Goal: Task Accomplishment & Management: Manage account settings

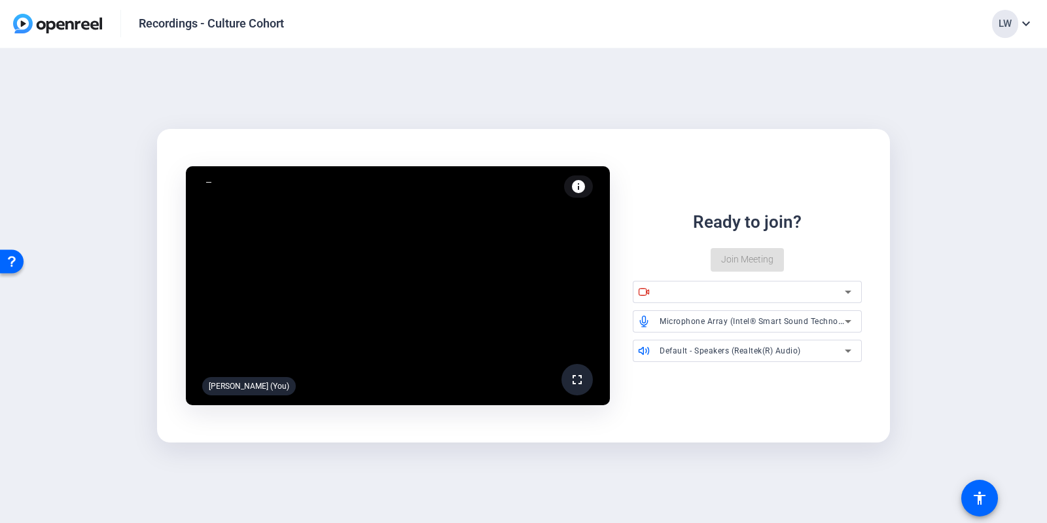
click at [697, 285] on div at bounding box center [751, 292] width 184 height 16
click at [692, 300] on div at bounding box center [754, 292] width 191 height 22
click at [692, 294] on div at bounding box center [751, 292] width 184 height 16
click at [837, 292] on div at bounding box center [751, 292] width 184 height 16
click at [821, 328] on div "Microphone Array (Intel® Smart Sound Technology for Digital Microphones)" at bounding box center [751, 321] width 184 height 16
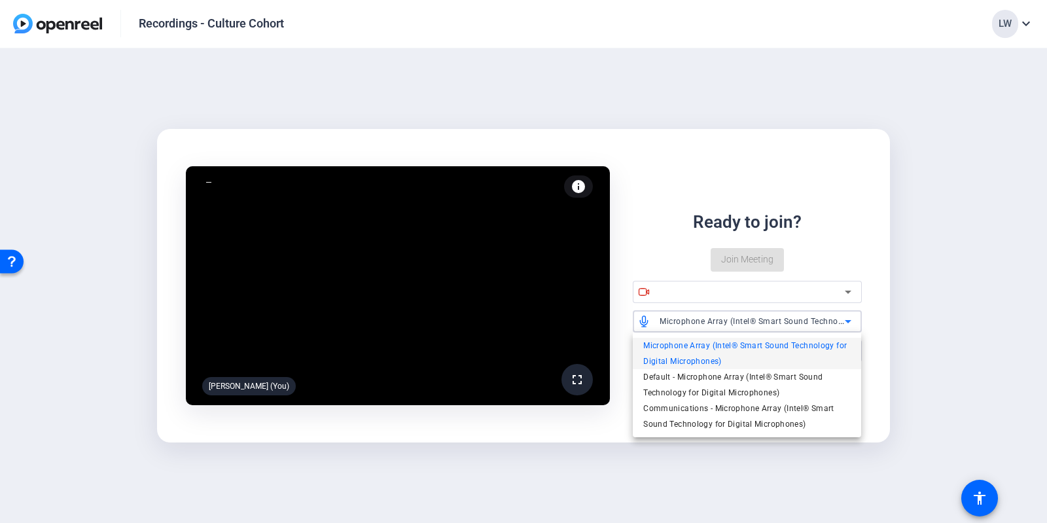
click at [820, 319] on div at bounding box center [523, 261] width 1047 height 523
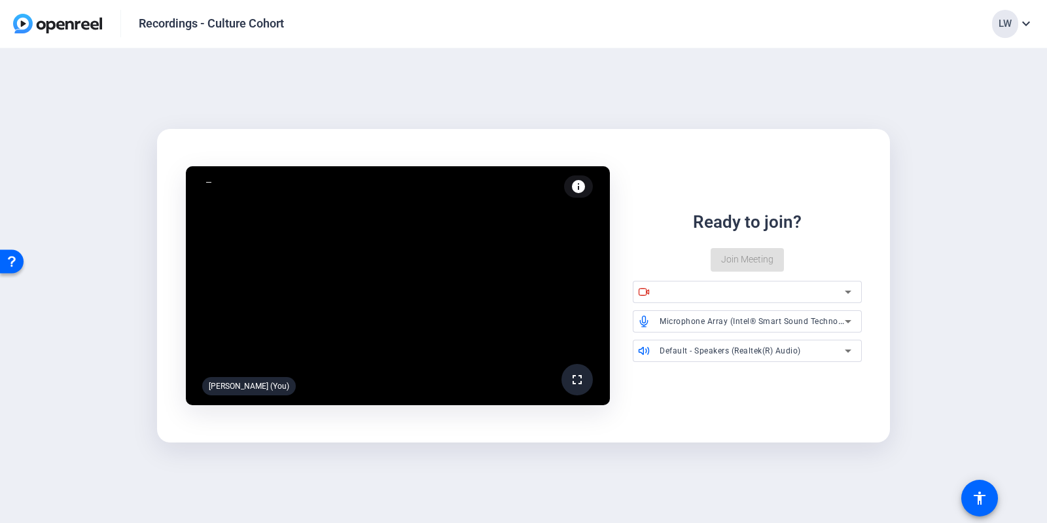
click at [847, 287] on icon at bounding box center [848, 292] width 16 height 16
click at [752, 258] on span "Join Meeting" at bounding box center [747, 260] width 52 height 14
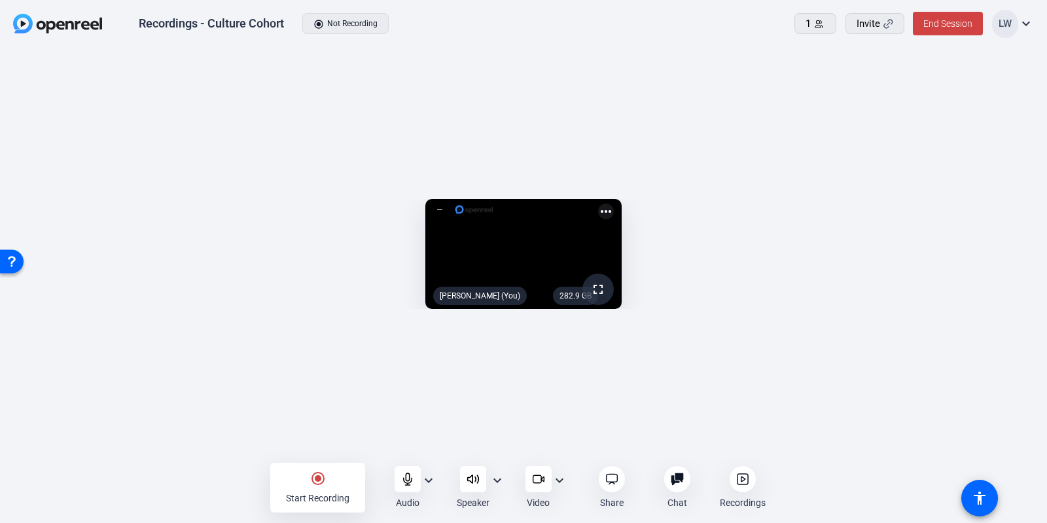
click at [317, 480] on mat-icon "radio_button_checked" at bounding box center [318, 478] width 16 height 16
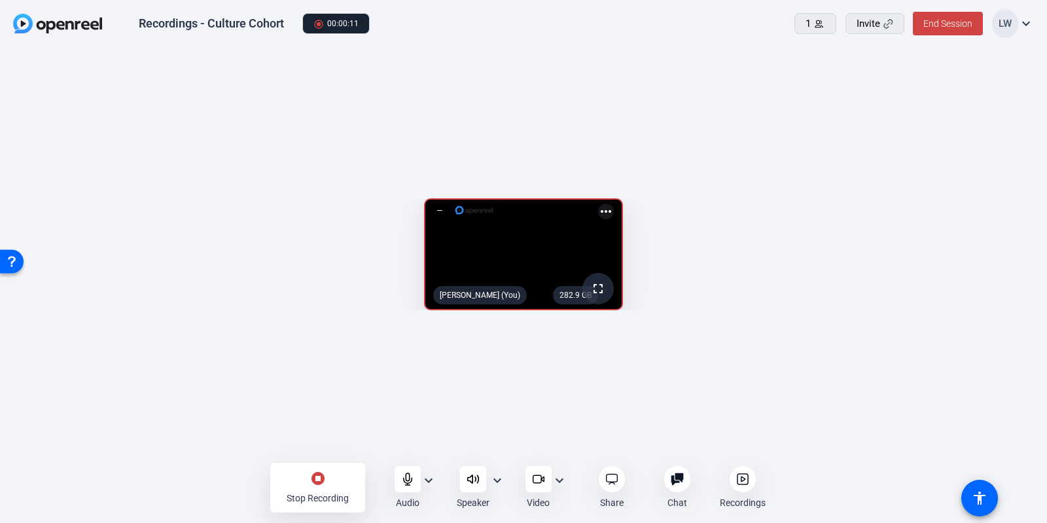
click at [318, 480] on mat-icon "stop_circle" at bounding box center [318, 478] width 16 height 16
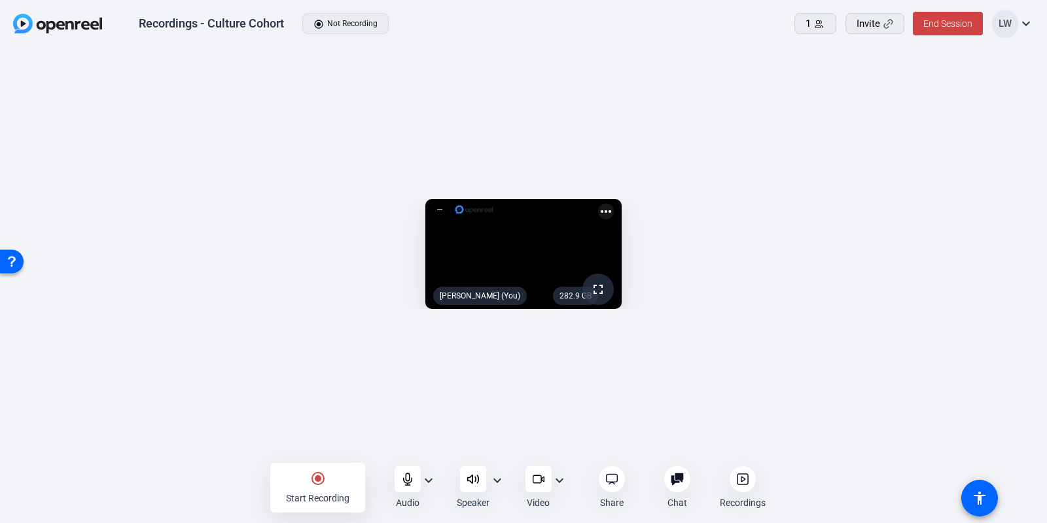
click at [319, 478] on mat-icon "radio_button_checked" at bounding box center [318, 478] width 16 height 16
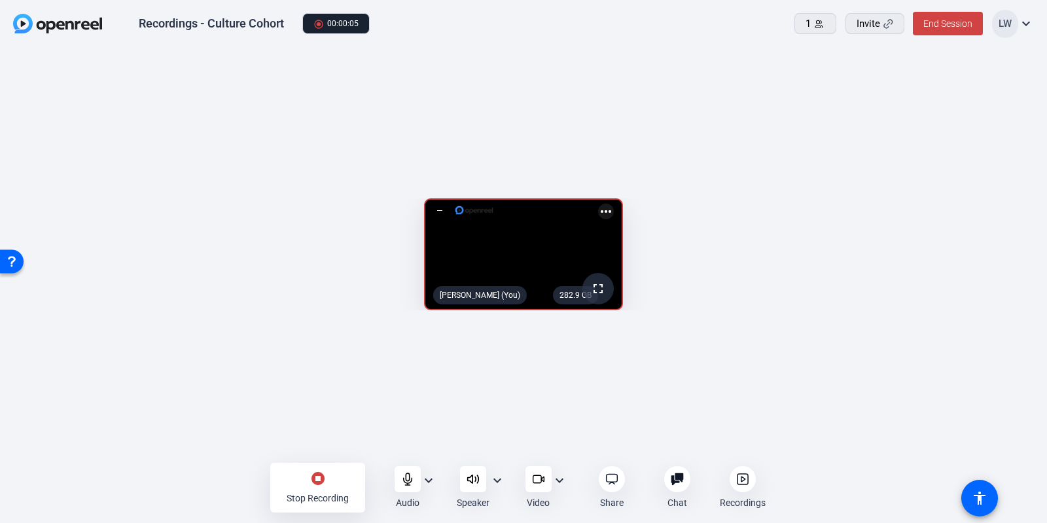
click at [292, 492] on div "Stop Recording" at bounding box center [318, 497] width 62 height 13
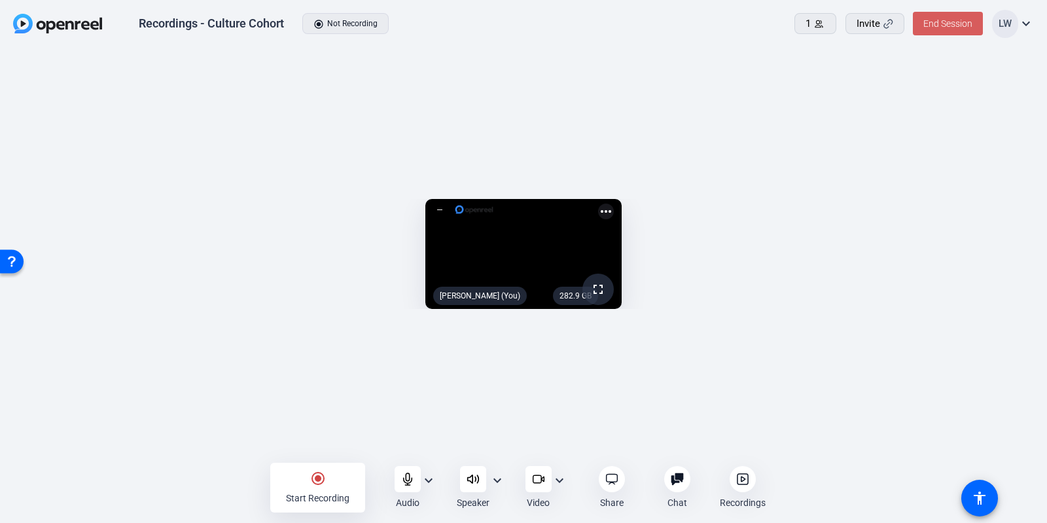
click at [945, 21] on span "End Session" at bounding box center [947, 23] width 49 height 10
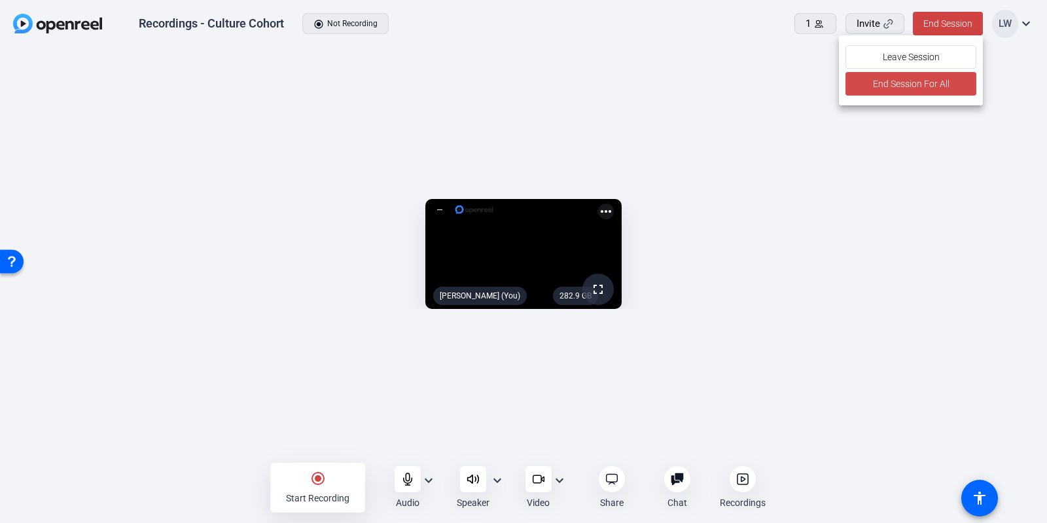
click at [926, 81] on span "End Session For All" at bounding box center [910, 84] width 77 height 16
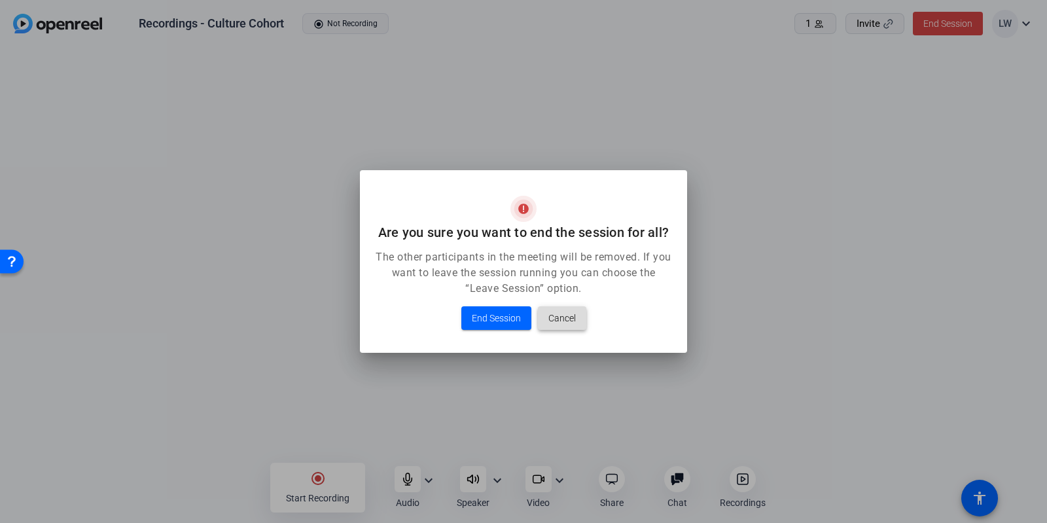
click at [563, 312] on span "Cancel" at bounding box center [561, 318] width 27 height 16
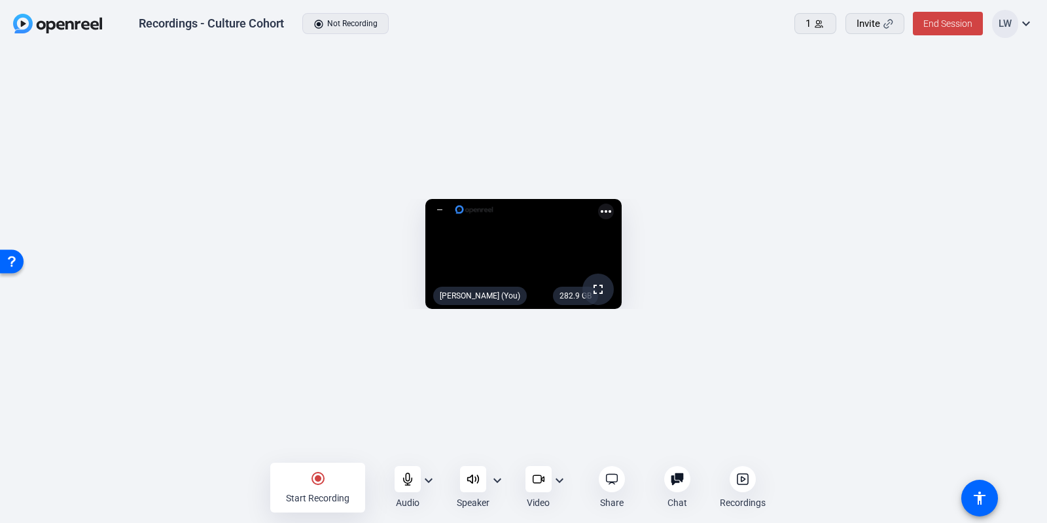
click at [1028, 22] on mat-icon "expand_more" at bounding box center [1026, 24] width 16 height 16
click at [975, 139] on div at bounding box center [523, 261] width 1047 height 523
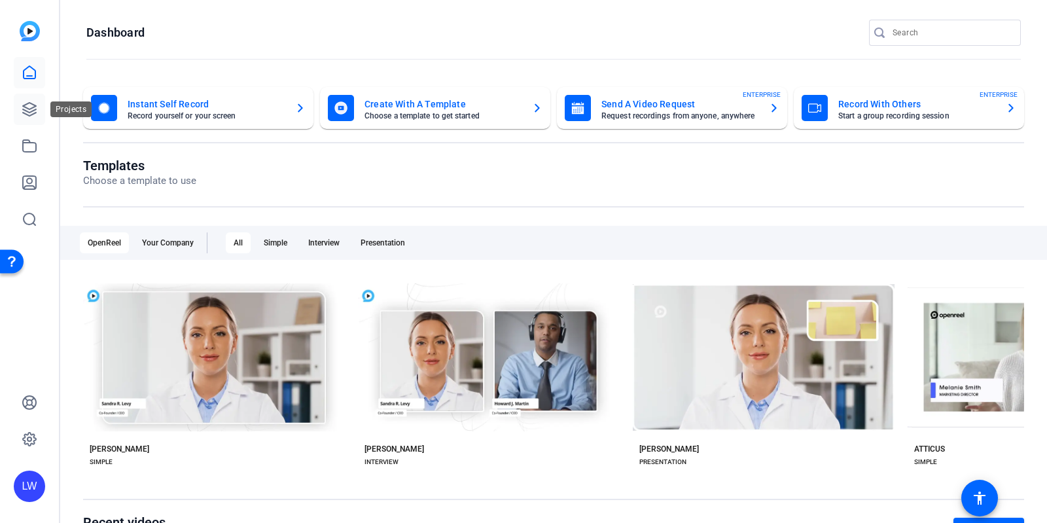
click at [35, 113] on icon at bounding box center [29, 109] width 13 height 13
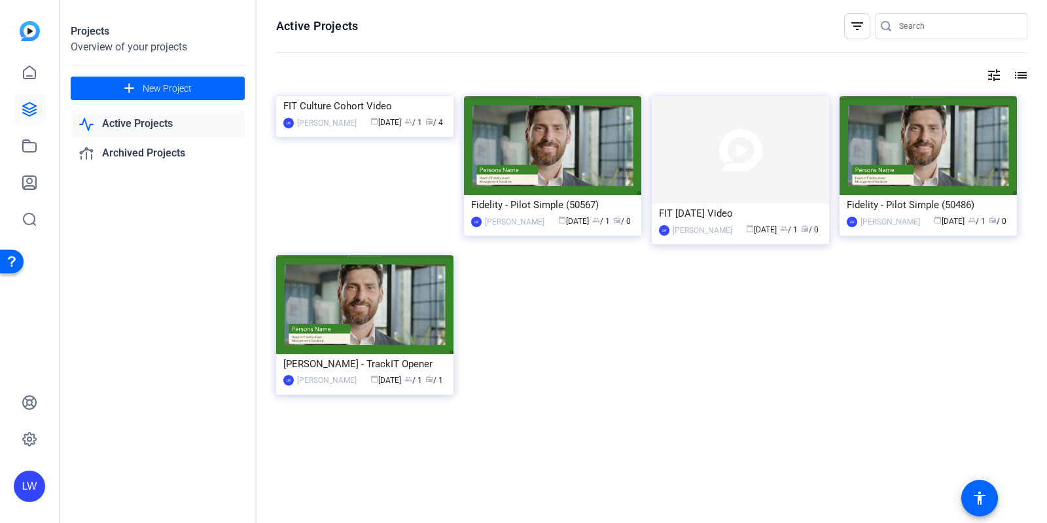
click at [393, 96] on img at bounding box center [364, 96] width 177 height 0
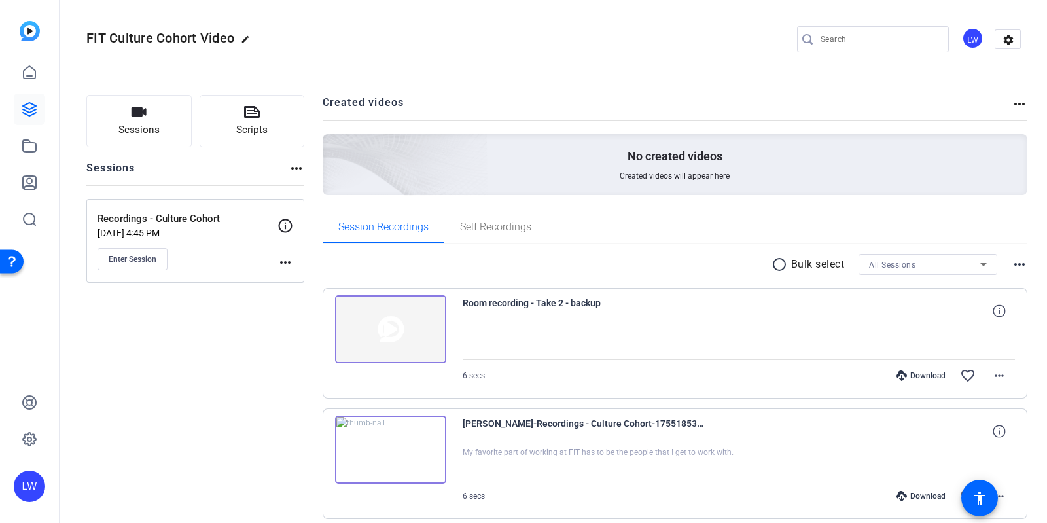
scroll to position [283, 0]
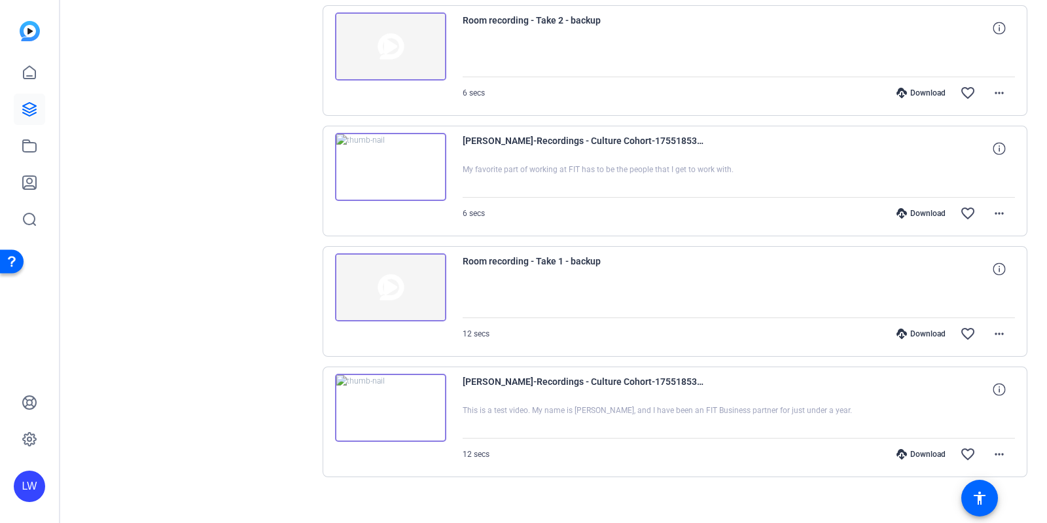
click at [376, 407] on img at bounding box center [390, 408] width 111 height 68
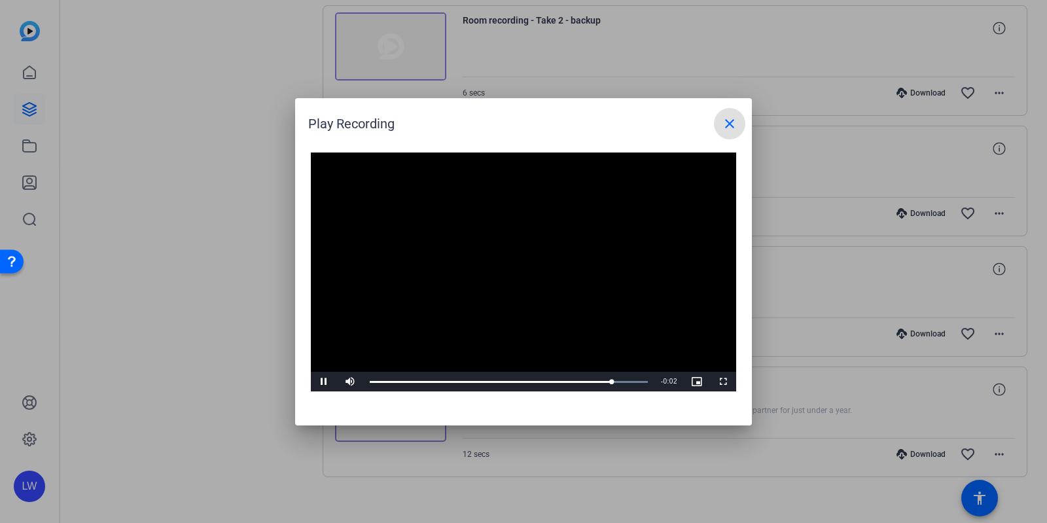
click at [730, 129] on mat-icon "close" at bounding box center [730, 124] width 16 height 16
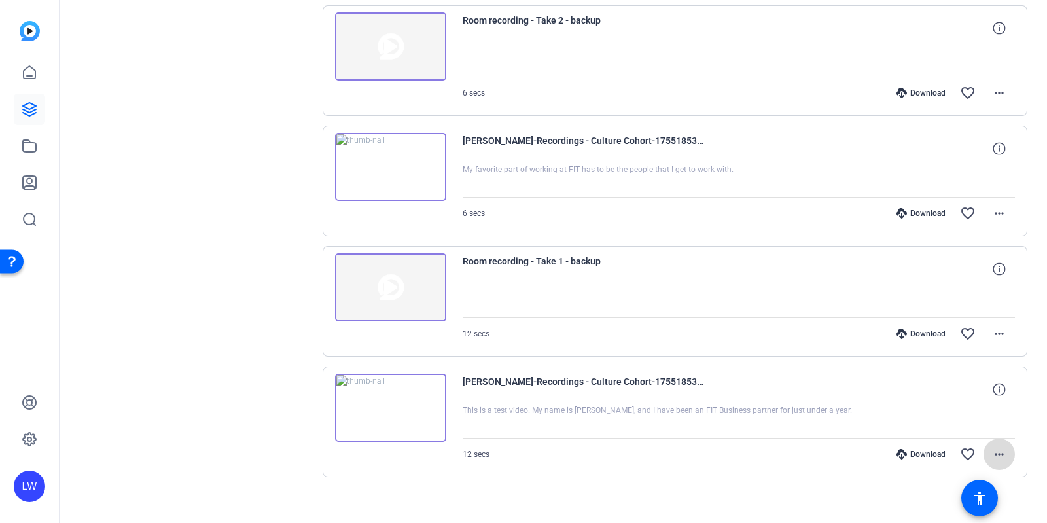
click at [991, 451] on mat-icon "more_horiz" at bounding box center [999, 454] width 16 height 16
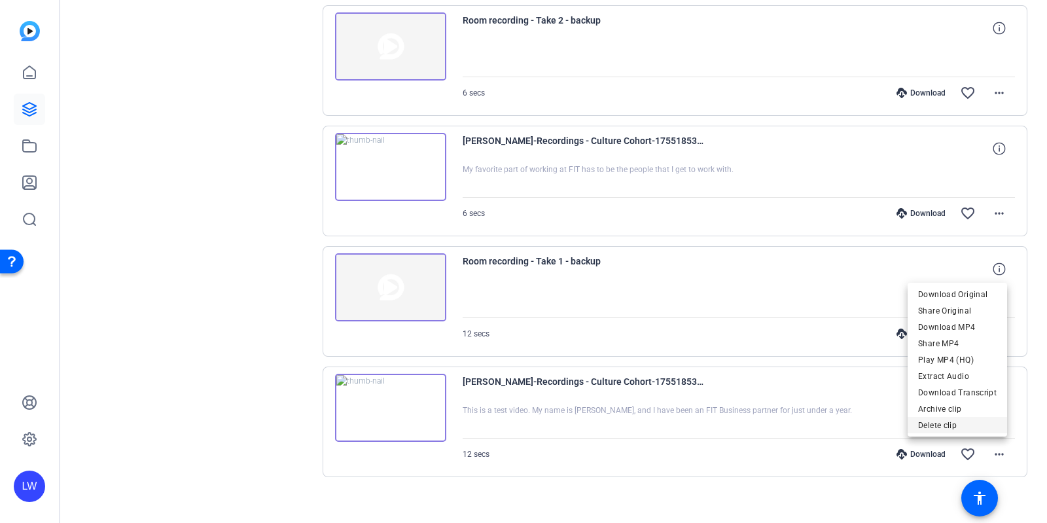
click at [960, 425] on span "Delete clip" at bounding box center [957, 425] width 79 height 16
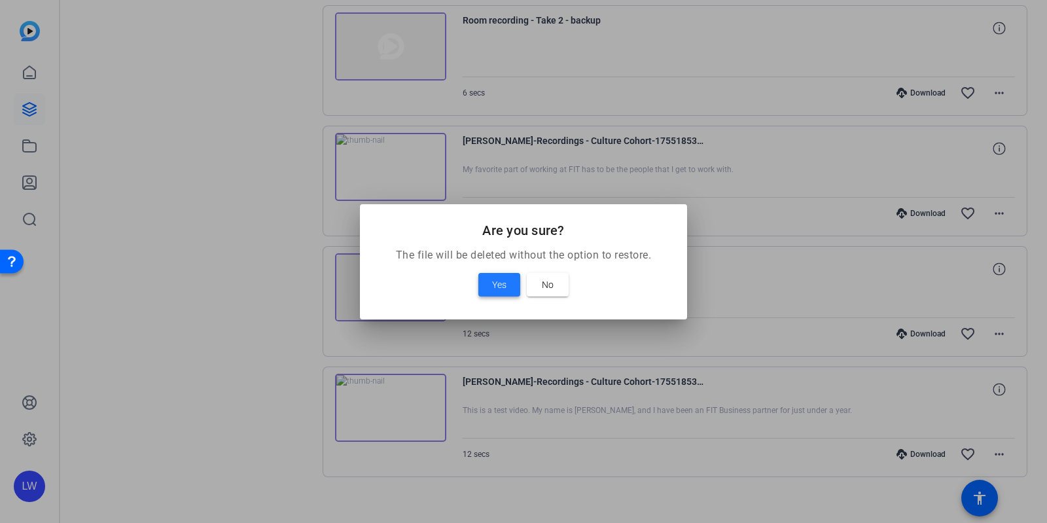
click at [497, 290] on span "Yes" at bounding box center [499, 285] width 14 height 16
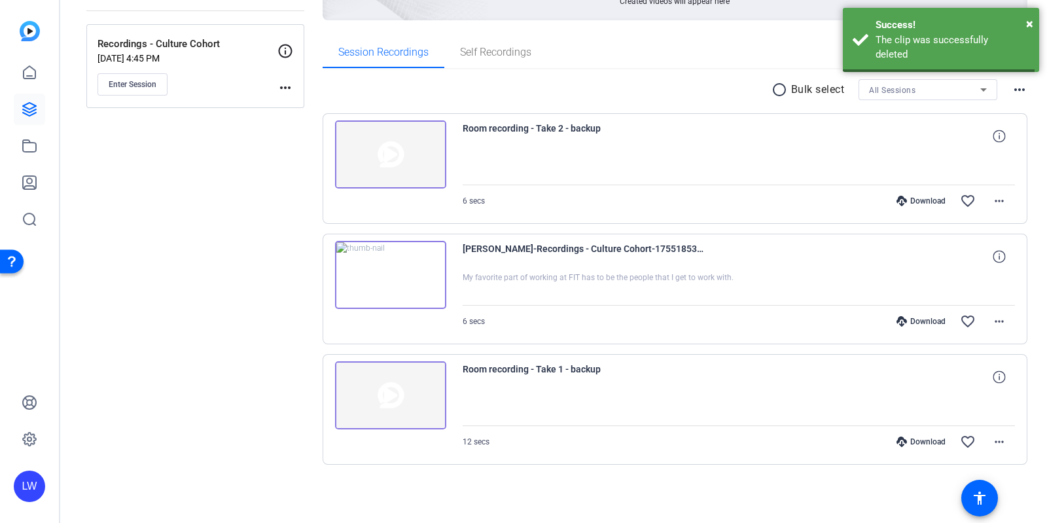
scroll to position [173, 0]
click at [991, 327] on mat-icon "more_horiz" at bounding box center [999, 323] width 16 height 16
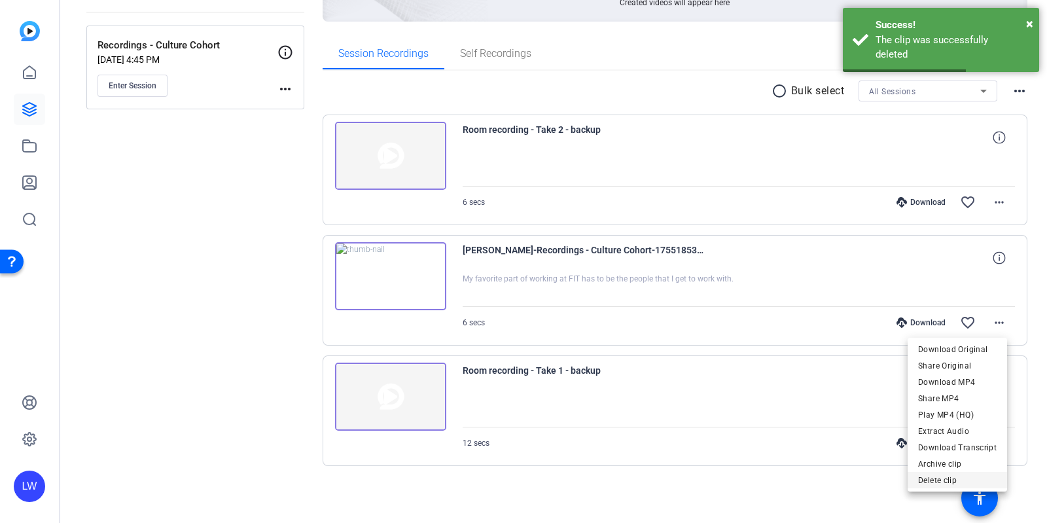
click at [949, 477] on span "Delete clip" at bounding box center [957, 480] width 79 height 16
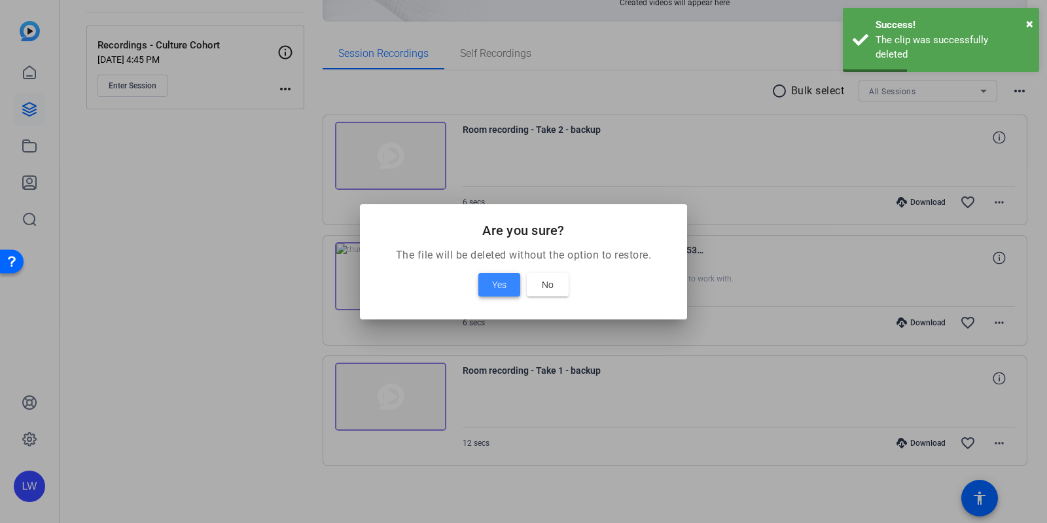
click at [509, 274] on span at bounding box center [499, 284] width 42 height 31
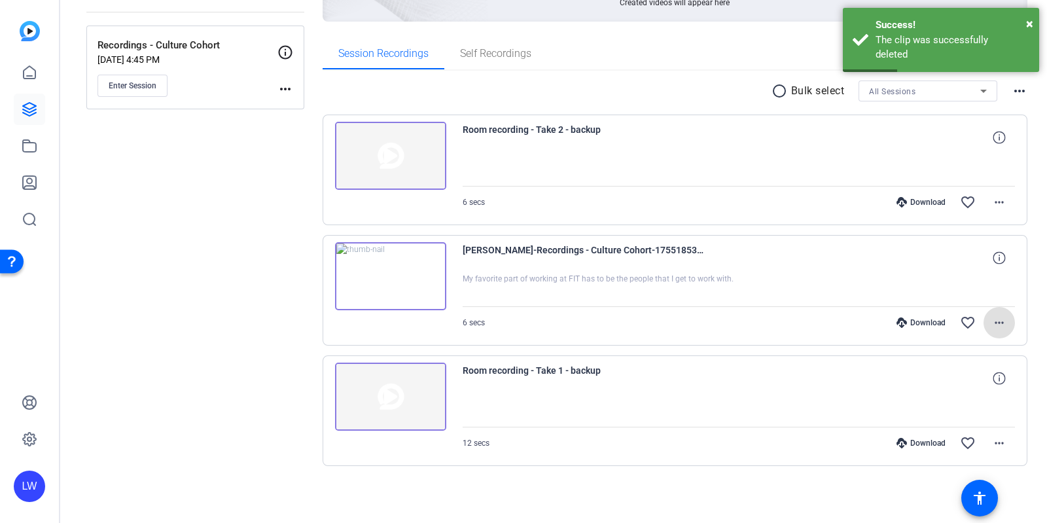
scroll to position [53, 0]
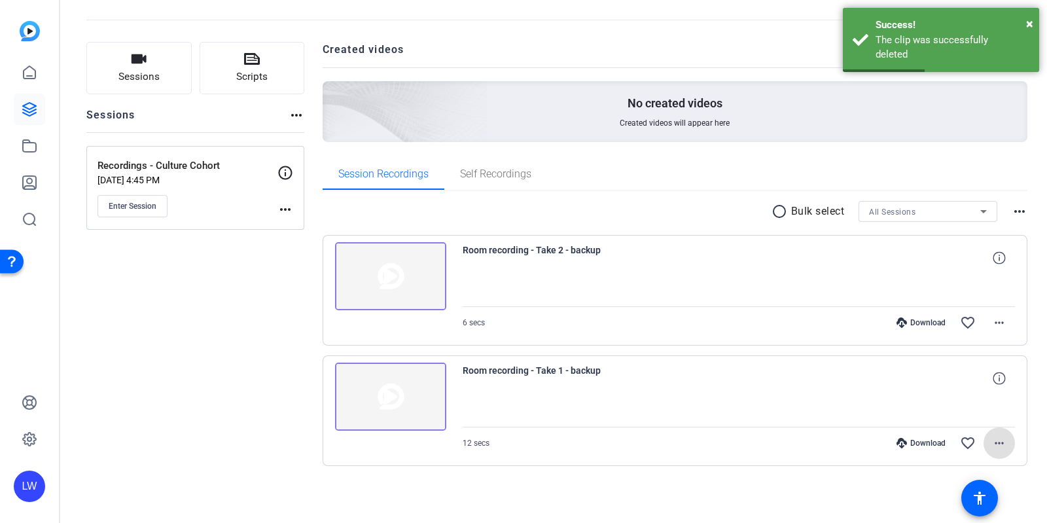
click at [997, 431] on span at bounding box center [998, 442] width 31 height 31
click at [965, 417] on span "Delete clip" at bounding box center [960, 414] width 69 height 16
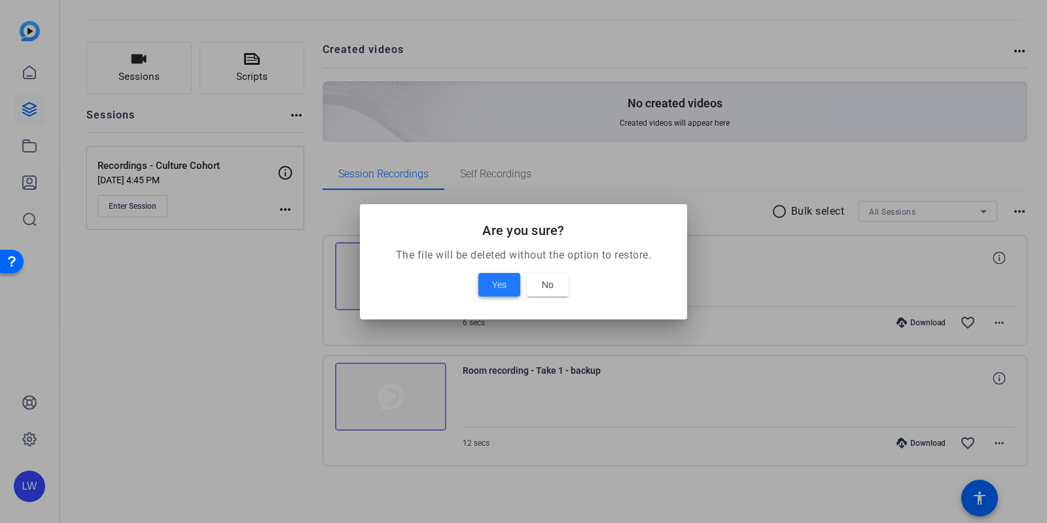
click at [491, 283] on span at bounding box center [499, 284] width 42 height 31
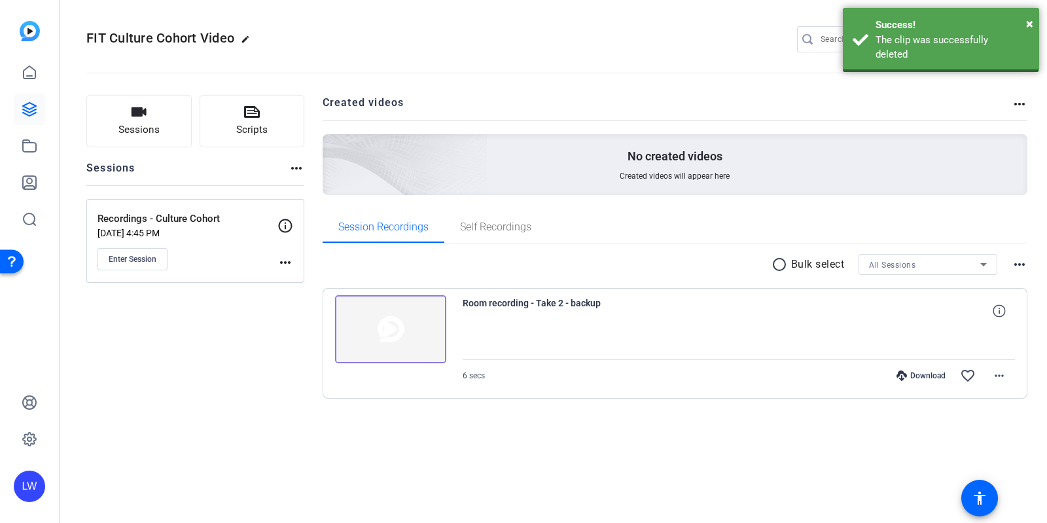
scroll to position [0, 0]
click at [994, 374] on mat-icon "more_horiz" at bounding box center [999, 376] width 16 height 16
click at [942, 447] on span "Delete clip" at bounding box center [969, 452] width 69 height 16
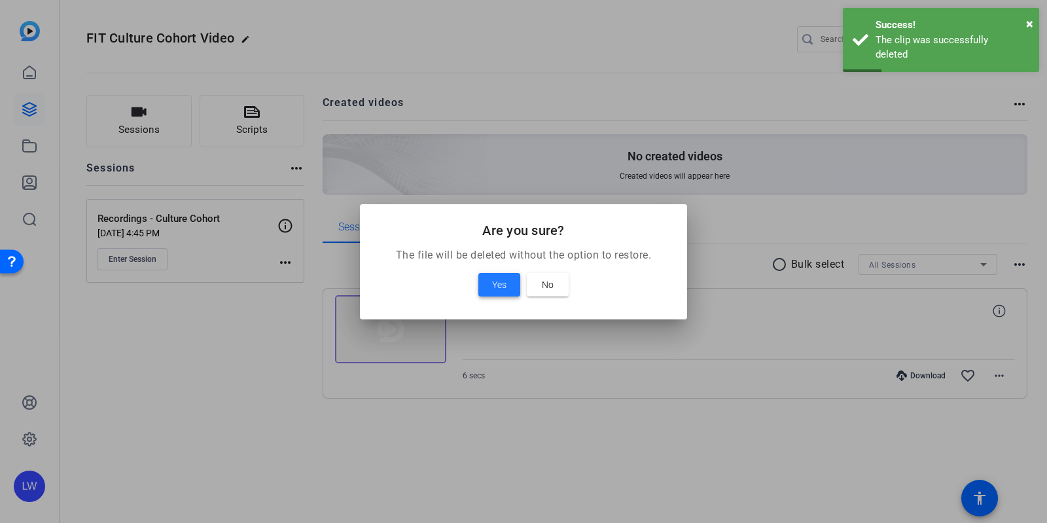
click at [504, 280] on span "Yes" at bounding box center [499, 285] width 14 height 16
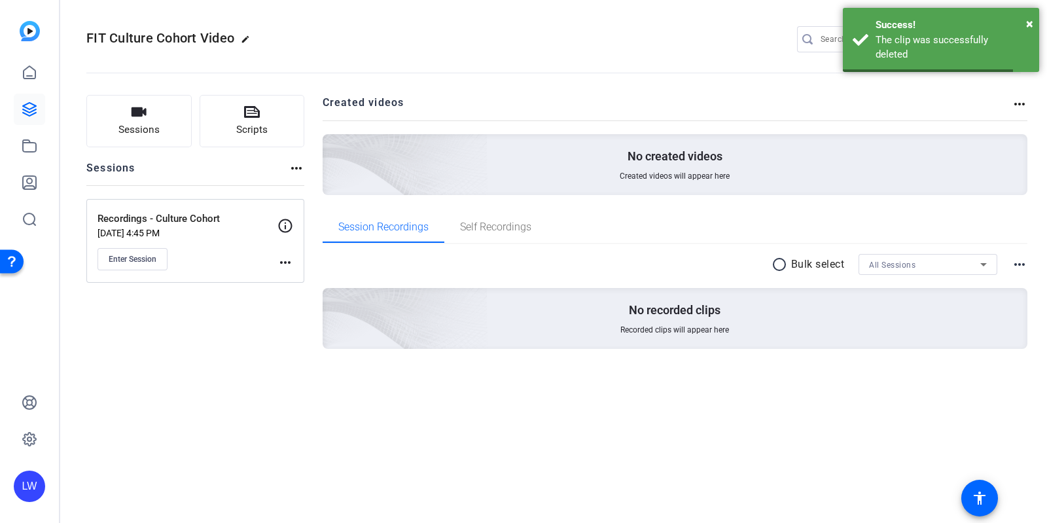
click at [290, 262] on mat-icon "more_horiz" at bounding box center [285, 262] width 16 height 16
click at [250, 341] on div at bounding box center [523, 261] width 1047 height 523
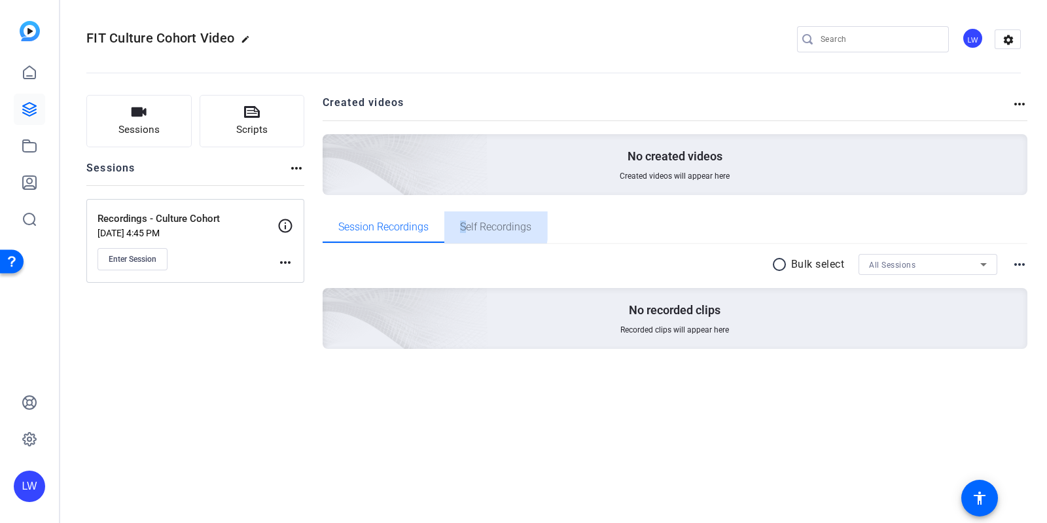
click at [463, 224] on span "Self Recordings" at bounding box center [495, 227] width 71 height 10
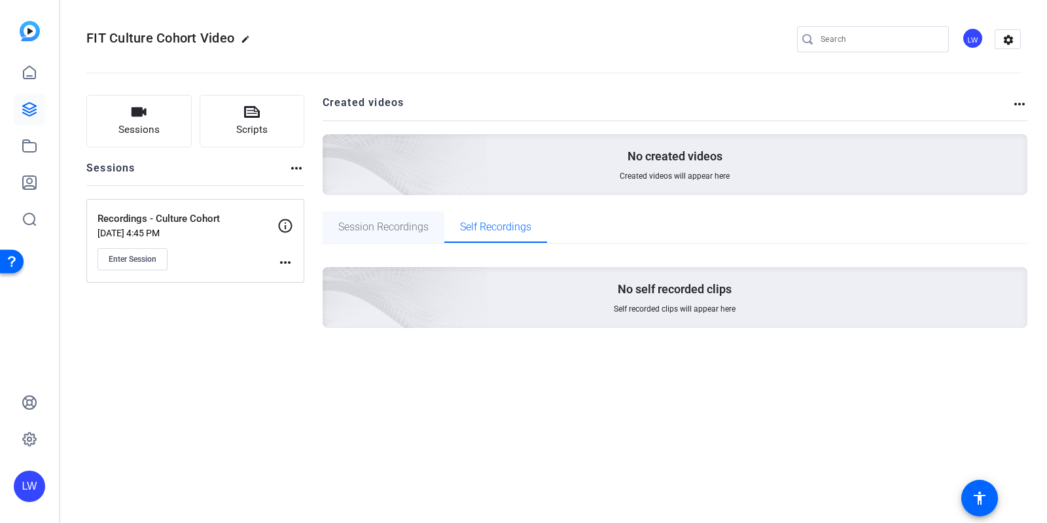
click at [437, 219] on div "Session Recordings" at bounding box center [384, 226] width 122 height 31
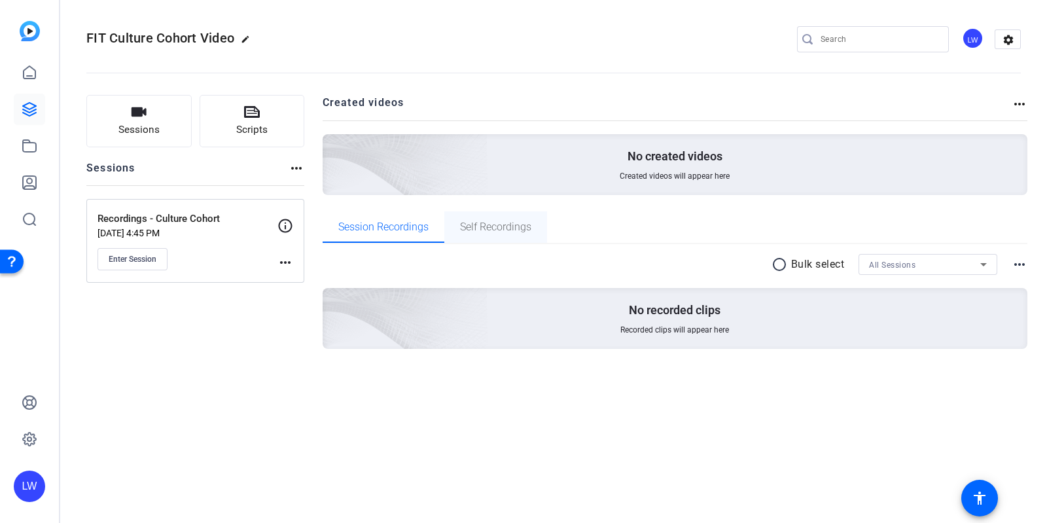
click at [526, 213] on span "Self Recordings" at bounding box center [495, 226] width 71 height 31
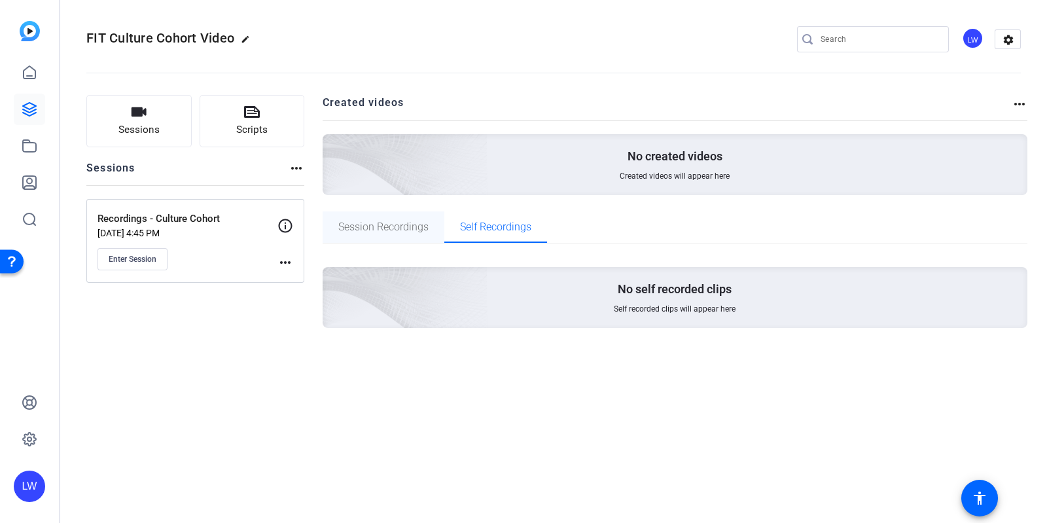
click at [396, 225] on span "Session Recordings" at bounding box center [383, 227] width 90 height 10
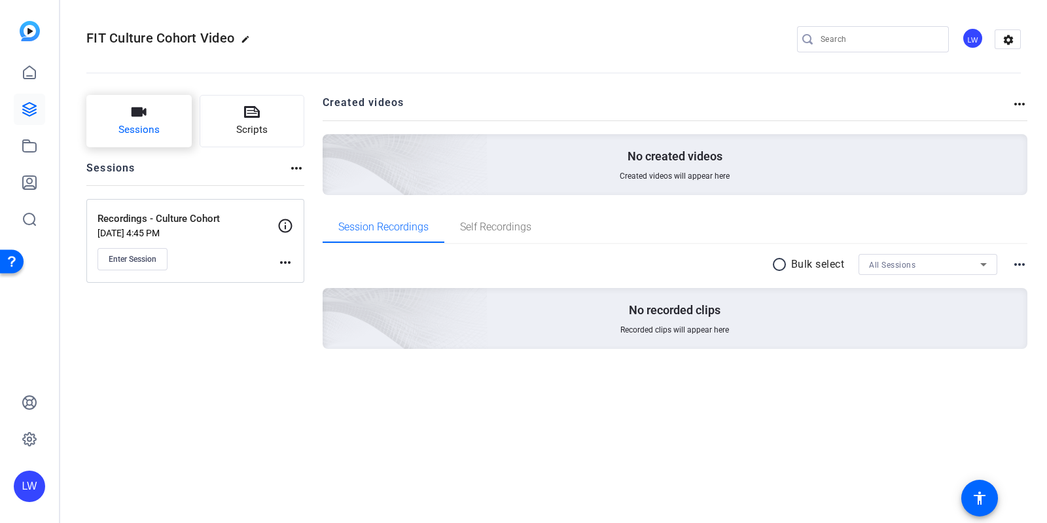
click at [105, 99] on button "Sessions" at bounding box center [138, 121] width 105 height 52
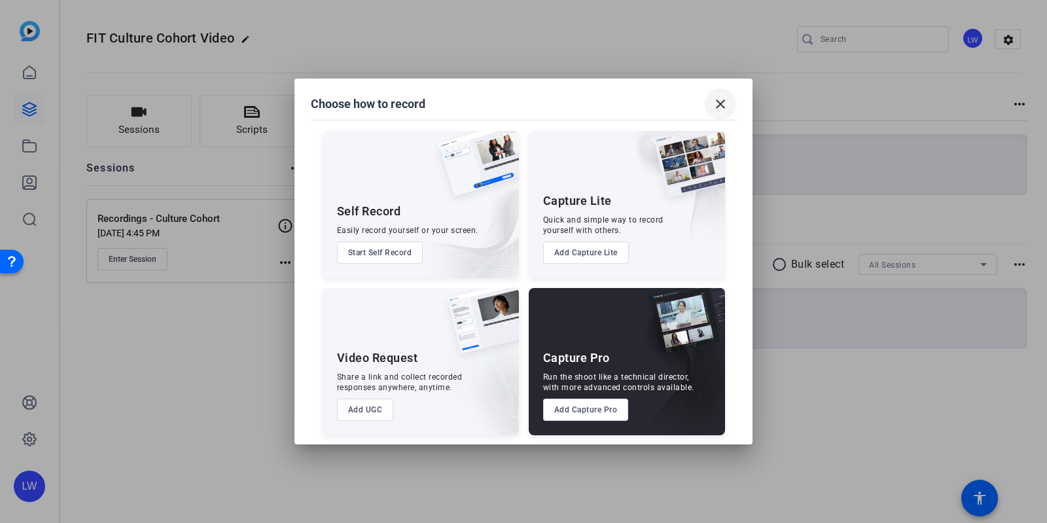
click at [722, 99] on mat-icon "close" at bounding box center [720, 104] width 16 height 16
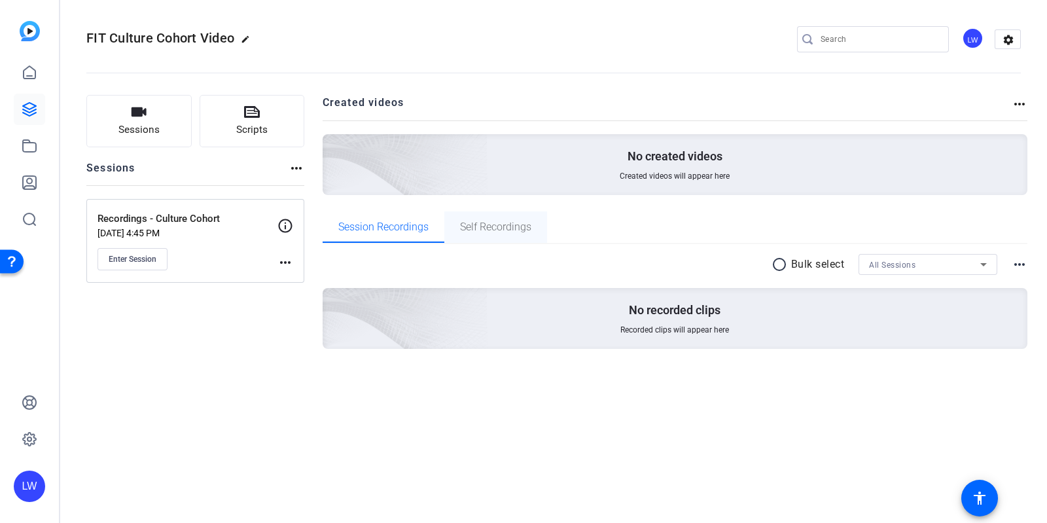
click at [504, 226] on span "Self Recordings" at bounding box center [495, 227] width 71 height 10
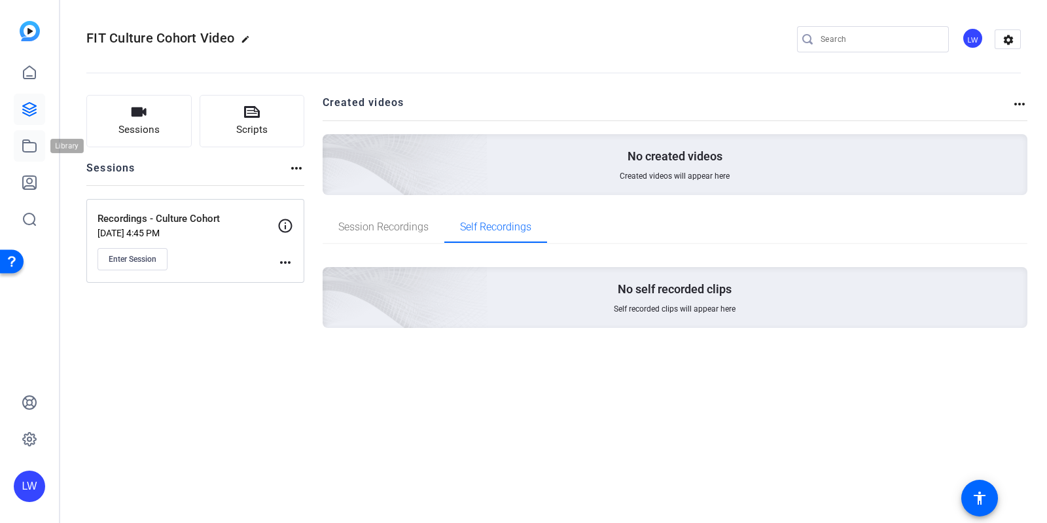
click at [24, 150] on icon at bounding box center [30, 146] width 16 height 16
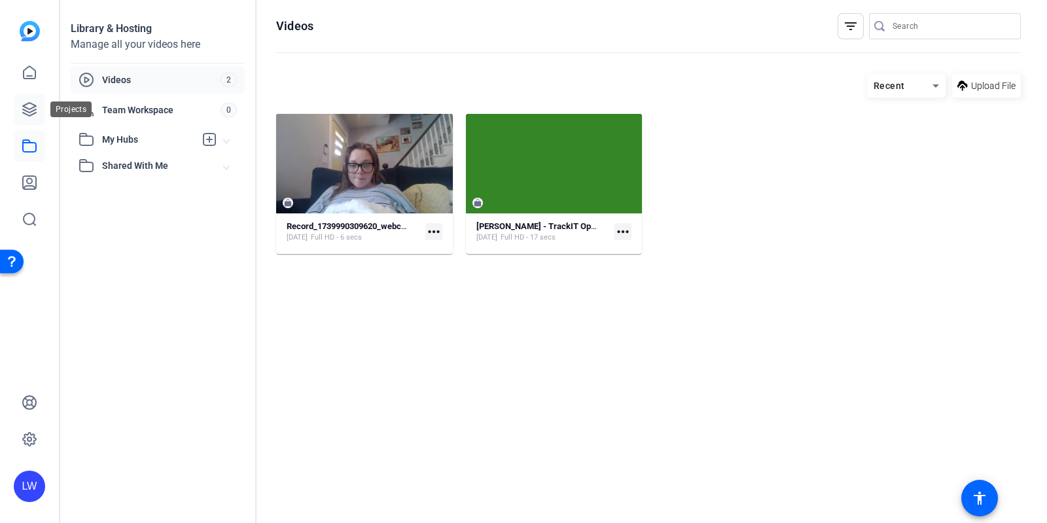
click at [27, 105] on icon at bounding box center [30, 109] width 16 height 16
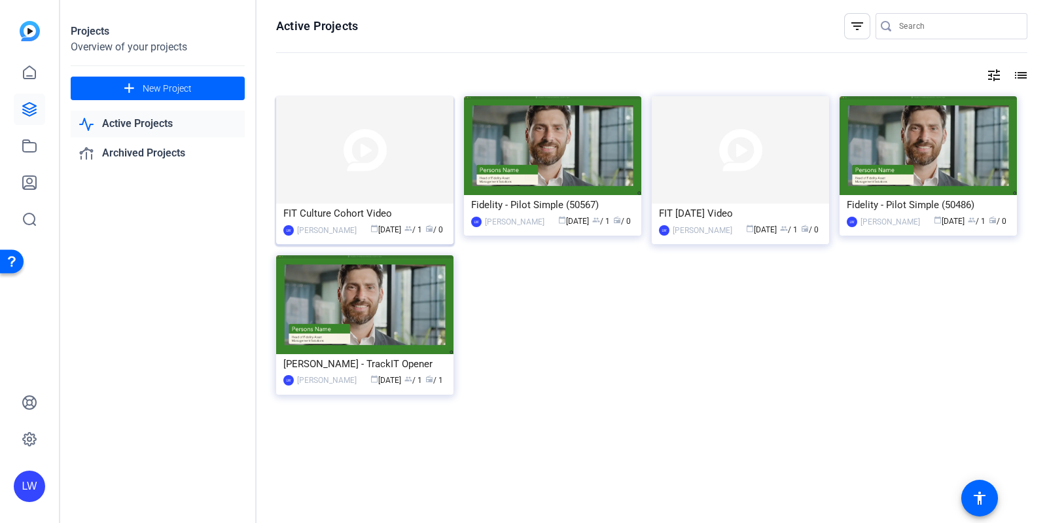
click at [372, 188] on img at bounding box center [364, 149] width 177 height 107
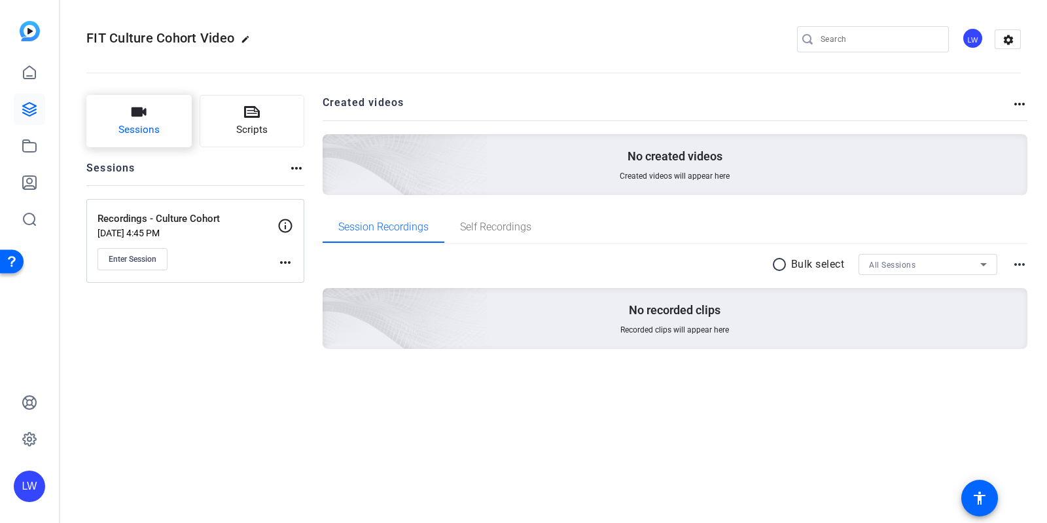
click at [154, 129] on span "Sessions" at bounding box center [138, 129] width 41 height 15
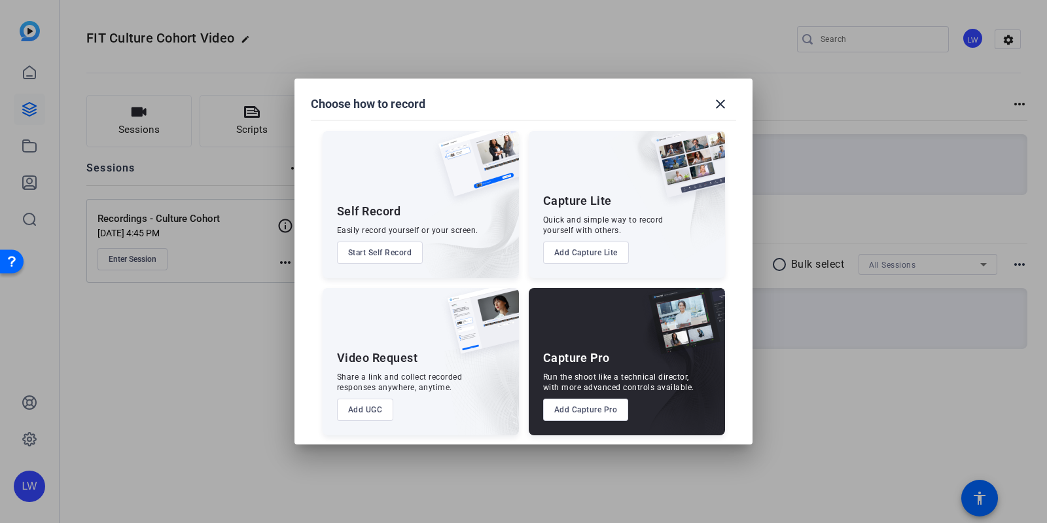
click at [395, 251] on button "Start Self Record" at bounding box center [380, 252] width 86 height 22
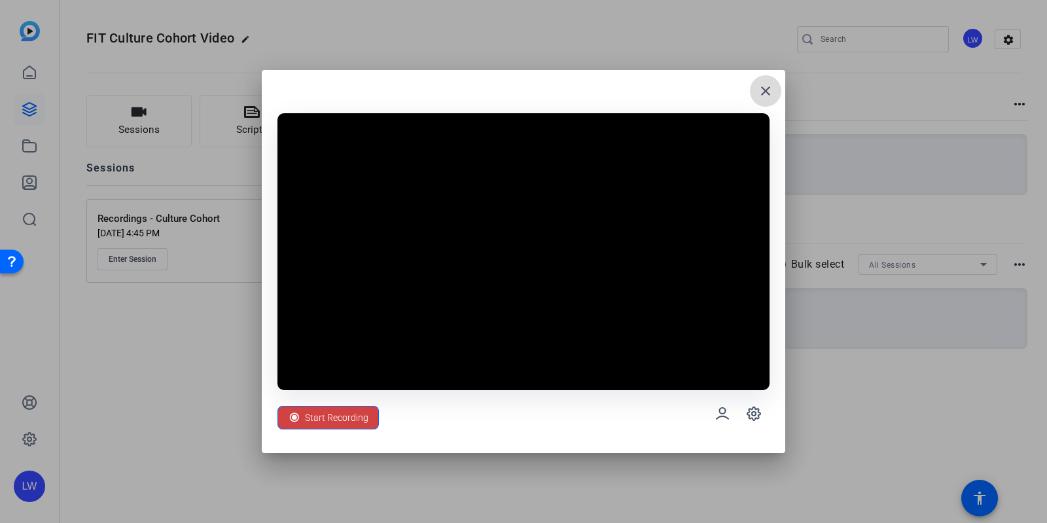
click at [766, 86] on mat-icon "close" at bounding box center [766, 91] width 16 height 16
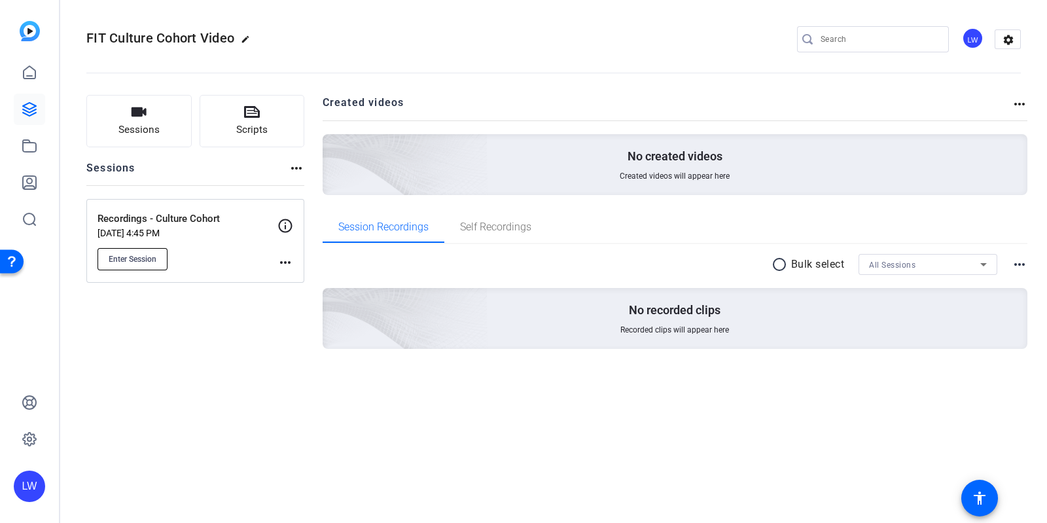
click at [145, 250] on button "Enter Session" at bounding box center [132, 259] width 70 height 22
click at [128, 254] on span "Enter Session" at bounding box center [133, 259] width 48 height 10
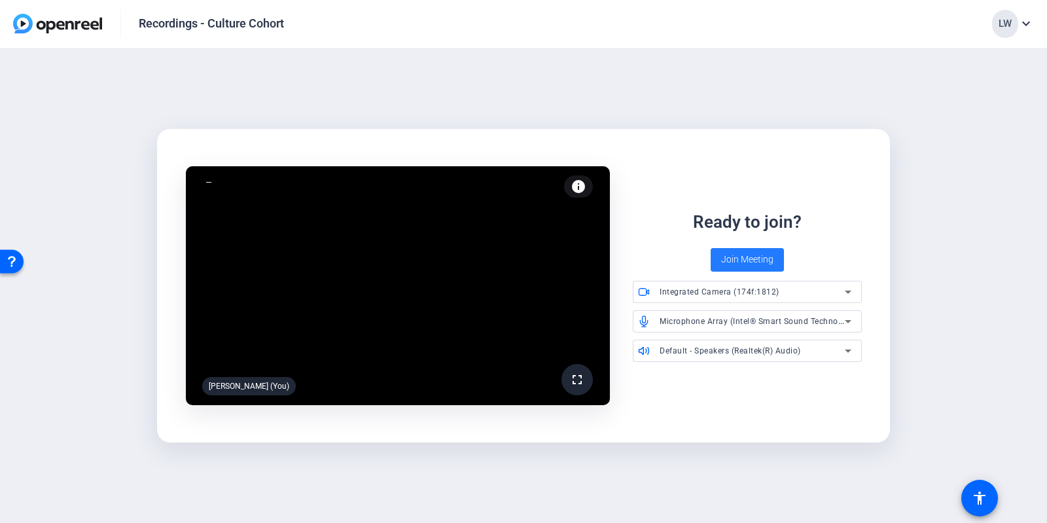
click at [721, 250] on span at bounding box center [746, 259] width 73 height 31
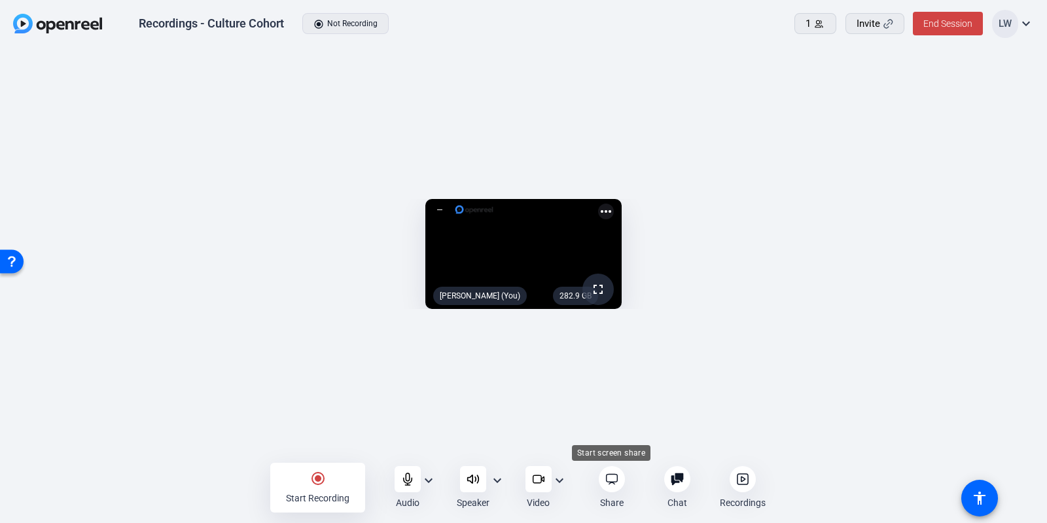
click at [614, 483] on icon at bounding box center [611, 479] width 11 height 10
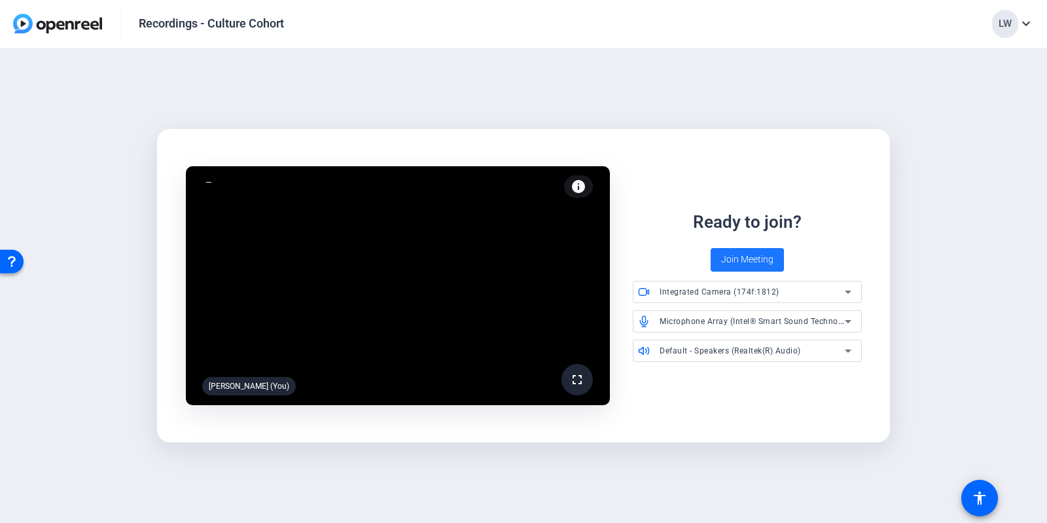
click at [729, 260] on span "Join Meeting" at bounding box center [747, 260] width 52 height 14
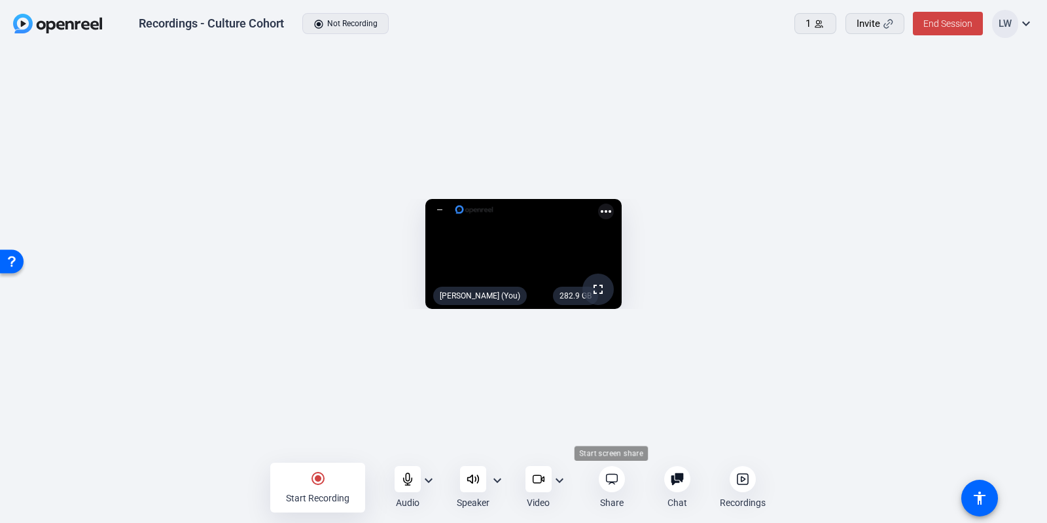
click at [613, 470] on div at bounding box center [612, 479] width 26 height 26
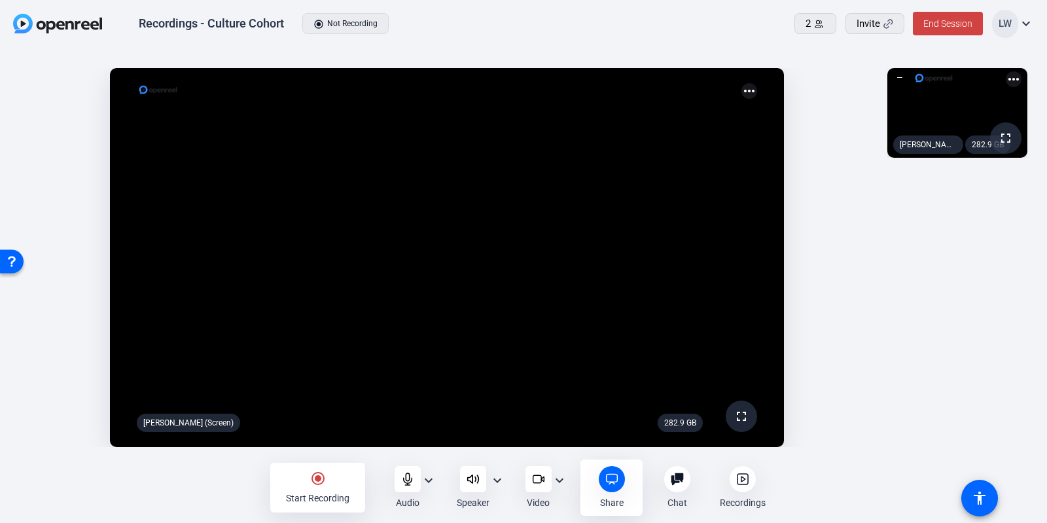
click at [351, 26] on div "Recordings - Culture Cohort radio_button_checked Not Recording" at bounding box center [319, 23] width 612 height 27
click at [328, 483] on div "radio_button_checked Start Recording" at bounding box center [317, 488] width 95 height 50
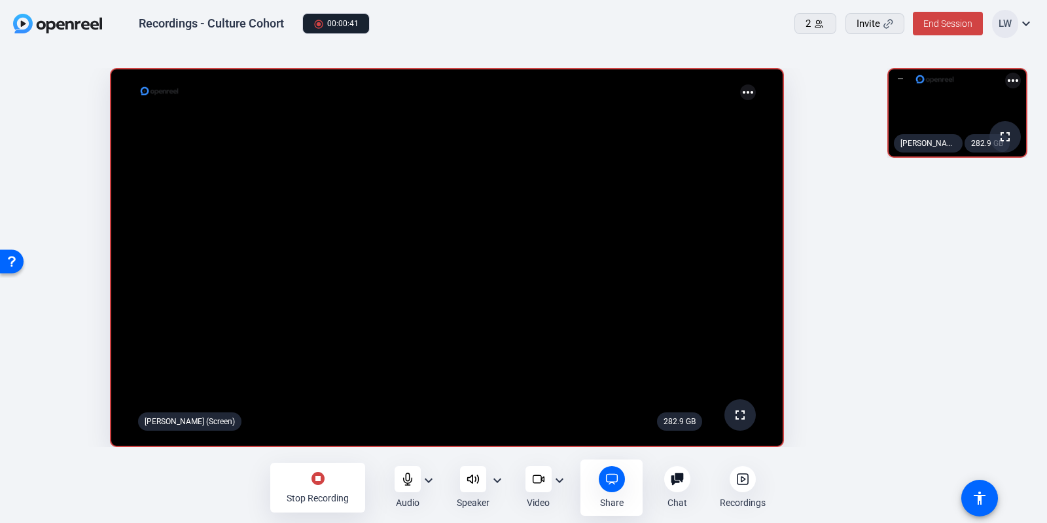
drag, startPoint x: 301, startPoint y: 474, endPoint x: 296, endPoint y: 467, distance: 8.9
click at [296, 467] on div "stop_circle Stop Recording" at bounding box center [317, 488] width 95 height 50
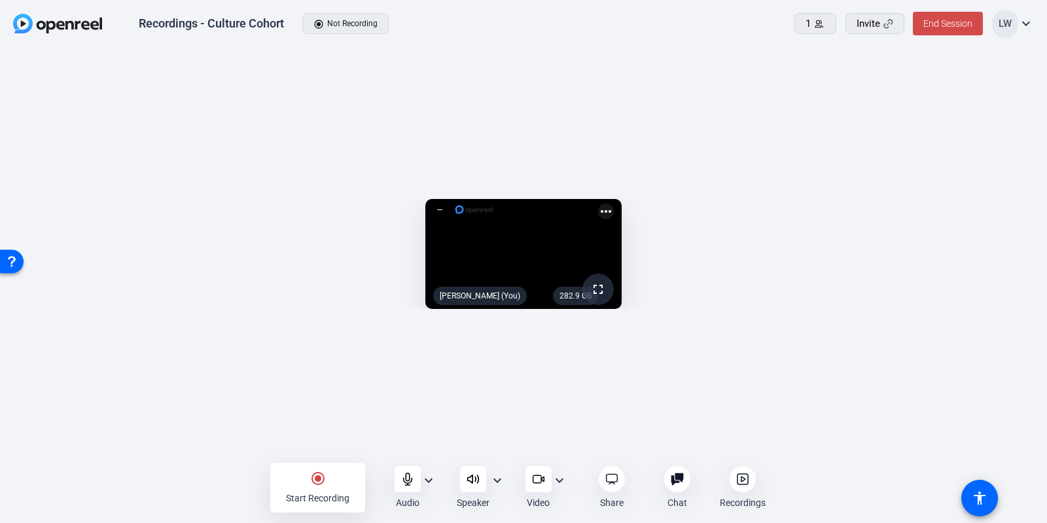
click at [915, 24] on span at bounding box center [948, 23] width 70 height 31
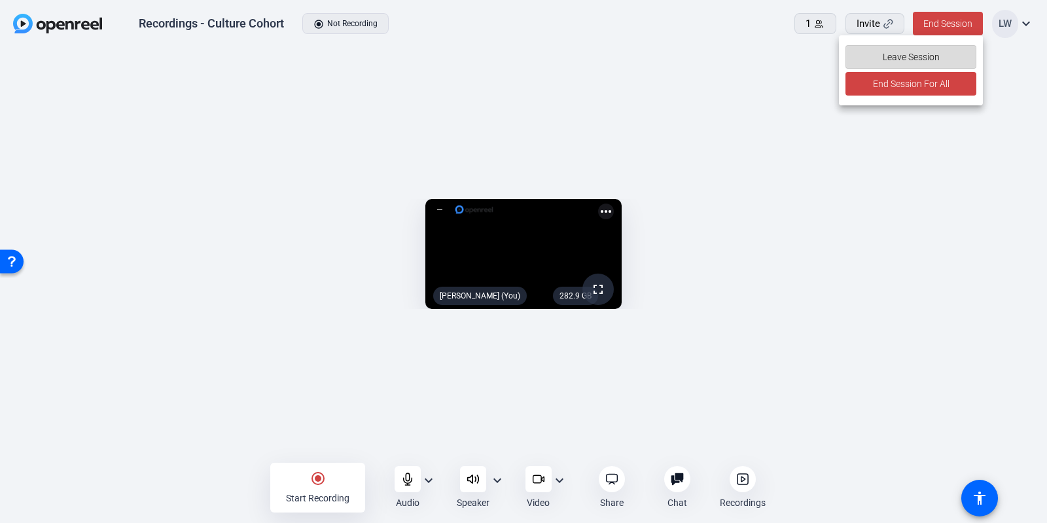
click at [913, 59] on span "Leave Session" at bounding box center [910, 56] width 57 height 25
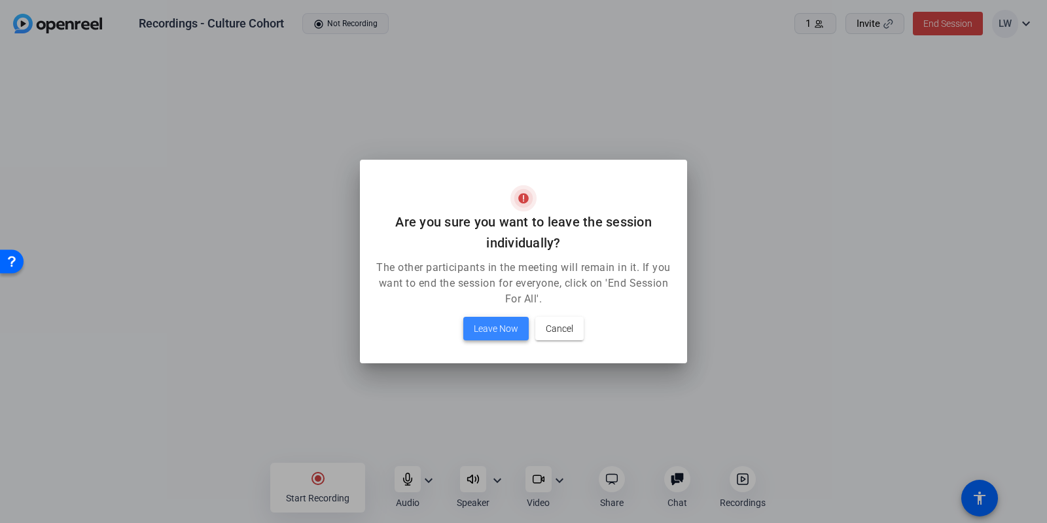
click at [509, 326] on span "Leave Now" at bounding box center [496, 329] width 44 height 16
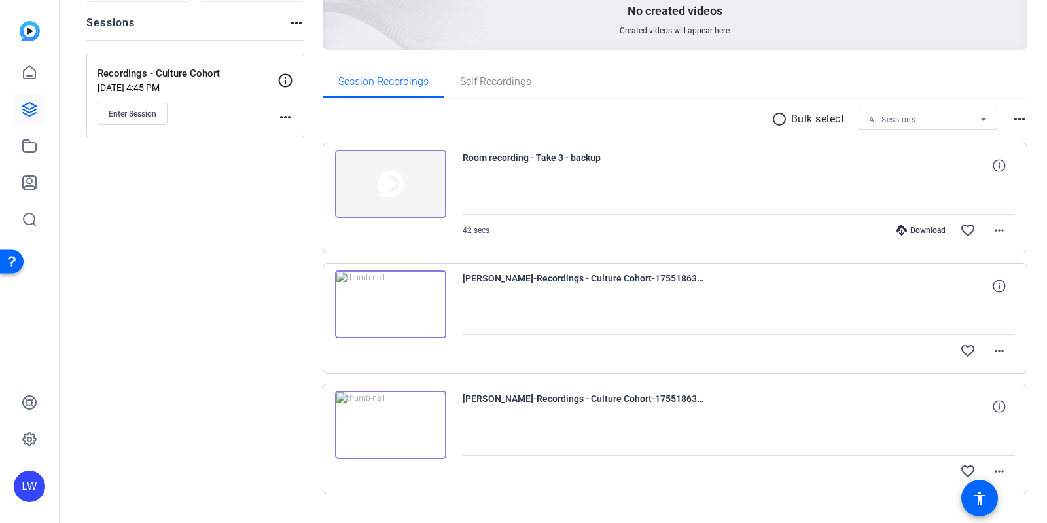
scroll to position [154, 0]
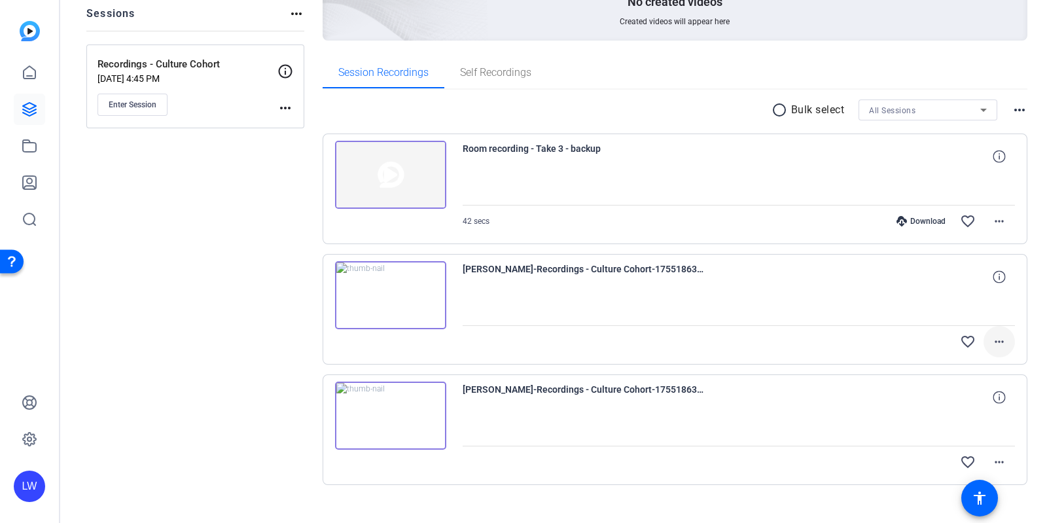
click at [991, 338] on mat-icon "more_horiz" at bounding box center [999, 342] width 16 height 16
click at [949, 430] on span "Delete clip" at bounding box center [960, 433] width 69 height 16
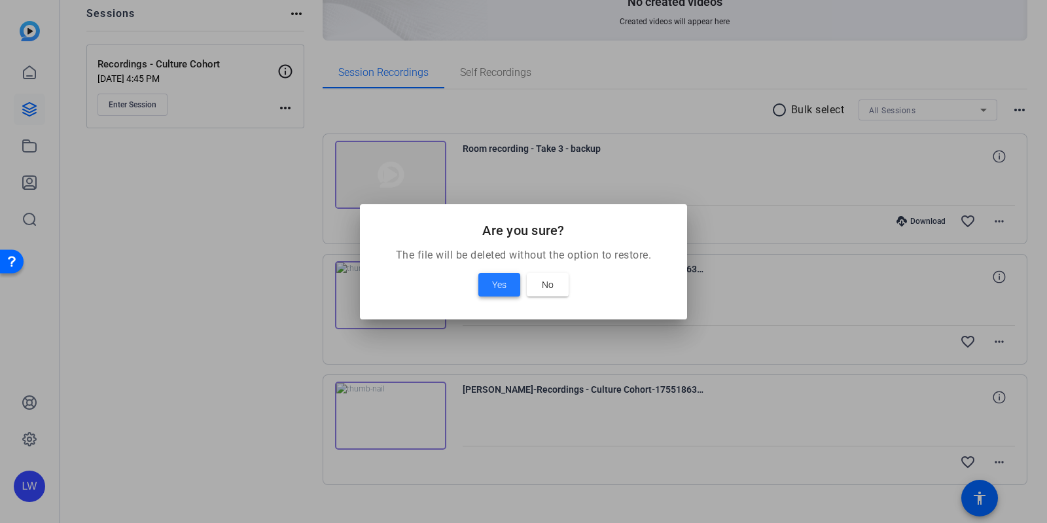
click at [500, 277] on span "Yes" at bounding box center [499, 285] width 14 height 16
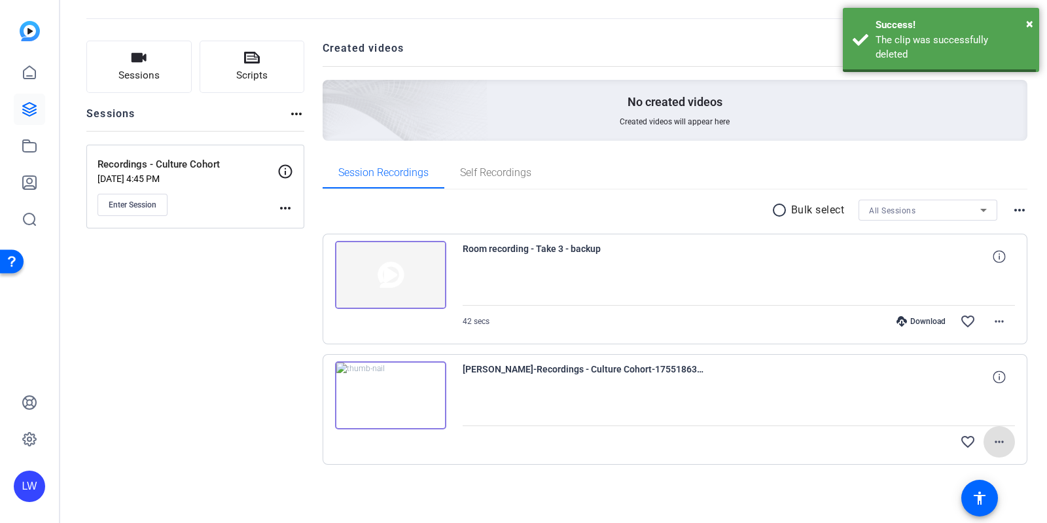
scroll to position [53, 0]
click at [1000, 317] on span at bounding box center [998, 322] width 31 height 31
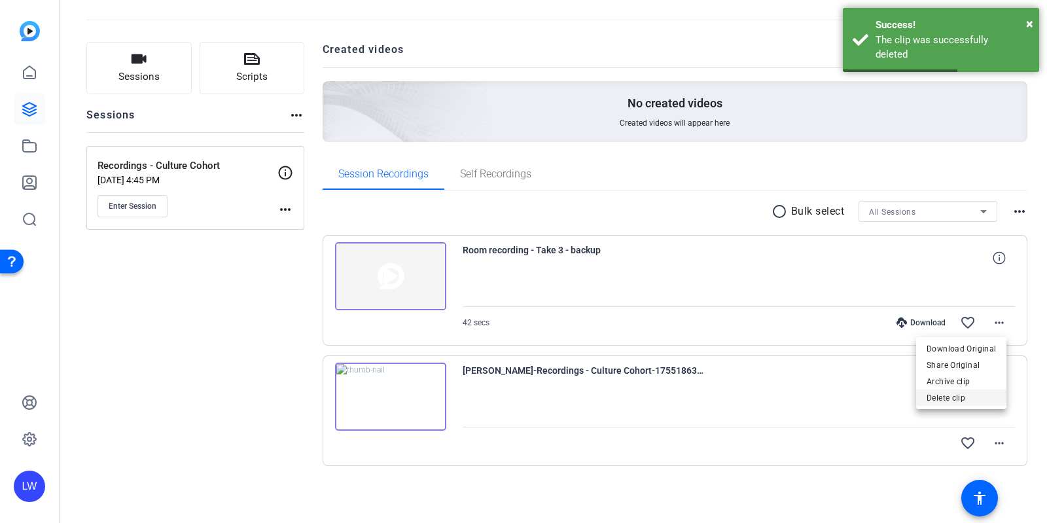
click at [964, 400] on span "Delete clip" at bounding box center [960, 398] width 69 height 16
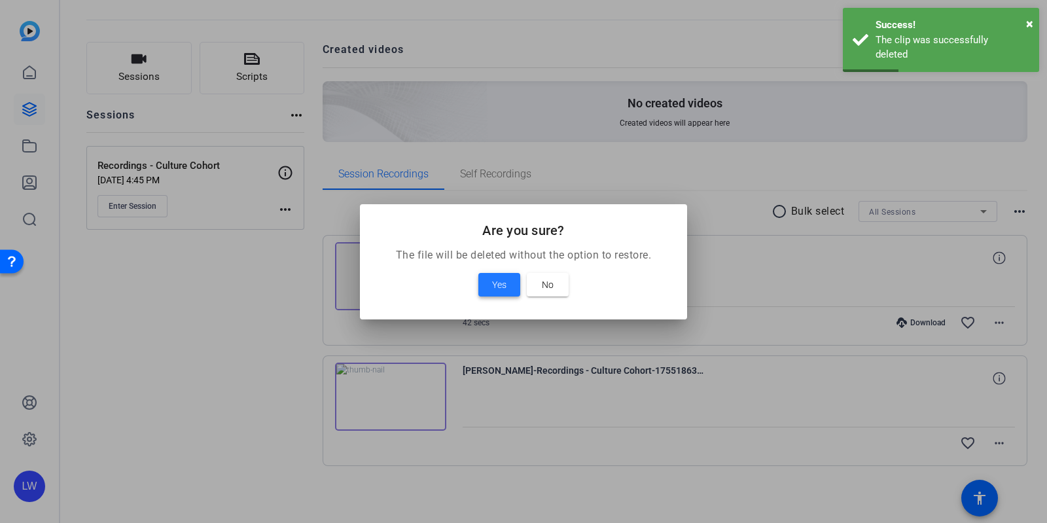
click at [495, 287] on span "Yes" at bounding box center [499, 285] width 14 height 16
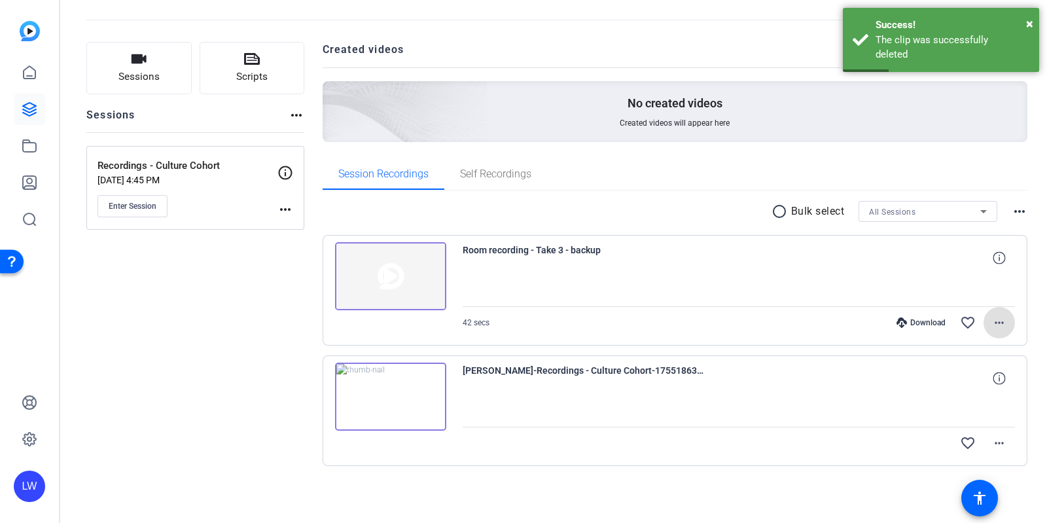
scroll to position [0, 0]
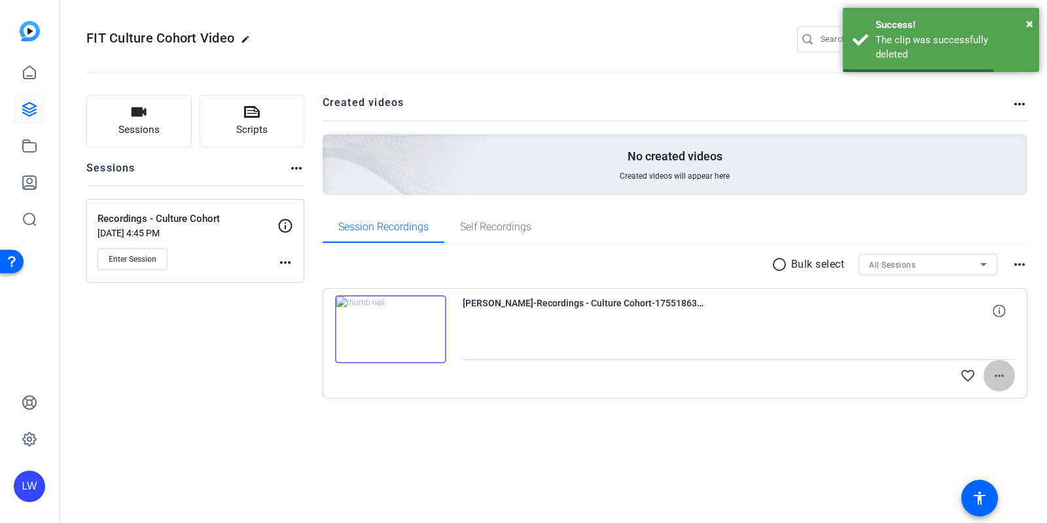
click at [1007, 387] on span at bounding box center [998, 375] width 31 height 31
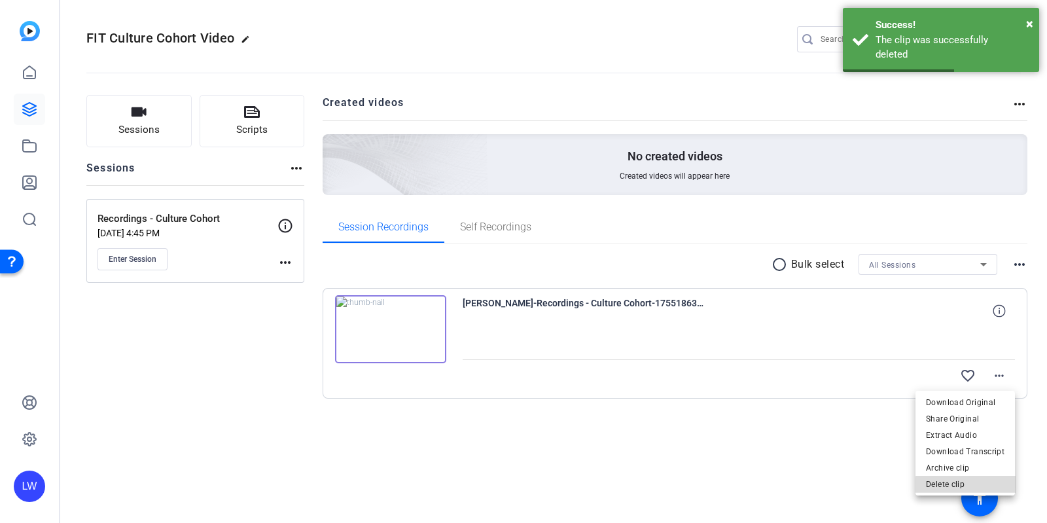
click at [971, 485] on span "Delete clip" at bounding box center [965, 484] width 79 height 16
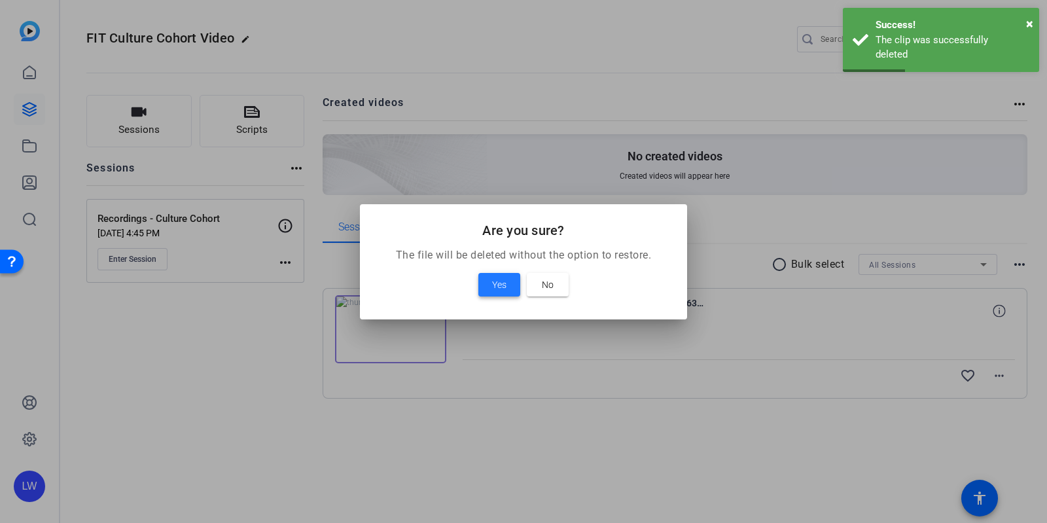
click at [485, 287] on span at bounding box center [499, 284] width 42 height 31
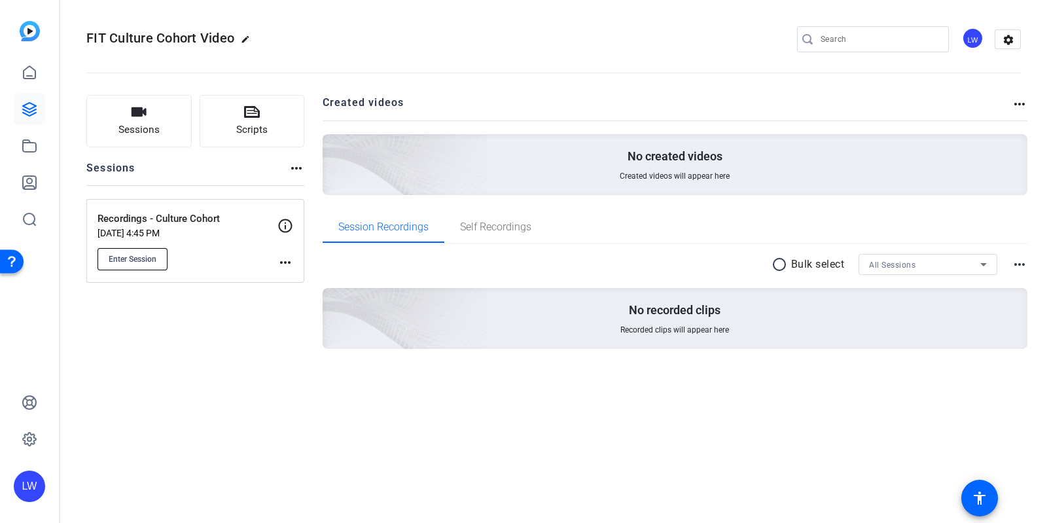
click at [167, 253] on button "Enter Session" at bounding box center [132, 259] width 70 height 22
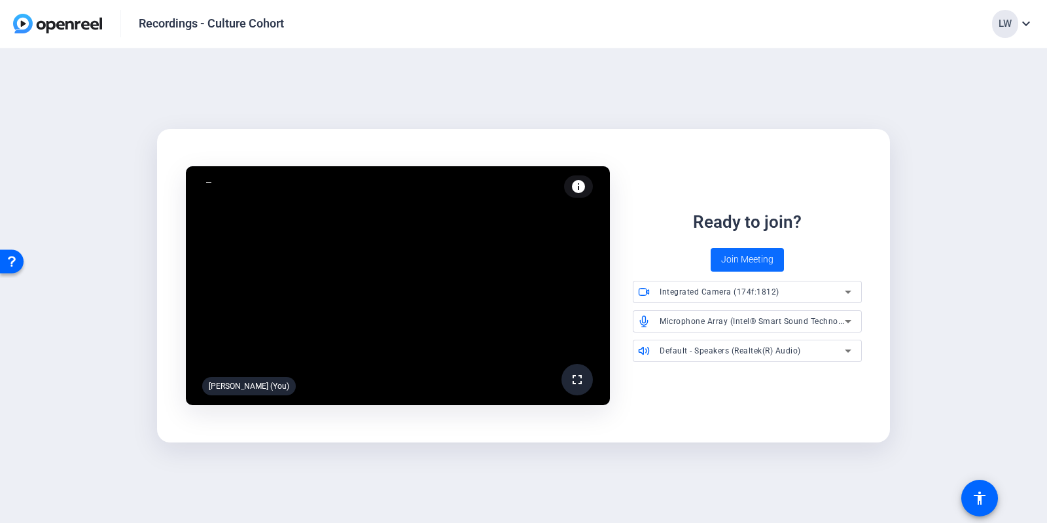
click at [752, 253] on span "Join Meeting" at bounding box center [747, 260] width 52 height 14
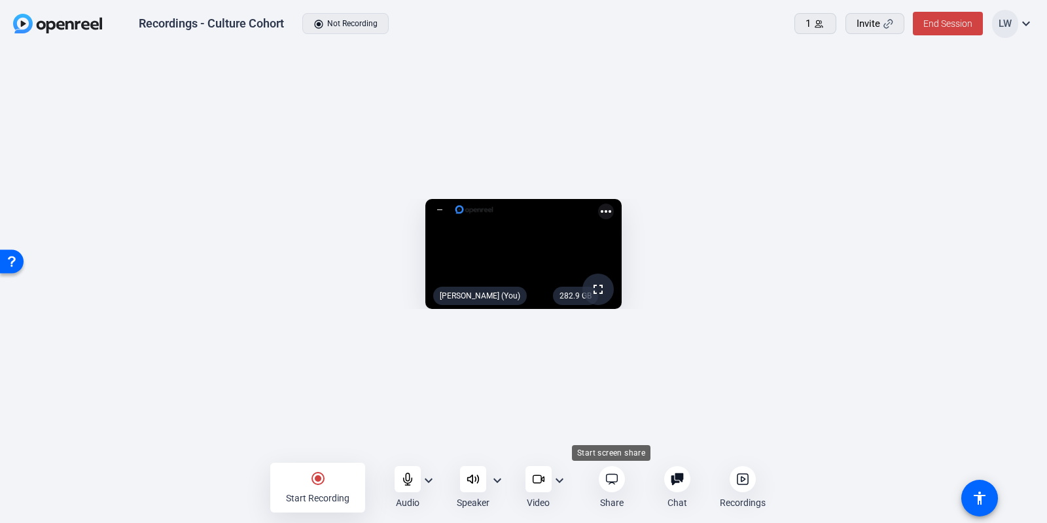
click at [618, 476] on div at bounding box center [612, 479] width 26 height 26
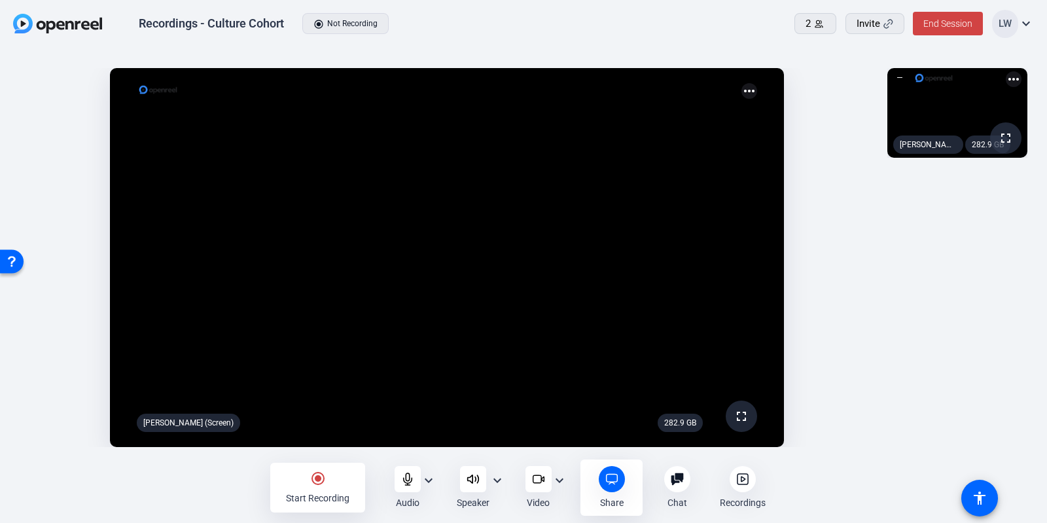
click at [290, 494] on div "Start Recording" at bounding box center [317, 497] width 63 height 13
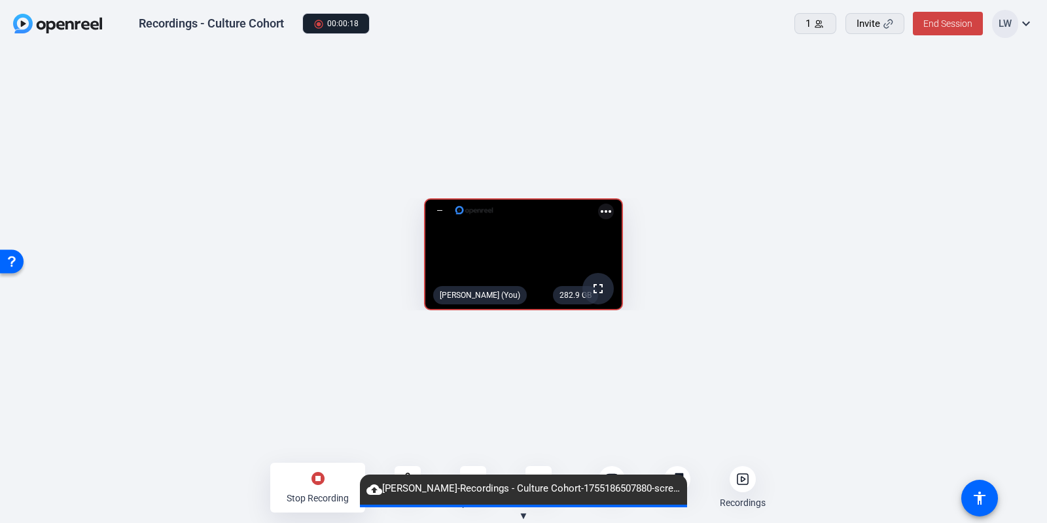
click at [320, 504] on div "Stop Recording" at bounding box center [318, 497] width 62 height 13
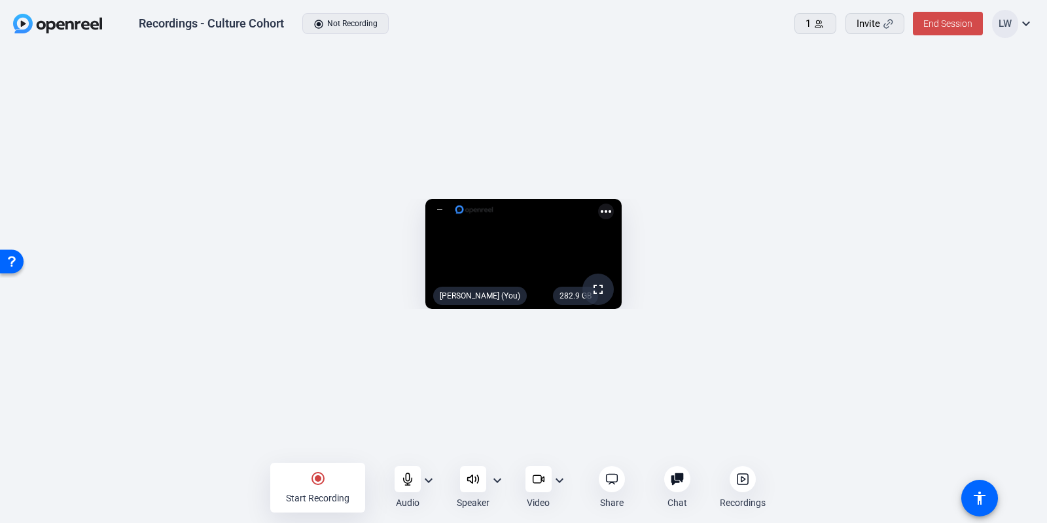
click at [947, 31] on span at bounding box center [948, 23] width 70 height 31
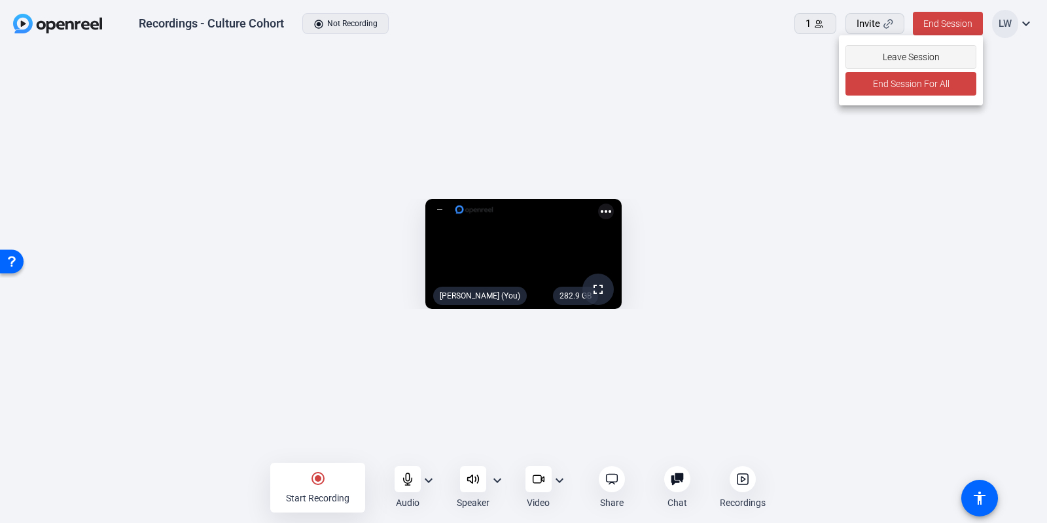
click at [926, 52] on span "Leave Session" at bounding box center [910, 56] width 57 height 25
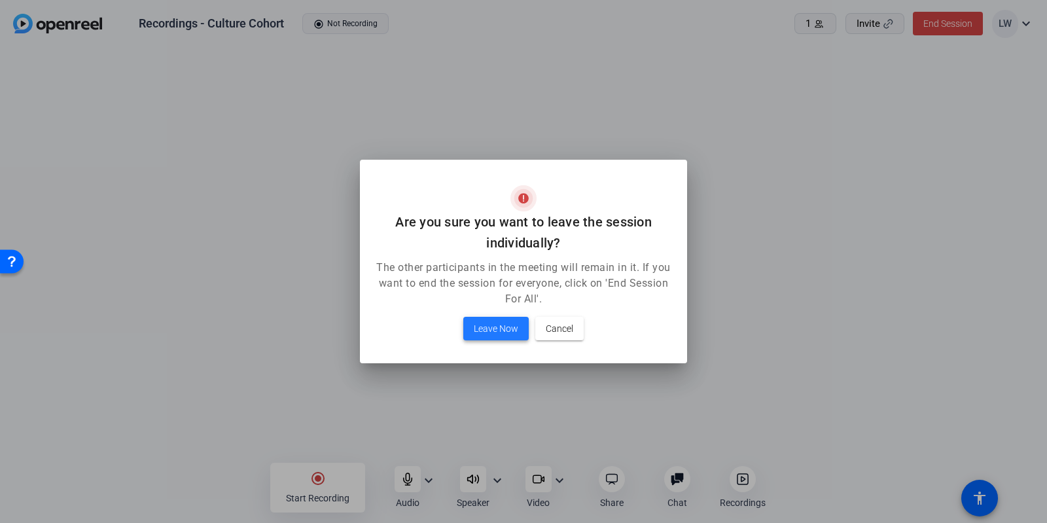
click at [494, 327] on span "Leave Now" at bounding box center [496, 329] width 44 height 16
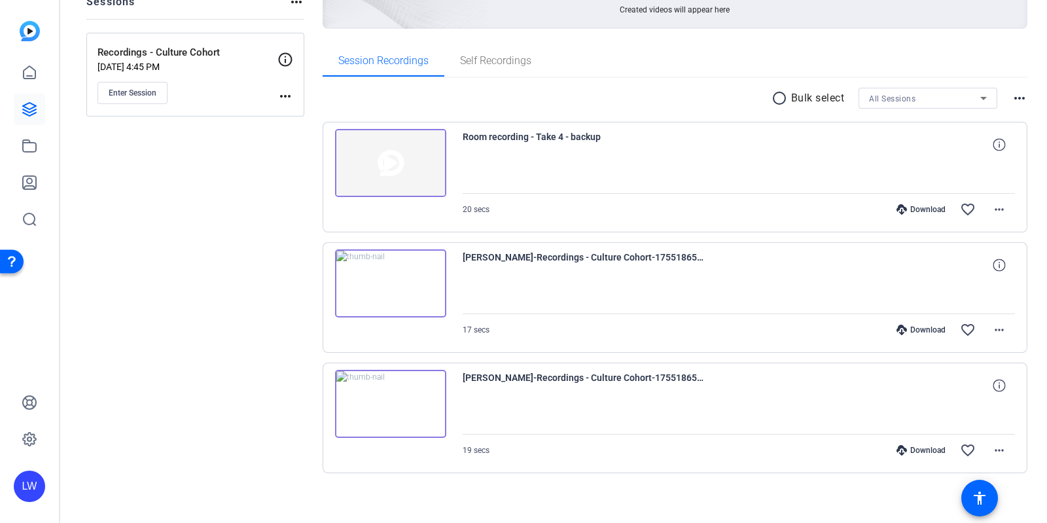
scroll to position [173, 0]
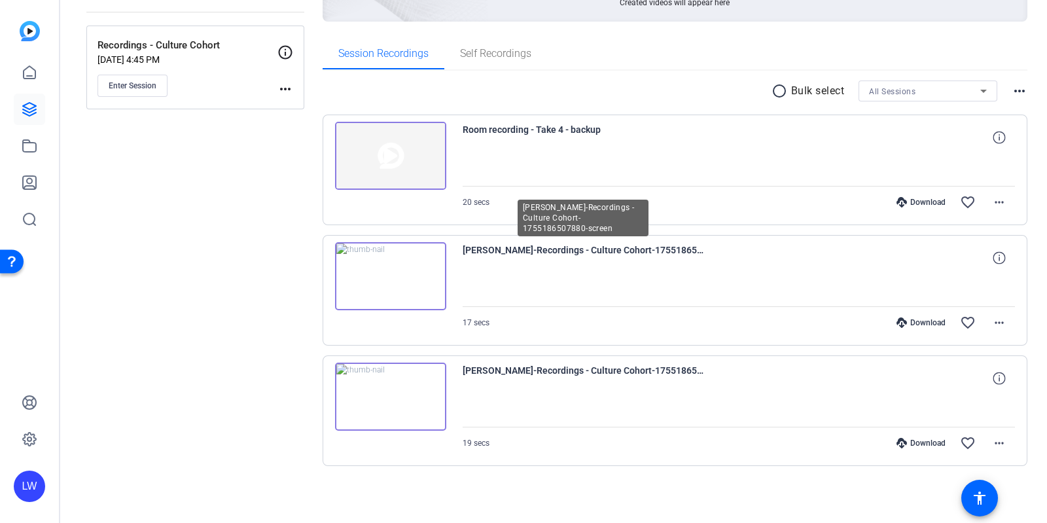
click at [564, 251] on span "Lucy Warren-Recordings - Culture Cohort-1755186507880-screen" at bounding box center [584, 257] width 242 height 31
click at [385, 273] on img at bounding box center [390, 276] width 111 height 68
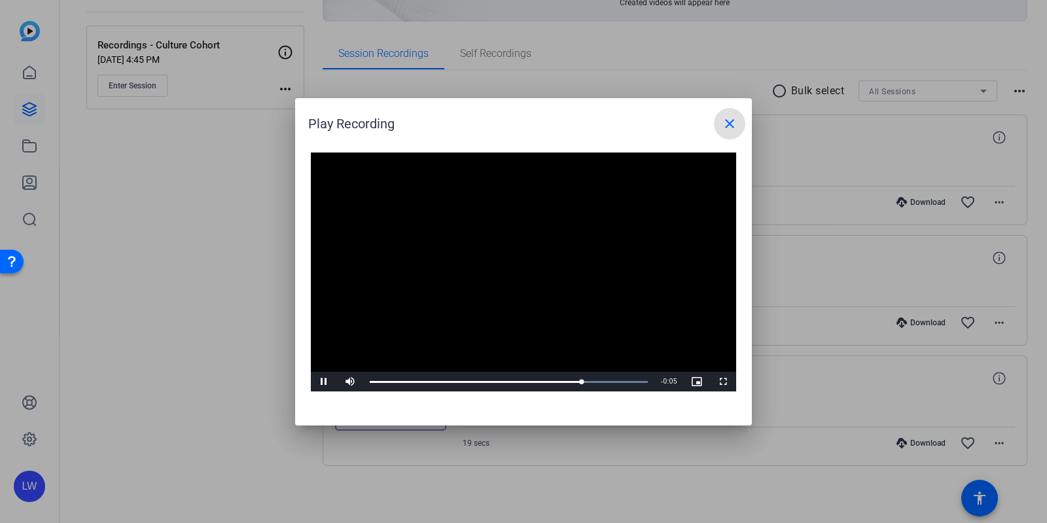
click at [729, 120] on mat-icon "close" at bounding box center [730, 124] width 16 height 16
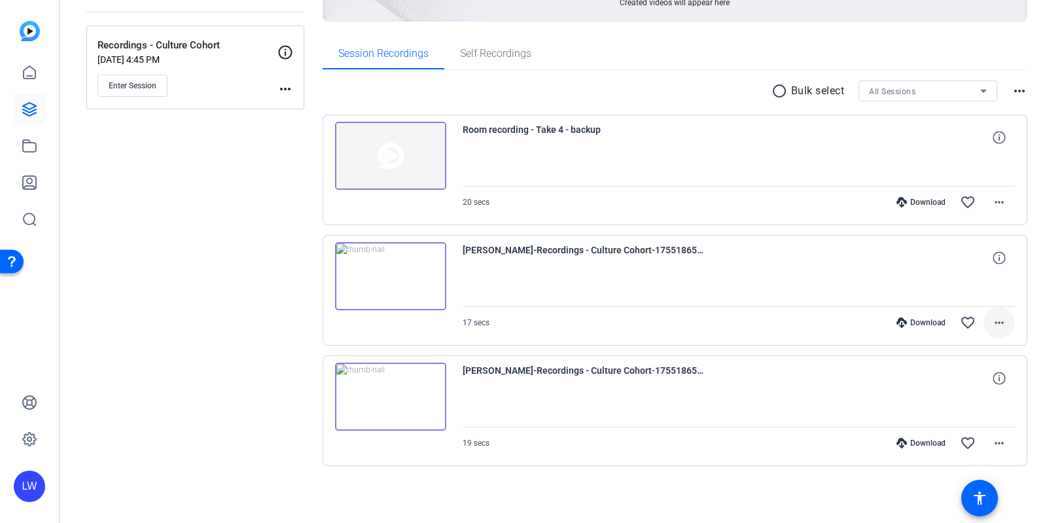
click at [983, 320] on span at bounding box center [998, 322] width 31 height 31
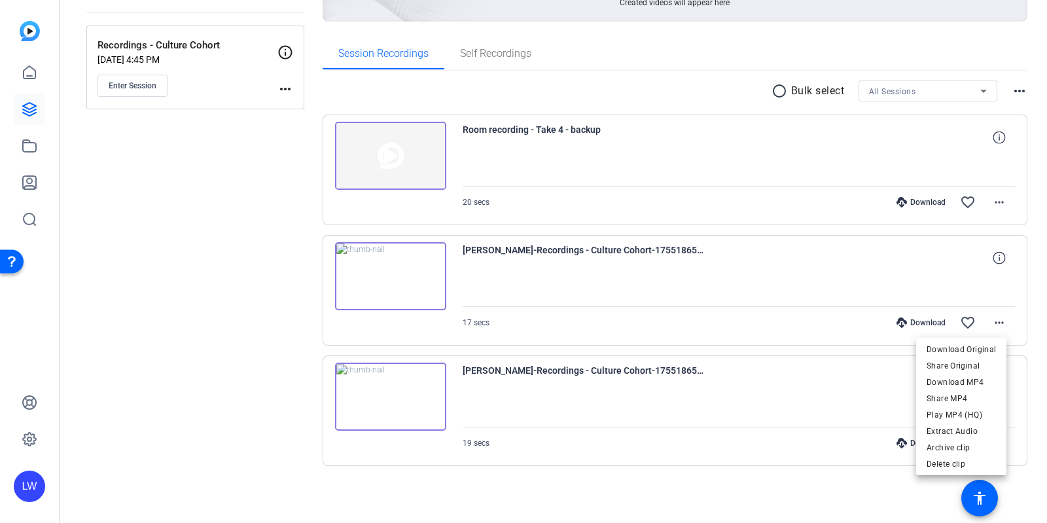
click at [226, 245] on div at bounding box center [523, 261] width 1047 height 523
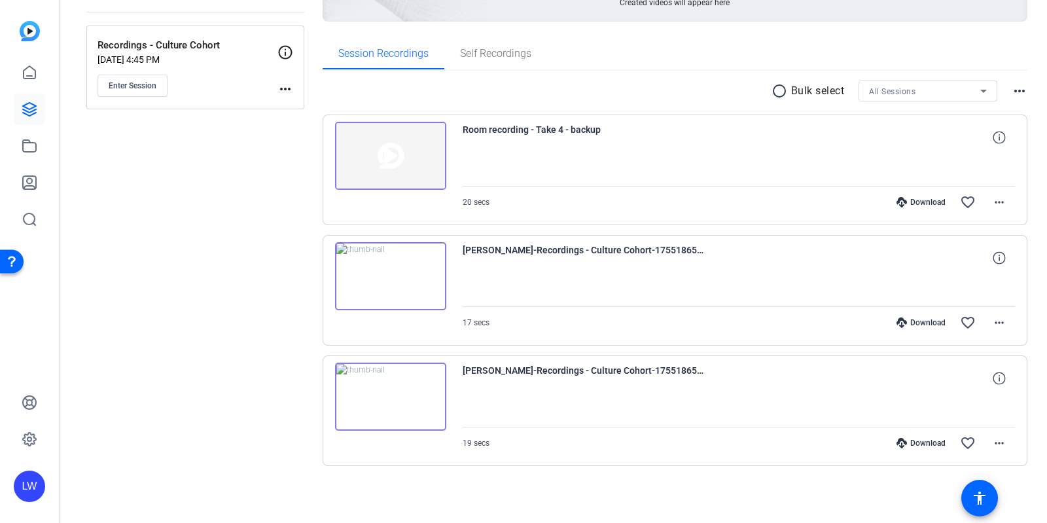
scroll to position [0, 0]
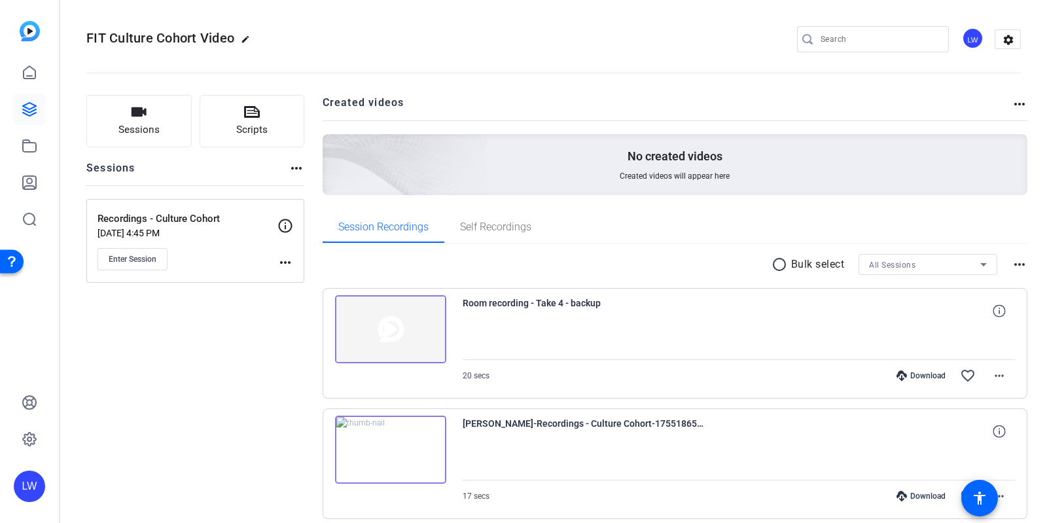
click at [461, 148] on img at bounding box center [332, 147] width 312 height 284
click at [300, 165] on mat-icon "more_horiz" at bounding box center [296, 168] width 16 height 16
click at [300, 165] on div at bounding box center [523, 261] width 1047 height 523
click at [1011, 101] on mat-icon "more_horiz" at bounding box center [1019, 104] width 16 height 16
click at [851, 88] on div at bounding box center [523, 261] width 1047 height 523
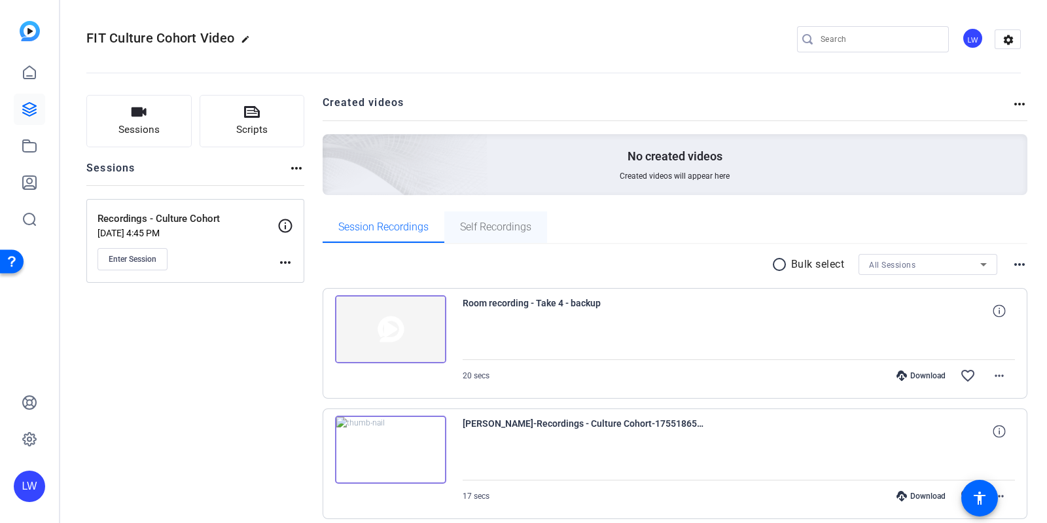
click at [488, 228] on span "Self Recordings" at bounding box center [495, 227] width 71 height 10
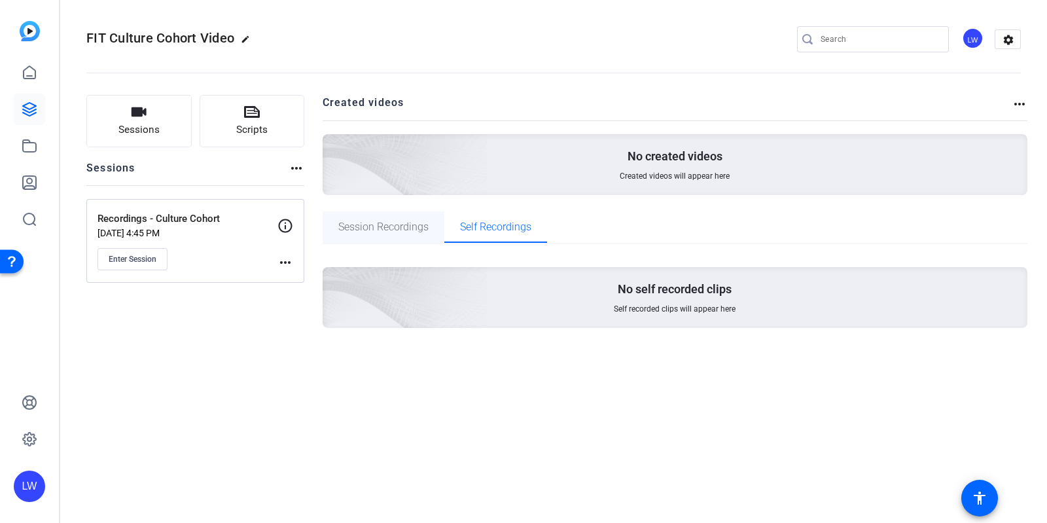
click at [428, 234] on div "Session Recordings" at bounding box center [384, 226] width 122 height 31
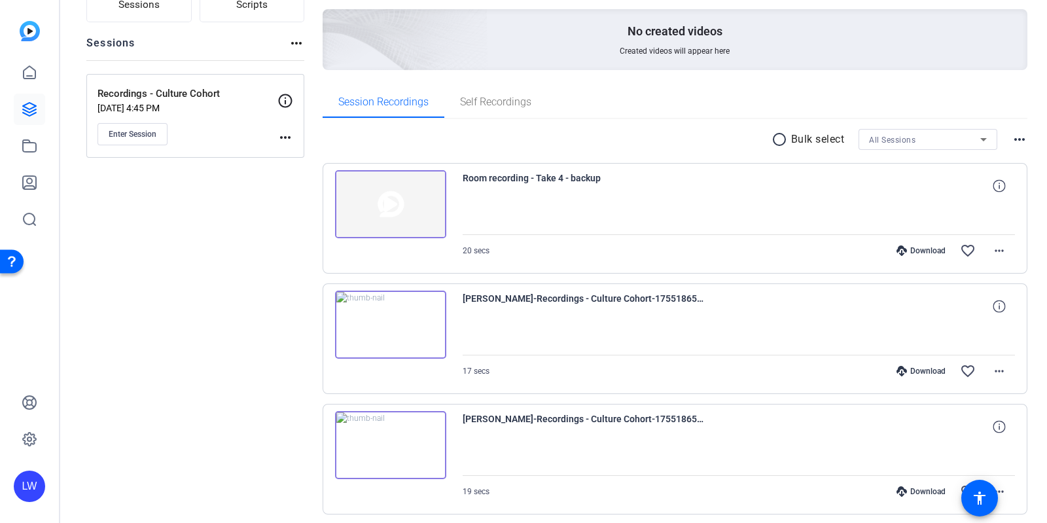
scroll to position [173, 0]
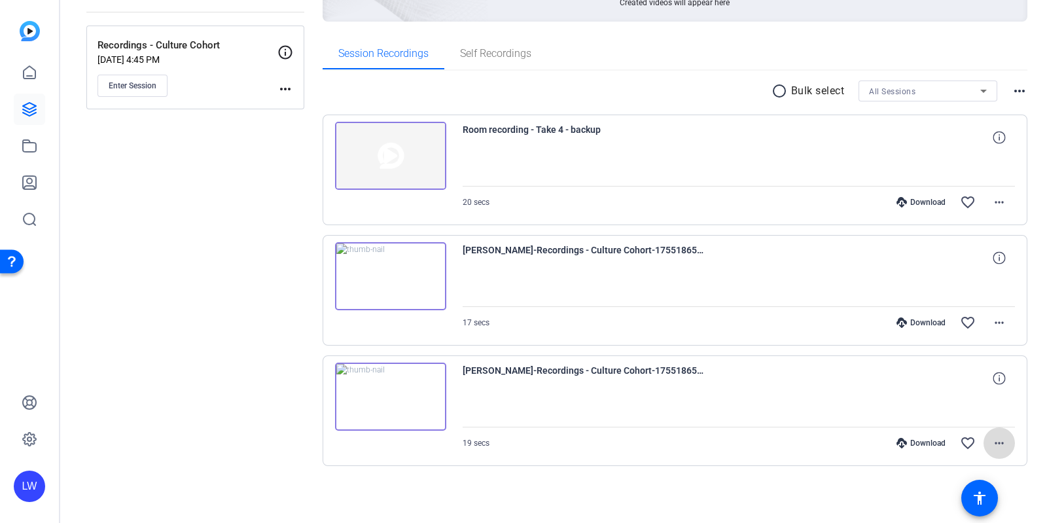
click at [991, 435] on mat-icon "more_horiz" at bounding box center [999, 443] width 16 height 16
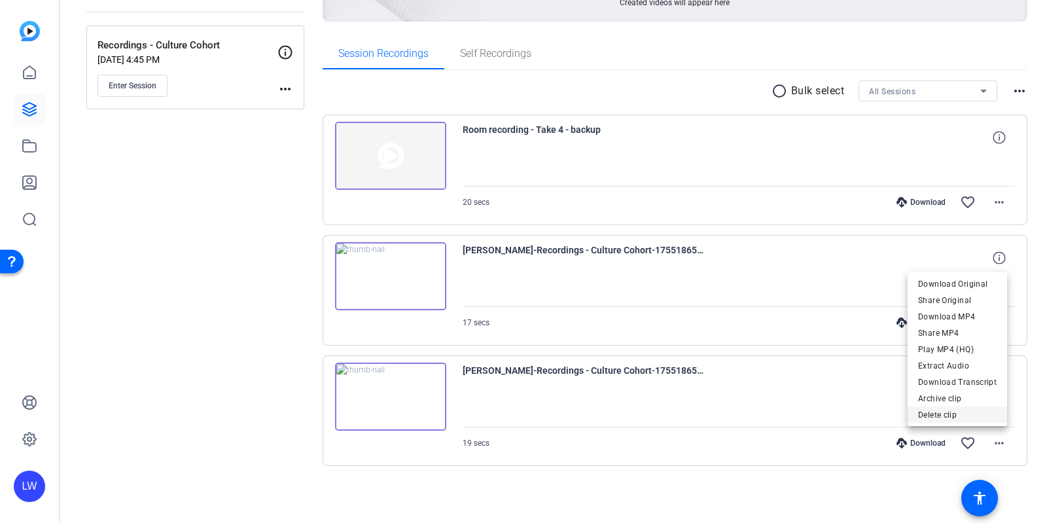
click at [929, 413] on span "Delete clip" at bounding box center [957, 415] width 79 height 16
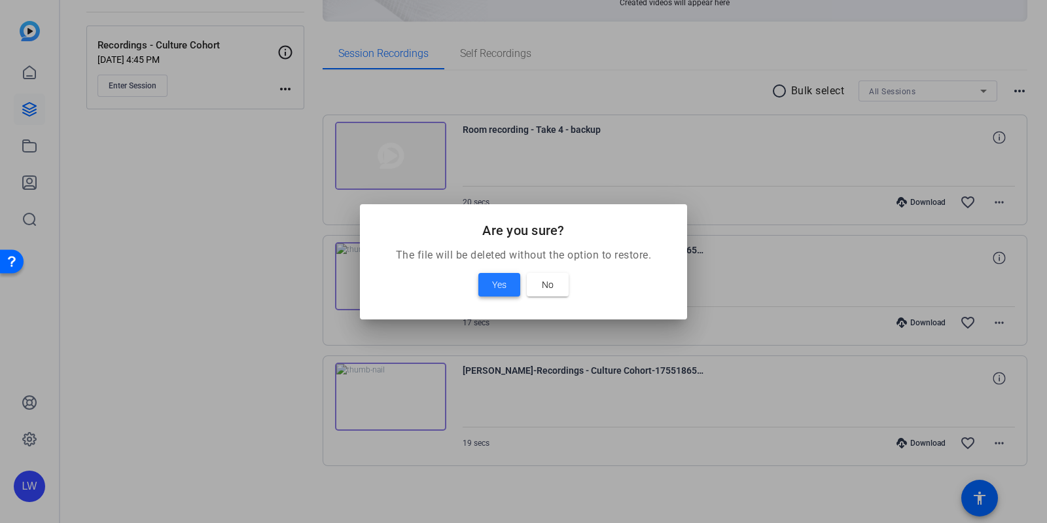
click at [487, 282] on span at bounding box center [499, 284] width 42 height 31
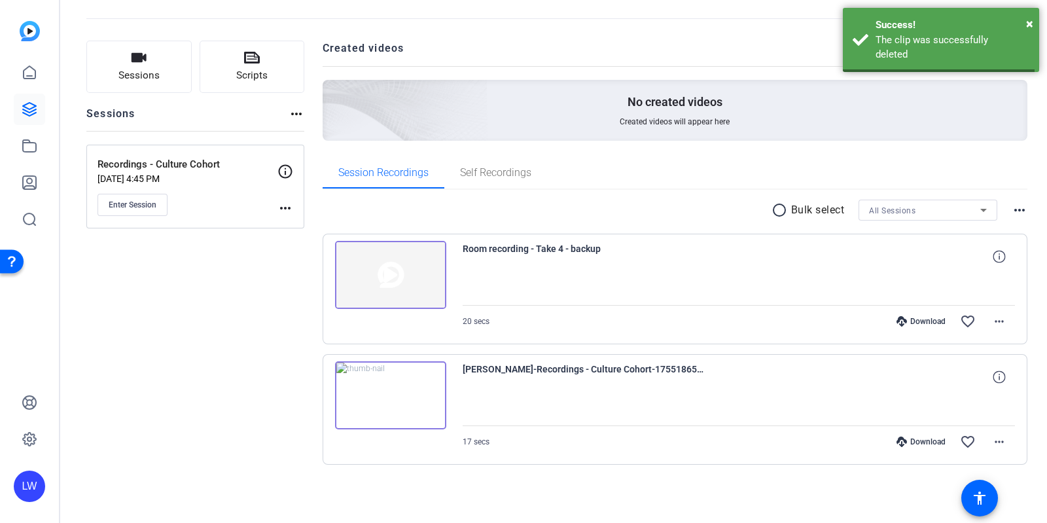
scroll to position [53, 0]
click at [987, 307] on span at bounding box center [998, 322] width 31 height 31
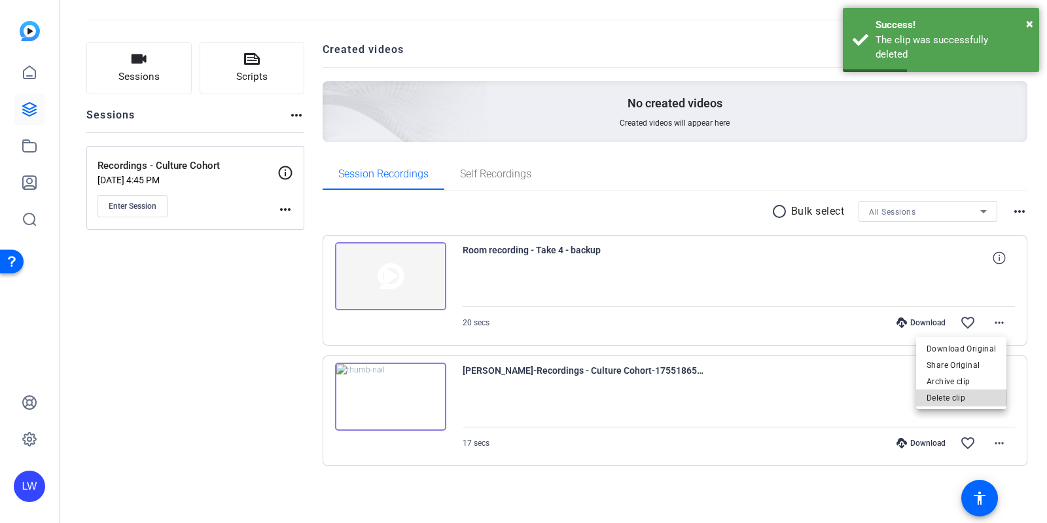
click at [964, 402] on span "Delete clip" at bounding box center [960, 398] width 69 height 16
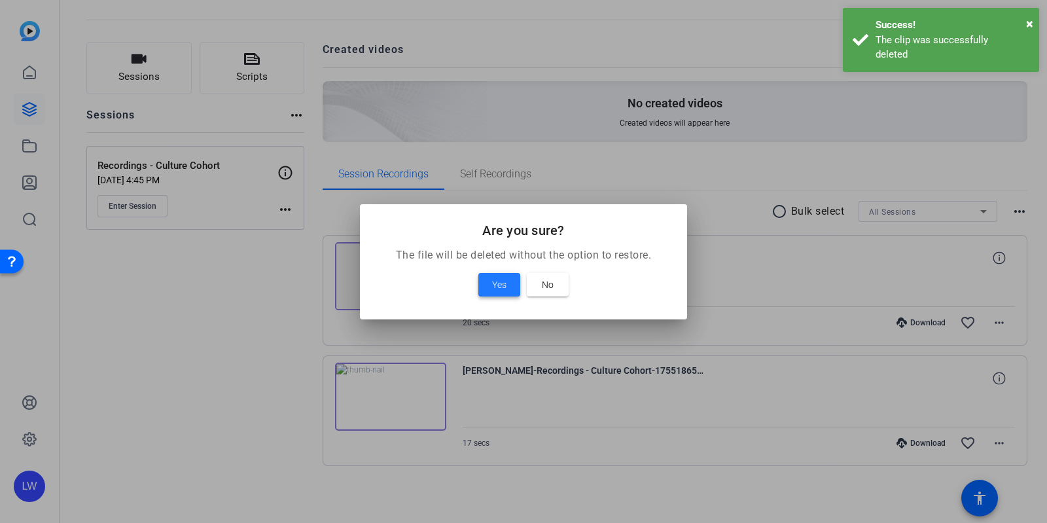
click at [504, 281] on span "Yes" at bounding box center [499, 285] width 14 height 16
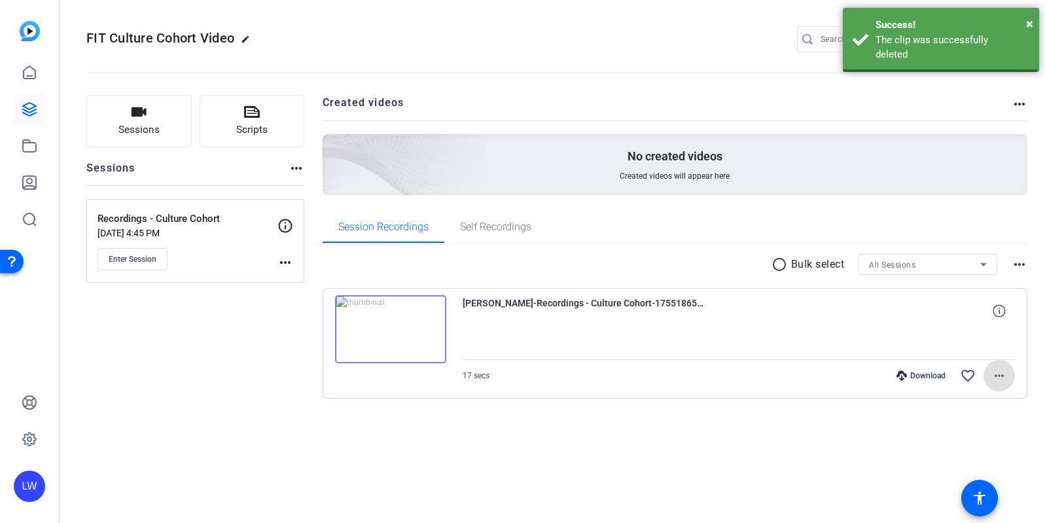
scroll to position [0, 0]
click at [1002, 383] on span at bounding box center [998, 375] width 31 height 31
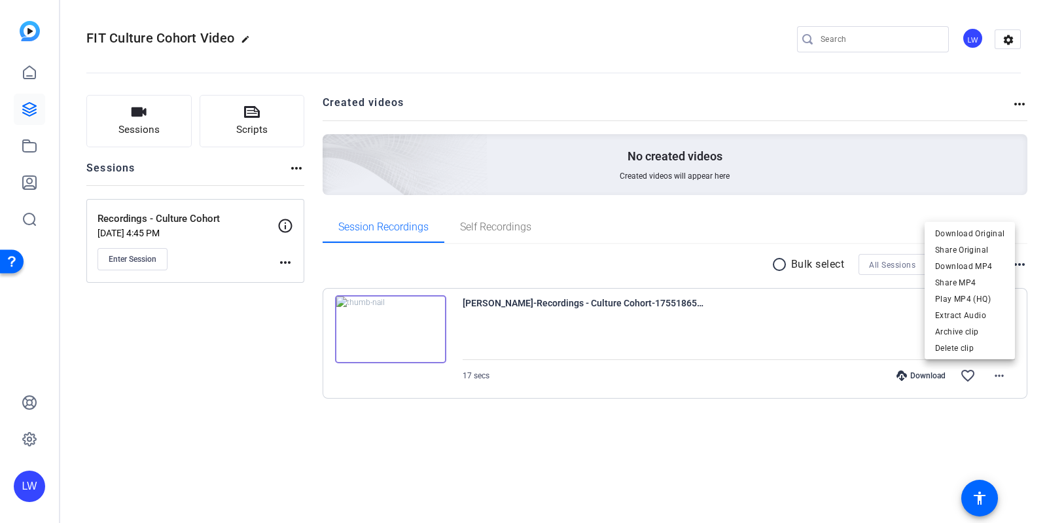
click at [654, 295] on div at bounding box center [523, 261] width 1047 height 523
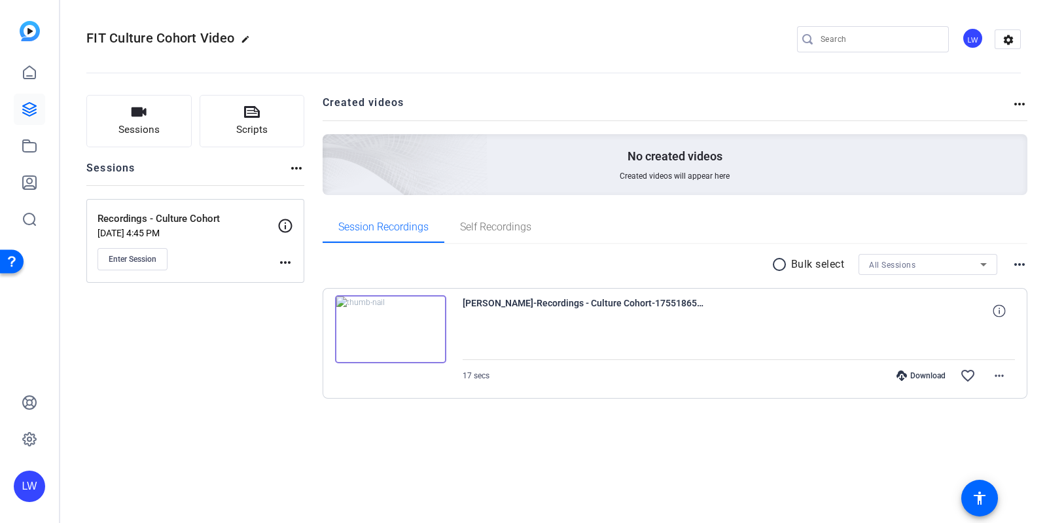
click at [652, 315] on span "Lucy Warren-Recordings - Culture Cohort-1755186507880-screen" at bounding box center [584, 310] width 242 height 31
click at [650, 303] on span "Lucy Warren-Recordings - Culture Cohort-1755186507880-screen" at bounding box center [584, 310] width 242 height 31
click at [648, 303] on span "Lucy Warren-Recordings - Culture Cohort-1755186507880-screen" at bounding box center [584, 310] width 242 height 31
click at [646, 303] on span "Lucy Warren-Recordings - Culture Cohort-1755186507880-screen" at bounding box center [584, 310] width 242 height 31
click at [687, 323] on span "Lucy Warren-Recordings - Culture Cohort-1755186507880-screen" at bounding box center [584, 310] width 242 height 31
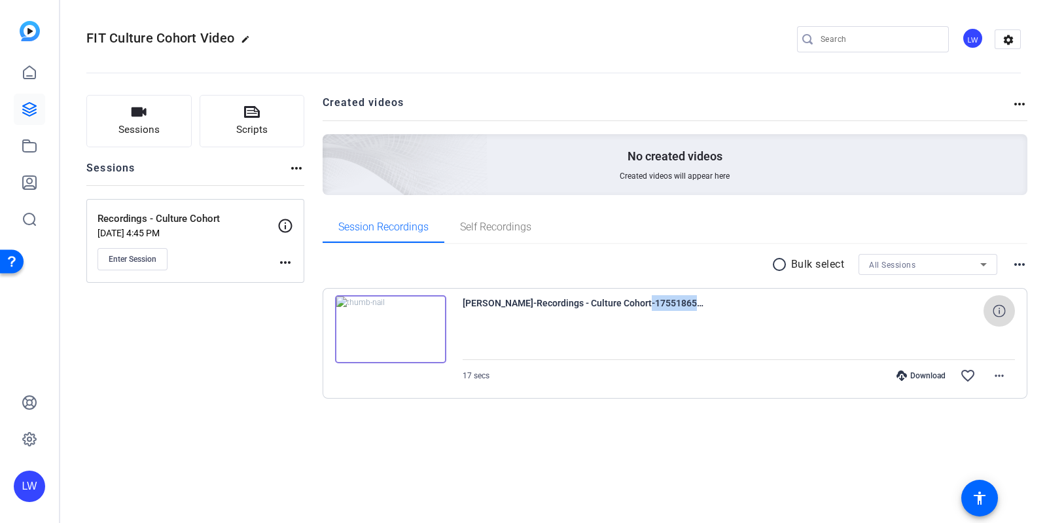
click at [1002, 319] on span at bounding box center [998, 310] width 31 height 31
click at [776, 264] on mat-icon "radio_button_unchecked" at bounding box center [781, 264] width 20 height 16
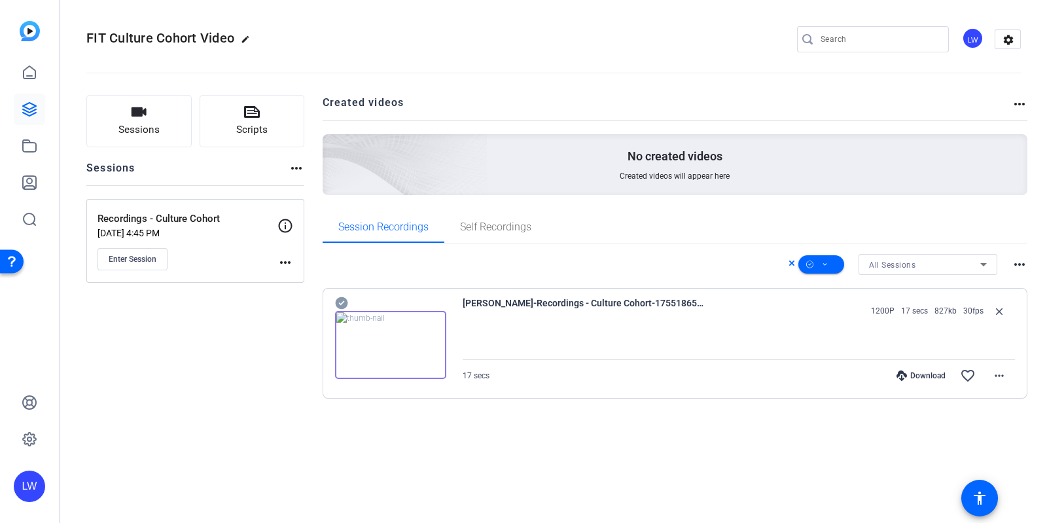
click at [666, 391] on div "Lucy Warren-Recordings - Culture Cohort-1755186507880-screen 1200P 17 secs 827k…" at bounding box center [675, 343] width 705 height 111
click at [695, 474] on div "FIT Culture Cohort Video edit LW settings Sessions Scripts Sessions more_horiz …" at bounding box center [553, 261] width 987 height 523
click at [894, 326] on div at bounding box center [739, 342] width 553 height 33
click at [342, 297] on icon at bounding box center [341, 303] width 12 height 12
click at [735, 440] on div "Sessions Scripts Sessions more_horiz Recordings - Culture Cohort Aug 12, 2025 @…" at bounding box center [553, 268] width 987 height 378
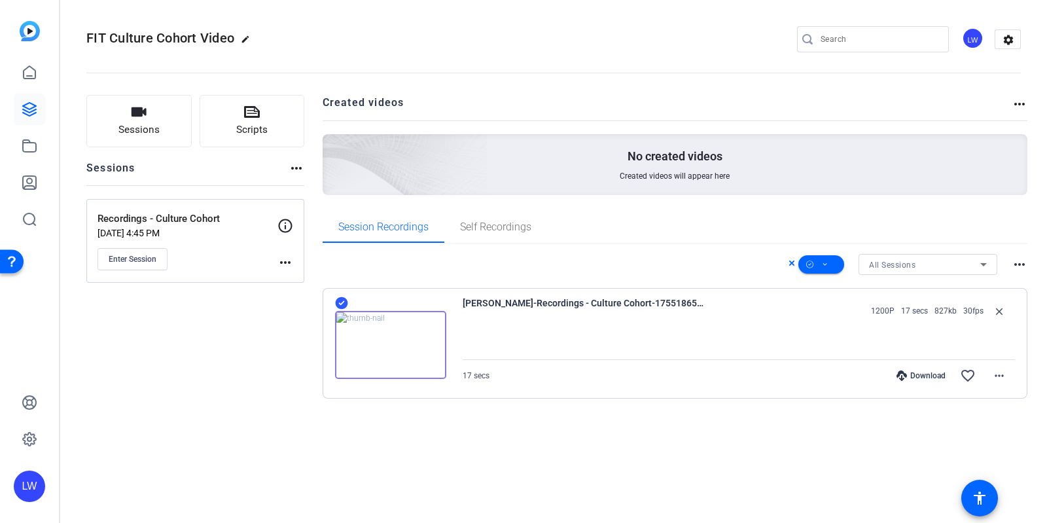
click at [785, 262] on div "All Sessions more_horiz" at bounding box center [675, 264] width 705 height 21
click at [792, 264] on icon at bounding box center [791, 263] width 7 height 16
click at [328, 304] on div "Lucy Warren-Recordings - Culture Cohort-1755186507880-screen 1200P 17 secs 827k…" at bounding box center [675, 343] width 705 height 111
click at [805, 268] on p "Bulk select" at bounding box center [818, 264] width 54 height 16
click at [954, 268] on div "All Sessions" at bounding box center [924, 264] width 111 height 16
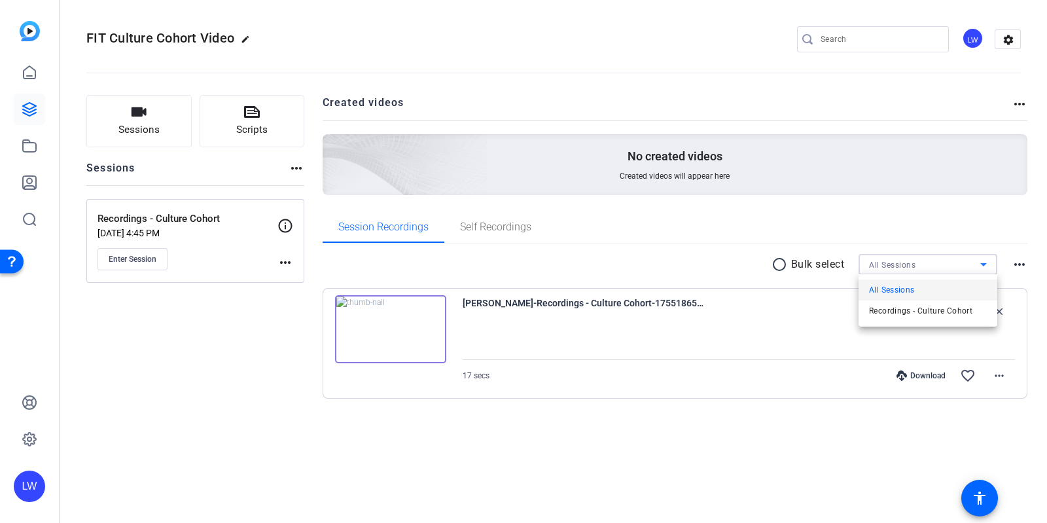
click at [954, 268] on div at bounding box center [523, 261] width 1047 height 523
click at [930, 263] on div "All Sessions" at bounding box center [924, 264] width 111 height 16
click at [930, 316] on span "Recordings - Culture Cohort" at bounding box center [920, 311] width 103 height 16
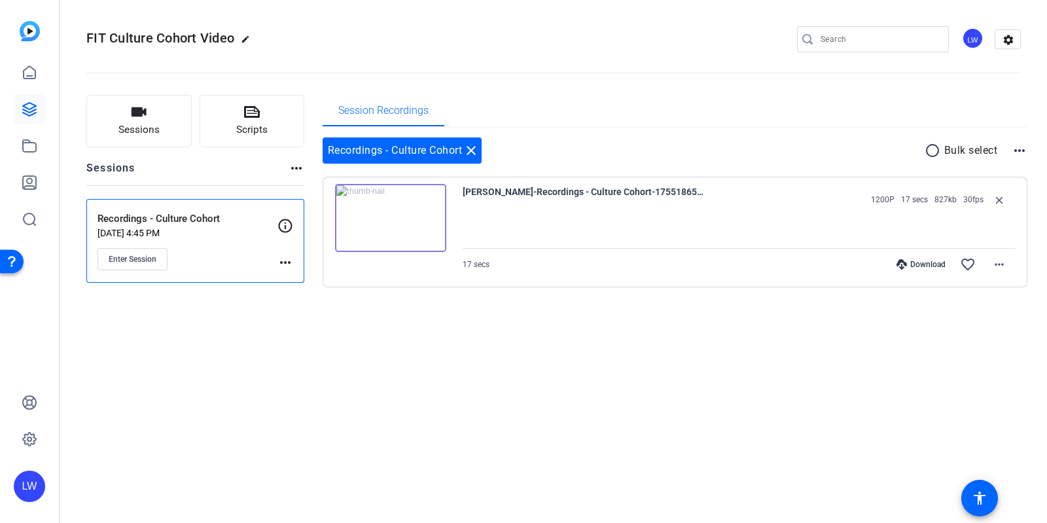
click at [978, 311] on div "Recordings - Culture Cohort close radio_button_unchecked Bulk select more_horiz…" at bounding box center [675, 228] width 705 height 201
click at [1002, 270] on mat-icon "more_horiz" at bounding box center [999, 264] width 16 height 16
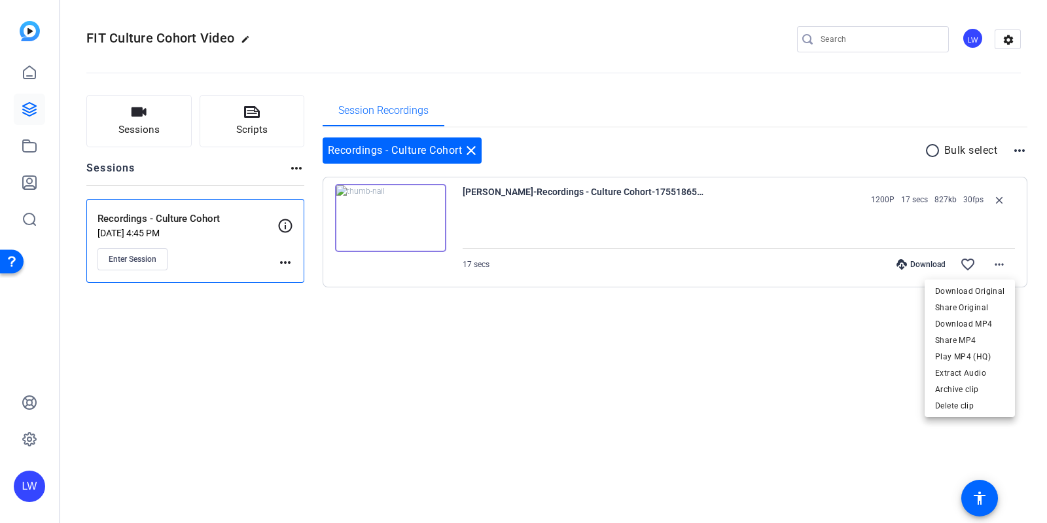
click at [858, 345] on div at bounding box center [523, 261] width 1047 height 523
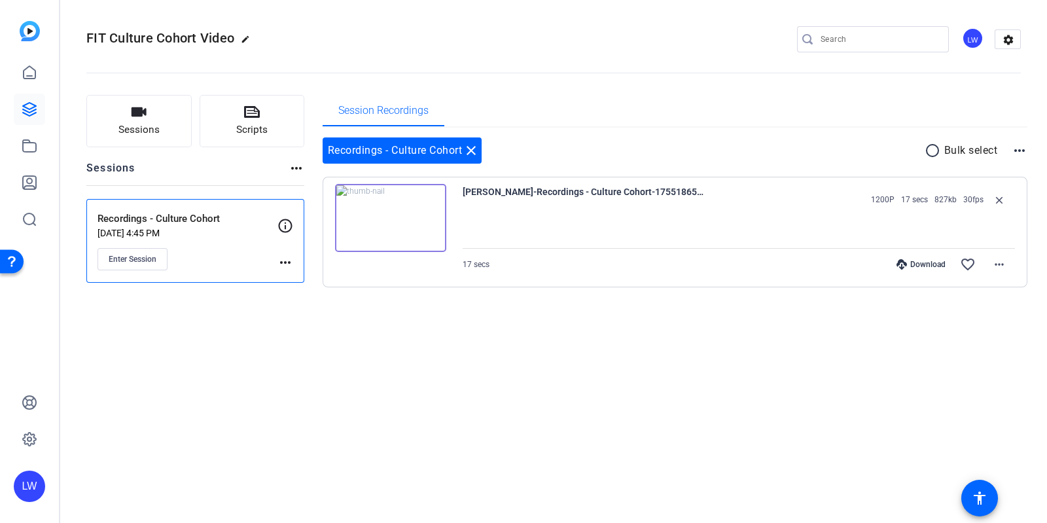
click at [1017, 143] on mat-icon "more_horiz" at bounding box center [1019, 151] width 16 height 16
click at [1017, 143] on div at bounding box center [523, 261] width 1047 height 523
click at [31, 83] on link at bounding box center [29, 72] width 31 height 31
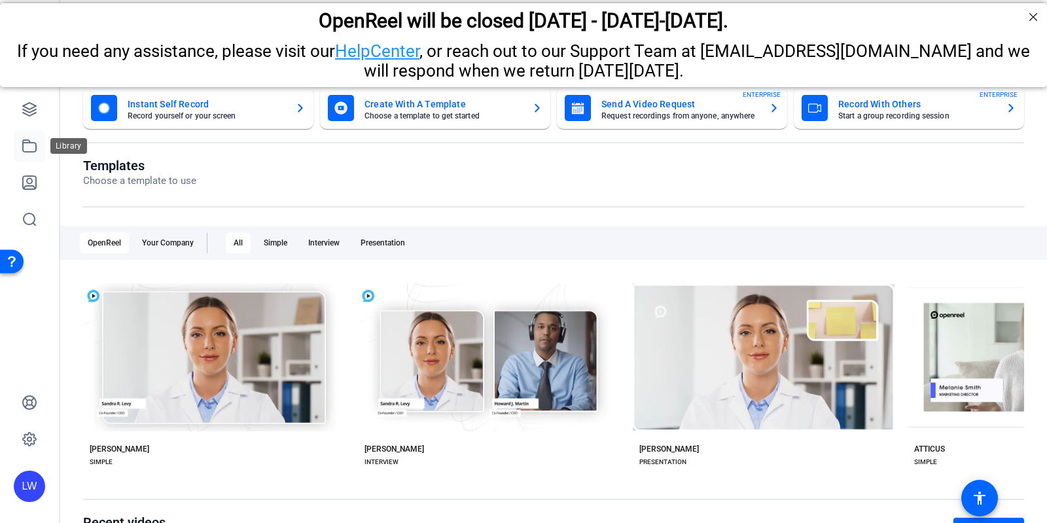
click at [33, 143] on icon at bounding box center [30, 146] width 16 height 16
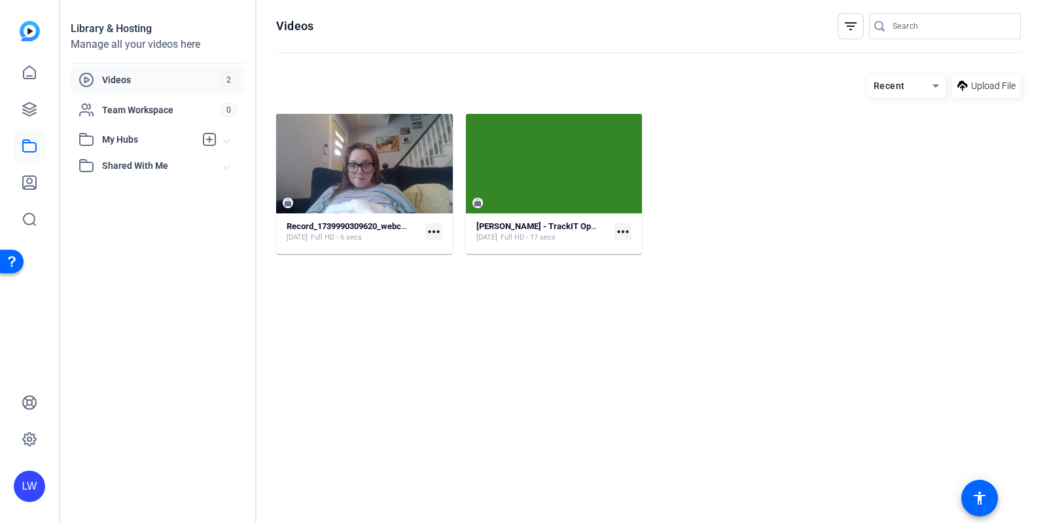
click at [434, 237] on mat-icon "more_horiz" at bounding box center [433, 231] width 17 height 17
click at [330, 230] on div at bounding box center [523, 261] width 1047 height 523
click at [326, 224] on strong "Record_1739990309620_webcam" at bounding box center [350, 226] width 126 height 10
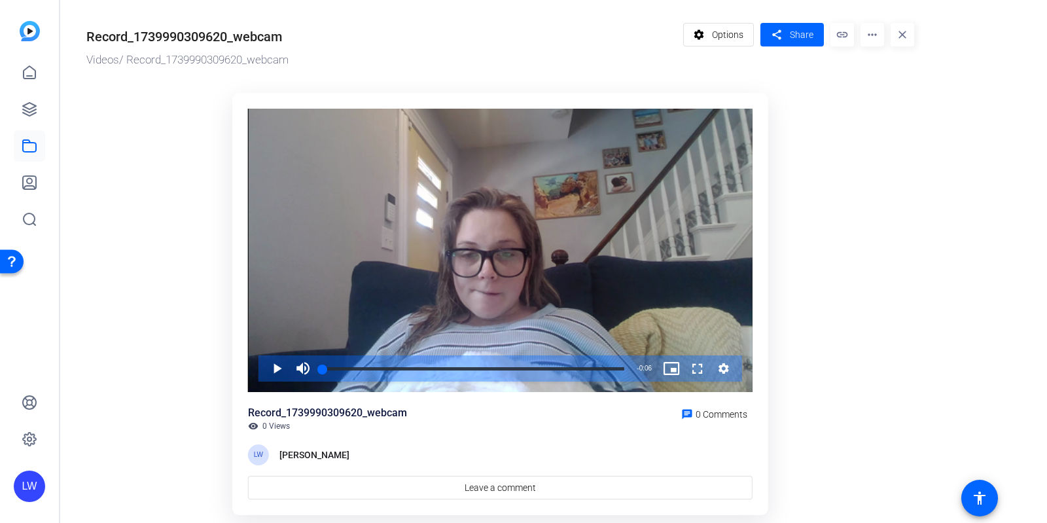
click at [869, 37] on mat-icon "more_horiz" at bounding box center [872, 35] width 24 height 24
click at [900, 139] on span "Delete" at bounding box center [897, 139] width 52 height 16
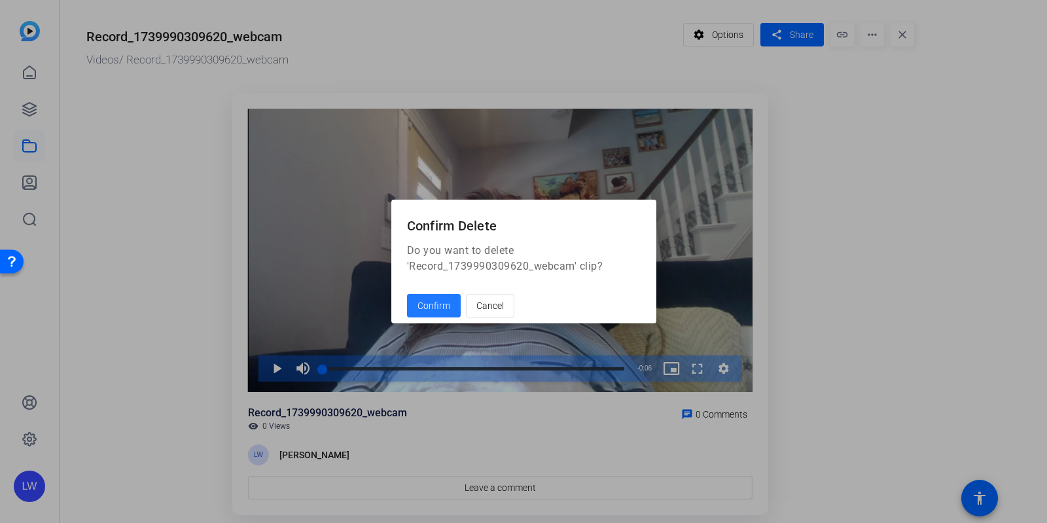
click at [449, 304] on span at bounding box center [434, 305] width 54 height 31
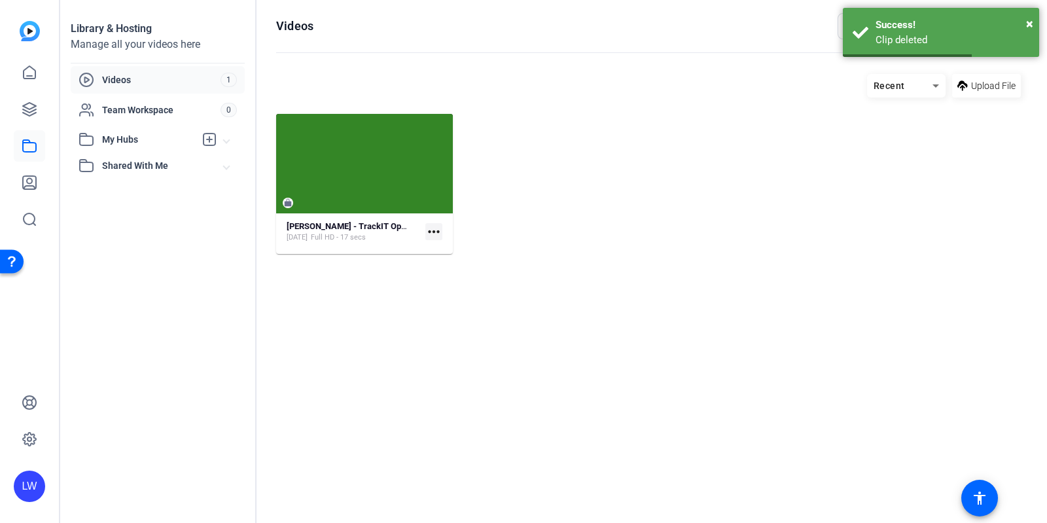
click at [438, 233] on mat-icon "more_horiz" at bounding box center [433, 231] width 17 height 17
click at [540, 215] on div at bounding box center [523, 261] width 1047 height 523
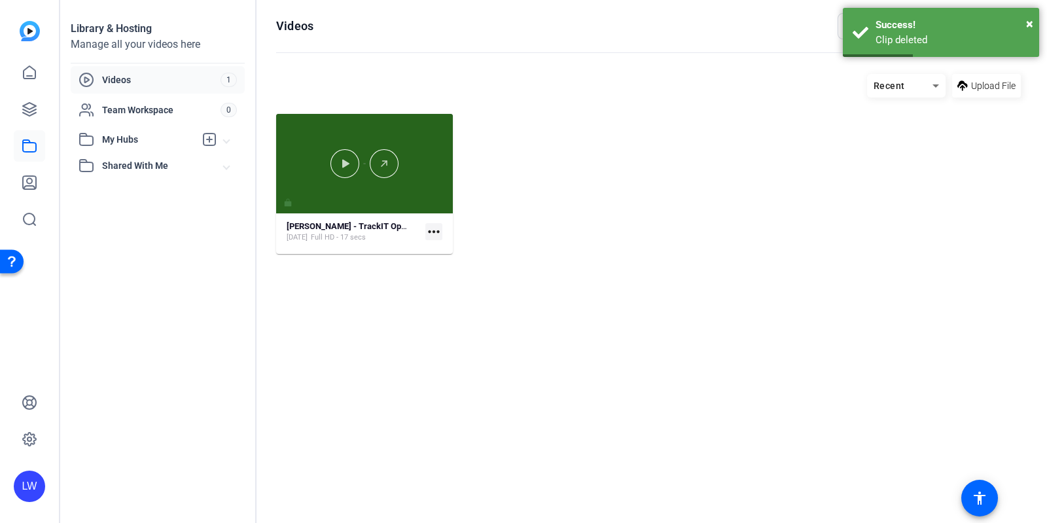
click at [430, 194] on div at bounding box center [364, 163] width 177 height 99
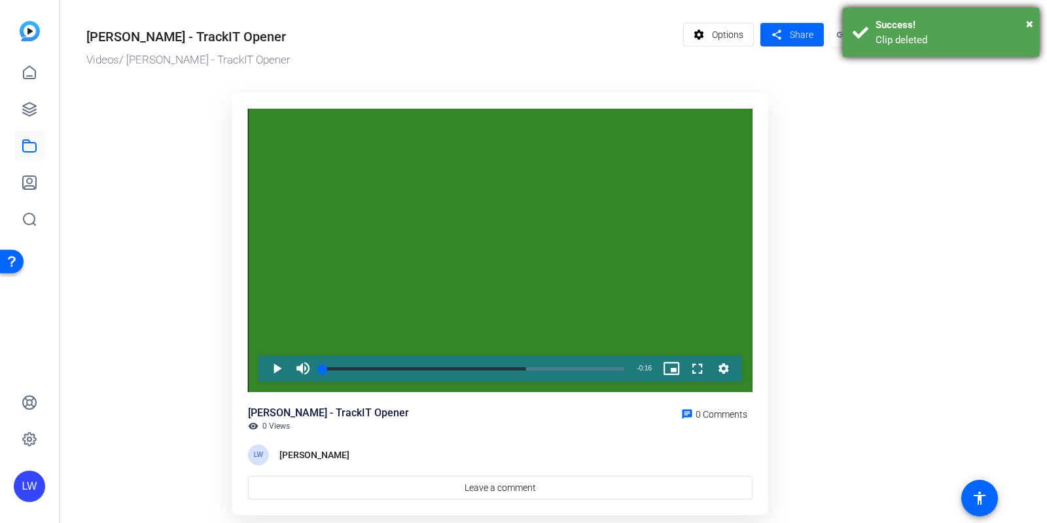
click at [1023, 18] on div "Success!" at bounding box center [952, 25] width 154 height 15
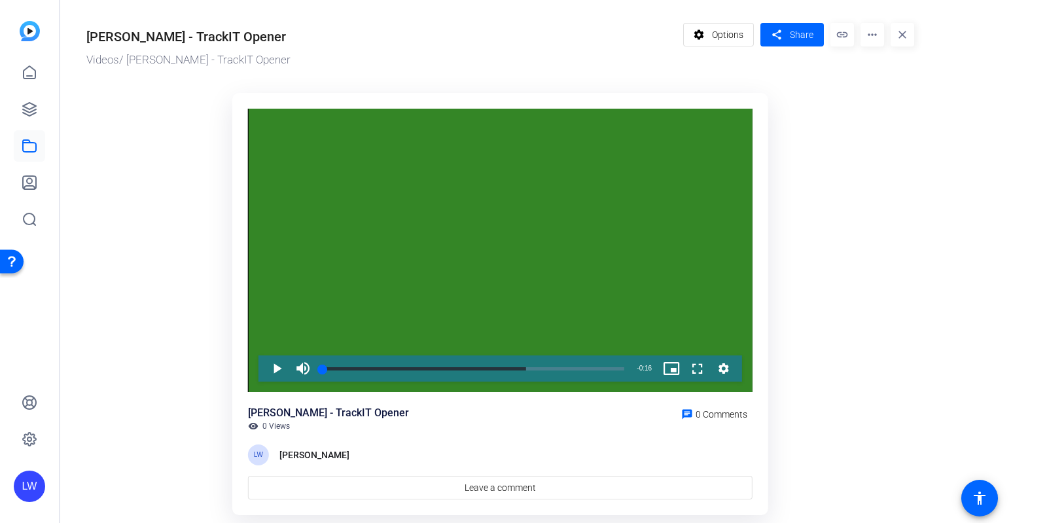
click at [877, 40] on mat-icon "more_horiz" at bounding box center [872, 35] width 24 height 24
click at [889, 155] on span "Delete" at bounding box center [898, 156] width 54 height 16
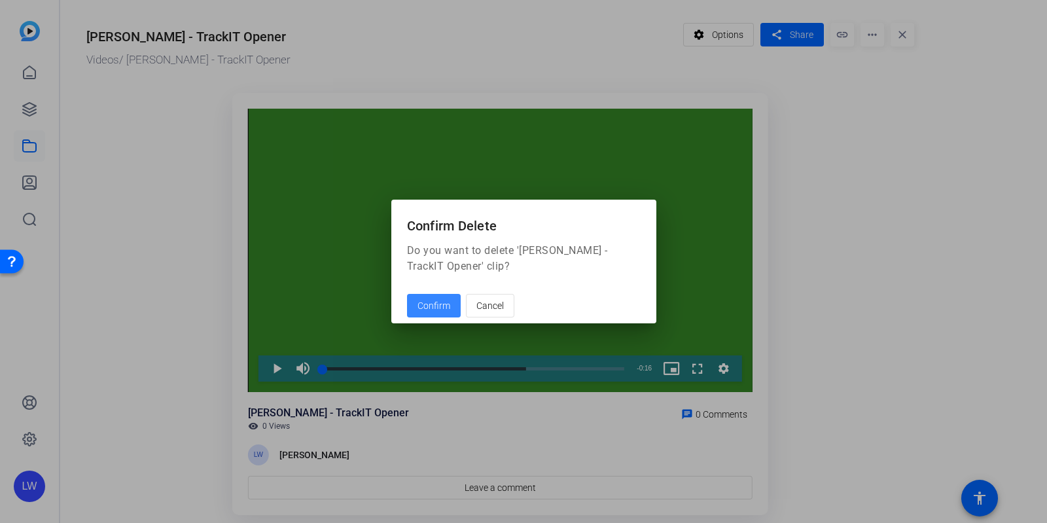
click at [434, 315] on span at bounding box center [434, 305] width 54 height 31
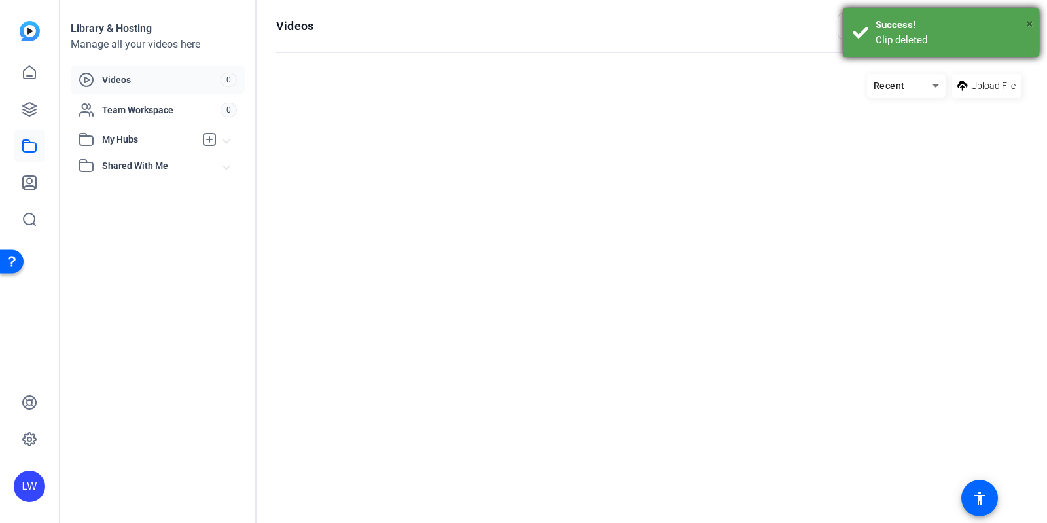
click at [1027, 21] on span "×" at bounding box center [1029, 24] width 7 height 16
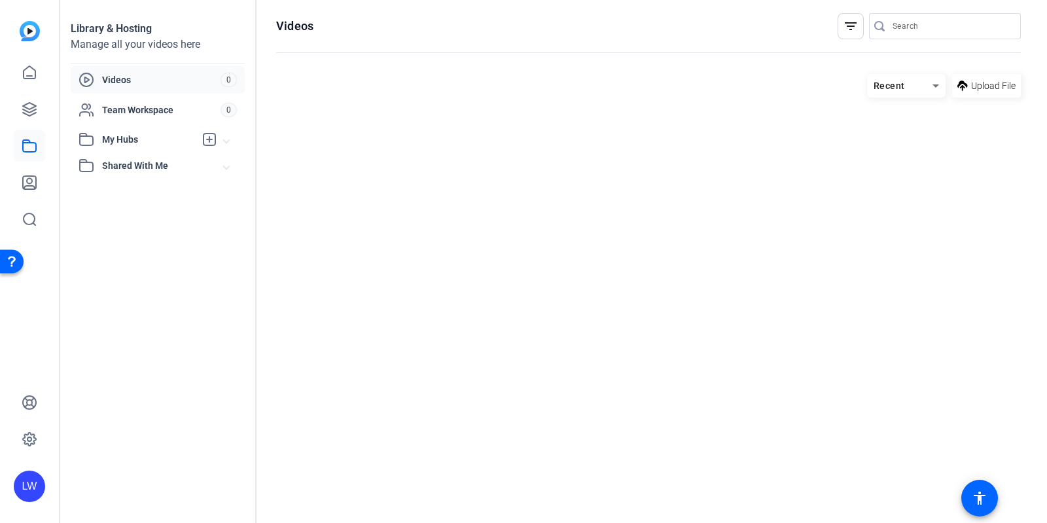
click at [23, 35] on img at bounding box center [30, 31] width 20 height 20
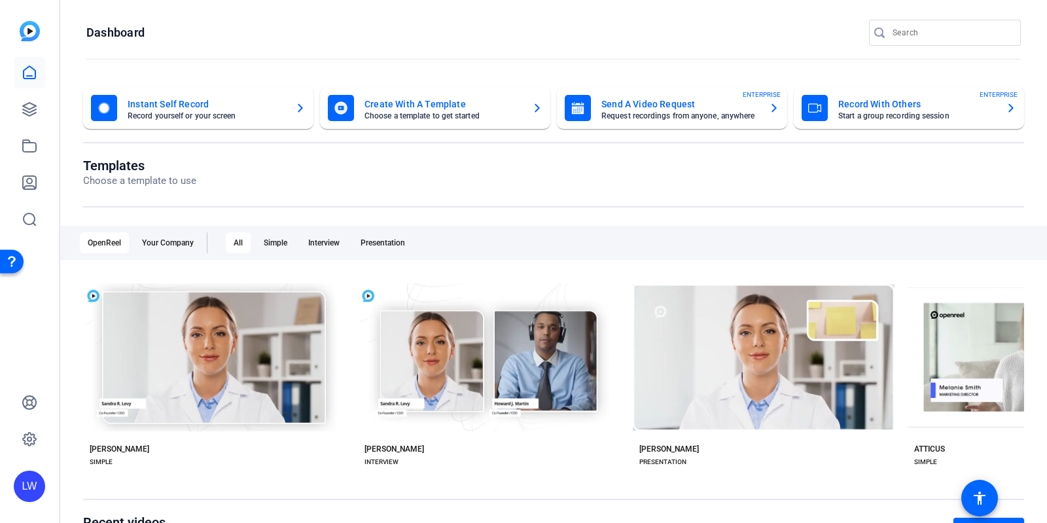
scroll to position [95, 0]
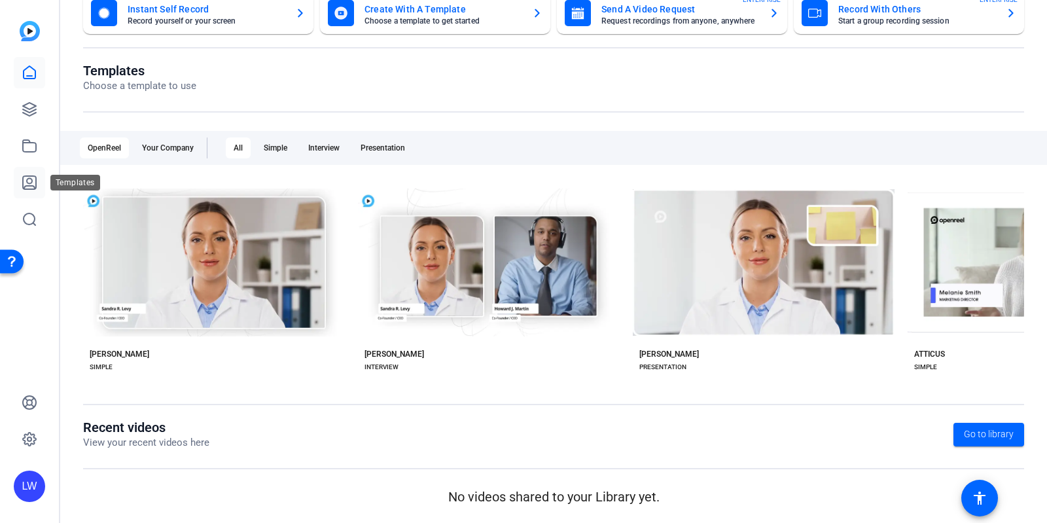
click at [25, 178] on icon at bounding box center [30, 183] width 16 height 16
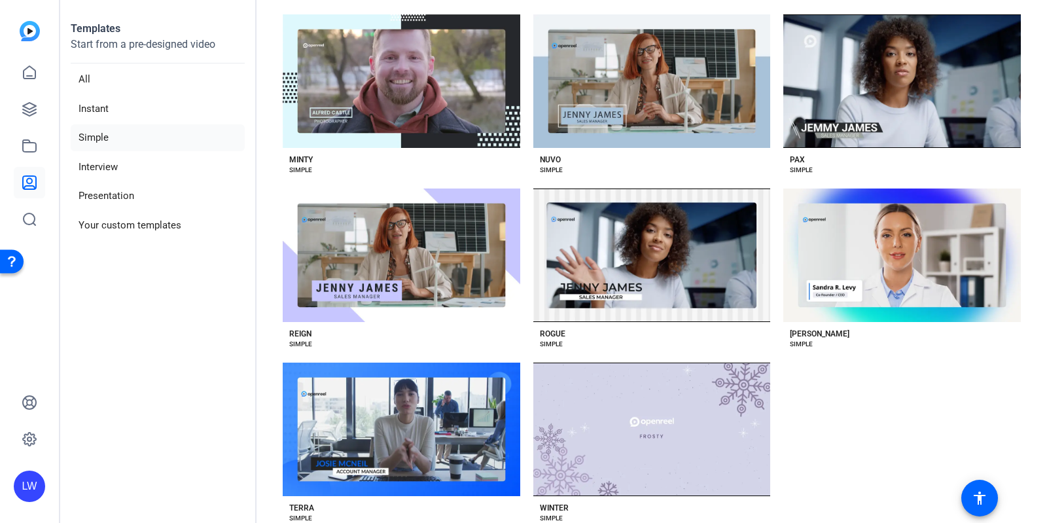
scroll to position [1140, 0]
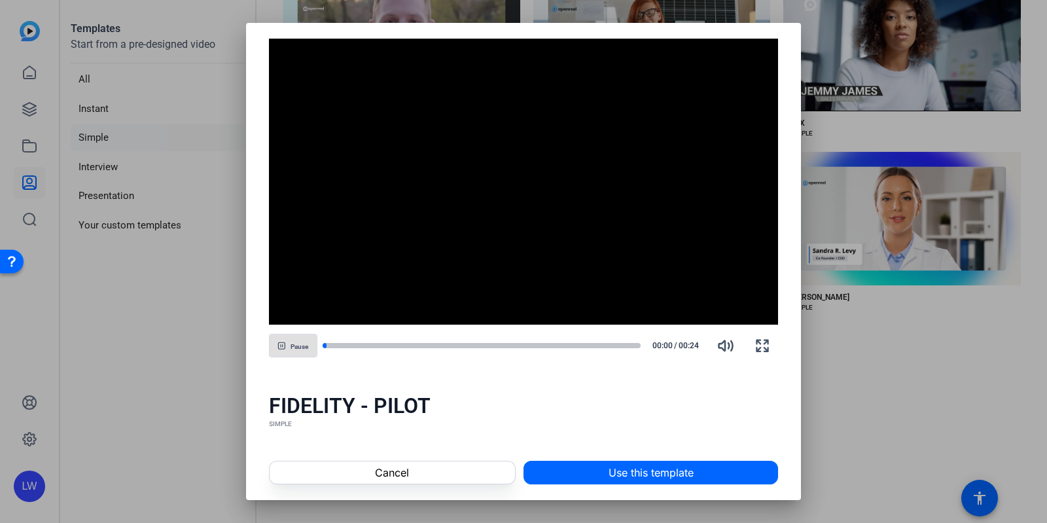
click at [540, 474] on span at bounding box center [650, 472] width 253 height 31
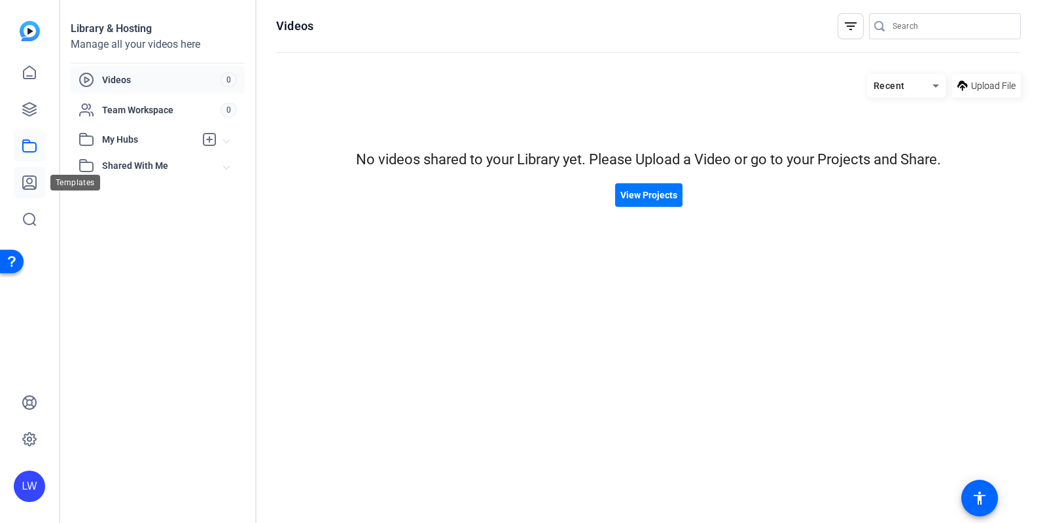
click at [37, 175] on icon at bounding box center [30, 183] width 16 height 16
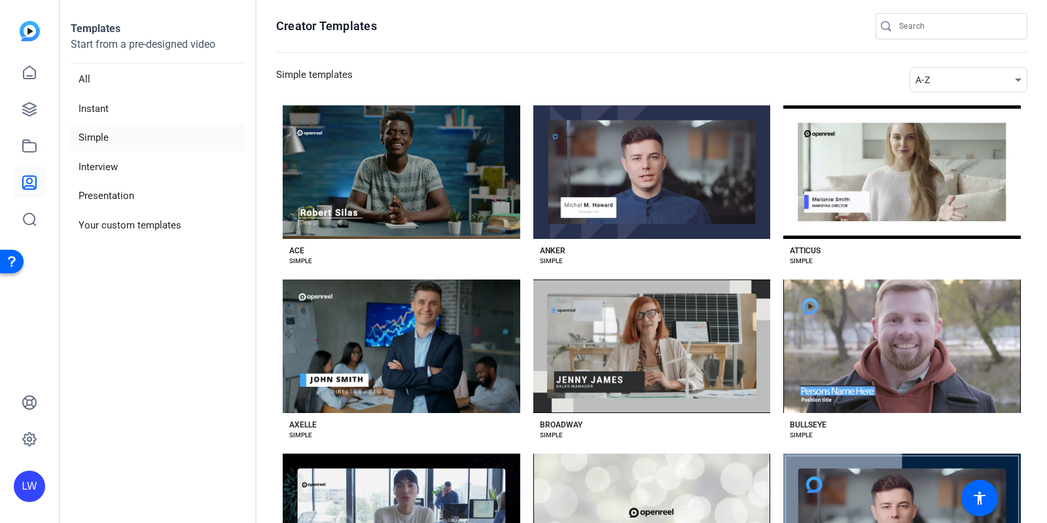
click at [31, 24] on img at bounding box center [30, 31] width 20 height 20
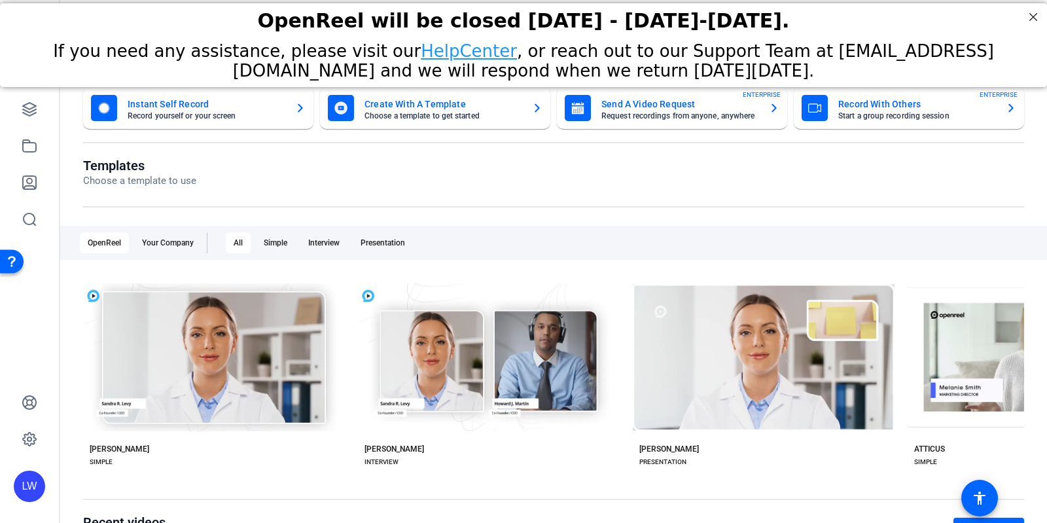
click at [209, 113] on mat-card-subtitle "Record yourself or your screen" at bounding box center [206, 116] width 157 height 8
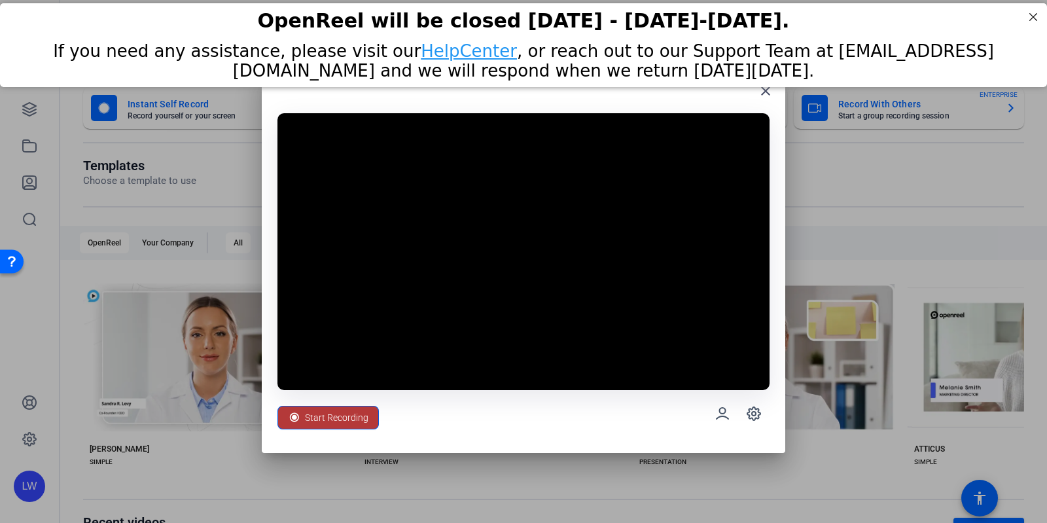
click at [368, 413] on span at bounding box center [328, 417] width 100 height 31
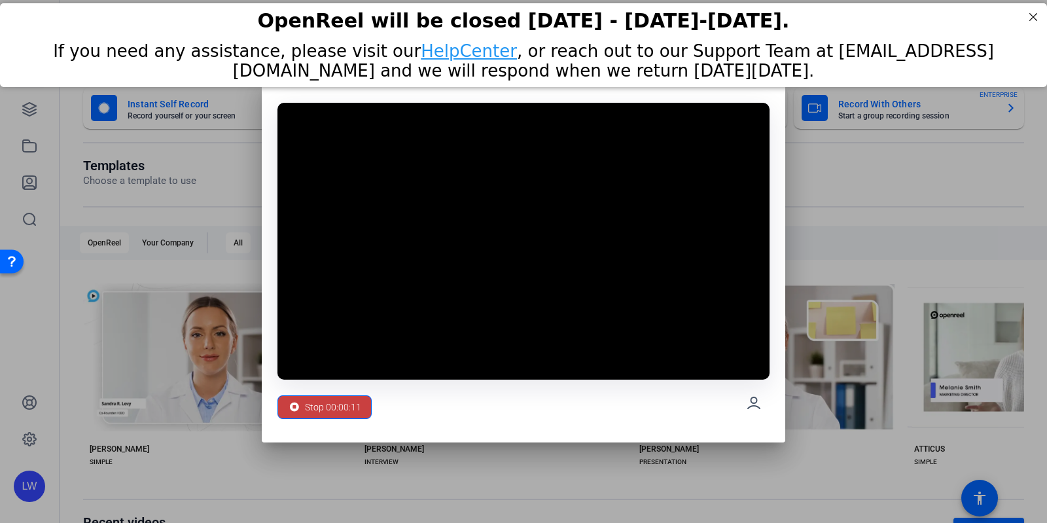
click at [358, 404] on span "Stop 00:00:11" at bounding box center [333, 406] width 56 height 25
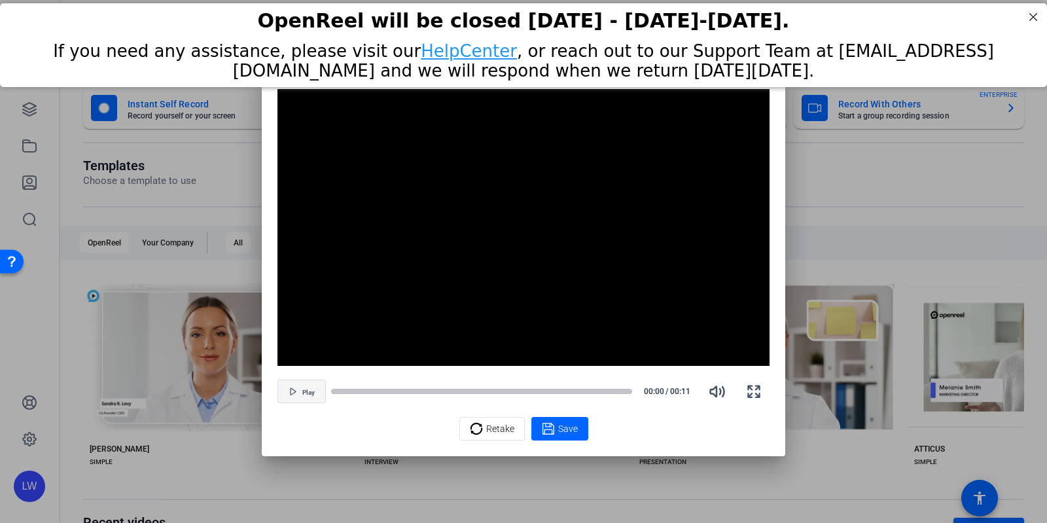
click at [304, 387] on span "Play" at bounding box center [308, 392] width 12 height 10
click at [556, 430] on div "Save" at bounding box center [560, 429] width 36 height 16
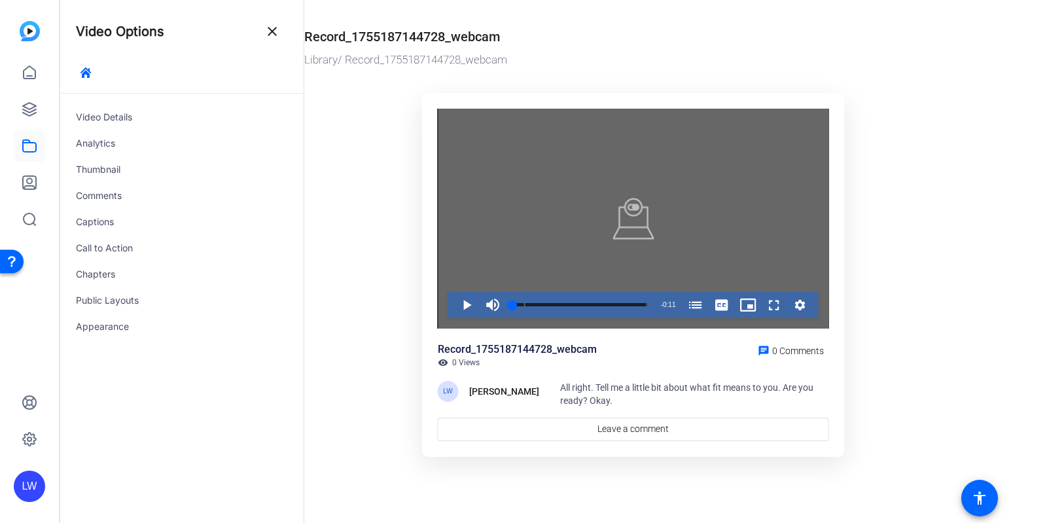
click at [795, 305] on icon "Video Player" at bounding box center [800, 305] width 10 height 10
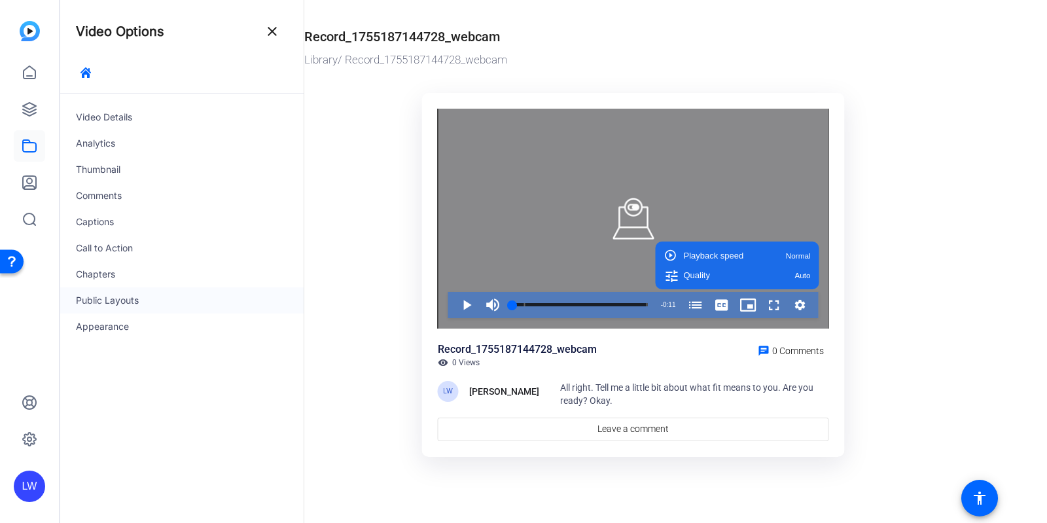
click at [95, 306] on div "Public Layouts" at bounding box center [181, 300] width 243 height 26
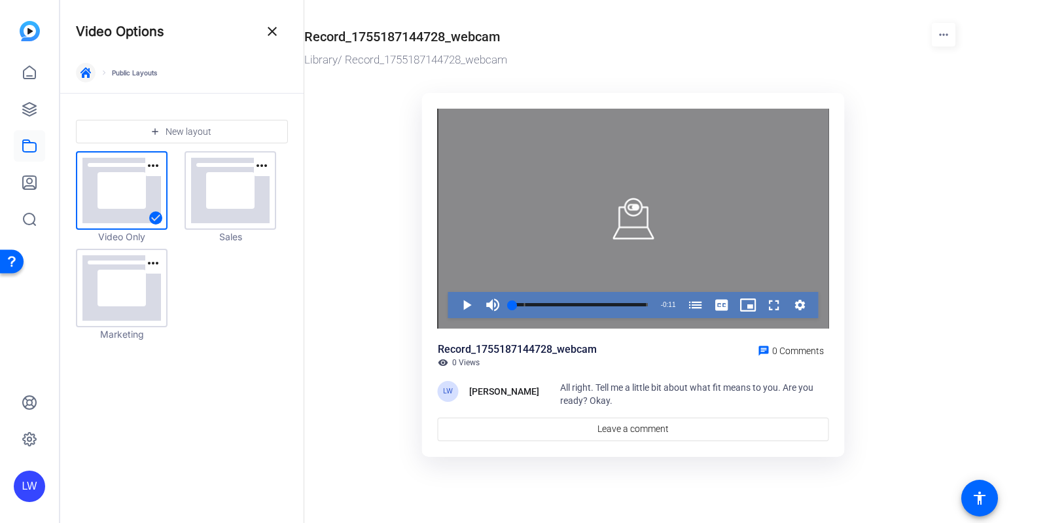
click at [85, 71] on icon "button" at bounding box center [85, 72] width 10 height 10
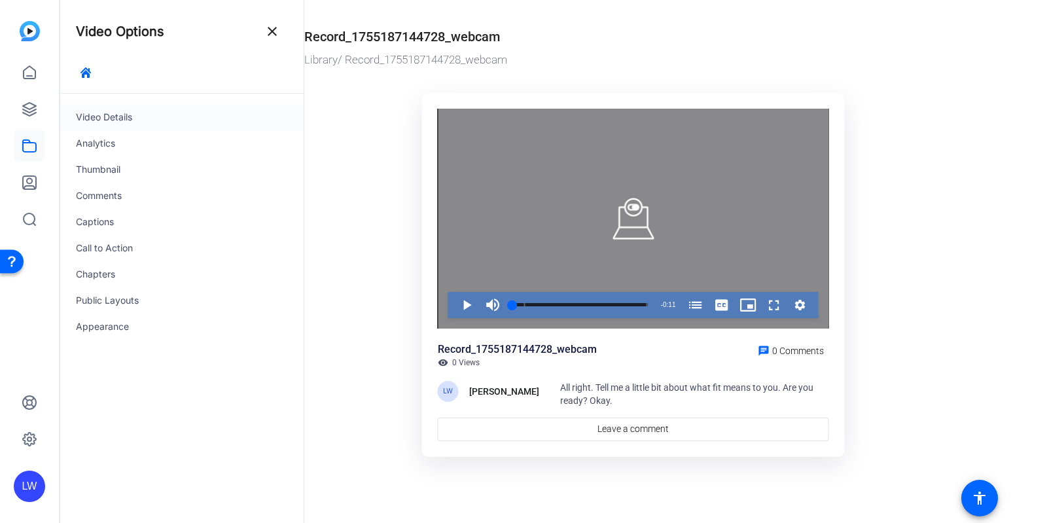
click at [96, 119] on div "Video Details" at bounding box center [181, 117] width 243 height 26
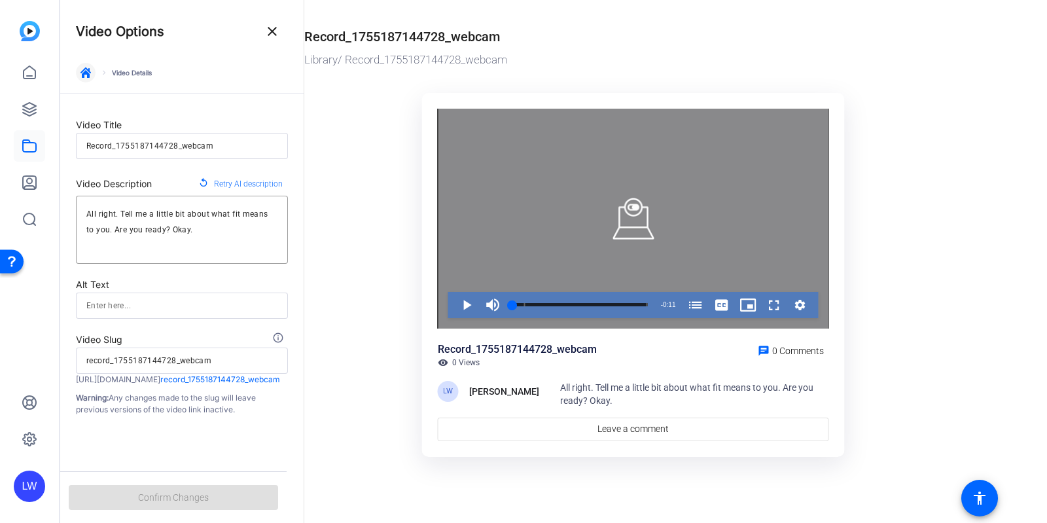
click at [87, 75] on icon "button" at bounding box center [85, 72] width 10 height 10
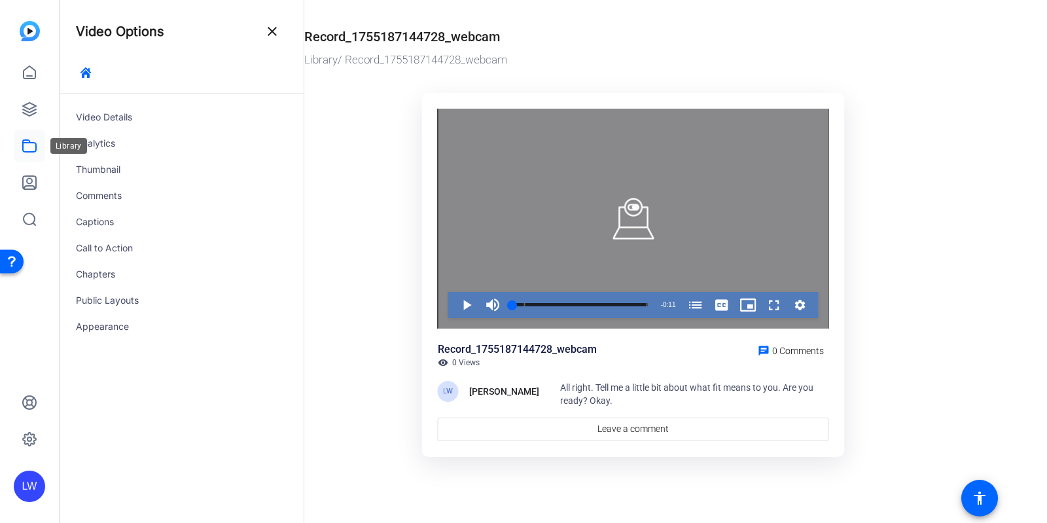
click at [29, 148] on icon at bounding box center [30, 146] width 16 height 16
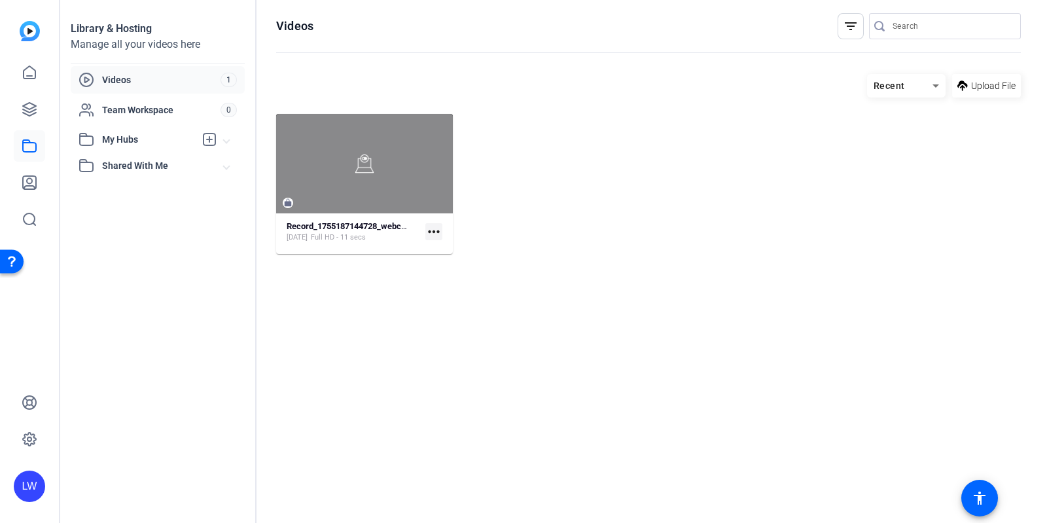
click at [428, 237] on mat-icon "more_horiz" at bounding box center [433, 231] width 17 height 17
click at [326, 230] on div at bounding box center [523, 261] width 1047 height 523
click at [347, 199] on mat-tooltip-component "Record_1755187144728_webcam" at bounding box center [348, 203] width 131 height 26
click at [342, 226] on strong "Record_1755187144728_webcam" at bounding box center [350, 226] width 126 height 10
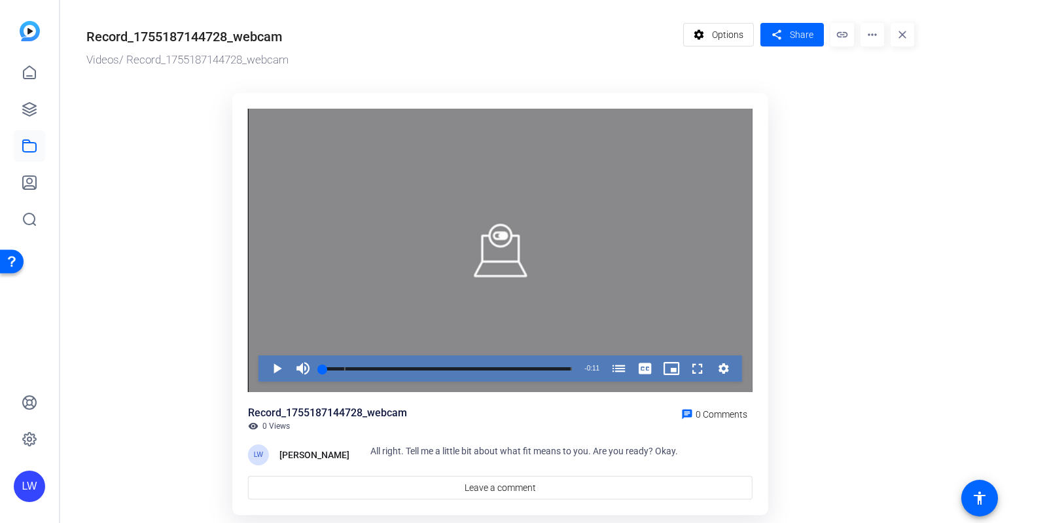
click at [869, 37] on mat-icon "more_horiz" at bounding box center [872, 35] width 24 height 24
click at [875, 137] on span "Delete" at bounding box center [900, 139] width 58 height 16
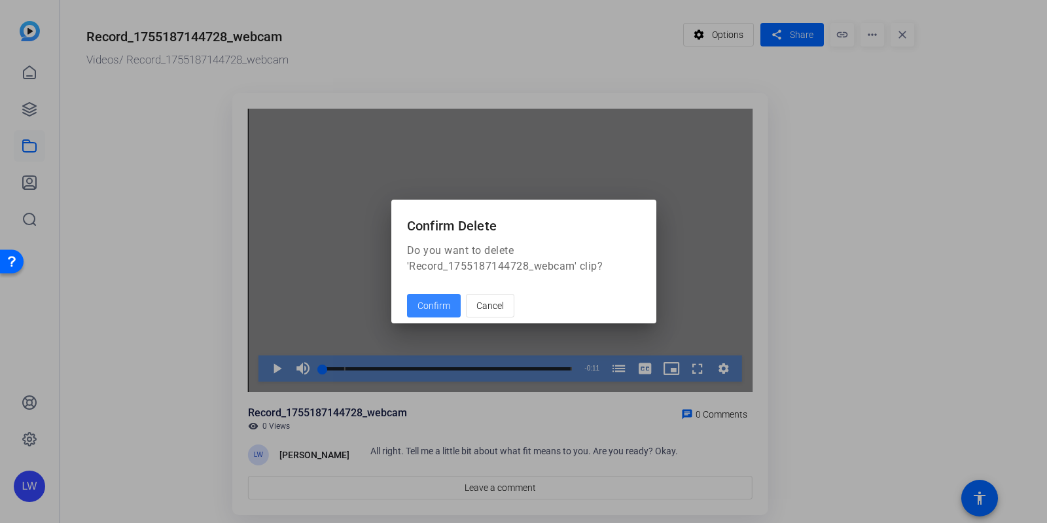
click at [407, 310] on span at bounding box center [434, 305] width 54 height 31
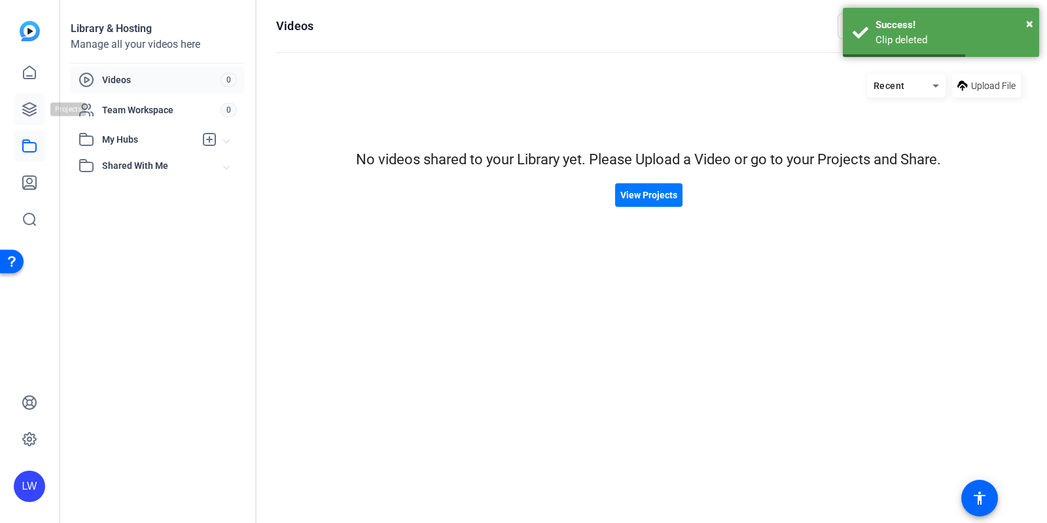
click at [26, 109] on icon at bounding box center [30, 109] width 16 height 16
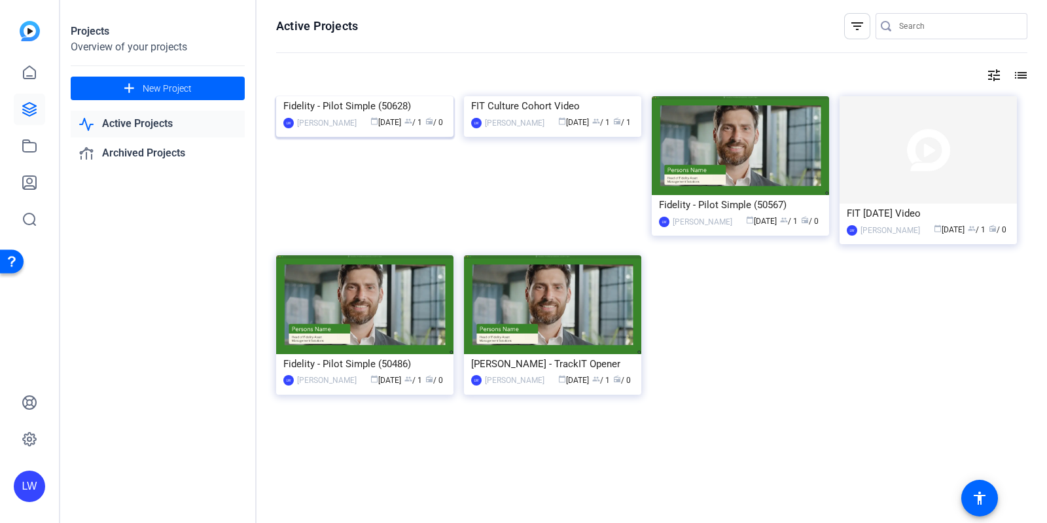
click at [406, 96] on img at bounding box center [364, 96] width 177 height 0
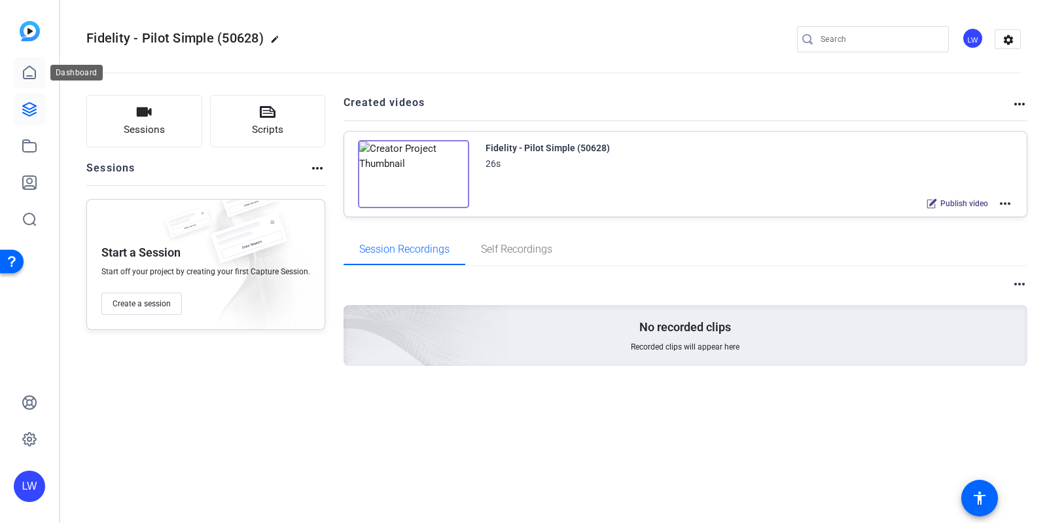
click at [26, 76] on icon at bounding box center [30, 73] width 16 height 16
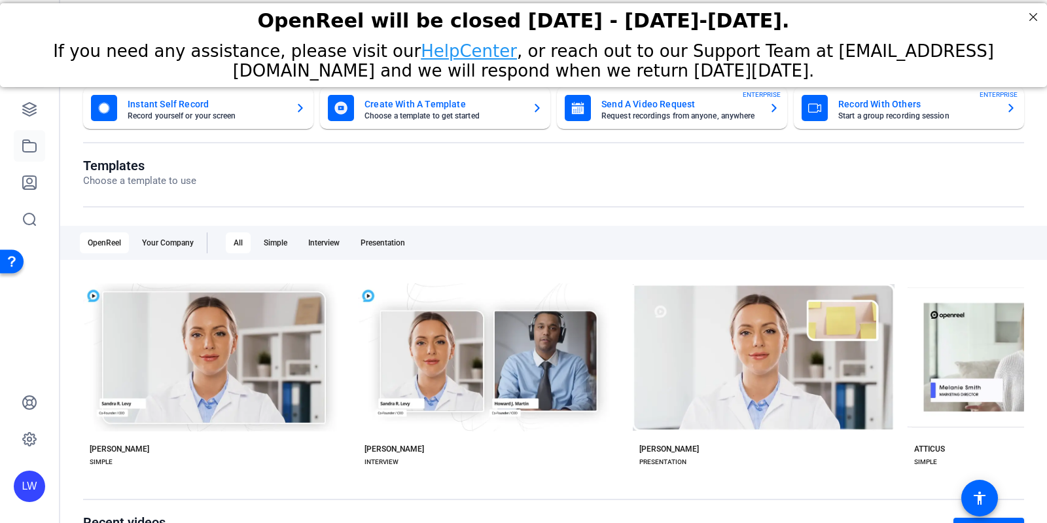
click at [33, 142] on icon at bounding box center [30, 146] width 16 height 16
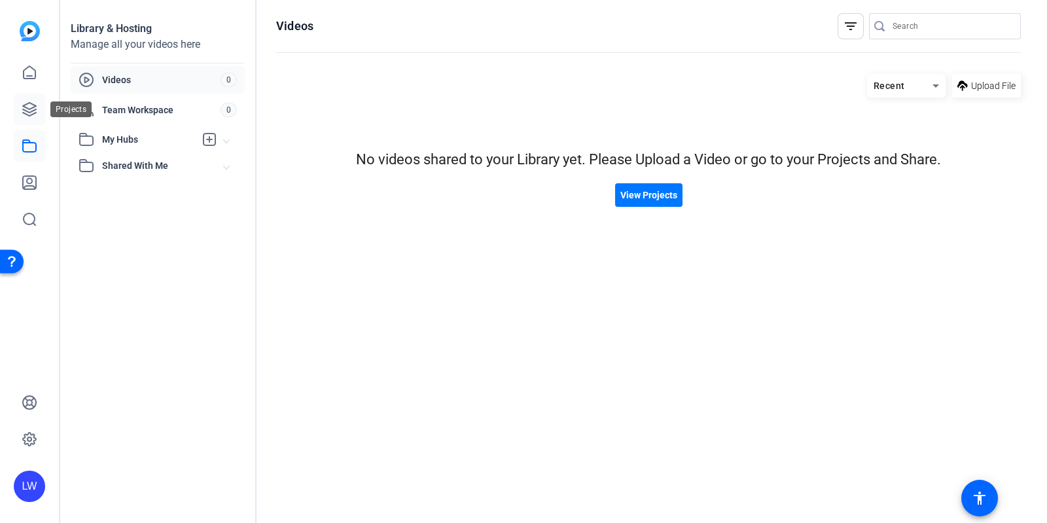
click at [29, 115] on icon at bounding box center [29, 109] width 13 height 13
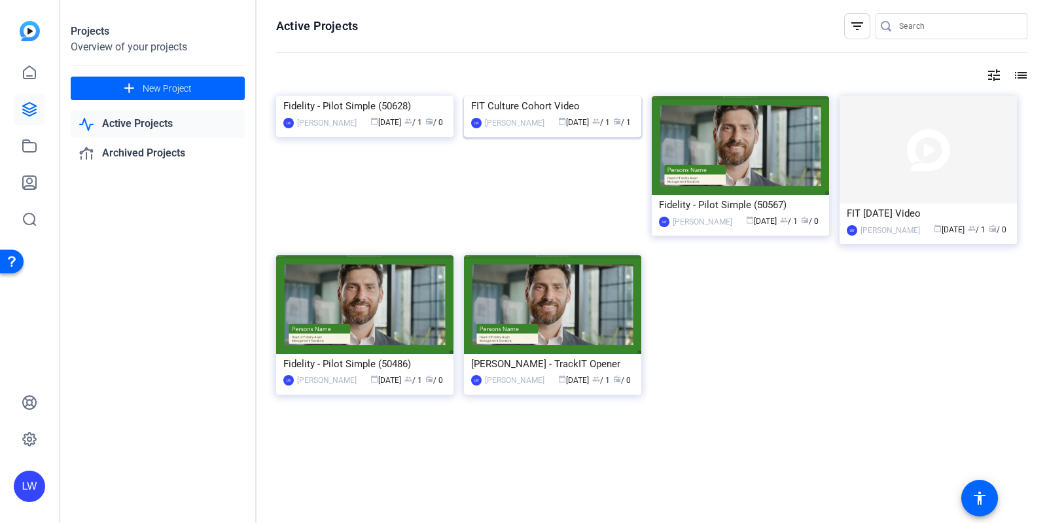
click at [493, 96] on img at bounding box center [552, 96] width 177 height 0
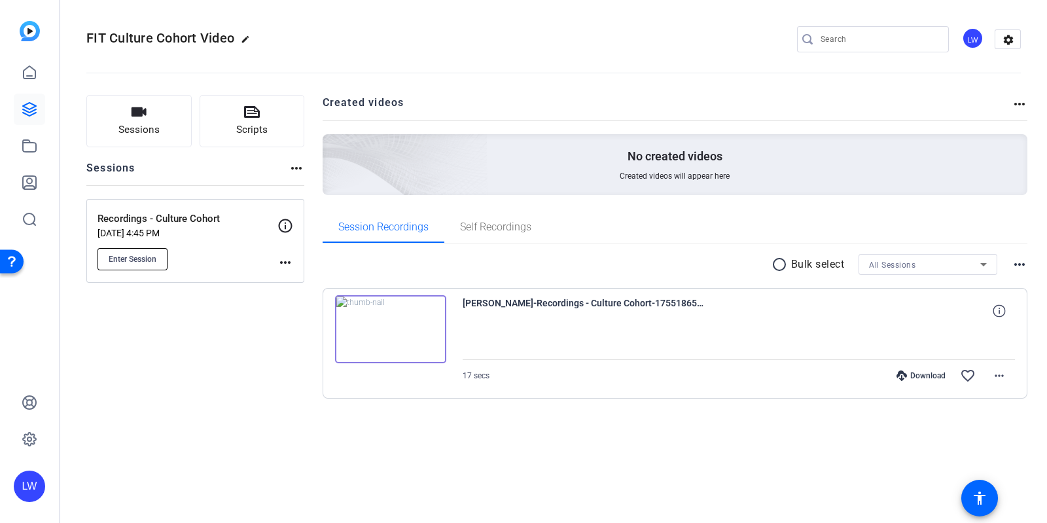
click at [124, 254] on span "Enter Session" at bounding box center [133, 259] width 48 height 10
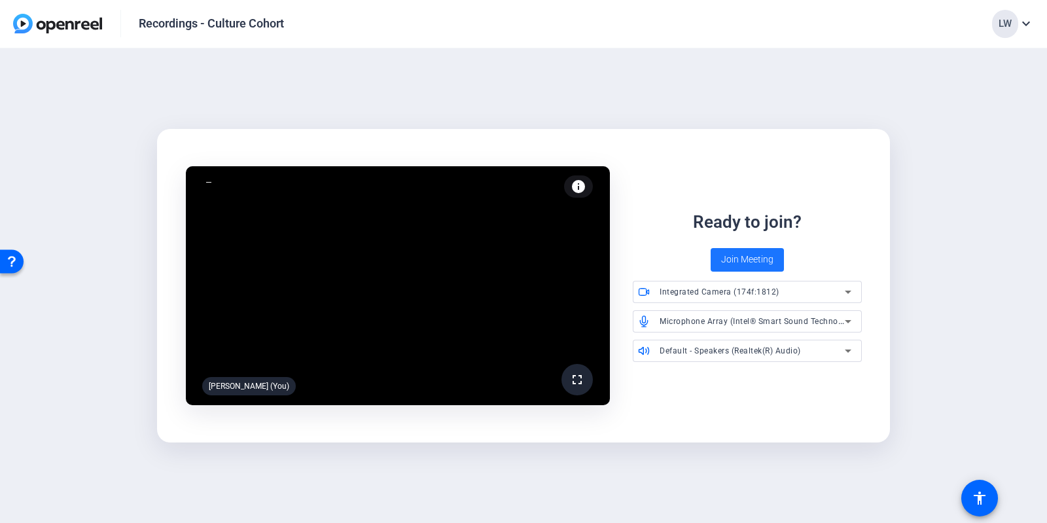
click at [719, 260] on span at bounding box center [746, 259] width 73 height 31
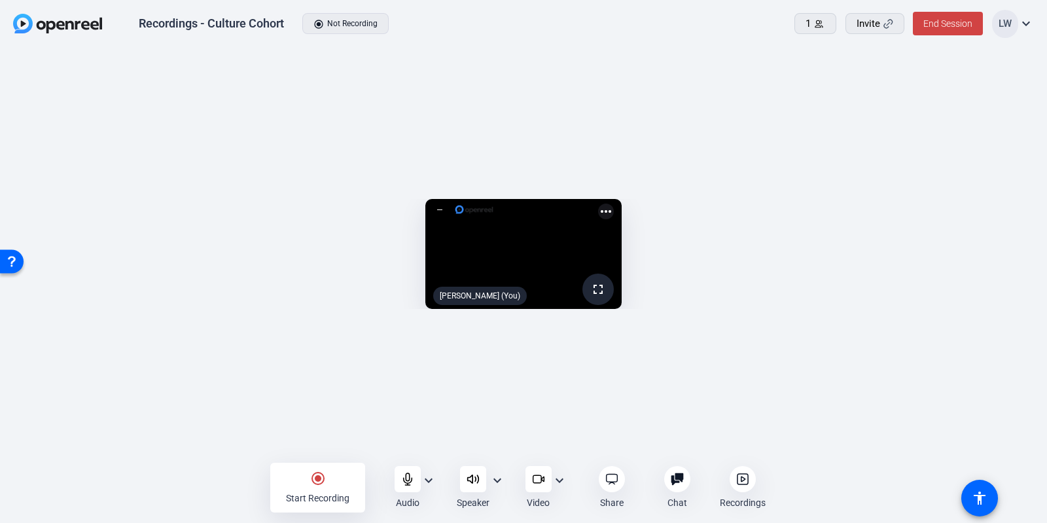
click at [321, 485] on mat-icon "radio_button_checked" at bounding box center [318, 478] width 16 height 16
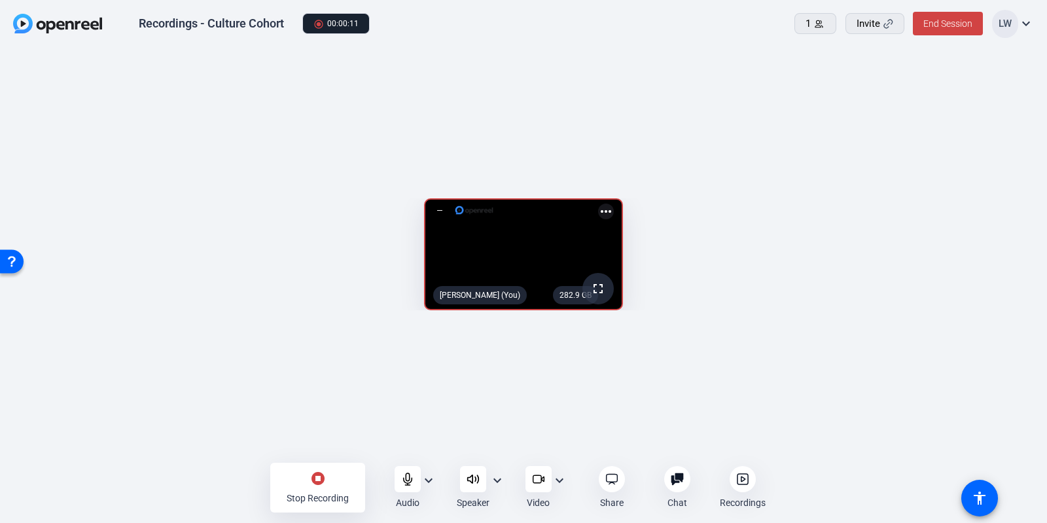
click at [321, 485] on mat-icon "stop_circle" at bounding box center [318, 478] width 16 height 16
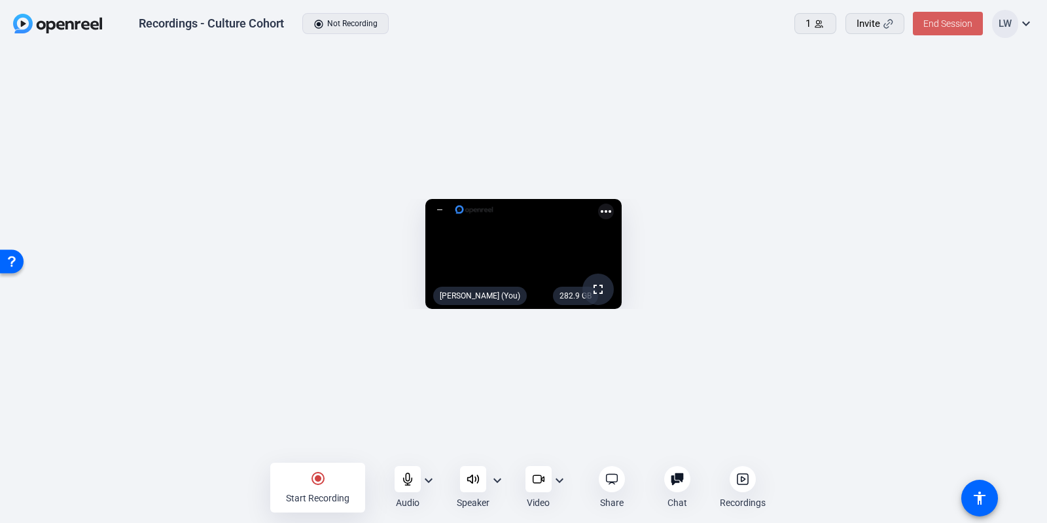
click at [943, 31] on span at bounding box center [948, 23] width 70 height 31
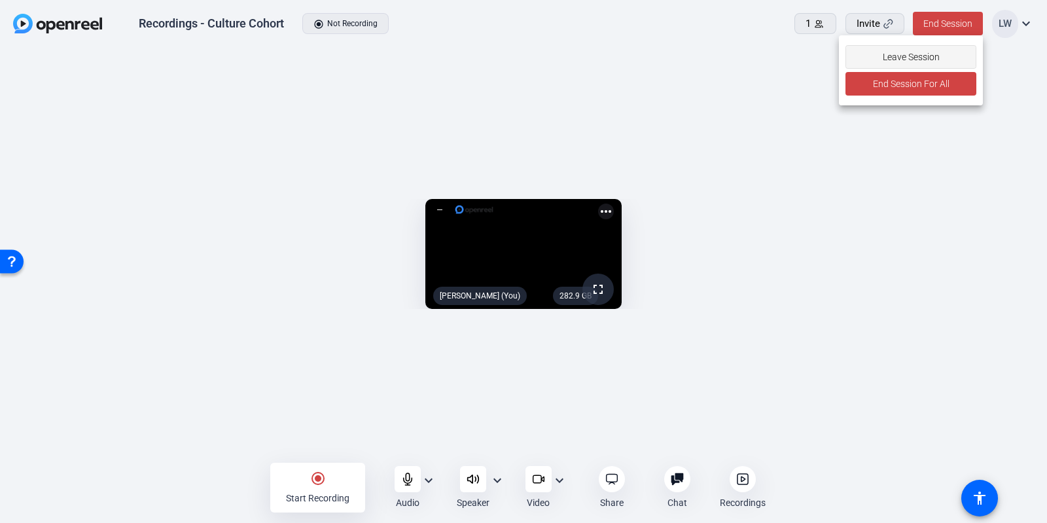
click at [919, 54] on span "Leave Session" at bounding box center [910, 56] width 57 height 25
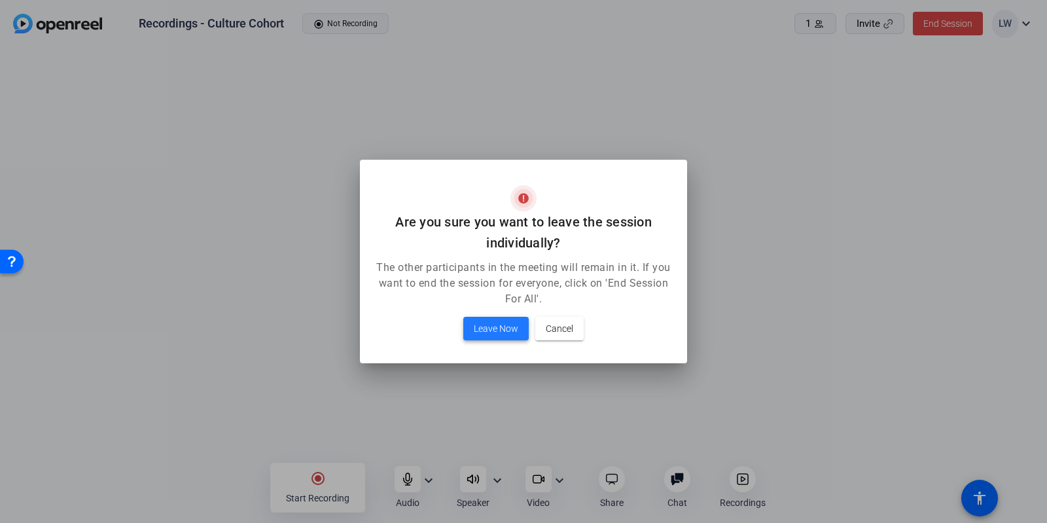
click at [512, 330] on span "Leave Now" at bounding box center [496, 329] width 44 height 16
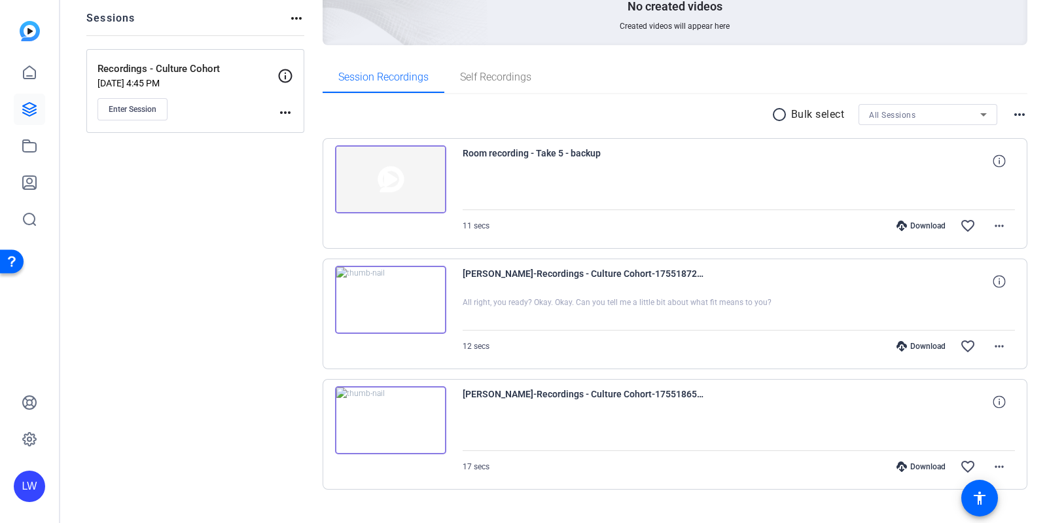
scroll to position [150, 0]
click at [412, 297] on img at bounding box center [390, 300] width 111 height 68
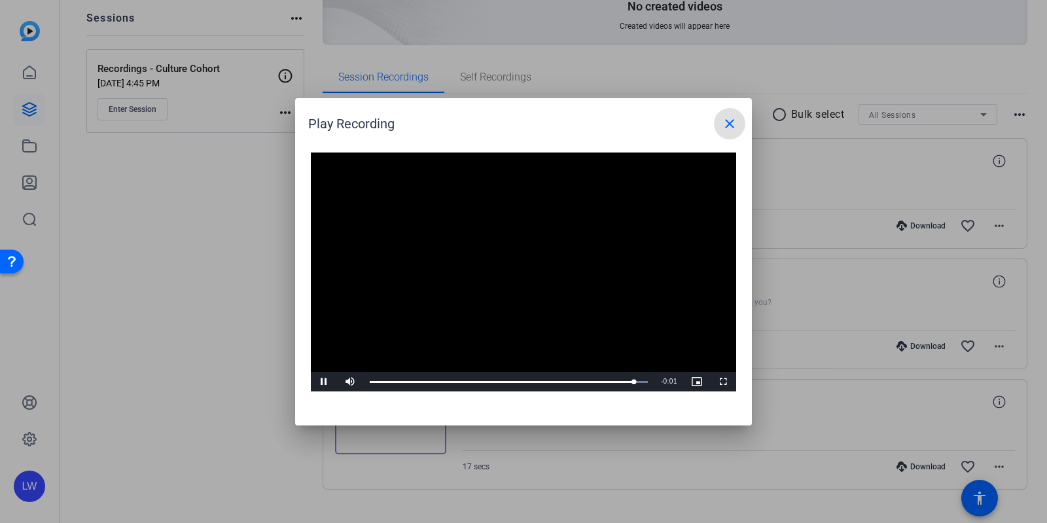
click at [727, 116] on mat-icon "close" at bounding box center [730, 124] width 16 height 16
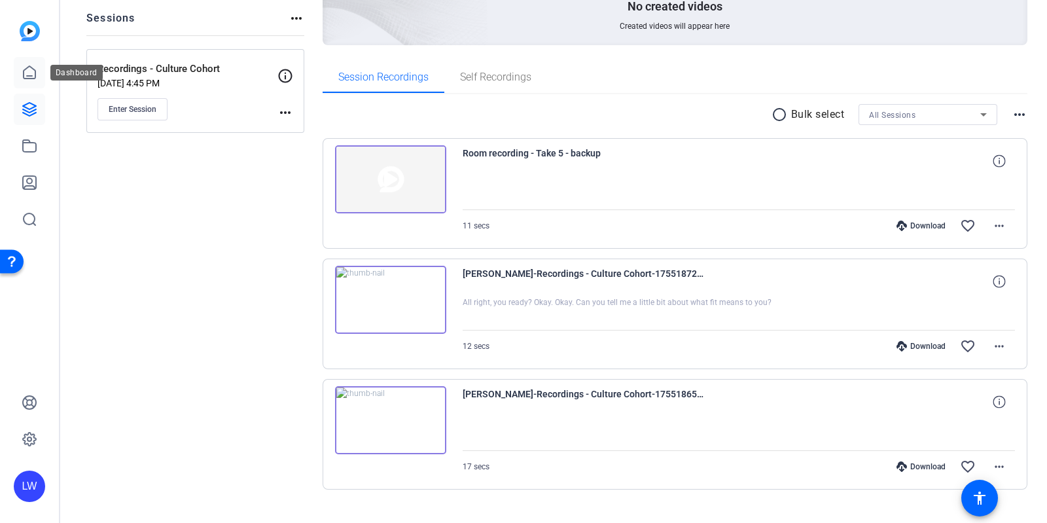
click at [23, 65] on icon at bounding box center [30, 73] width 16 height 16
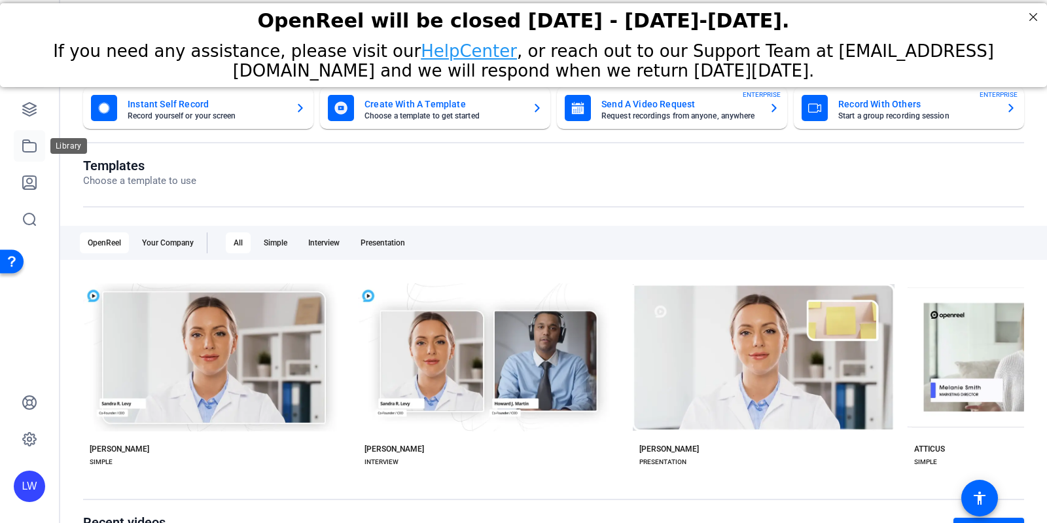
click at [23, 145] on icon at bounding box center [29, 146] width 13 height 12
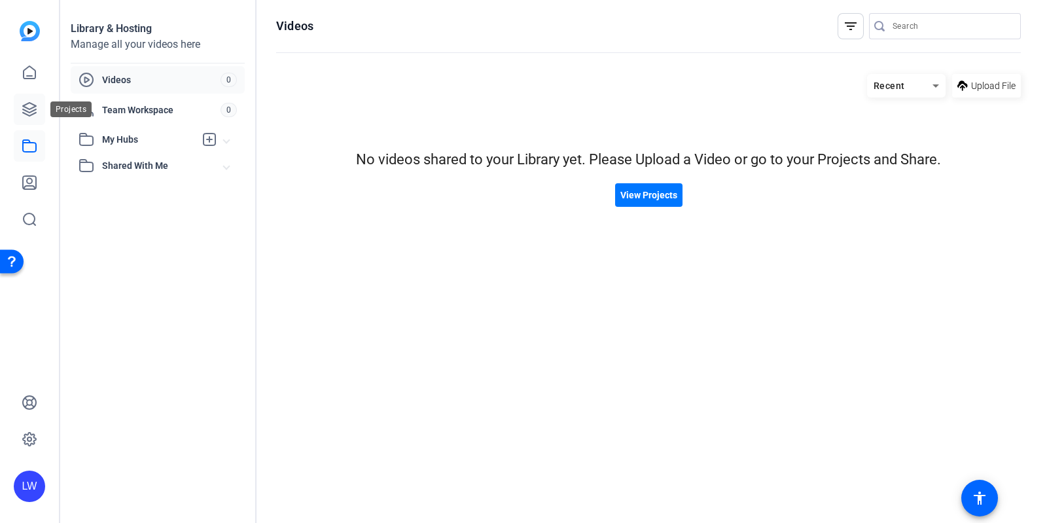
click at [22, 100] on link at bounding box center [29, 109] width 31 height 31
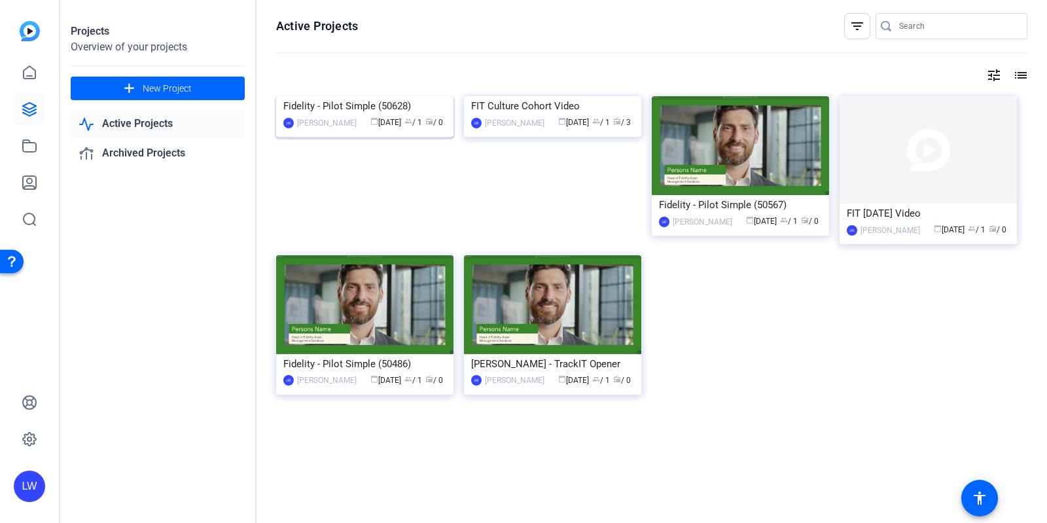
click at [377, 96] on img at bounding box center [364, 96] width 177 height 0
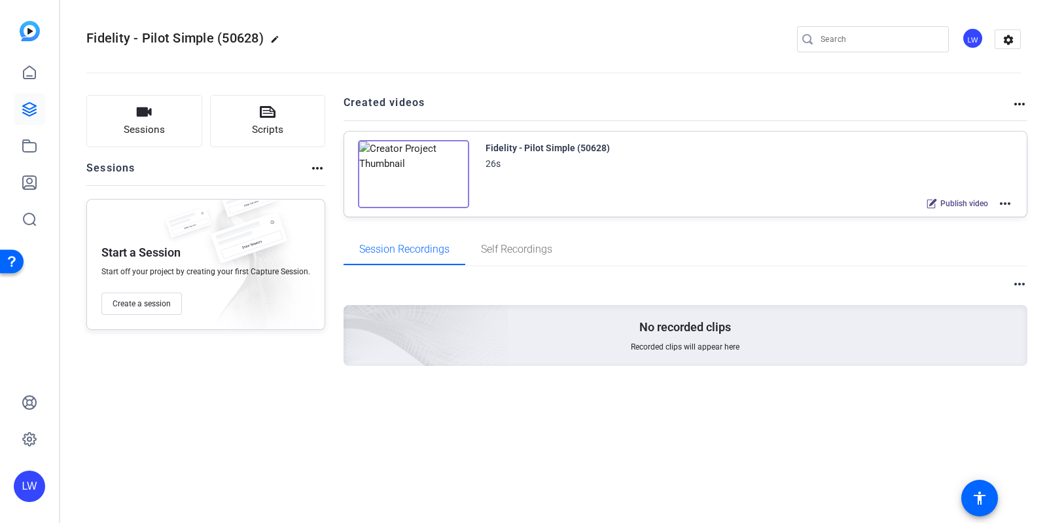
click at [458, 173] on img at bounding box center [413, 174] width 111 height 68
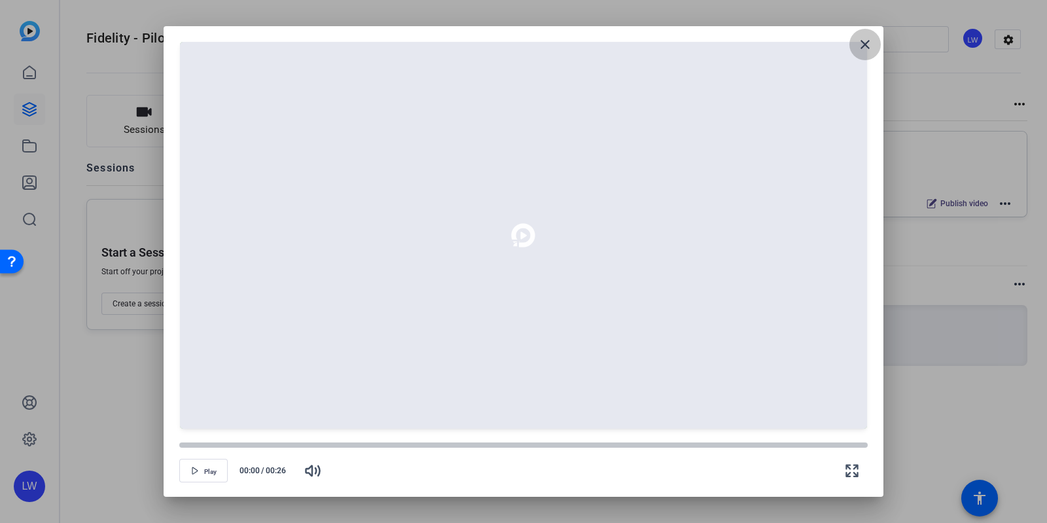
click at [875, 41] on span at bounding box center [864, 44] width 31 height 31
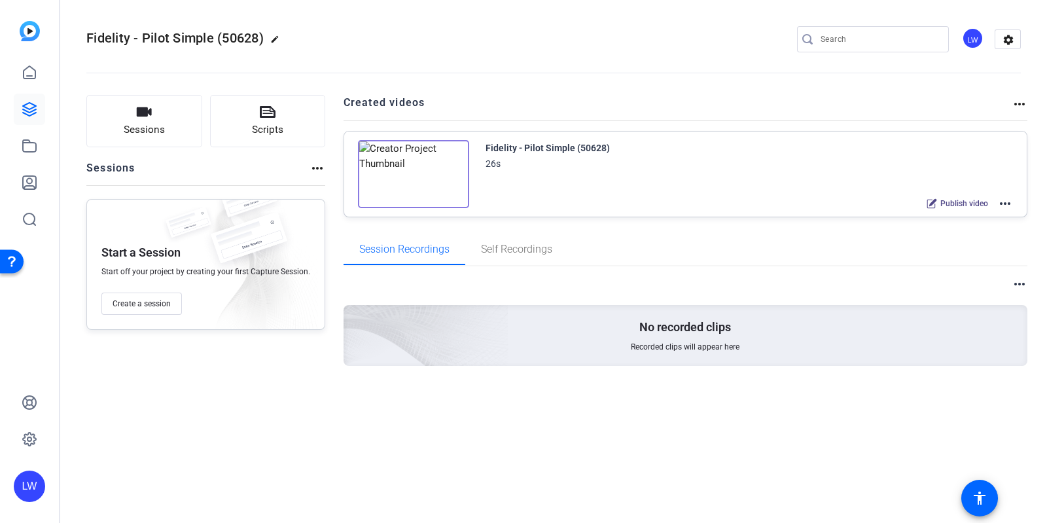
click at [1003, 203] on mat-icon "more_horiz" at bounding box center [1005, 204] width 16 height 16
click at [1008, 203] on div at bounding box center [523, 261] width 1047 height 523
click at [1008, 203] on mat-icon "more_horiz" at bounding box center [1005, 204] width 16 height 16
click at [985, 214] on span "Edit in Creator" at bounding box center [957, 219] width 91 height 16
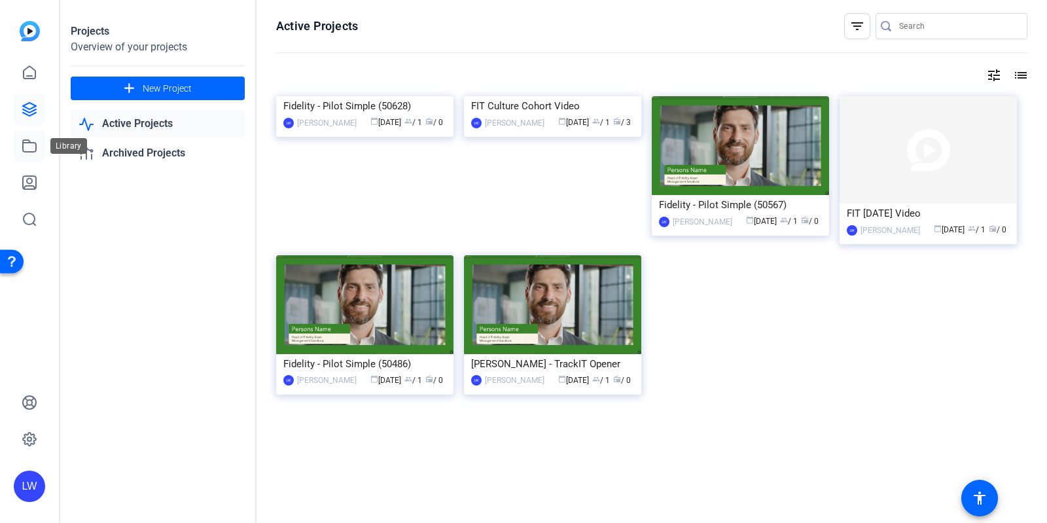
click at [33, 149] on icon at bounding box center [30, 146] width 16 height 16
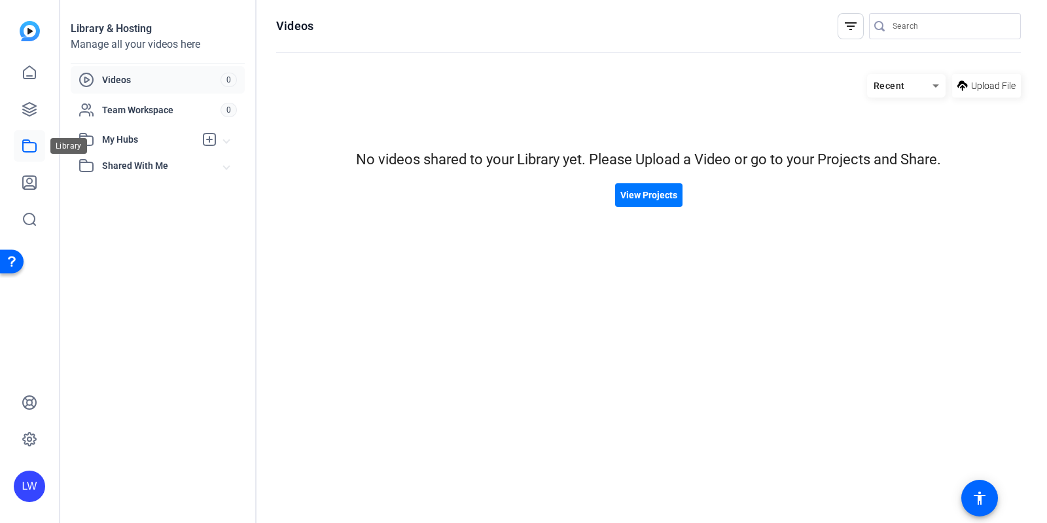
click at [33, 144] on icon at bounding box center [30, 146] width 16 height 16
click at [20, 109] on link at bounding box center [29, 109] width 31 height 31
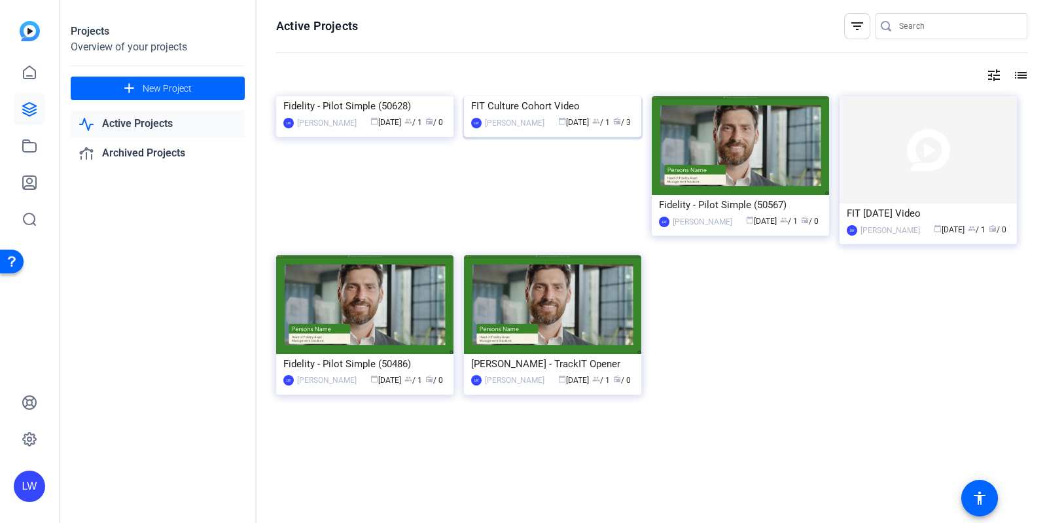
click at [503, 116] on div "FIT Culture Cohort Video" at bounding box center [552, 106] width 163 height 20
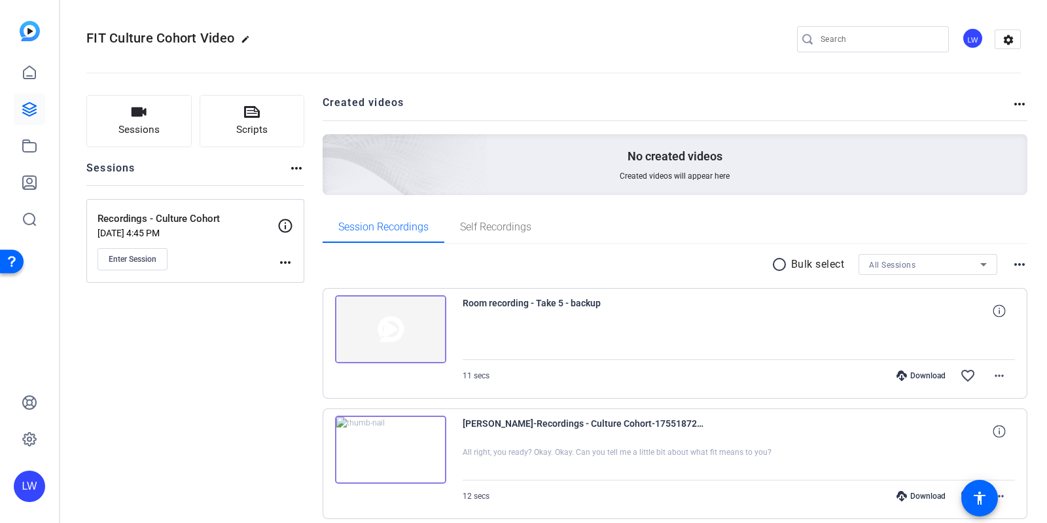
scroll to position [173, 0]
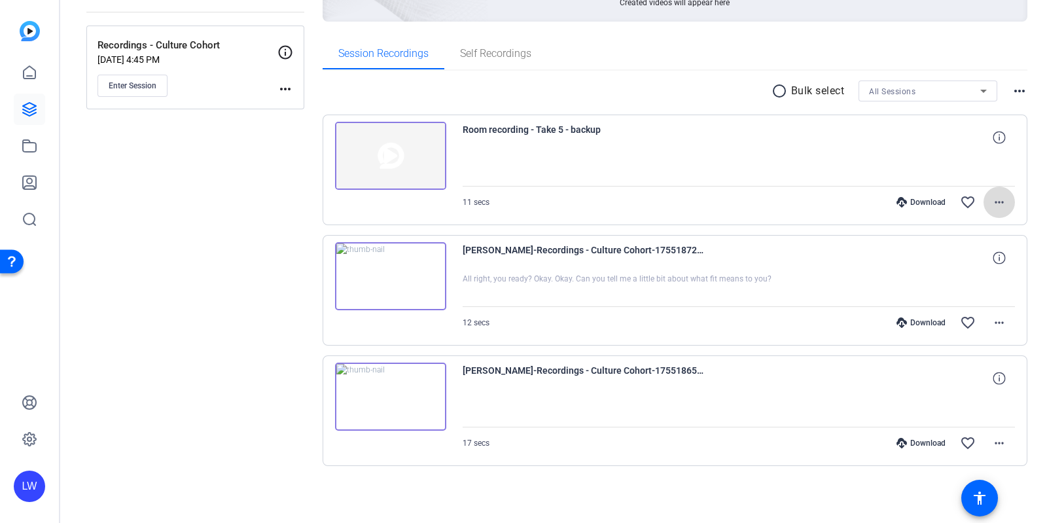
click at [998, 205] on button "more_horiz" at bounding box center [998, 201] width 31 height 31
click at [935, 277] on span "Delete clip" at bounding box center [960, 278] width 69 height 16
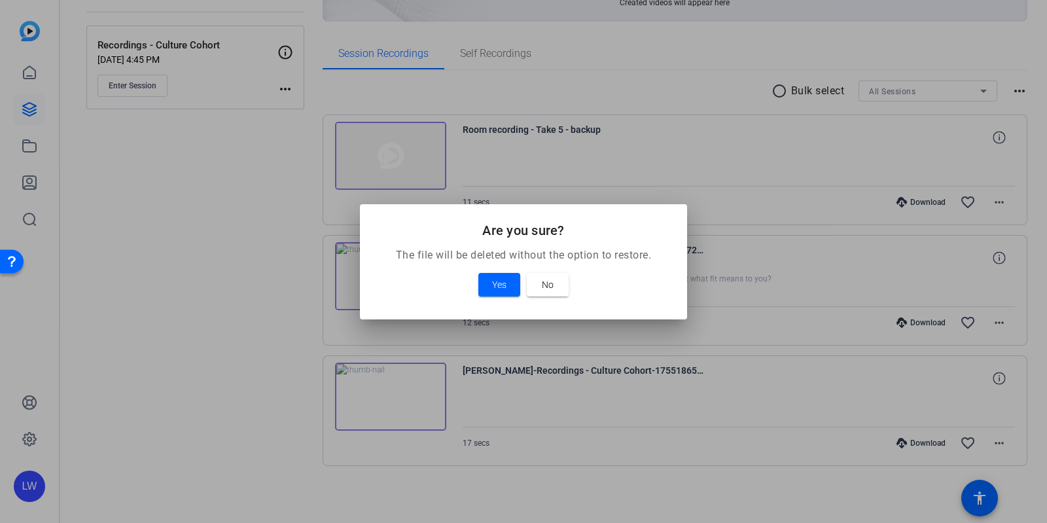
click at [474, 288] on div "Yes No" at bounding box center [523, 285] width 296 height 24
click at [492, 285] on span "Yes" at bounding box center [499, 285] width 14 height 16
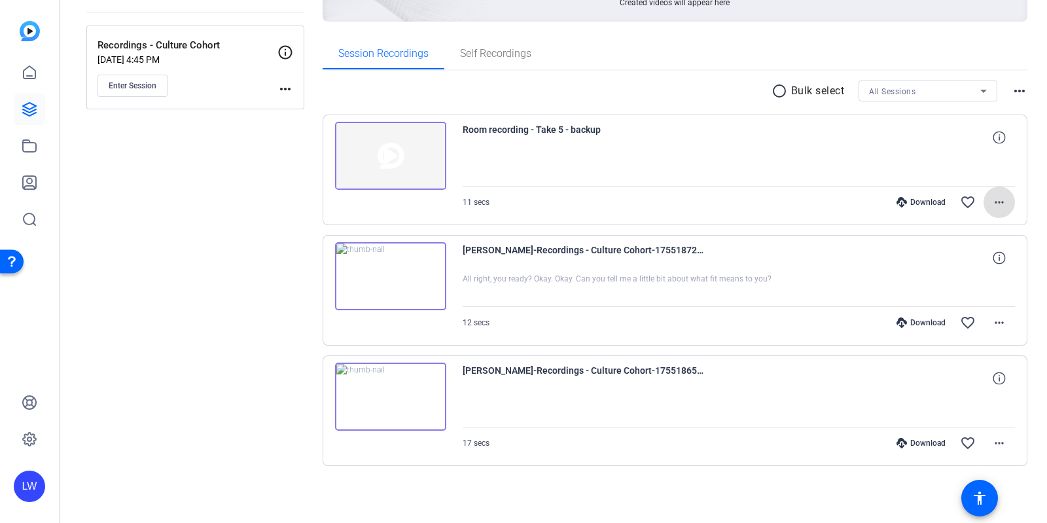
scroll to position [53, 0]
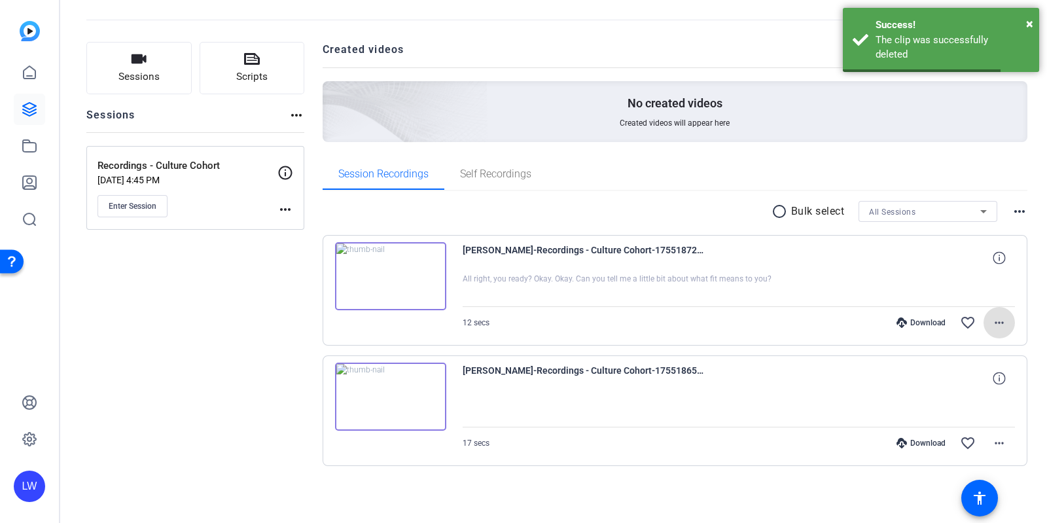
click at [992, 315] on mat-icon "more_horiz" at bounding box center [999, 323] width 16 height 16
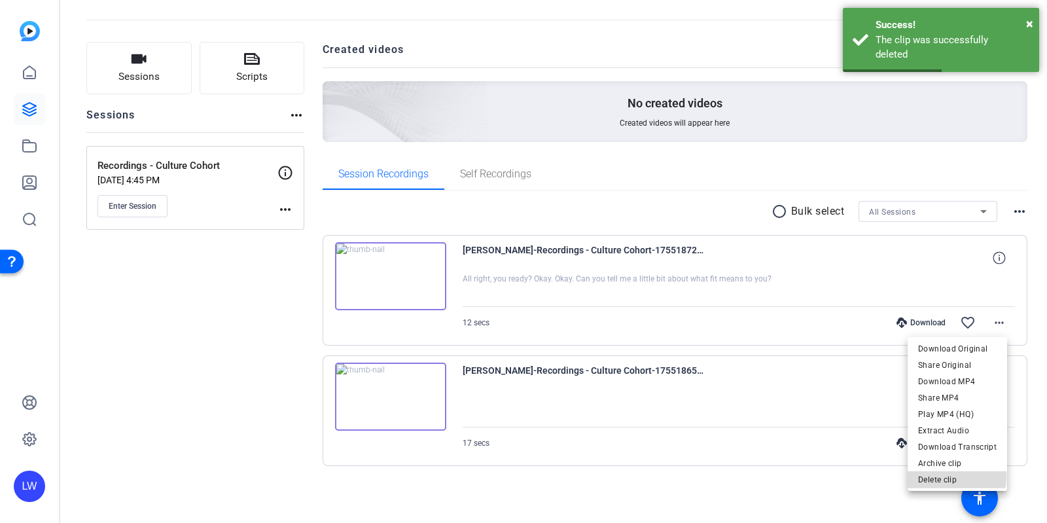
click at [942, 476] on span "Delete clip" at bounding box center [957, 480] width 79 height 16
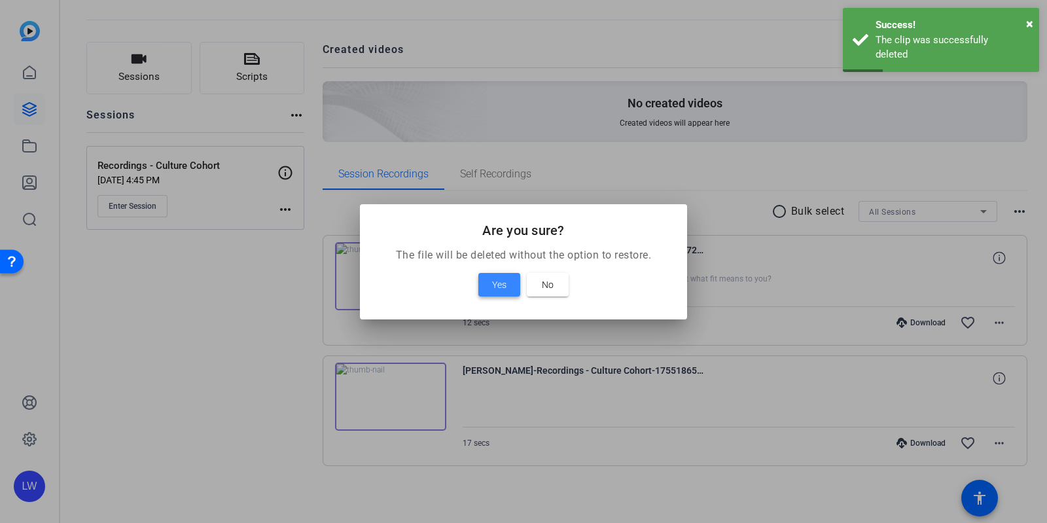
click at [502, 279] on span "Yes" at bounding box center [499, 285] width 14 height 16
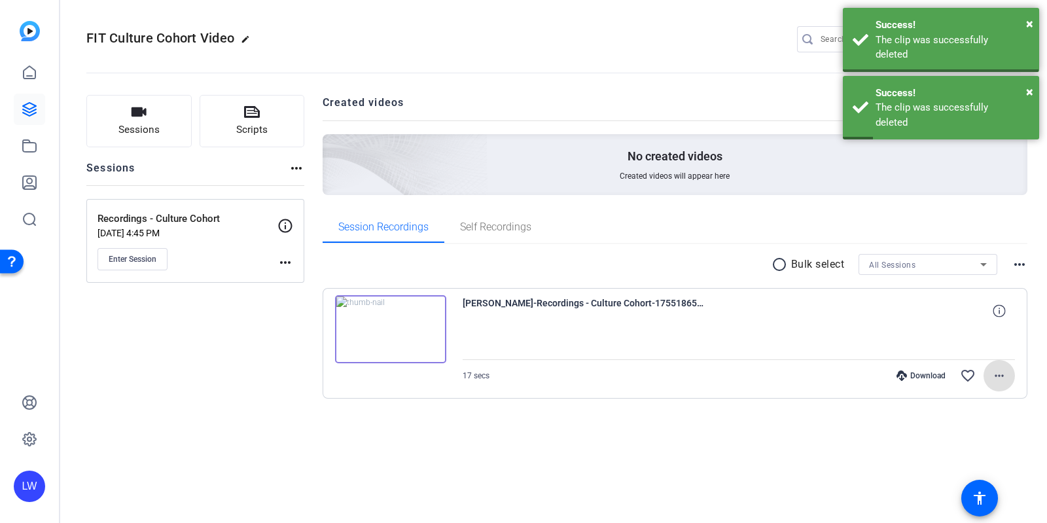
scroll to position [0, 0]
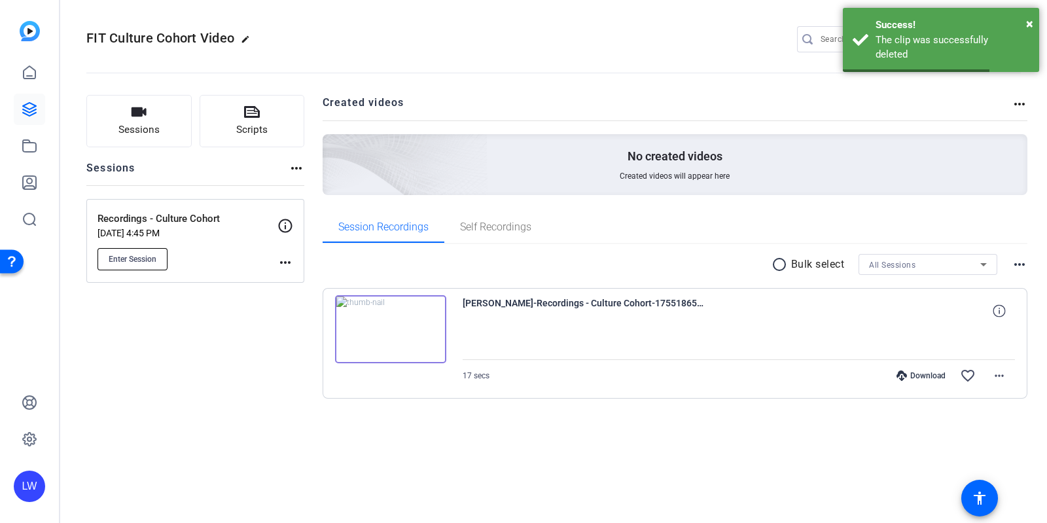
click at [154, 254] on span "Enter Session" at bounding box center [133, 259] width 48 height 10
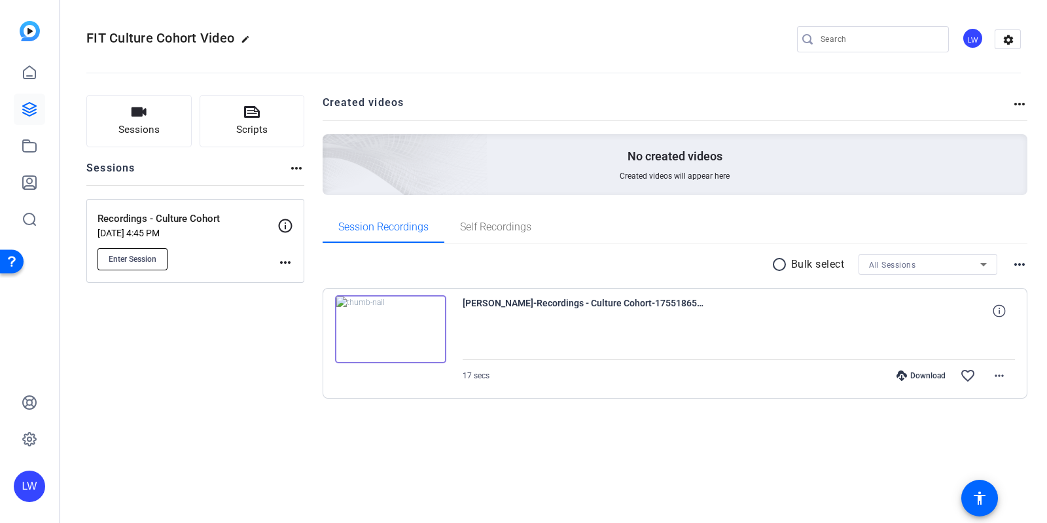
click at [144, 251] on button "Enter Session" at bounding box center [132, 259] width 70 height 22
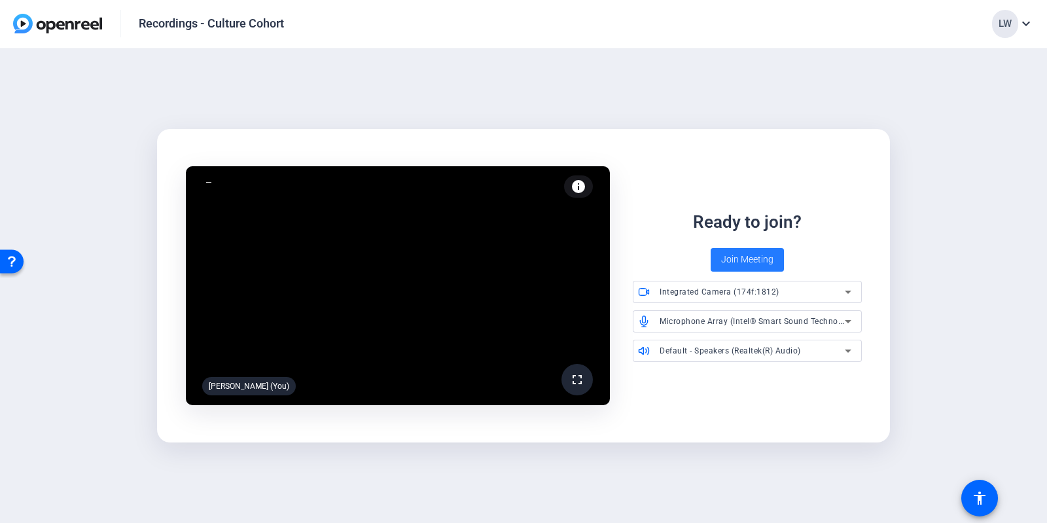
click at [744, 256] on span "Join Meeting" at bounding box center [747, 260] width 52 height 14
click at [742, 263] on span "Join Meeting" at bounding box center [747, 260] width 52 height 14
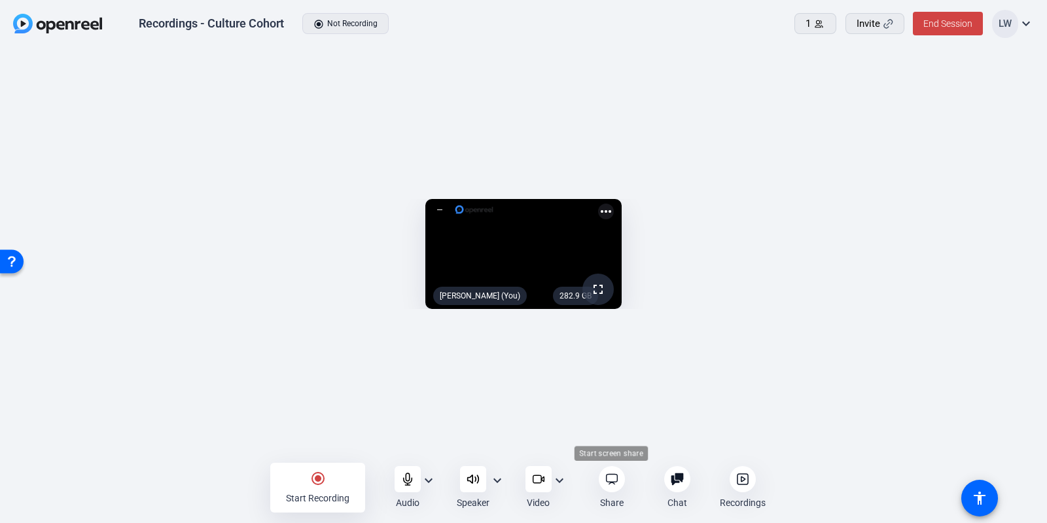
click at [614, 481] on icon at bounding box center [611, 479] width 11 height 10
click at [341, 491] on div "Start Recording" at bounding box center [317, 497] width 63 height 13
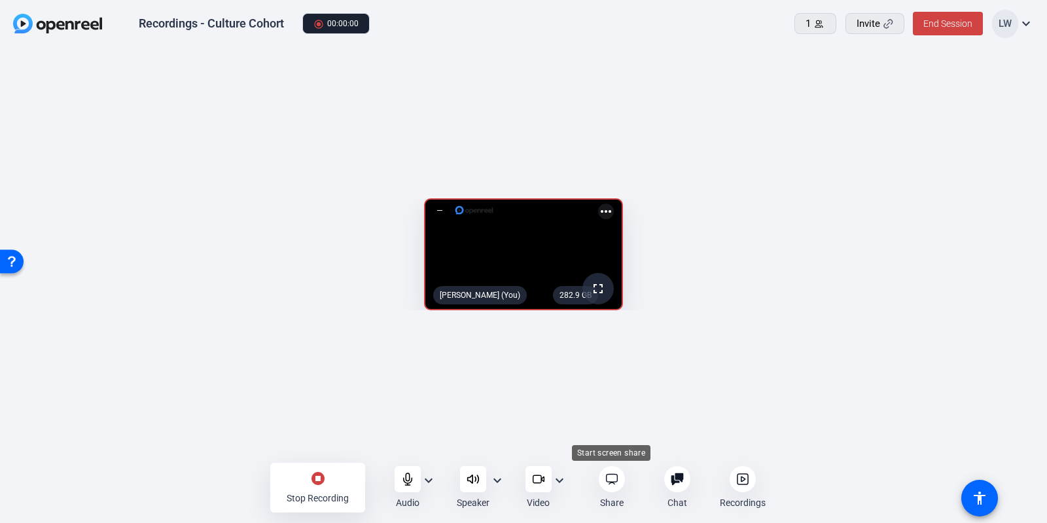
click at [612, 474] on icon at bounding box center [611, 479] width 11 height 10
click at [294, 499] on div "Stop Recording" at bounding box center [318, 497] width 62 height 13
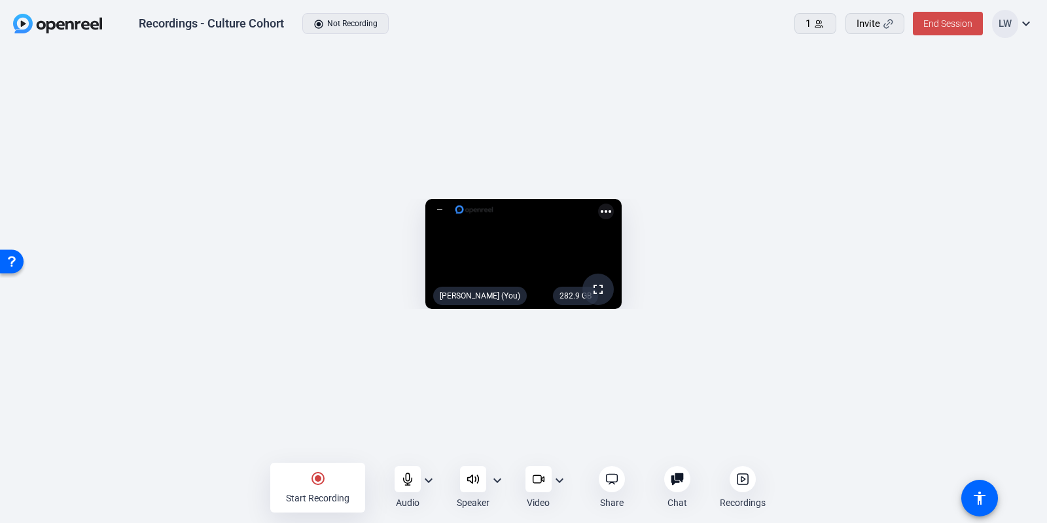
click at [933, 31] on span at bounding box center [948, 23] width 70 height 31
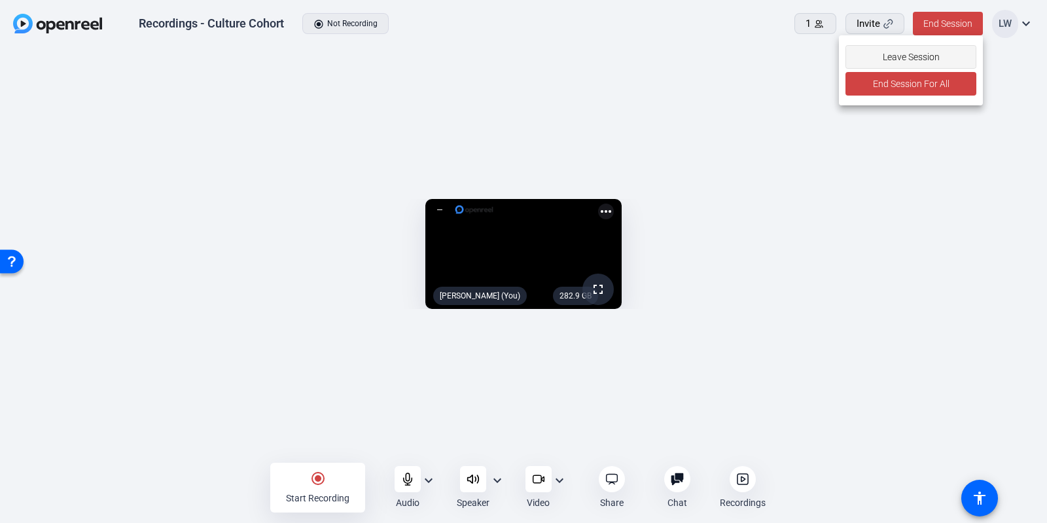
click at [924, 49] on span "Leave Session" at bounding box center [910, 56] width 57 height 25
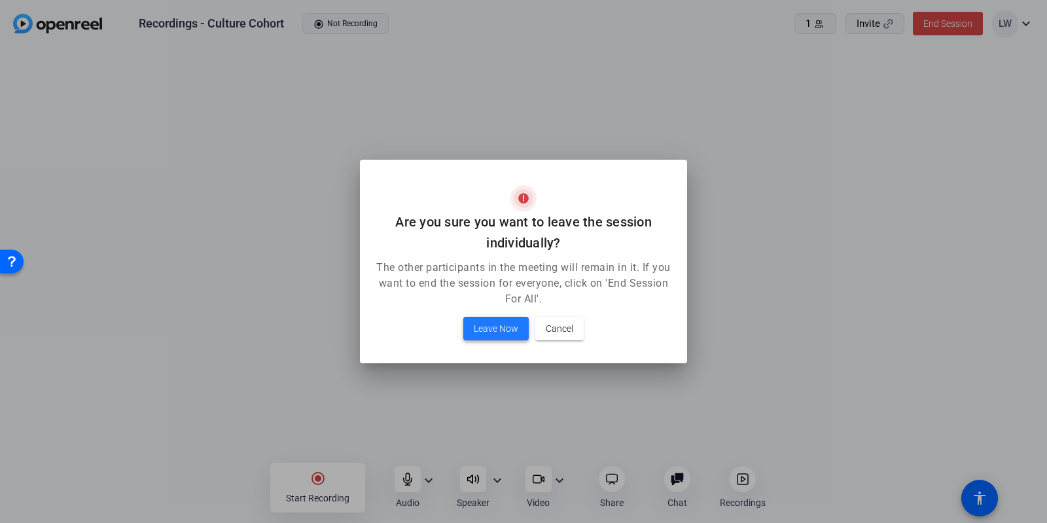
click at [518, 324] on span at bounding box center [495, 328] width 65 height 31
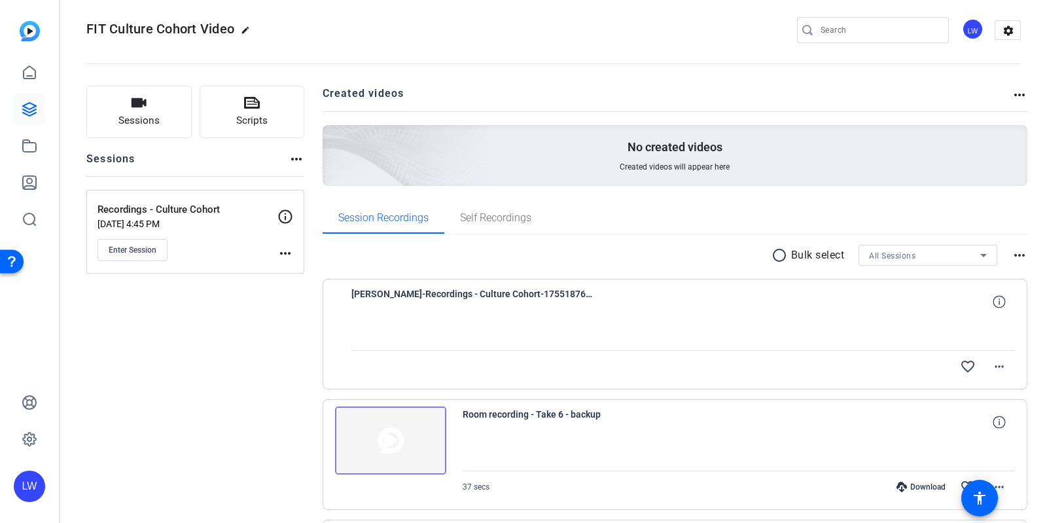
scroll to position [8, 0]
click at [34, 155] on link at bounding box center [29, 145] width 31 height 31
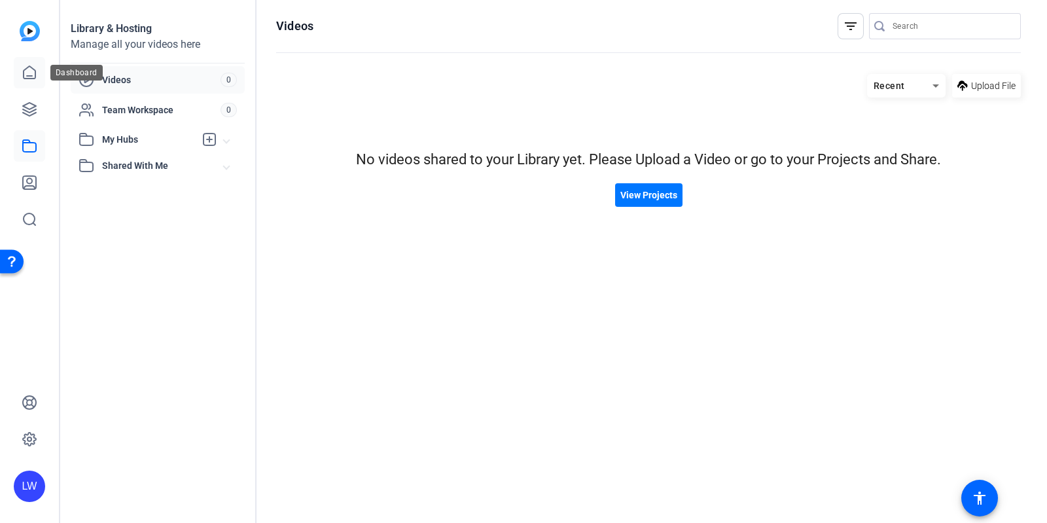
click at [33, 71] on icon at bounding box center [30, 73] width 16 height 16
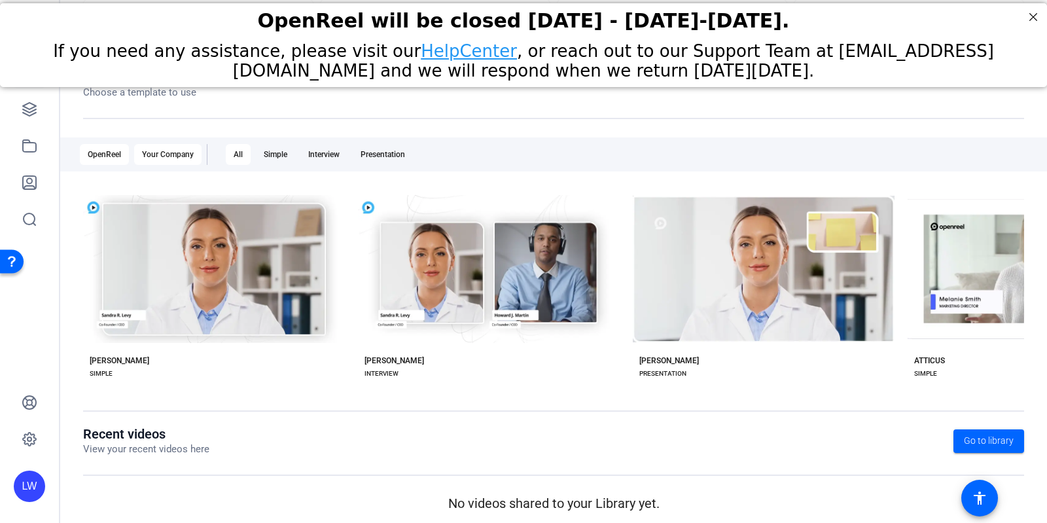
scroll to position [95, 0]
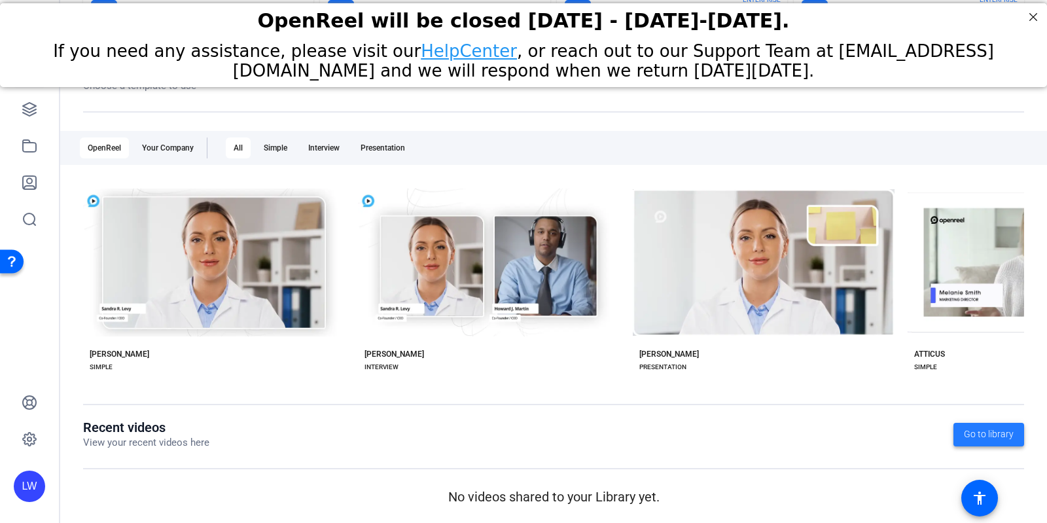
click at [992, 425] on span at bounding box center [988, 434] width 71 height 31
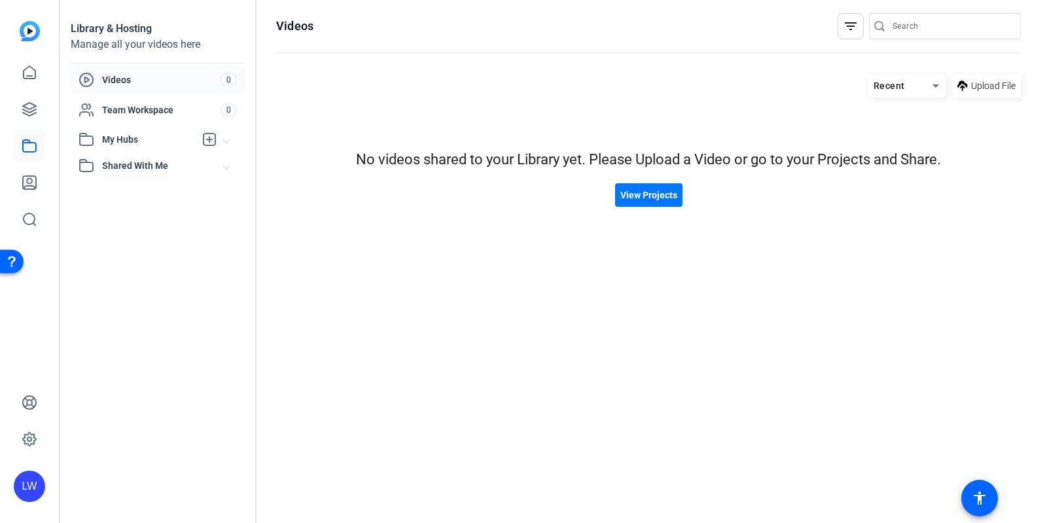
click at [12, 152] on div "LW" at bounding box center [29, 261] width 59 height 523
click at [37, 116] on link at bounding box center [29, 109] width 31 height 31
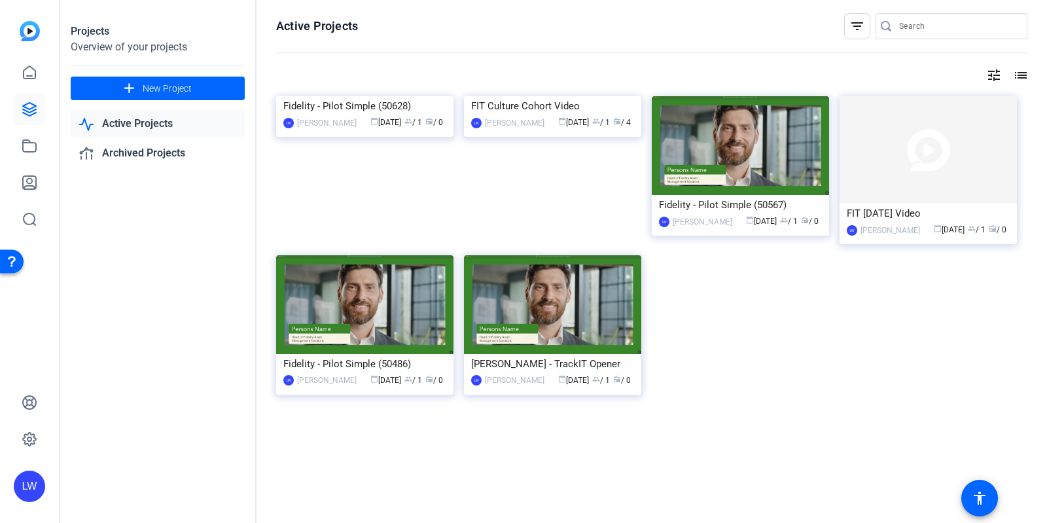
click at [408, 116] on div "Fidelity - Pilot Simple (50628)" at bounding box center [364, 106] width 163 height 20
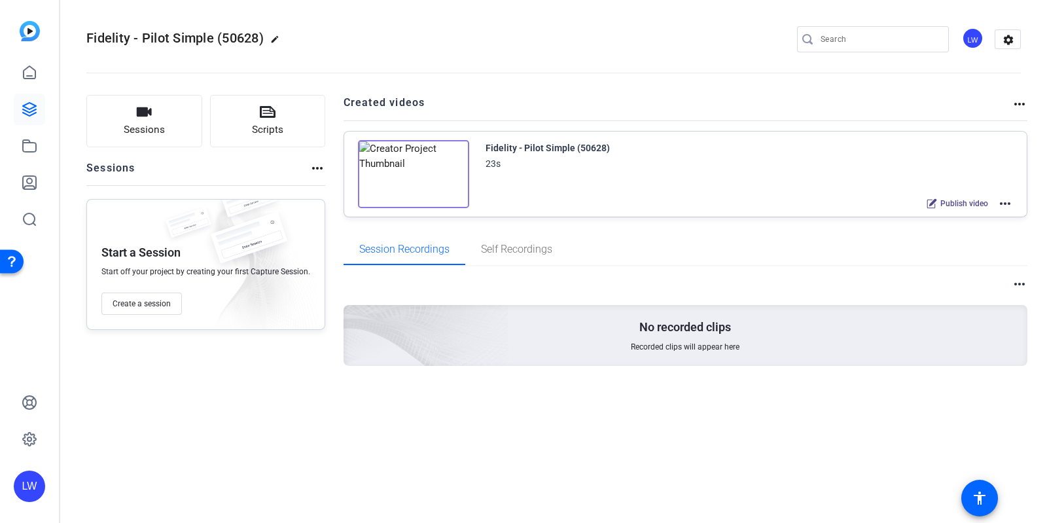
click at [1004, 203] on mat-icon "more_horiz" at bounding box center [1005, 204] width 16 height 16
click at [975, 223] on span "Edit in Creator" at bounding box center [957, 219] width 91 height 16
click at [550, 193] on div "Fidelity - Pilot Simple (50628) 23s Publish video more_horiz" at bounding box center [749, 176] width 528 height 72
click at [1005, 199] on mat-icon "more_horiz" at bounding box center [1005, 204] width 16 height 16
click at [942, 221] on span "Edit in Creator" at bounding box center [957, 219] width 91 height 16
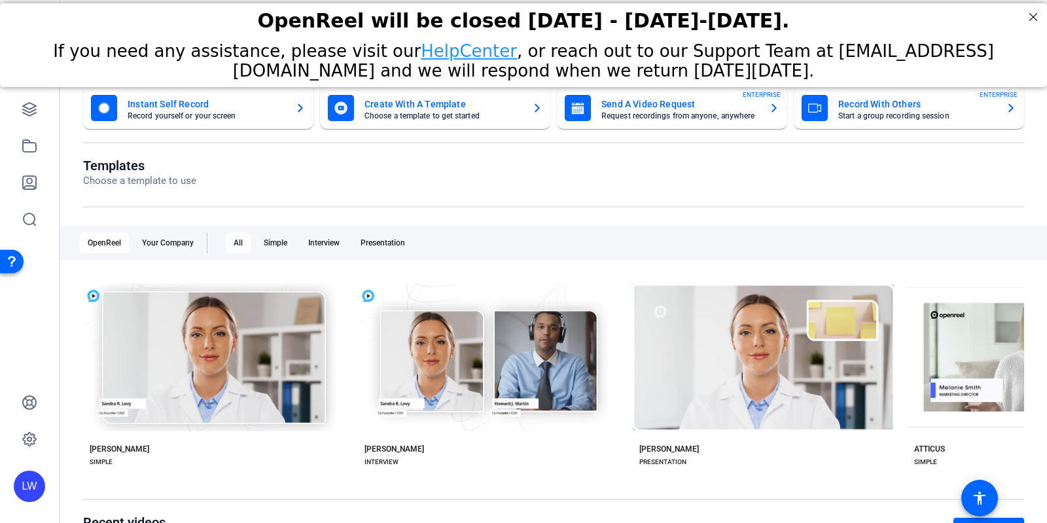
click at [520, 112] on div "Create With A Template Choose a template to get started" at bounding box center [435, 108] width 215 height 26
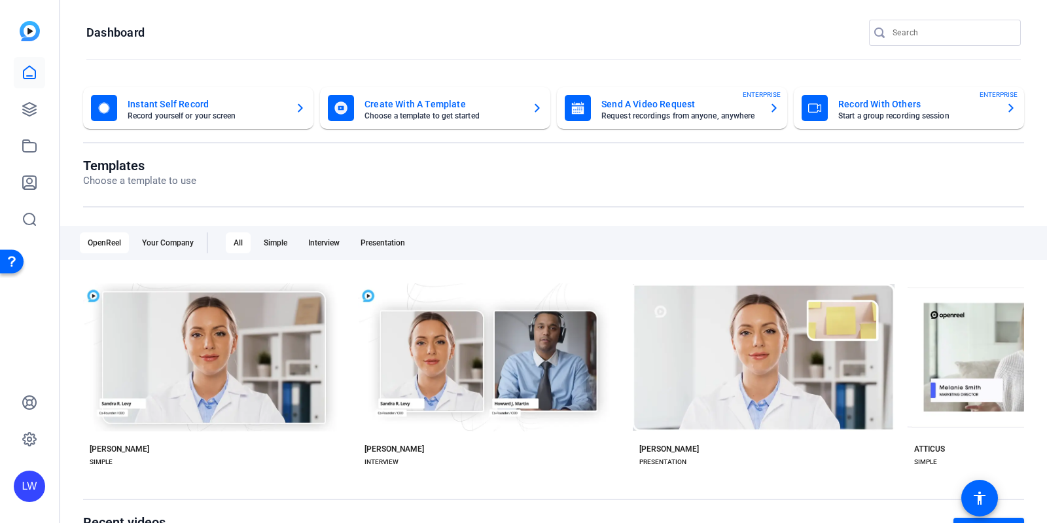
scroll to position [95, 0]
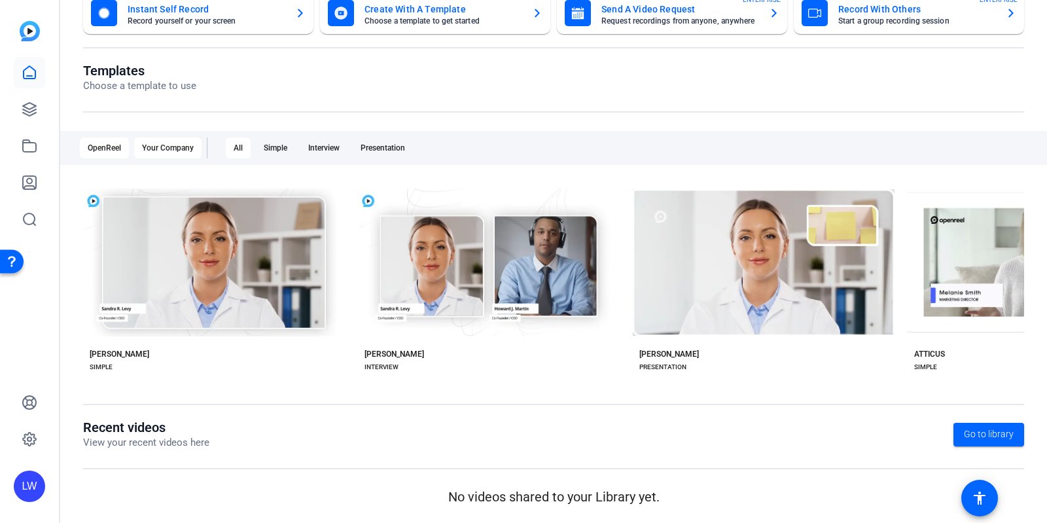
click at [147, 145] on div "Your Company" at bounding box center [167, 147] width 67 height 21
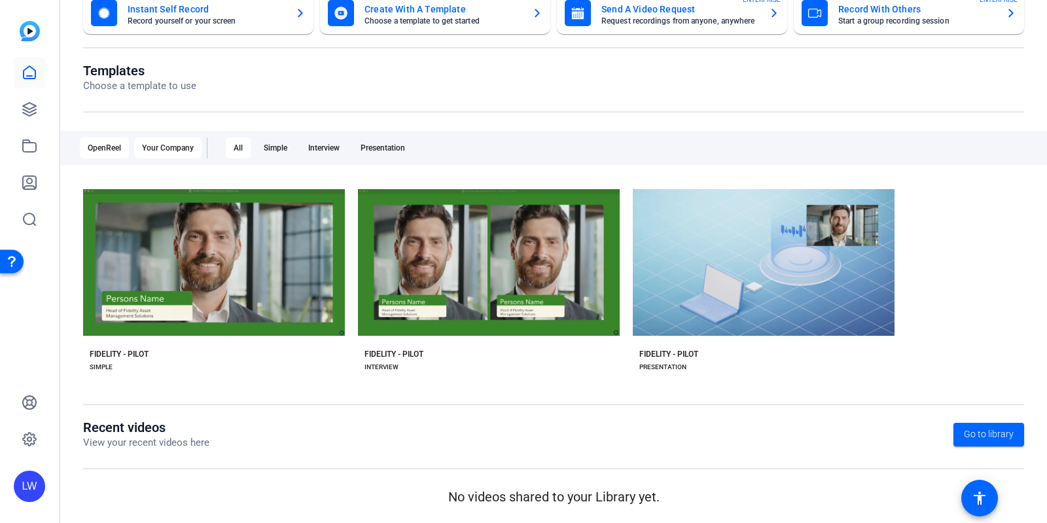
click at [109, 149] on div "OpenReel" at bounding box center [104, 147] width 49 height 21
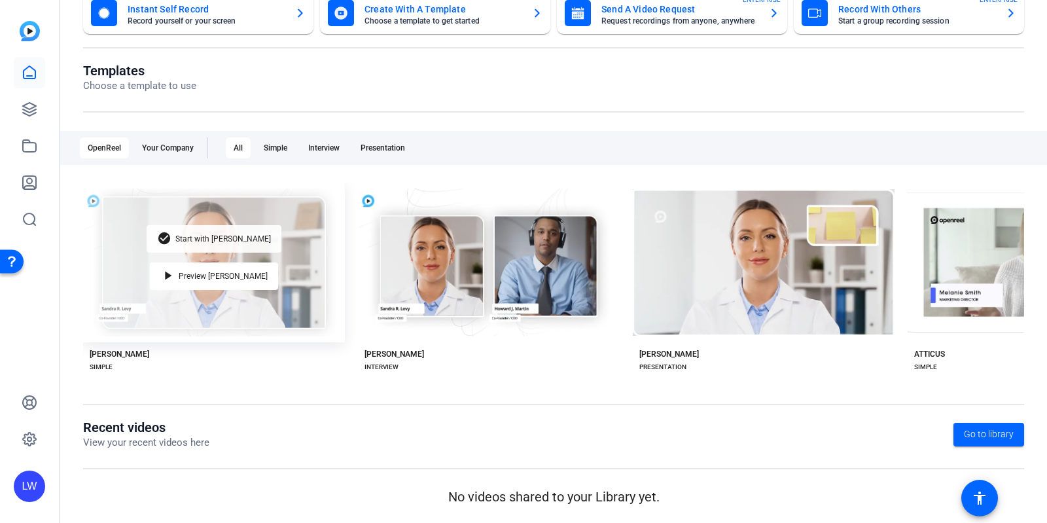
click at [173, 237] on mat-icon "check_circle" at bounding box center [165, 239] width 16 height 16
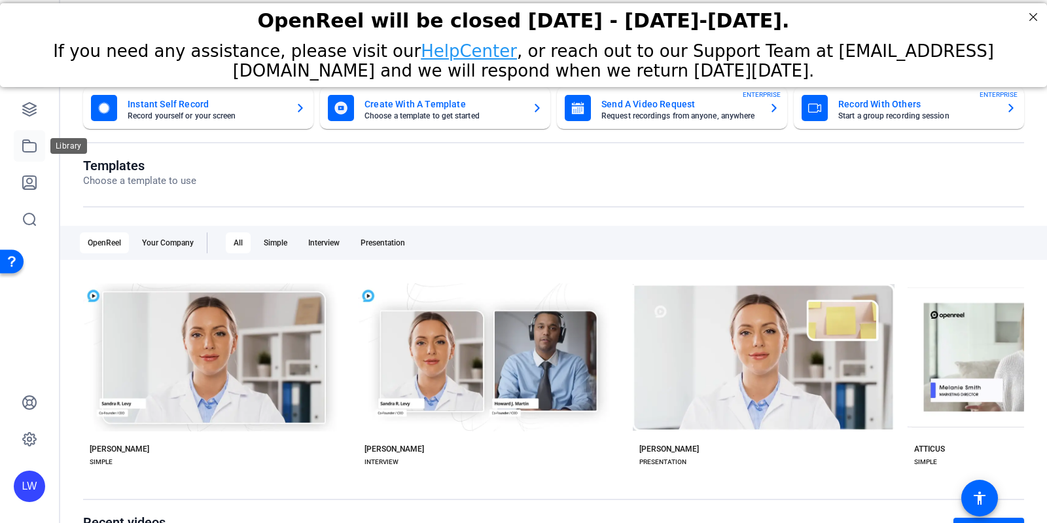
click at [30, 148] on icon at bounding box center [30, 146] width 16 height 16
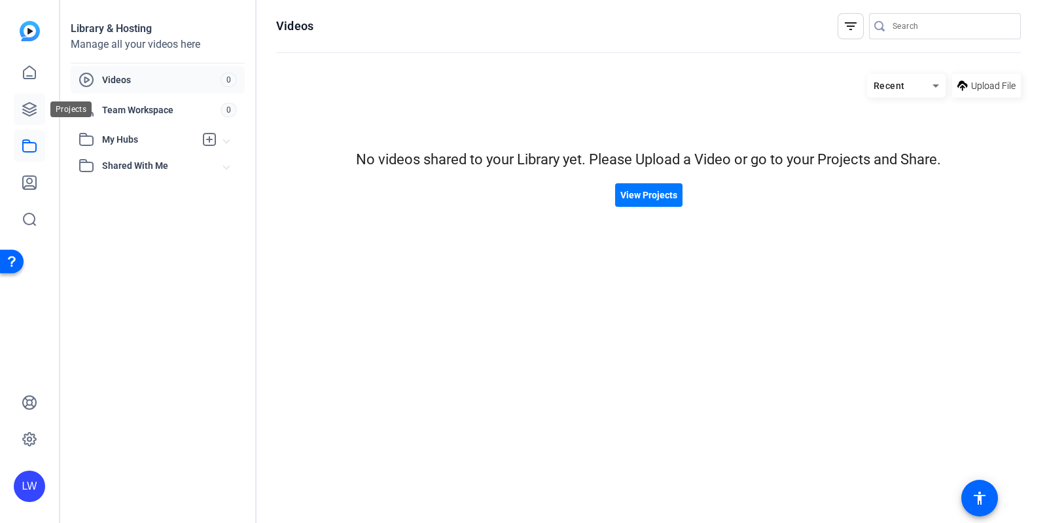
click at [37, 113] on link at bounding box center [29, 109] width 31 height 31
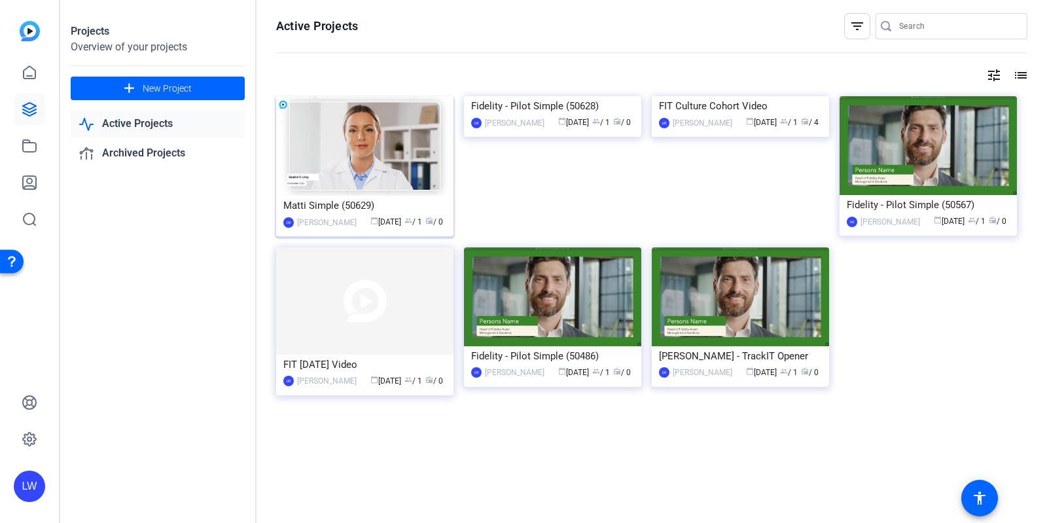
drag, startPoint x: 358, startPoint y: 207, endPoint x: 330, endPoint y: 213, distance: 28.9
click at [330, 213] on div "Matti Simple (50629)" at bounding box center [364, 206] width 163 height 20
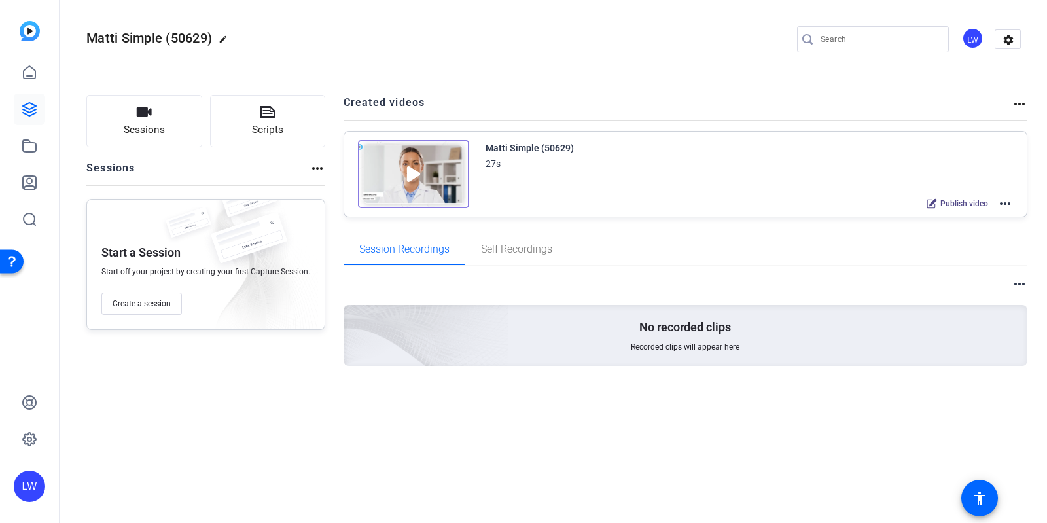
click at [1017, 100] on mat-icon "more_horiz" at bounding box center [1019, 104] width 16 height 16
click at [1013, 41] on div at bounding box center [523, 261] width 1047 height 523
click at [1013, 41] on mat-icon "settings" at bounding box center [1008, 40] width 26 height 20
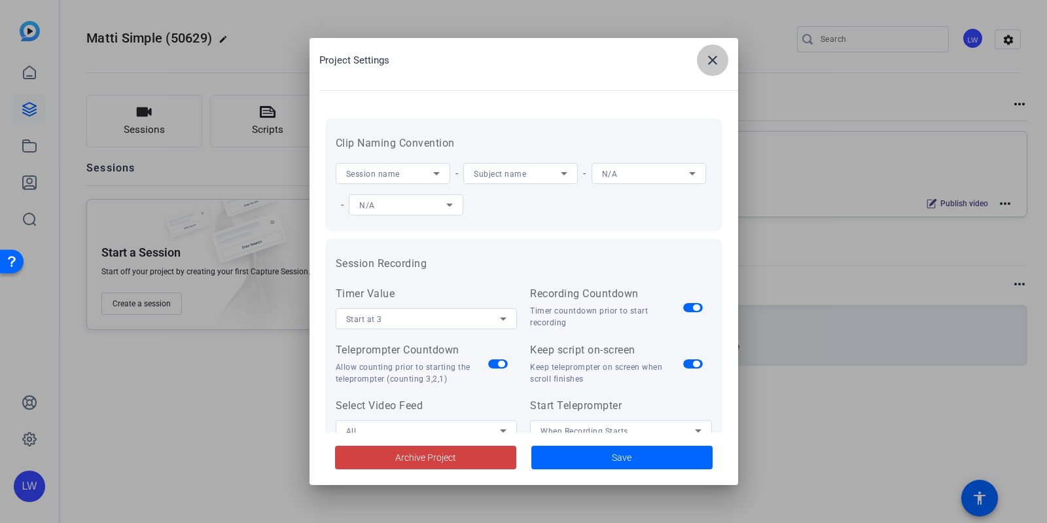
click at [708, 59] on mat-icon "close" at bounding box center [713, 60] width 16 height 16
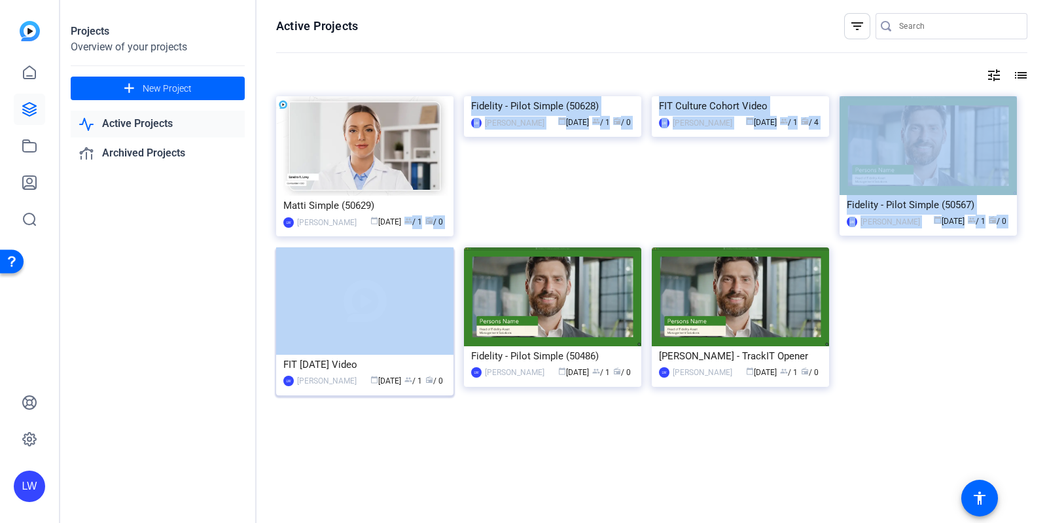
drag, startPoint x: 403, startPoint y: 217, endPoint x: 398, endPoint y: 265, distance: 48.6
click at [398, 265] on div "Matti Simple (50629) LW Lucy Warren calendar_today Aug 14 group / 1 radio / 0 F…" at bounding box center [651, 260] width 751 height 328
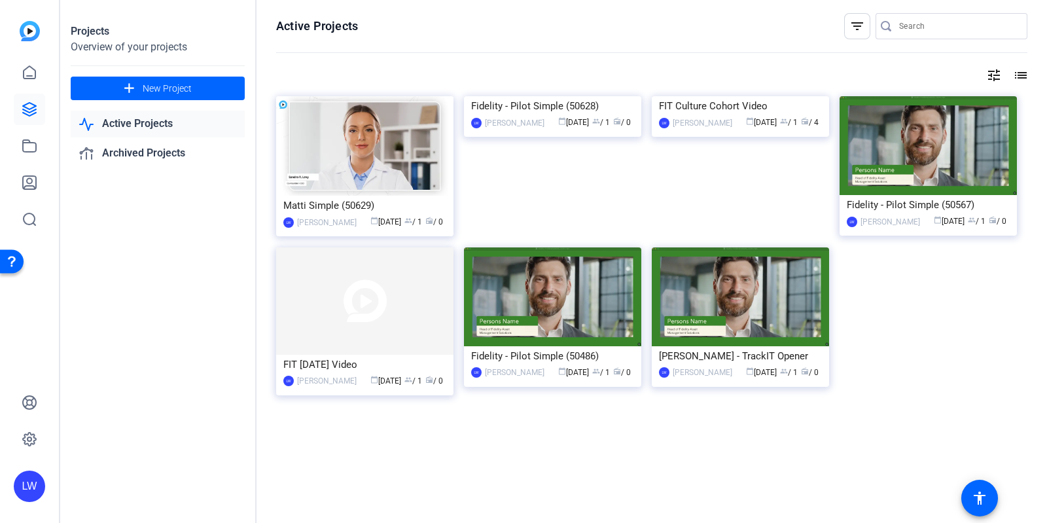
click at [550, 448] on div at bounding box center [651, 439] width 751 height 26
click at [1011, 85] on div "Active Projects filter_list tune list Matti Simple (50629) LW Lucy Warren calen…" at bounding box center [651, 261] width 790 height 523
click at [1013, 72] on mat-icon "list" at bounding box center [1019, 75] width 16 height 16
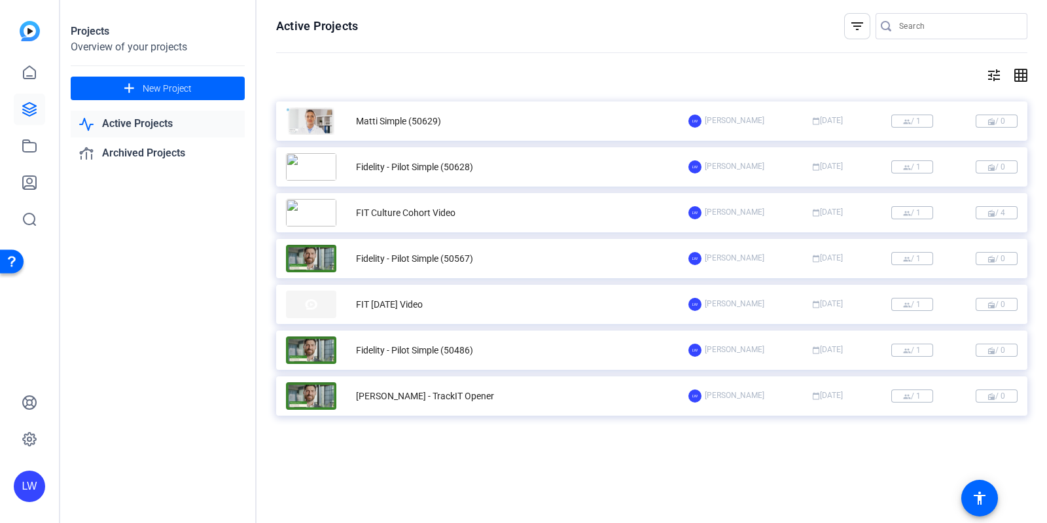
click at [994, 78] on mat-icon "tune" at bounding box center [994, 75] width 16 height 16
click at [994, 78] on div at bounding box center [523, 261] width 1047 height 523
click at [400, 171] on div "Fidelity - Pilot Simple (50628)" at bounding box center [414, 167] width 117 height 14
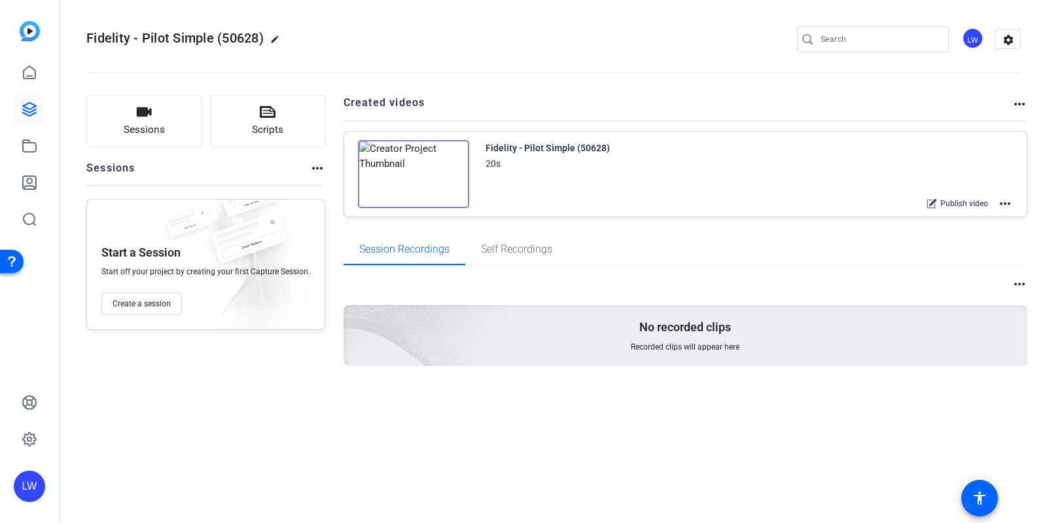
click at [216, 35] on span "Fidelity - Pilot Simple (50628)" at bounding box center [174, 38] width 177 height 16
click at [216, 37] on span "Fidelity - Pilot Simple (50628)" at bounding box center [174, 38] width 177 height 16
click at [275, 35] on mat-icon "edit" at bounding box center [278, 43] width 16 height 16
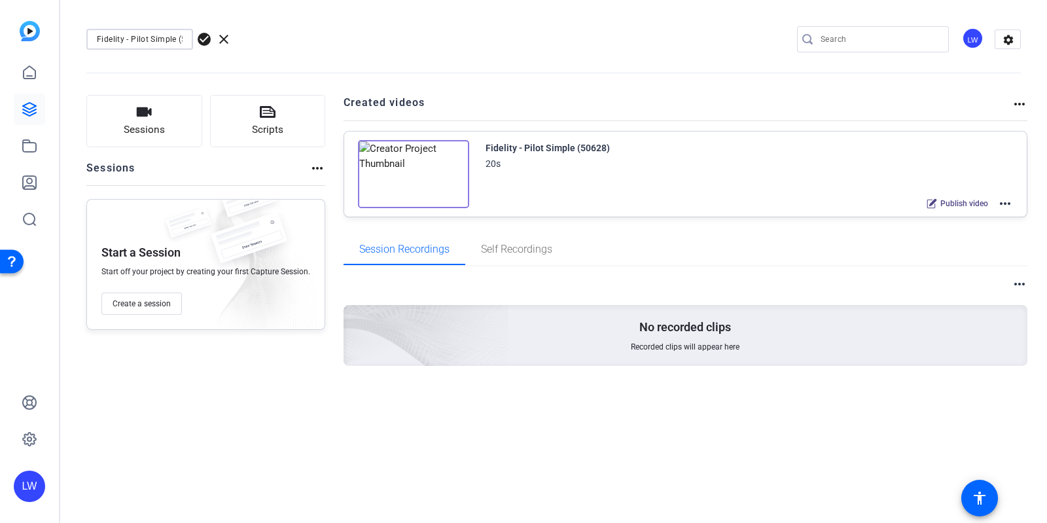
click at [161, 37] on input "Fidelity - Pilot Simple (50628)" at bounding box center [140, 39] width 86 height 16
type input "Culture Cohort - Final"
click at [205, 36] on span "check_circle" at bounding box center [204, 39] width 16 height 16
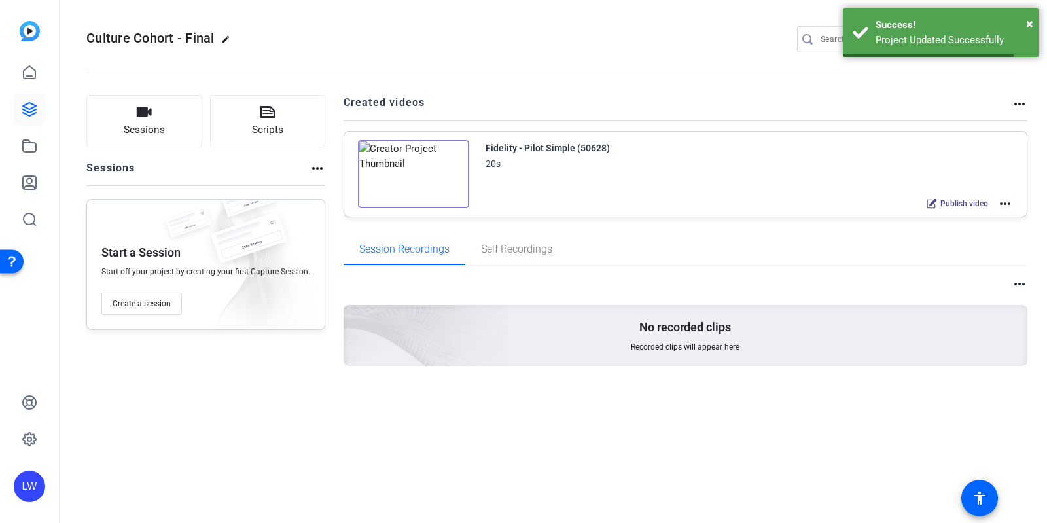
click at [307, 39] on div "Culture Cohort - Final edit LW settings" at bounding box center [553, 39] width 934 height 20
click at [1005, 204] on mat-icon "more_horiz" at bounding box center [1005, 204] width 16 height 16
click at [977, 217] on span "Edit in Creator" at bounding box center [957, 219] width 91 height 16
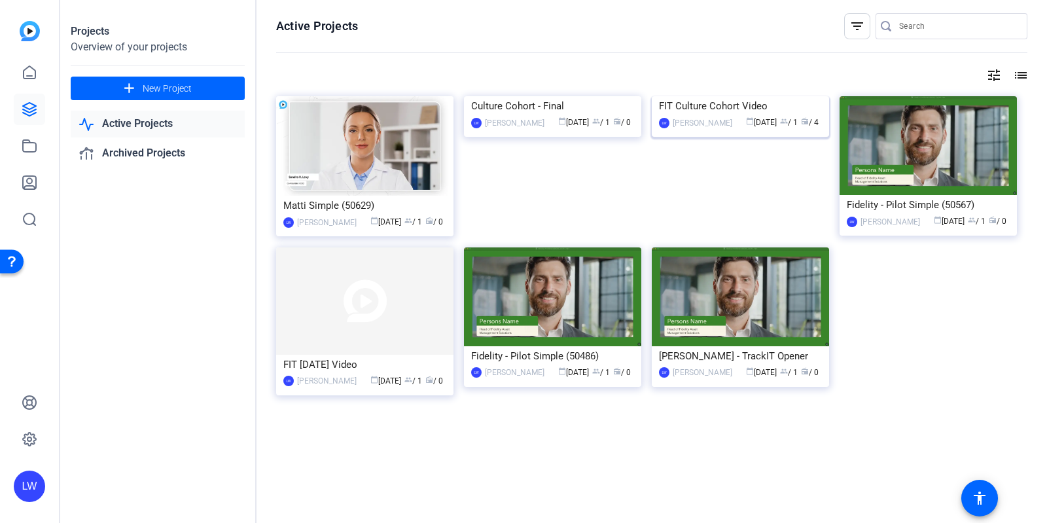
click at [703, 116] on div "FIT Culture Cohort Video" at bounding box center [740, 106] width 163 height 20
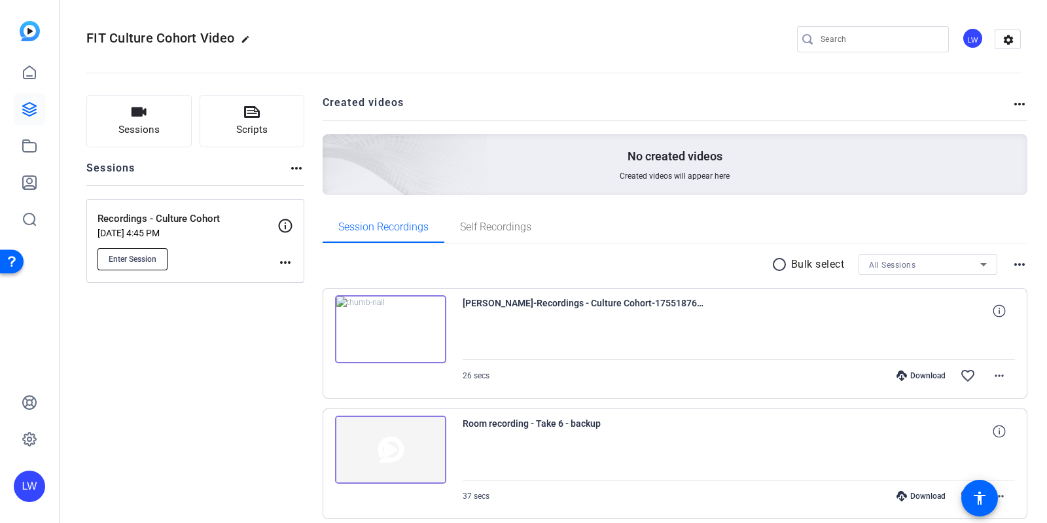
click at [102, 267] on button "Enter Session" at bounding box center [132, 259] width 70 height 22
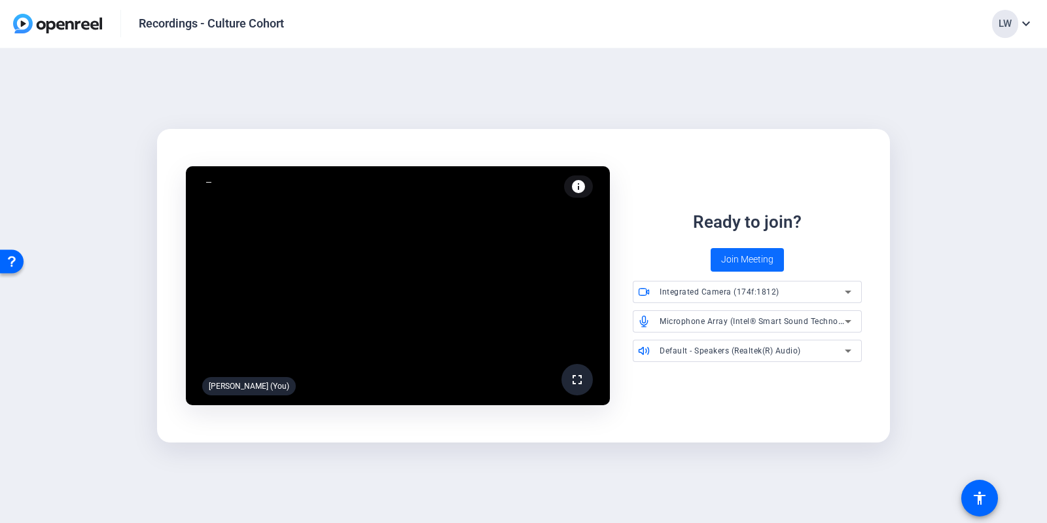
click at [712, 259] on span at bounding box center [746, 259] width 73 height 31
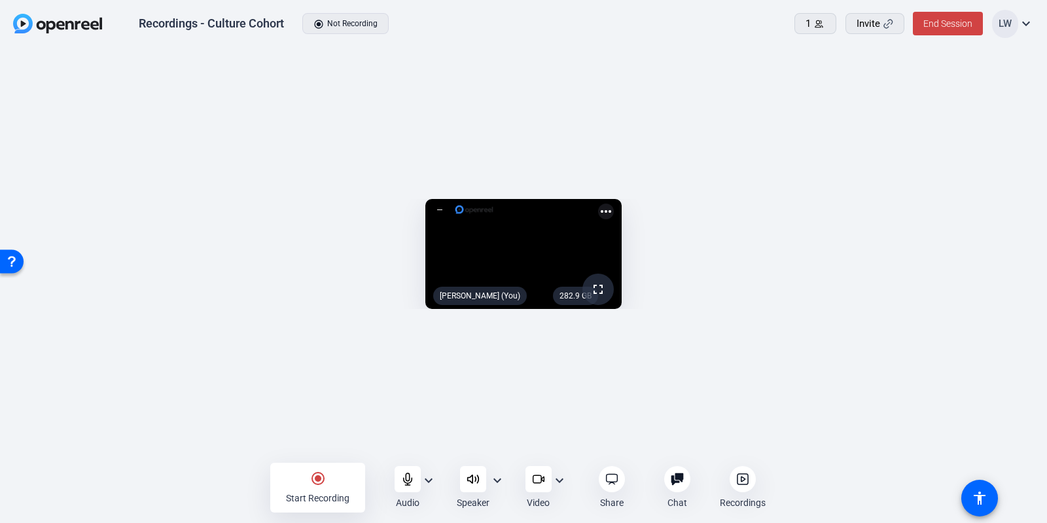
click at [300, 495] on div "Start Recording" at bounding box center [317, 497] width 63 height 13
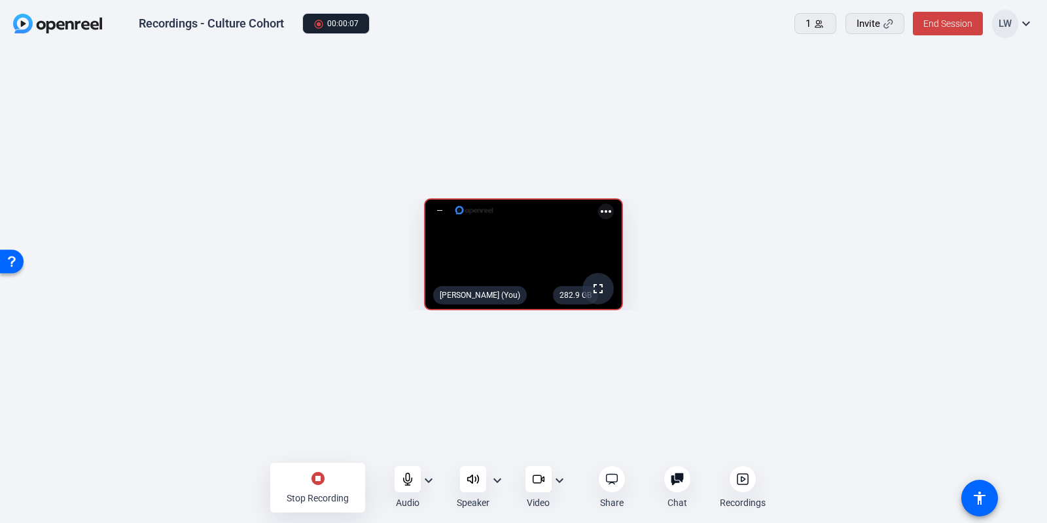
click at [285, 483] on div "stop_circle Stop Recording" at bounding box center [317, 488] width 95 height 50
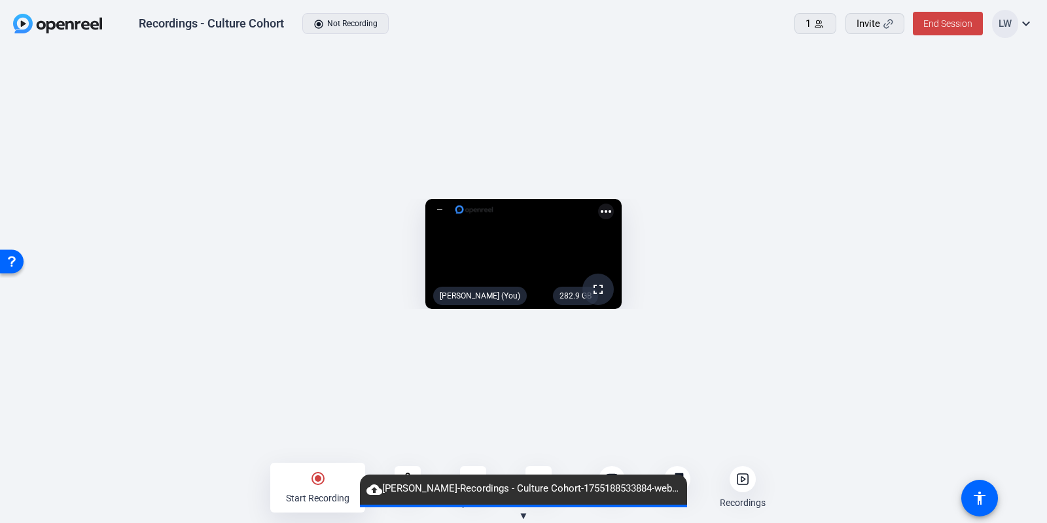
click at [338, 473] on div "radio_button_checked Start Recording" at bounding box center [317, 488] width 95 height 50
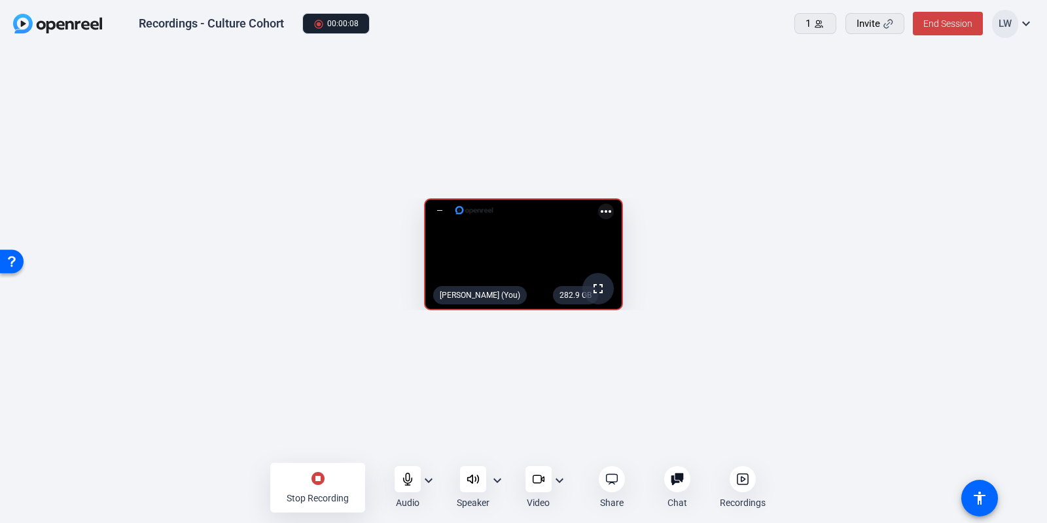
click at [298, 487] on div "stop_circle Stop Recording" at bounding box center [317, 488] width 95 height 50
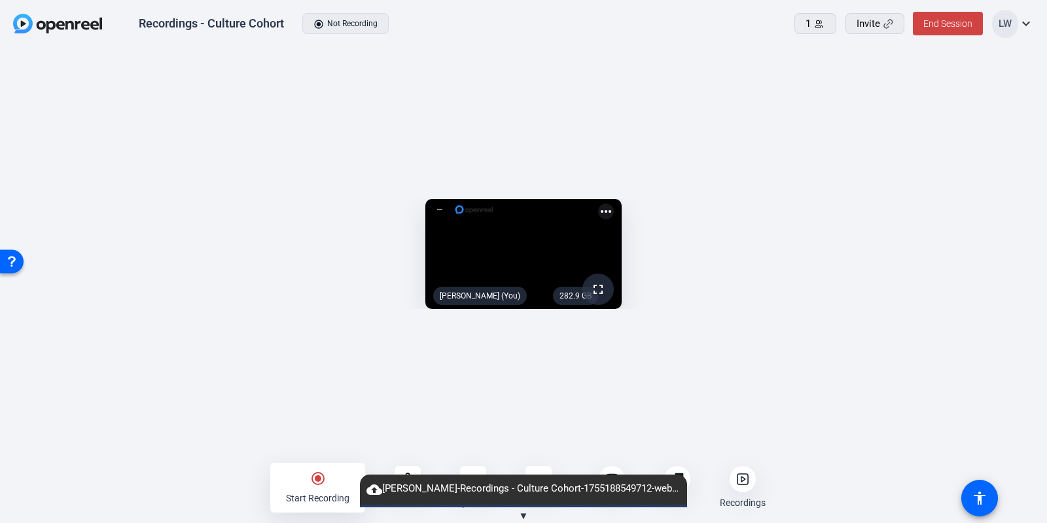
click at [298, 487] on div "radio_button_checked Start Recording" at bounding box center [317, 488] width 95 height 50
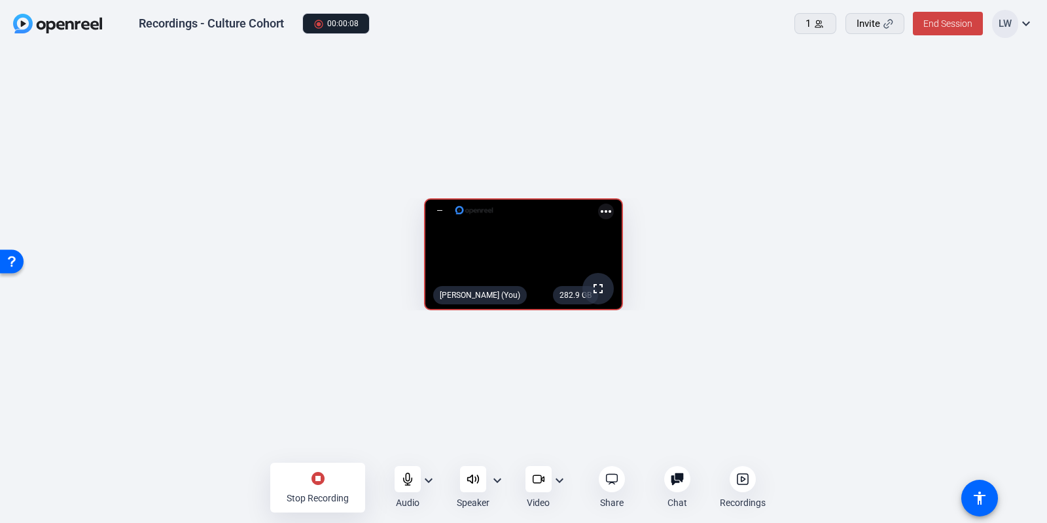
click at [296, 482] on div "stop_circle Stop Recording" at bounding box center [317, 488] width 95 height 50
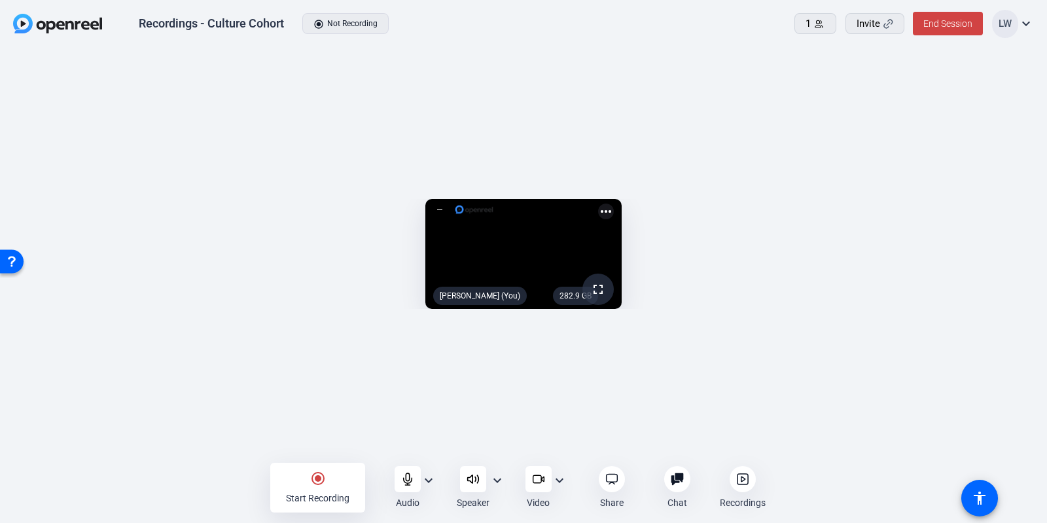
click at [296, 482] on div "radio_button_checked Start Recording" at bounding box center [317, 488] width 95 height 50
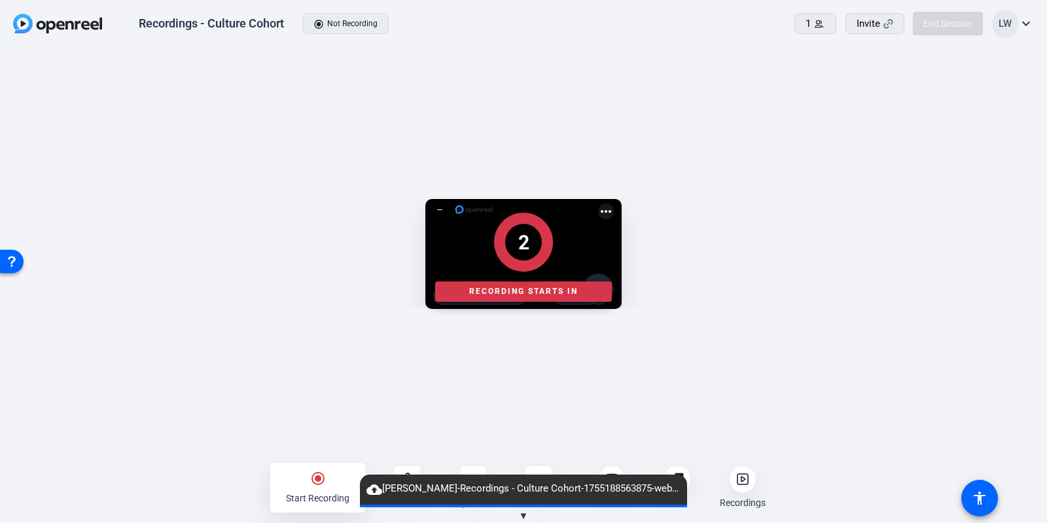
click at [291, 485] on div at bounding box center [523, 487] width 1047 height 42
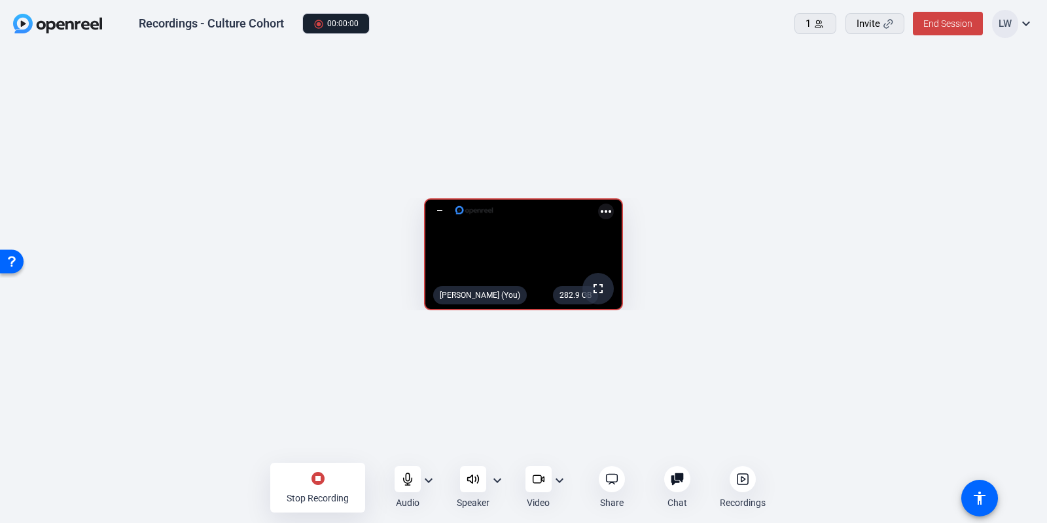
click at [334, 485] on div "stop_circle Stop Recording" at bounding box center [317, 488] width 95 height 50
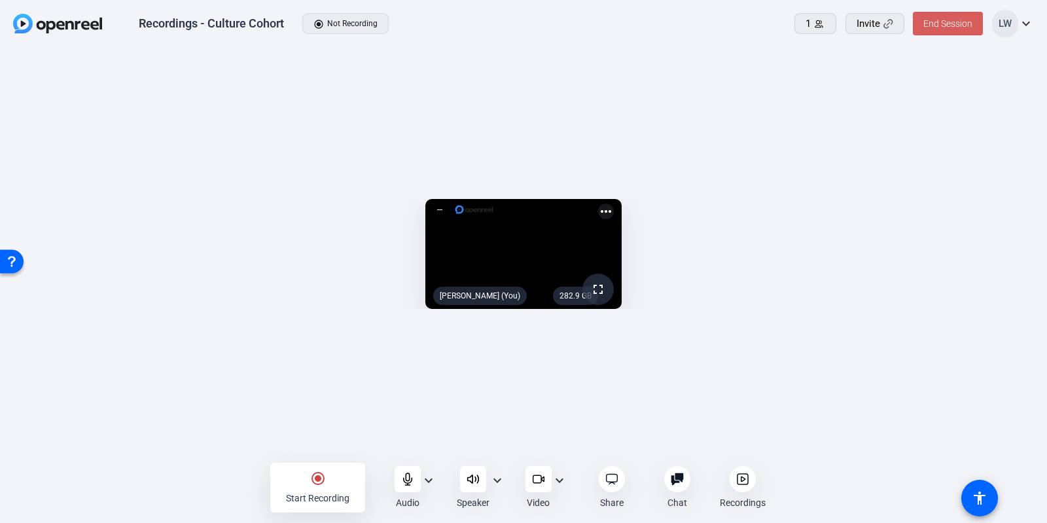
click at [955, 18] on span "End Session" at bounding box center [947, 23] width 49 height 10
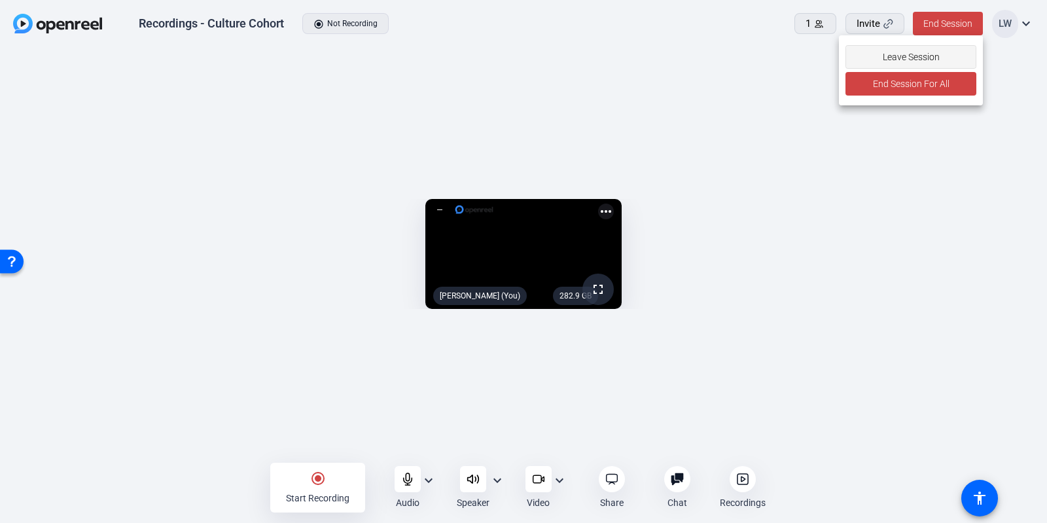
click at [906, 52] on span "Leave Session" at bounding box center [910, 56] width 57 height 25
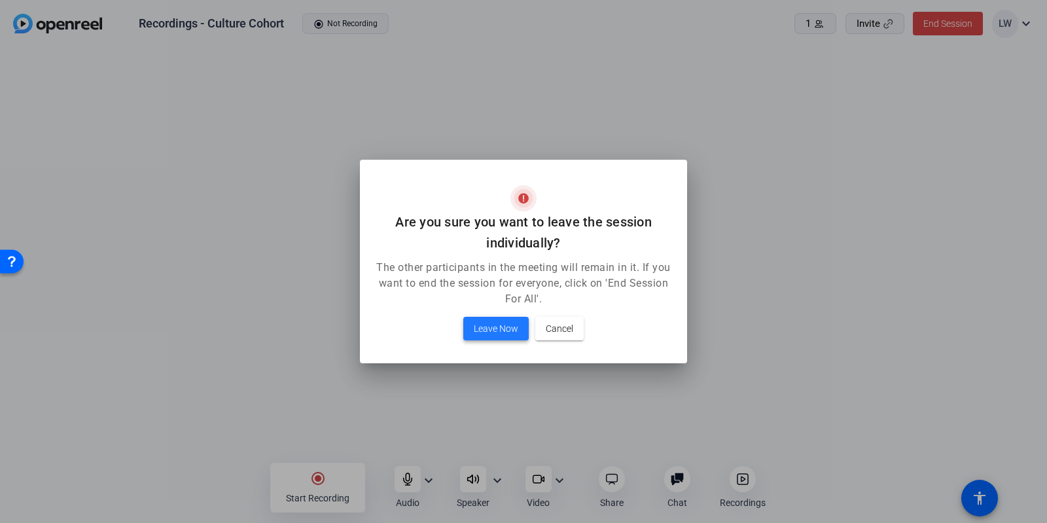
click at [498, 327] on span "Leave Now" at bounding box center [496, 329] width 44 height 16
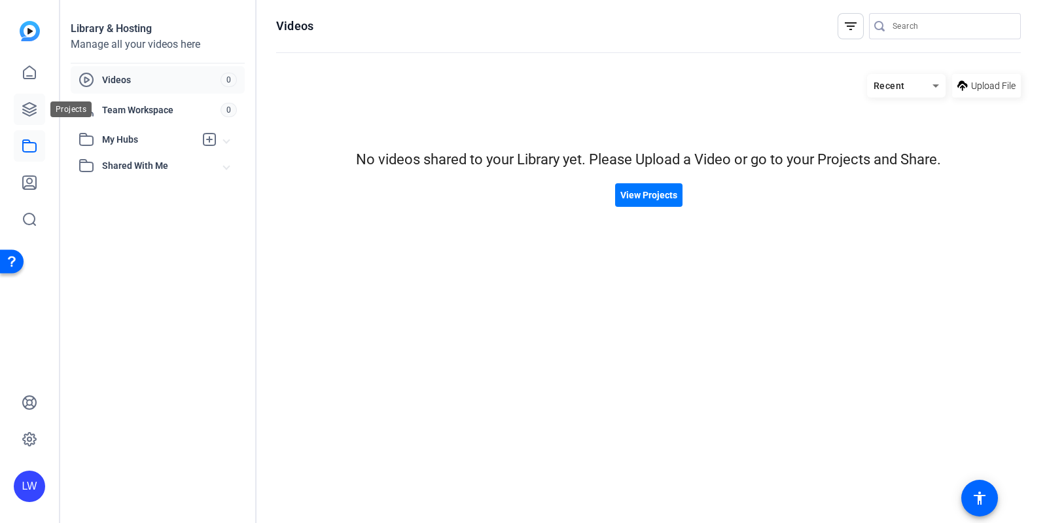
click at [26, 105] on icon at bounding box center [30, 109] width 16 height 16
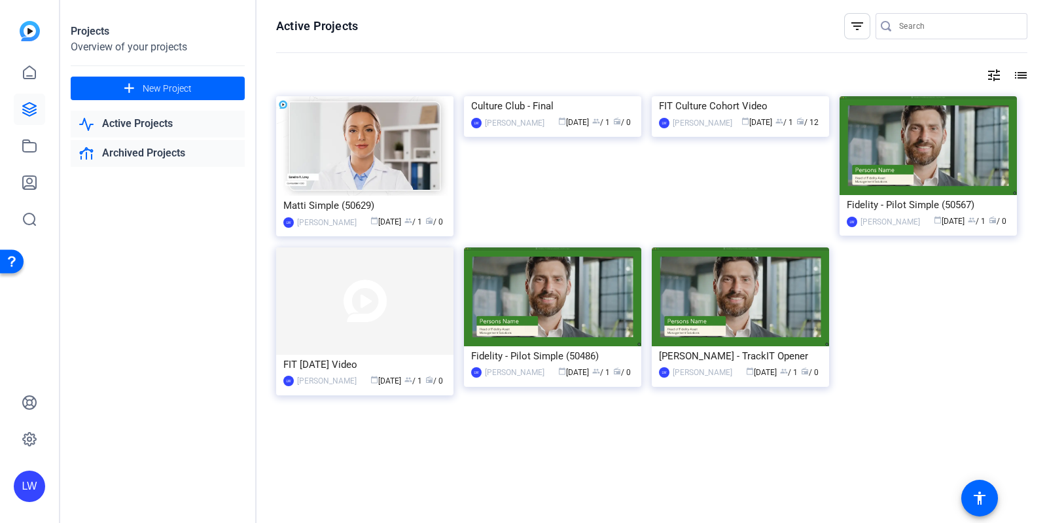
click at [160, 143] on link "Archived Projects" at bounding box center [158, 153] width 174 height 27
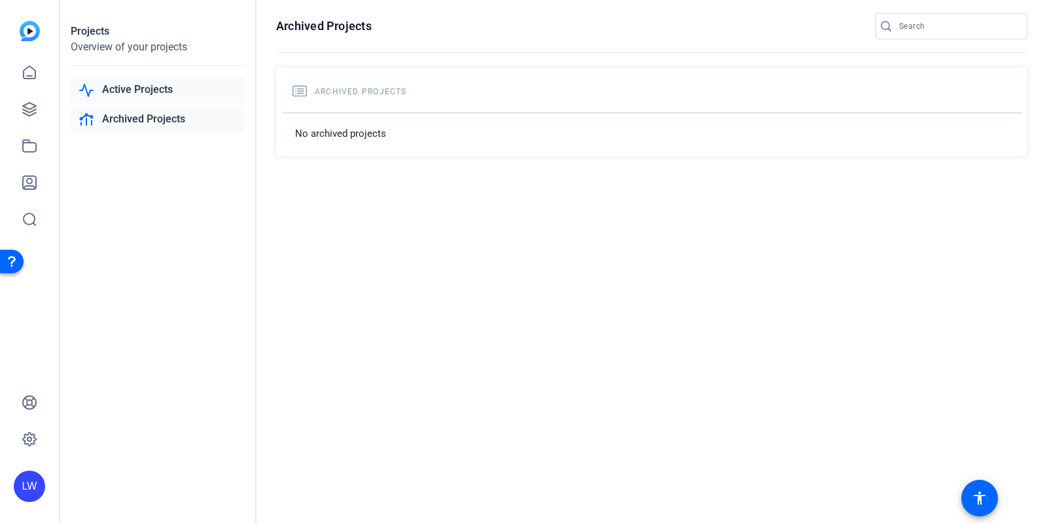
click at [129, 89] on link "Active Projects" at bounding box center [158, 90] width 174 height 27
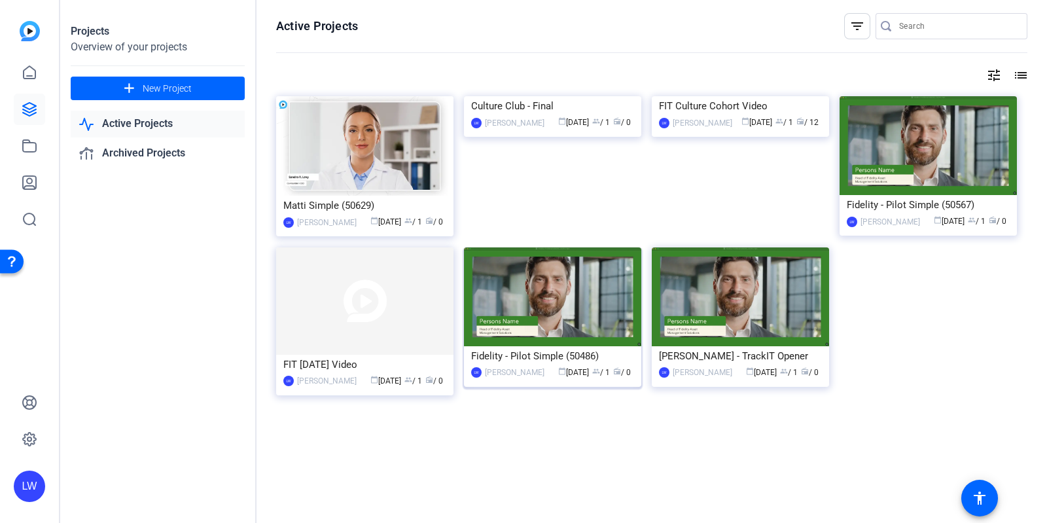
click at [543, 387] on mat-card-content "Fidelity - Pilot Simple (50486) [PERSON_NAME] calendar_today [DATE] group / 1 r…" at bounding box center [553, 368] width 184 height 44
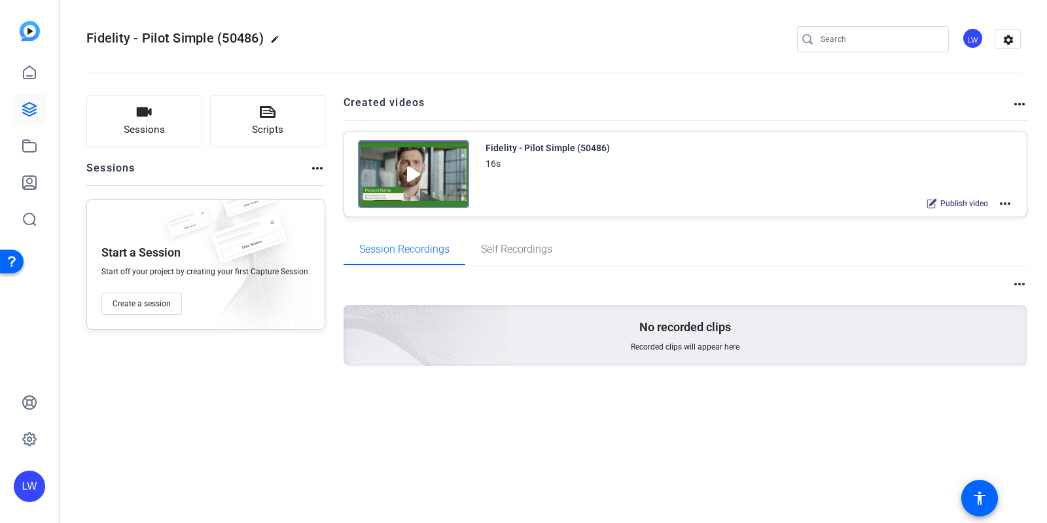
click at [1023, 99] on mat-icon "more_horiz" at bounding box center [1019, 104] width 16 height 16
click at [1012, 107] on div at bounding box center [523, 261] width 1047 height 523
click at [1012, 107] on mat-icon "more_horiz" at bounding box center [1019, 104] width 16 height 16
click at [1013, 283] on div at bounding box center [523, 261] width 1047 height 523
click at [1014, 277] on mat-icon "more_horiz" at bounding box center [1019, 284] width 16 height 16
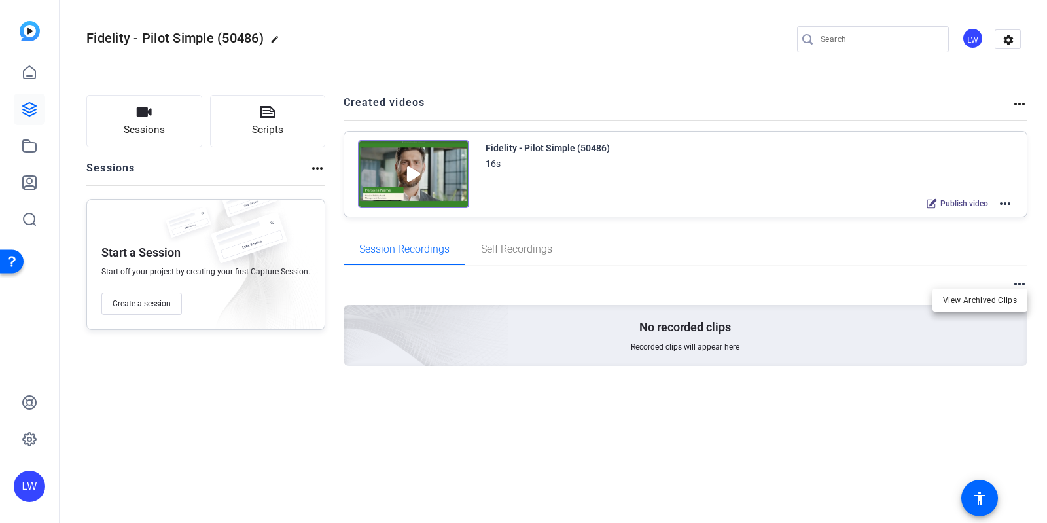
click at [1014, 277] on div at bounding box center [523, 261] width 1047 height 523
click at [1011, 101] on mat-icon "more_horiz" at bounding box center [1019, 104] width 16 height 16
click at [1011, 37] on div at bounding box center [523, 261] width 1047 height 523
click at [1011, 37] on mat-icon "settings" at bounding box center [1008, 40] width 26 height 20
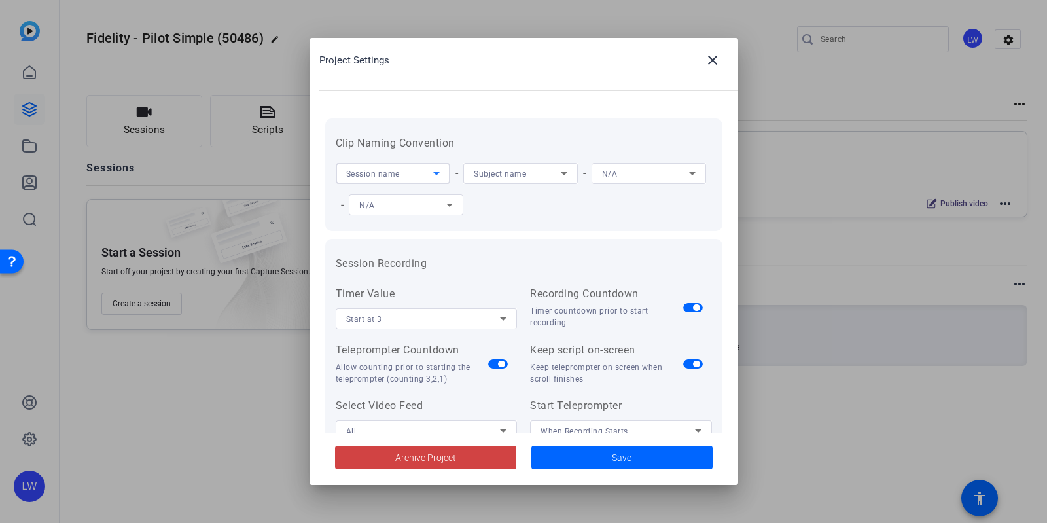
click at [412, 174] on div "Session name" at bounding box center [389, 174] width 87 height 16
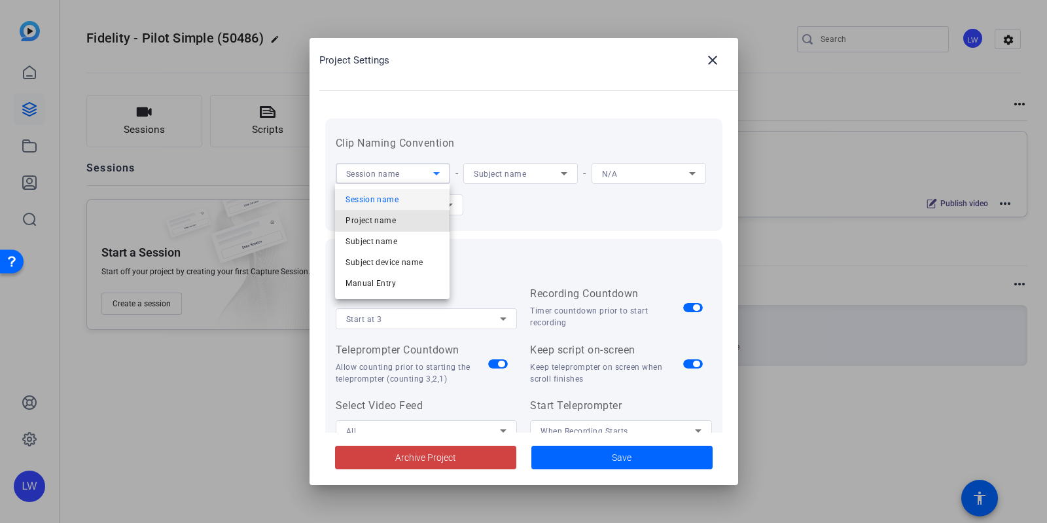
click at [403, 220] on mat-option "Project name" at bounding box center [392, 220] width 114 height 21
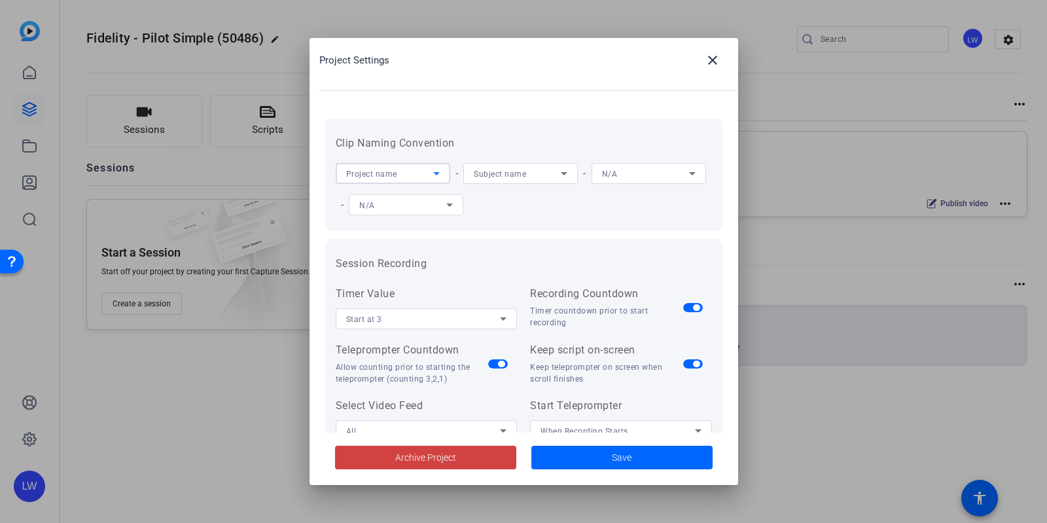
click at [504, 174] on span "Subject name" at bounding box center [500, 173] width 52 height 9
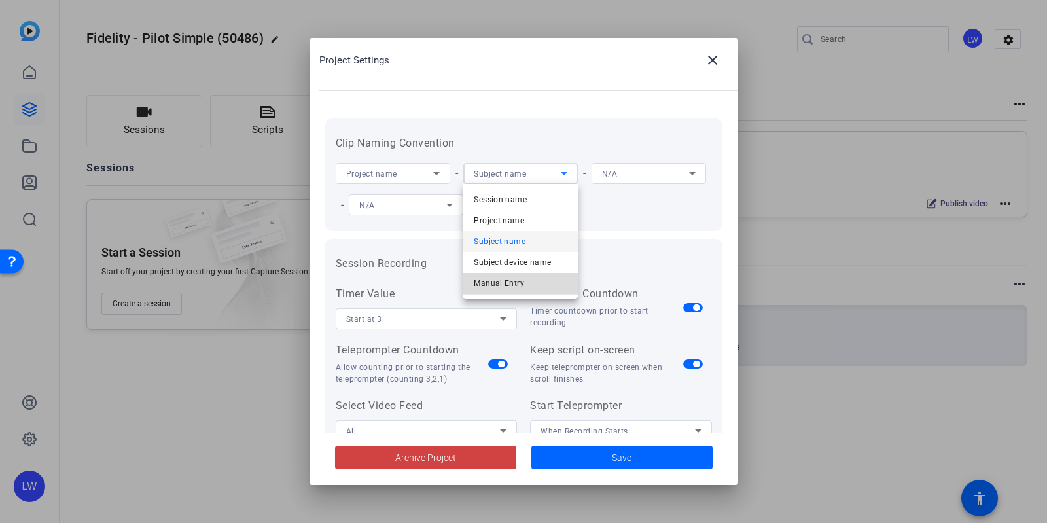
click at [493, 289] on span "Manual Entry" at bounding box center [499, 283] width 50 height 16
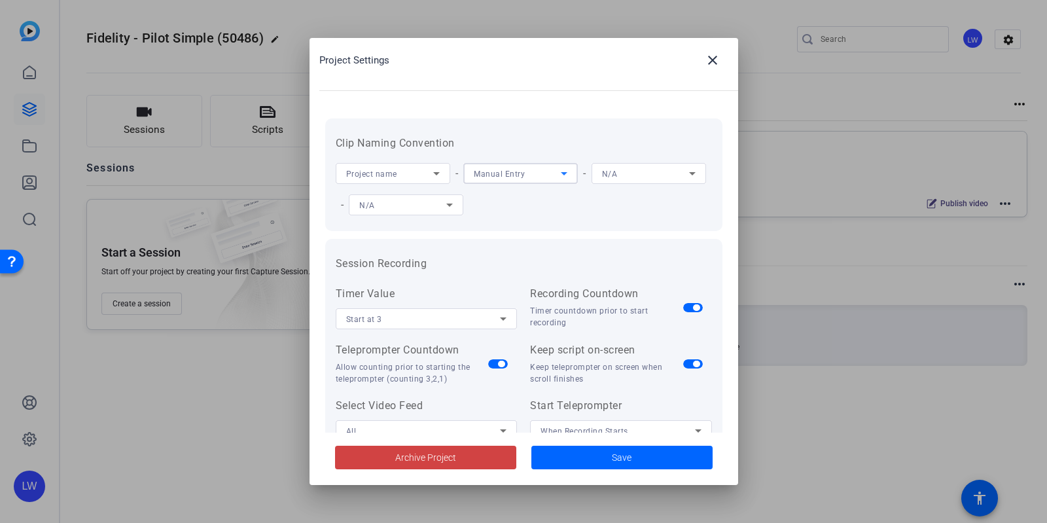
click at [684, 181] on icon at bounding box center [692, 174] width 16 height 16
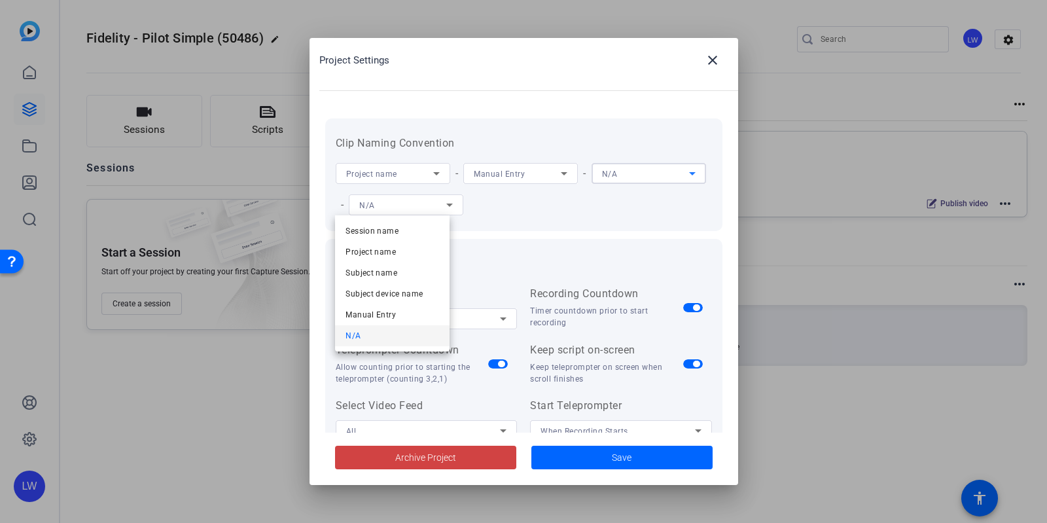
click at [594, 175] on div at bounding box center [523, 261] width 1047 height 523
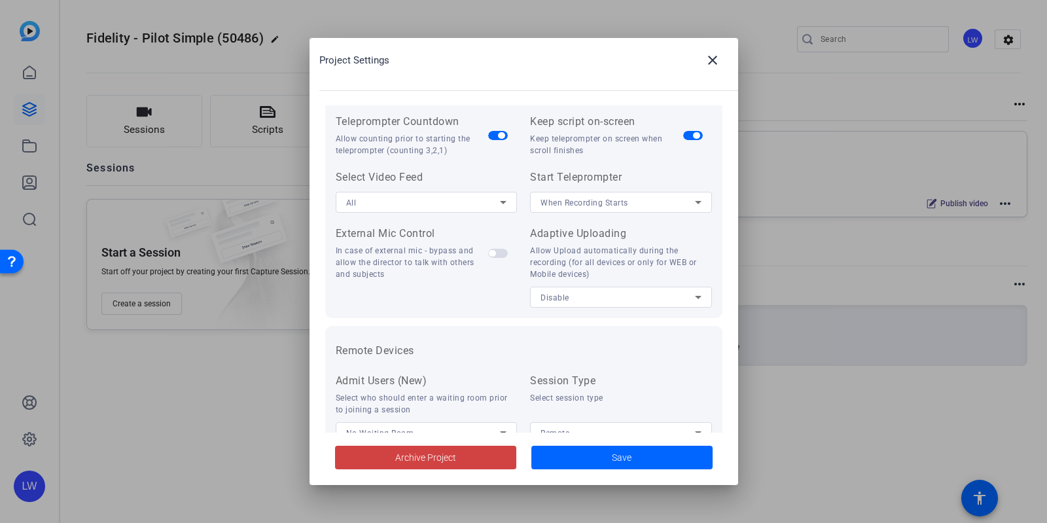
scroll to position [270, 0]
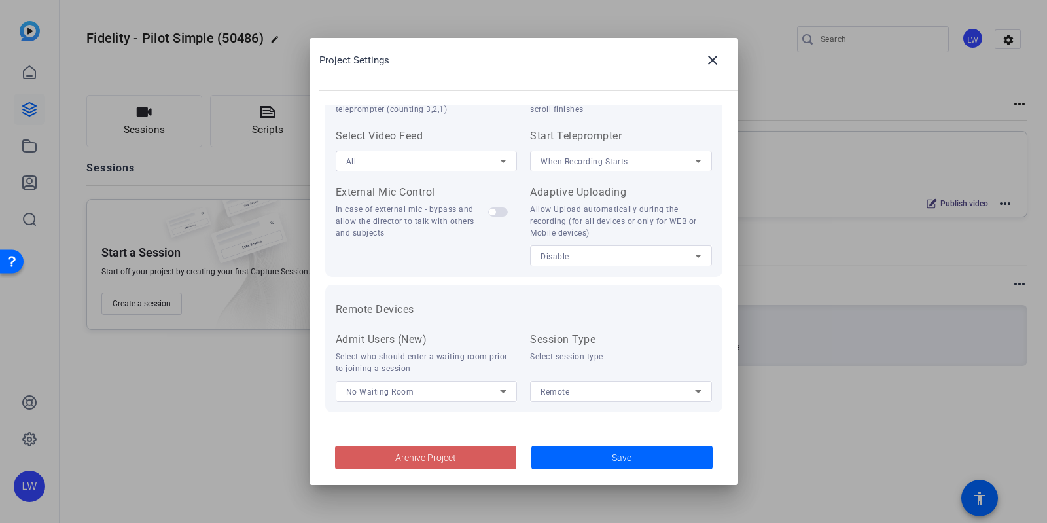
click at [440, 455] on span "Archive Project" at bounding box center [425, 458] width 61 height 14
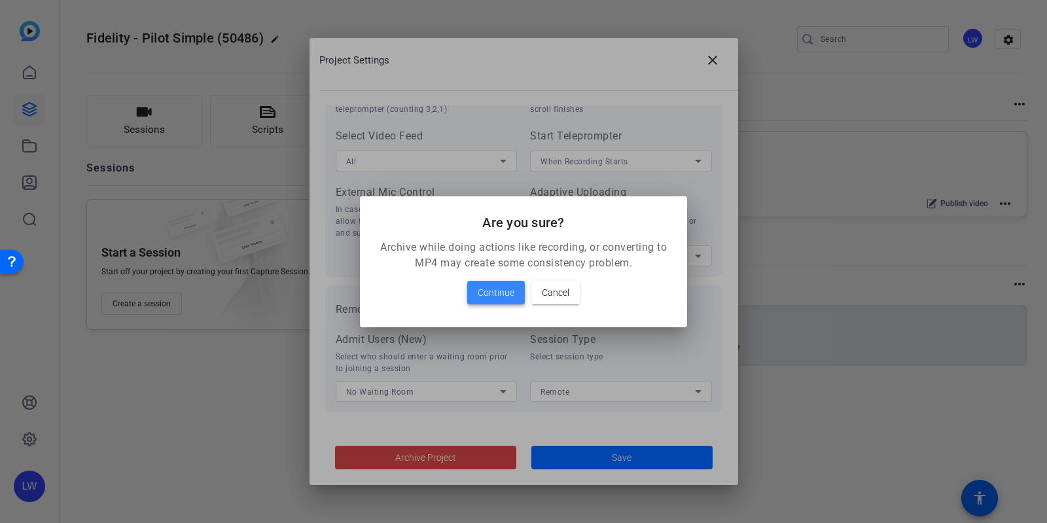
click at [501, 291] on span "Continue" at bounding box center [496, 293] width 37 height 16
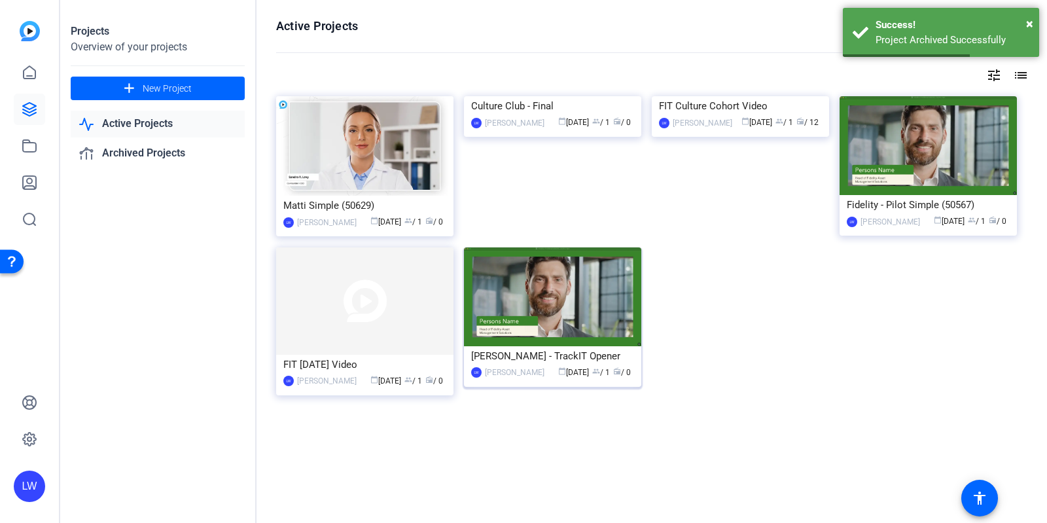
click at [572, 312] on img at bounding box center [552, 296] width 177 height 99
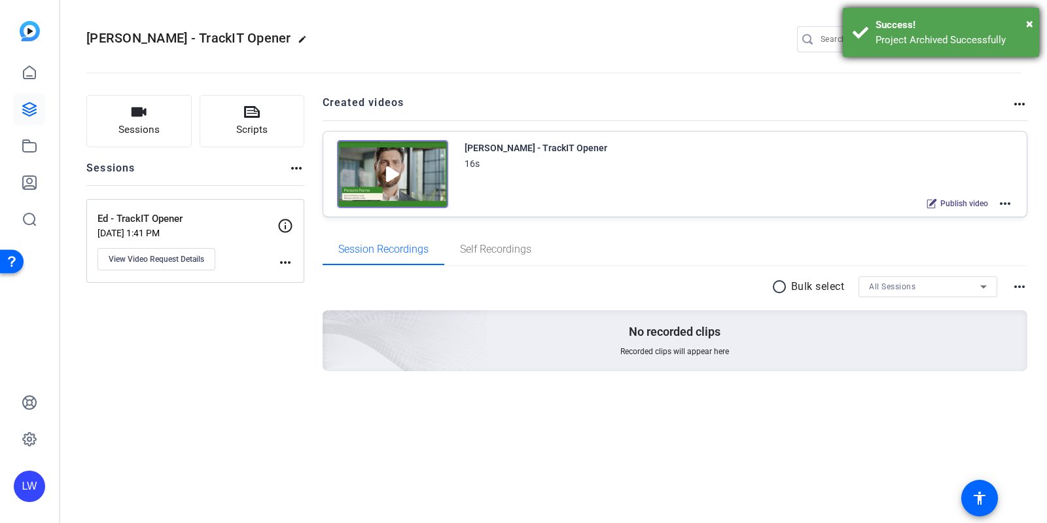
click at [1033, 24] on div "× Success! Project Archived Successfully" at bounding box center [941, 32] width 196 height 49
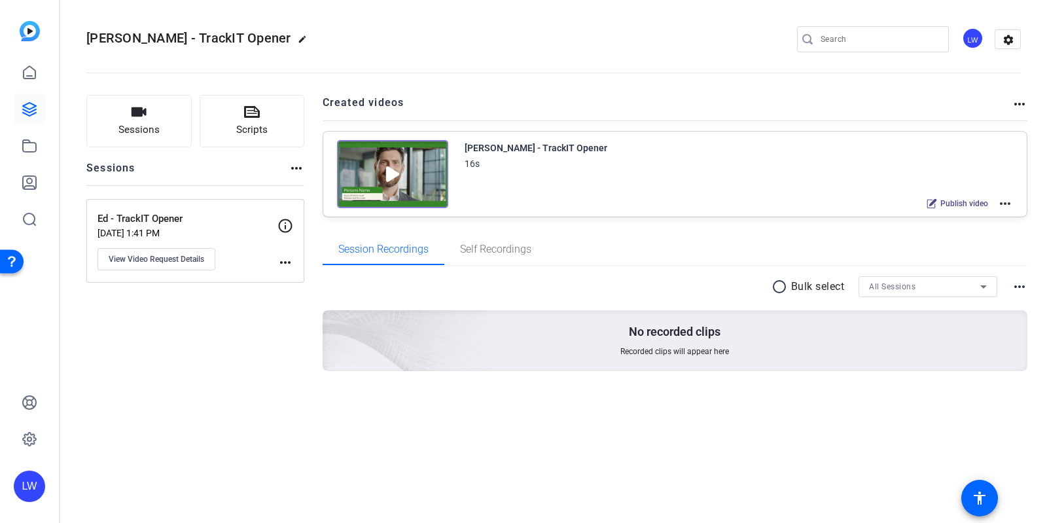
click at [1021, 105] on mat-icon "more_horiz" at bounding box center [1019, 104] width 16 height 16
click at [911, 81] on div at bounding box center [523, 261] width 1047 height 523
click at [1006, 33] on mat-icon "settings" at bounding box center [1008, 40] width 26 height 20
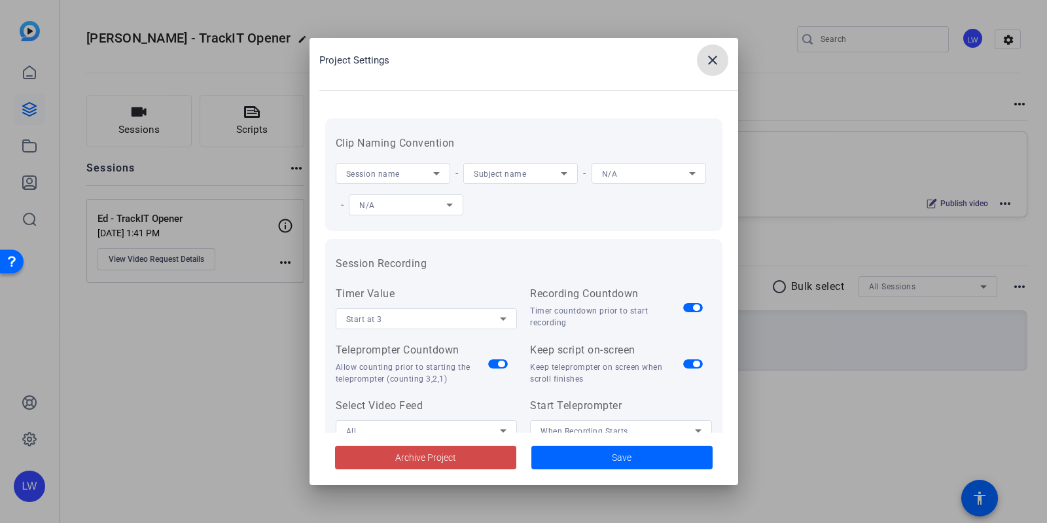
click at [471, 459] on span at bounding box center [425, 457] width 181 height 31
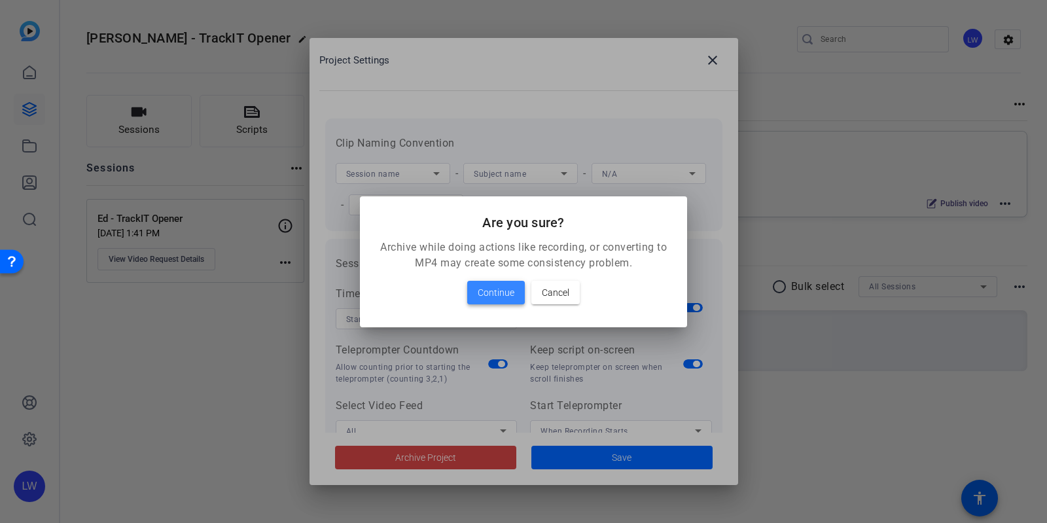
click at [471, 295] on span at bounding box center [496, 292] width 58 height 31
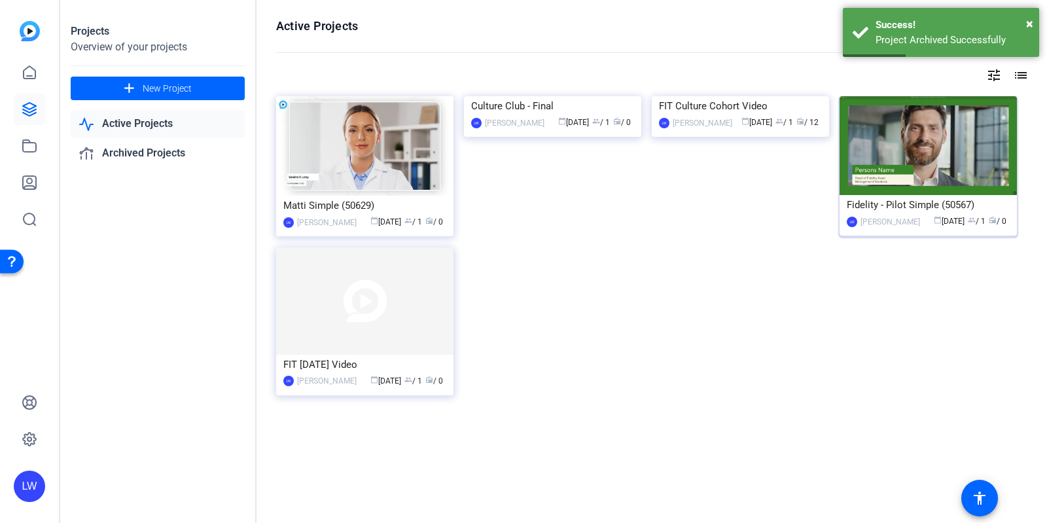
click at [910, 164] on img at bounding box center [927, 145] width 177 height 99
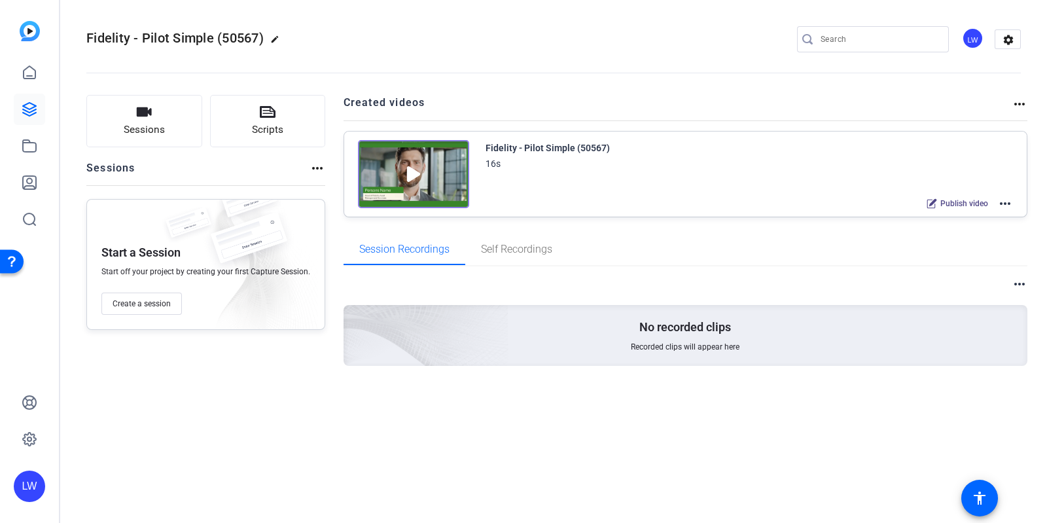
click at [1013, 100] on mat-icon "more_horiz" at bounding box center [1019, 104] width 16 height 16
click at [1017, 37] on div at bounding box center [523, 261] width 1047 height 523
click at [1013, 40] on mat-icon "settings" at bounding box center [1008, 40] width 26 height 20
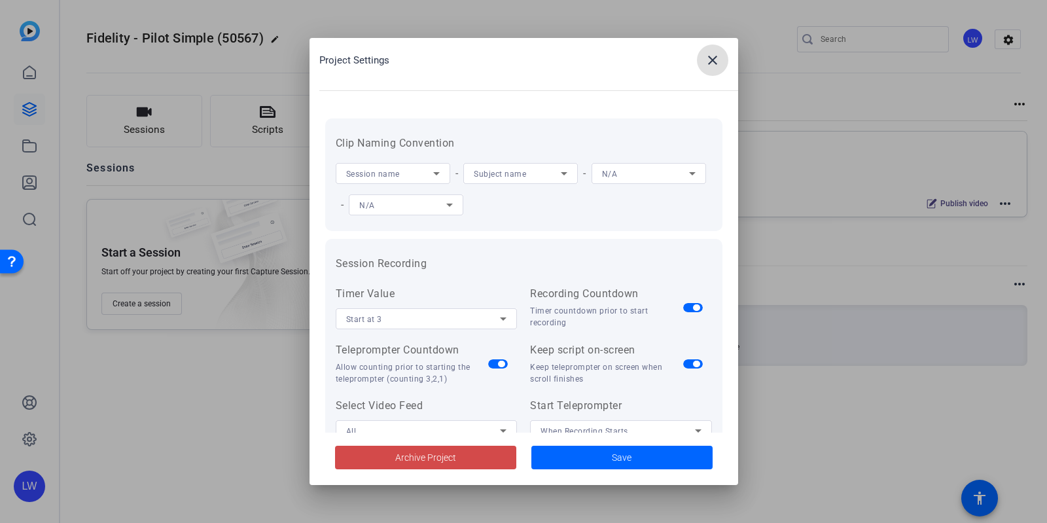
click at [434, 448] on span at bounding box center [425, 457] width 181 height 31
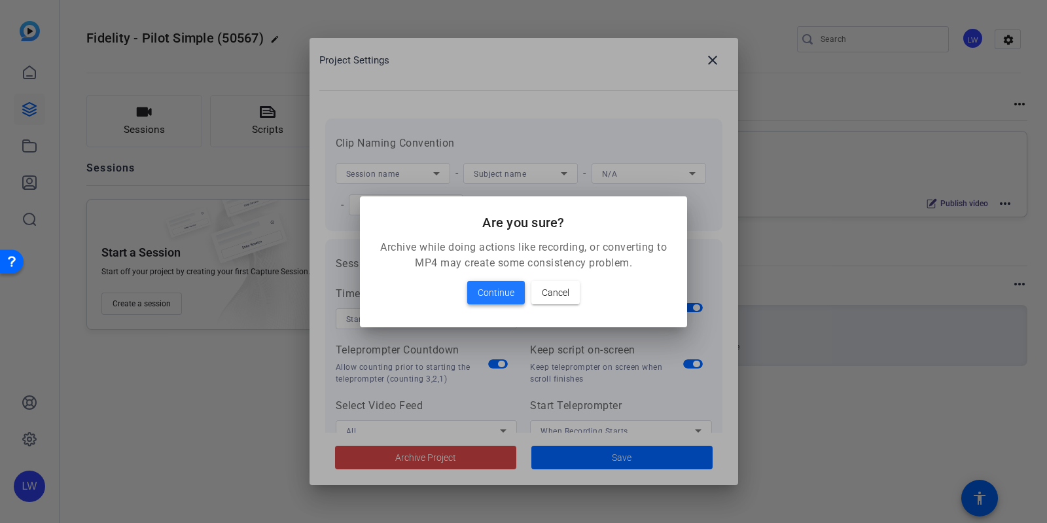
click at [495, 290] on span "Continue" at bounding box center [496, 293] width 37 height 16
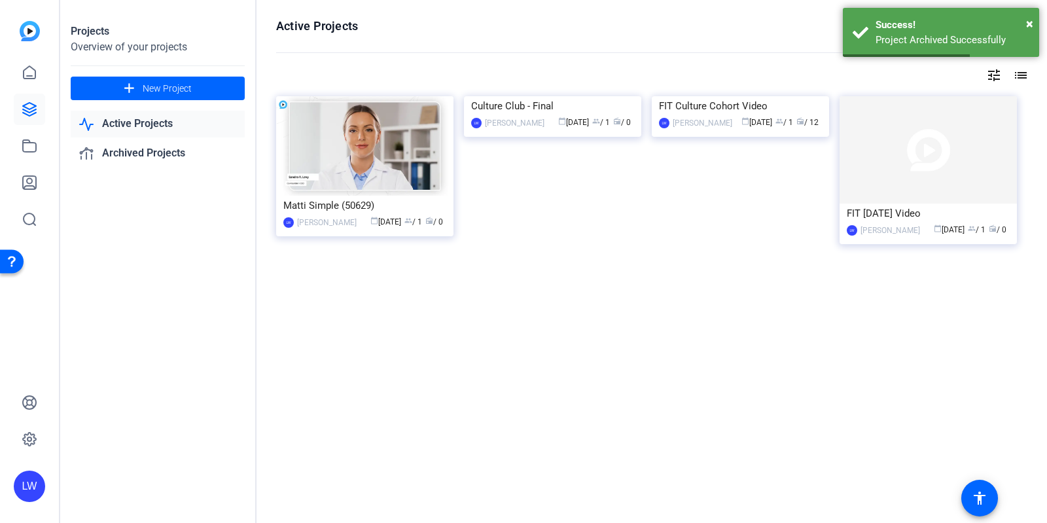
click at [376, 162] on img at bounding box center [364, 145] width 177 height 99
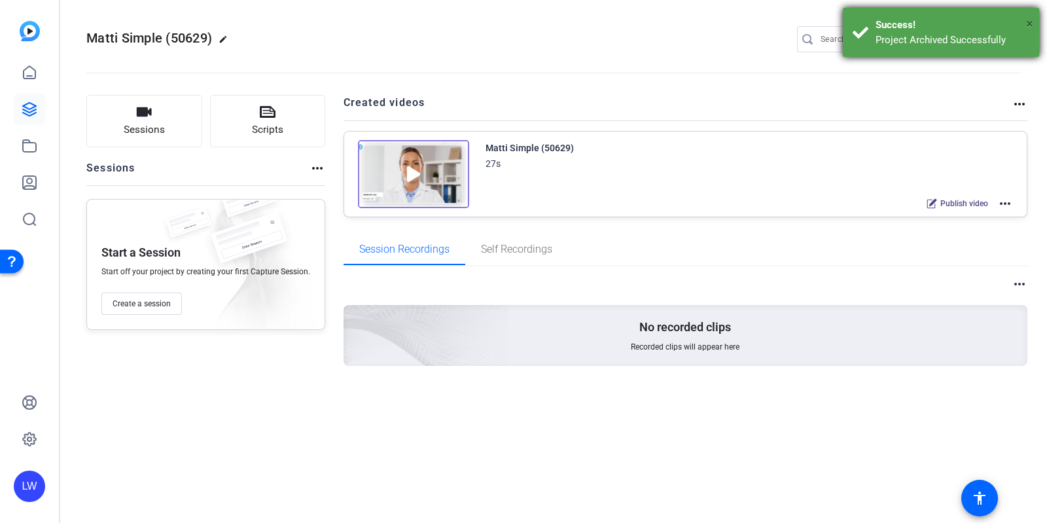
click at [1027, 16] on span "×" at bounding box center [1029, 24] width 7 height 16
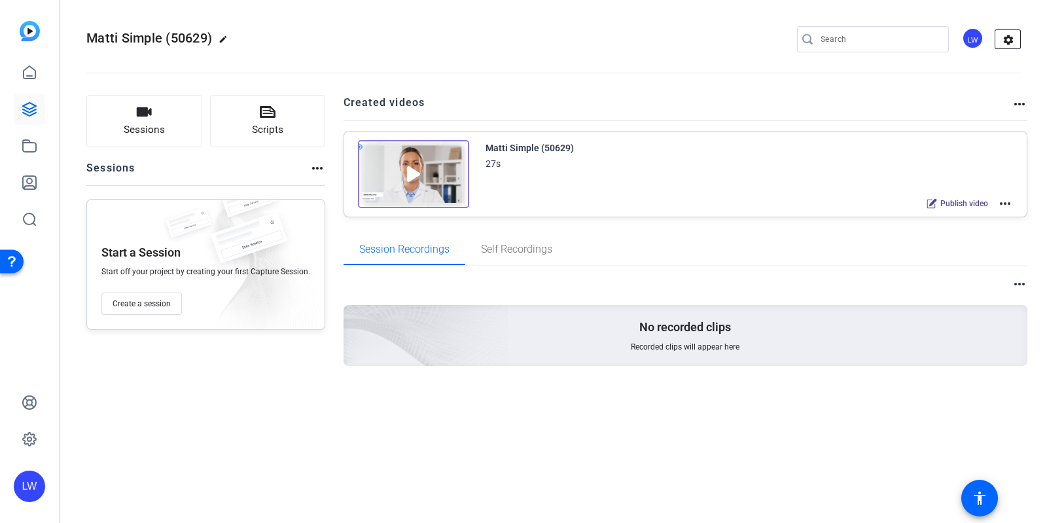
click at [1001, 41] on mat-icon "settings" at bounding box center [1008, 40] width 26 height 20
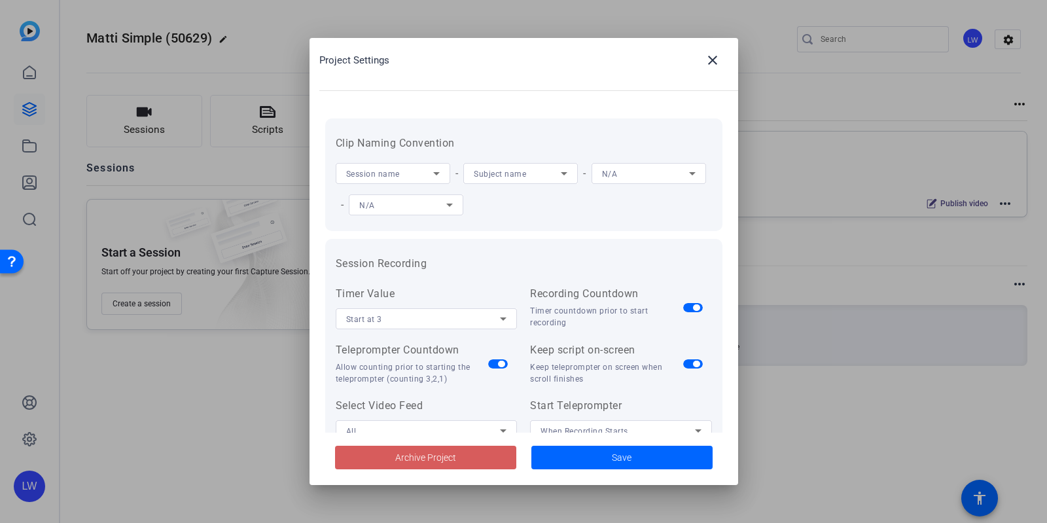
click at [413, 455] on span "Archive Project" at bounding box center [425, 458] width 61 height 14
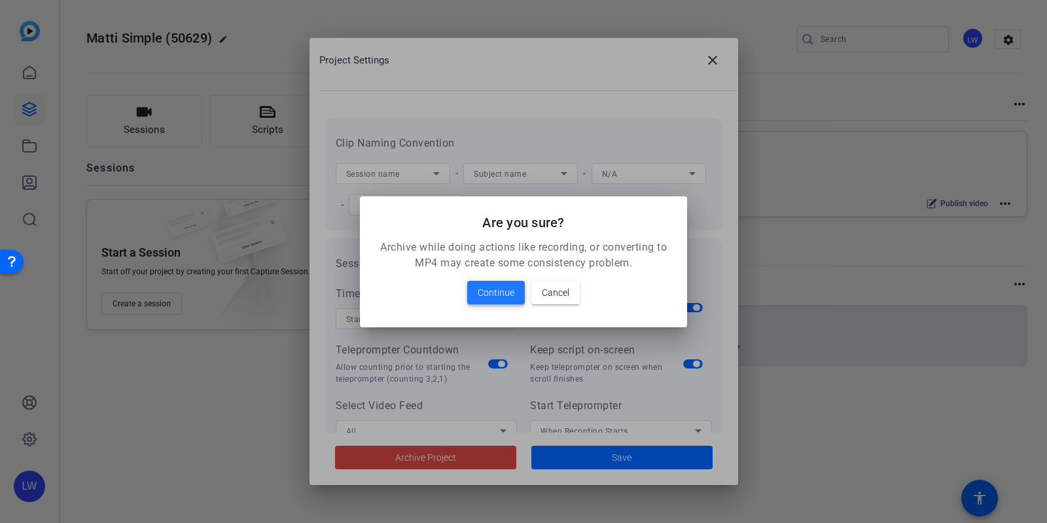
click at [504, 289] on span "Continue" at bounding box center [496, 293] width 37 height 16
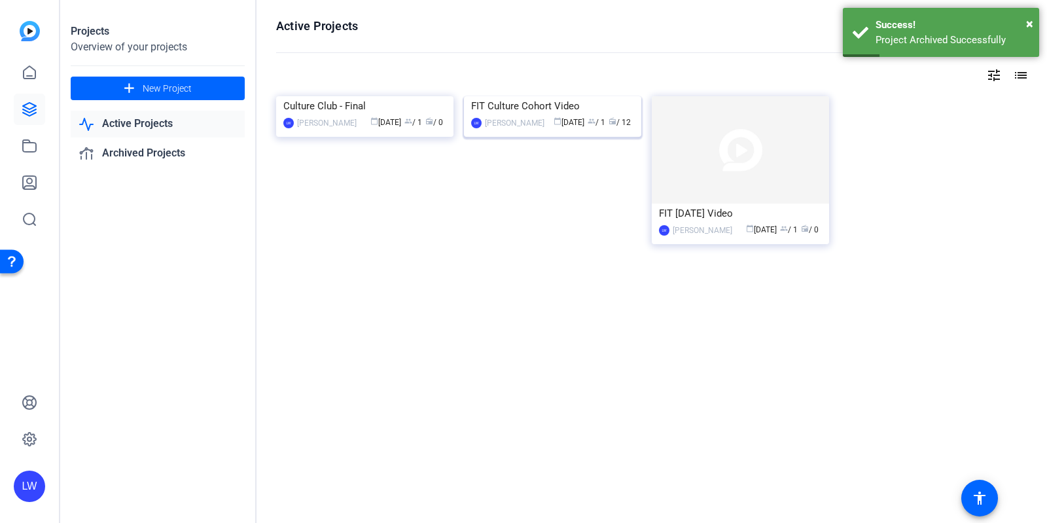
click at [542, 96] on img at bounding box center [552, 96] width 177 height 0
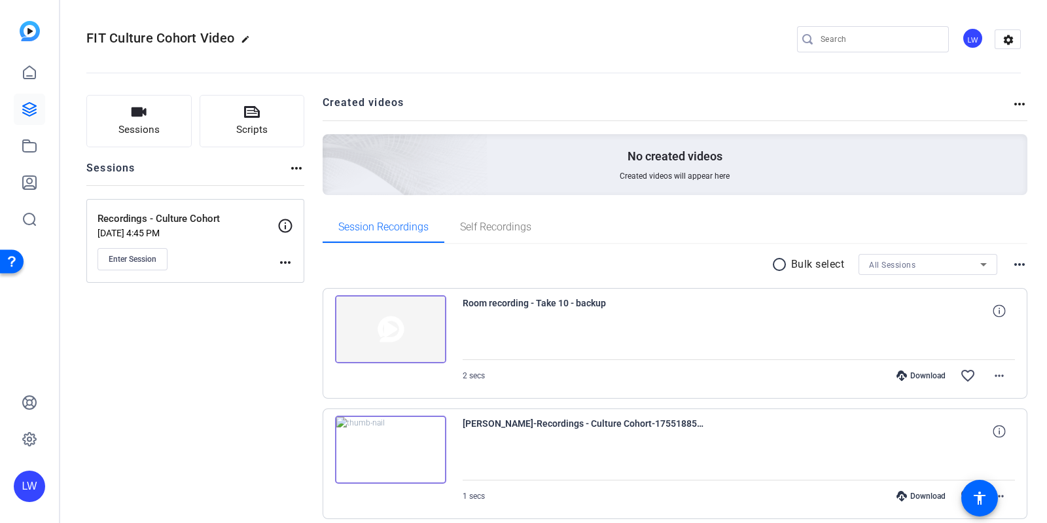
click at [1014, 102] on mat-icon "more_horiz" at bounding box center [1019, 104] width 16 height 16
click at [1007, 43] on div at bounding box center [523, 261] width 1047 height 523
click at [1004, 41] on mat-icon "settings" at bounding box center [1008, 40] width 26 height 20
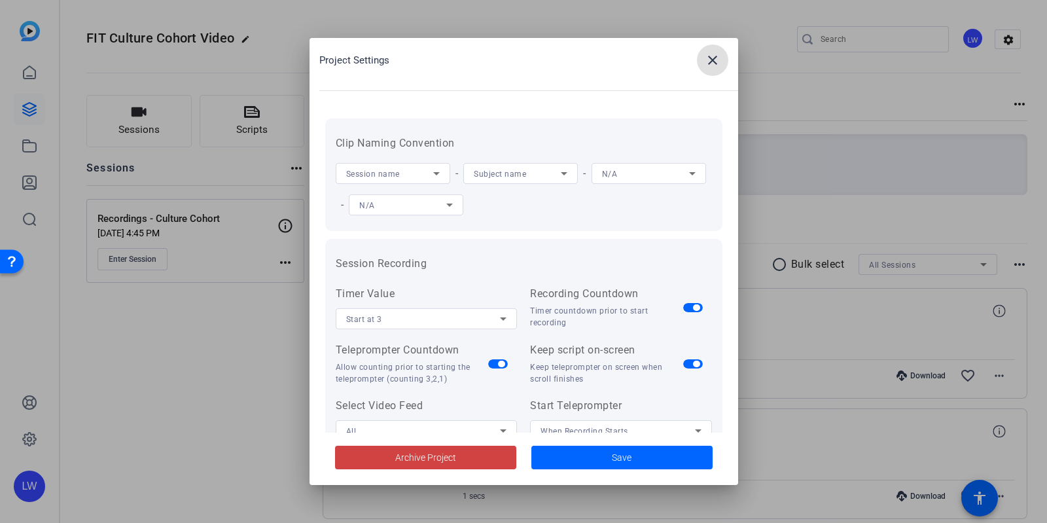
click at [481, 177] on span "Subject name" at bounding box center [500, 173] width 52 height 9
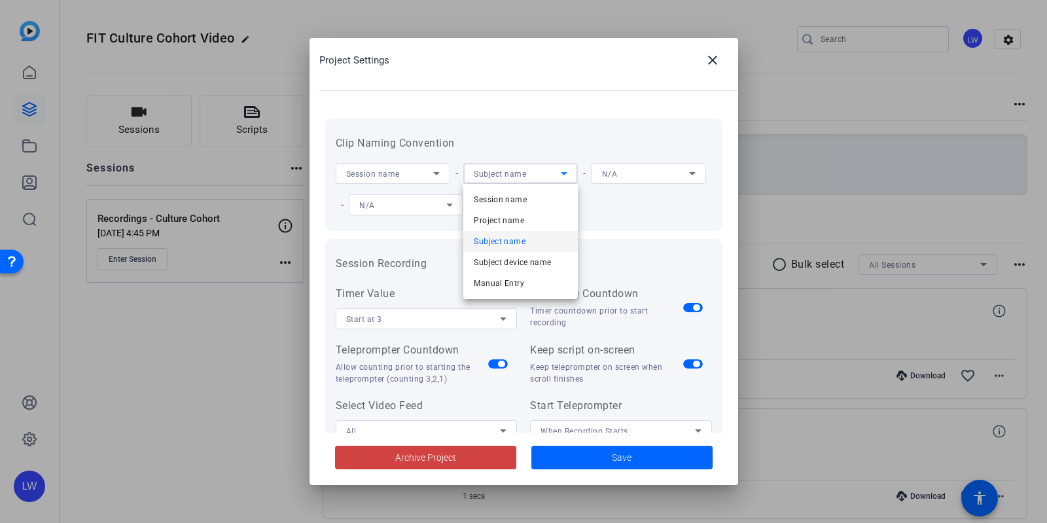
click at [492, 287] on span "Manual Entry" at bounding box center [499, 283] width 50 height 16
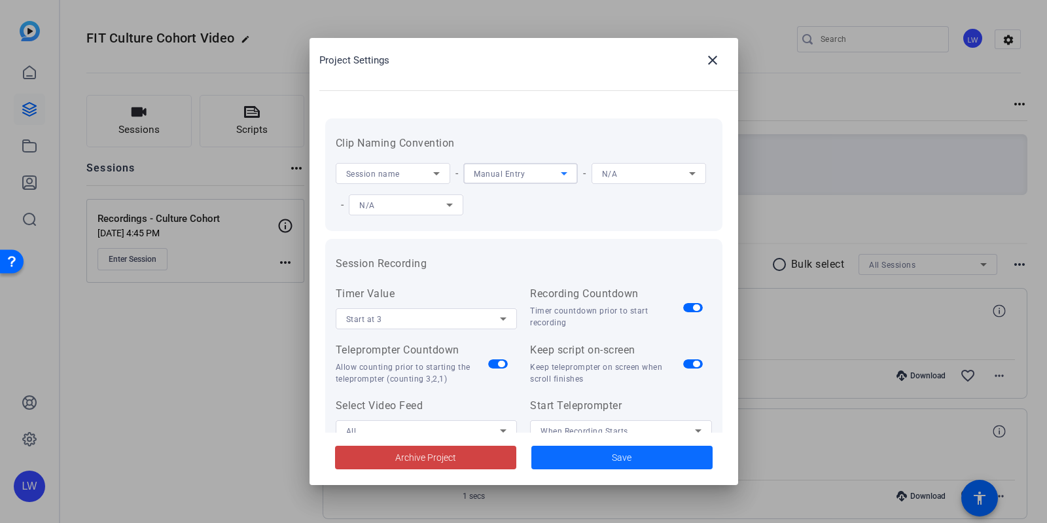
click at [590, 451] on span at bounding box center [621, 457] width 181 height 31
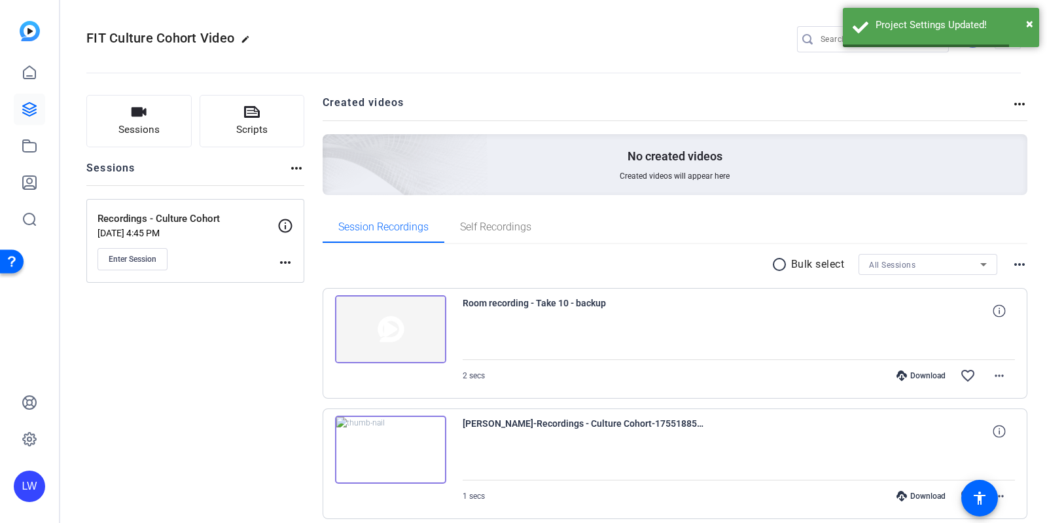
scroll to position [143, 0]
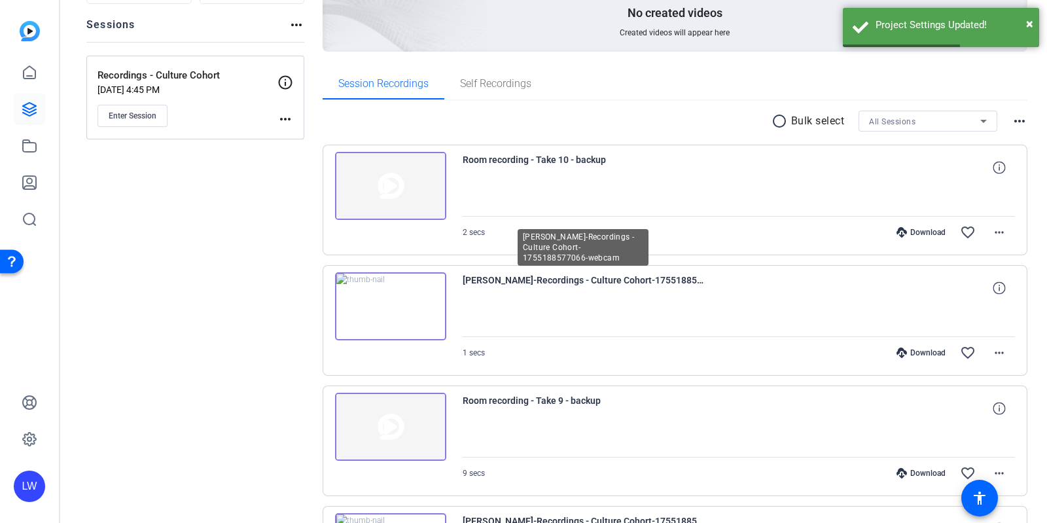
click at [563, 278] on span "Lucy Warren-Recordings - Culture Cohort-1755188577066-webcam" at bounding box center [584, 287] width 242 height 31
click at [408, 309] on img at bounding box center [390, 306] width 111 height 68
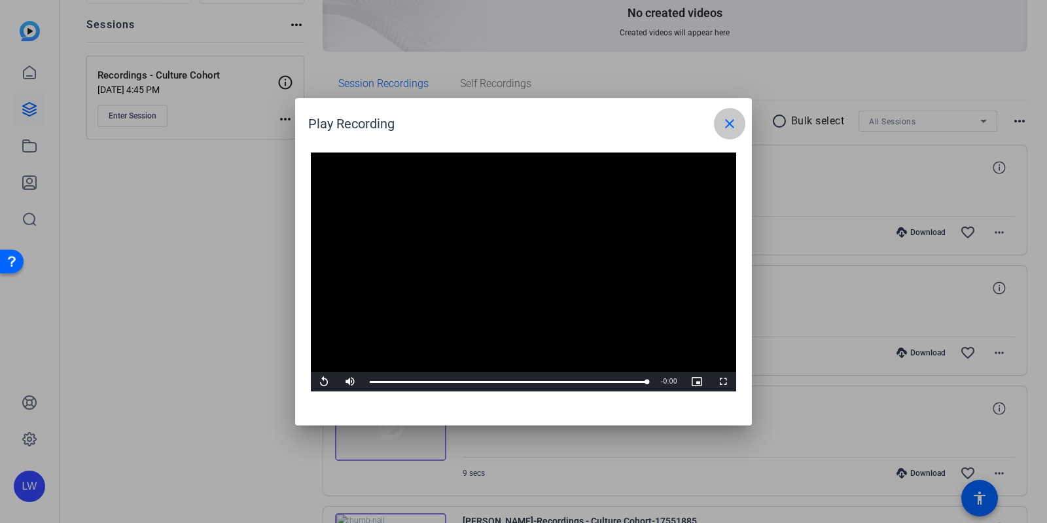
click at [730, 109] on span at bounding box center [729, 123] width 31 height 31
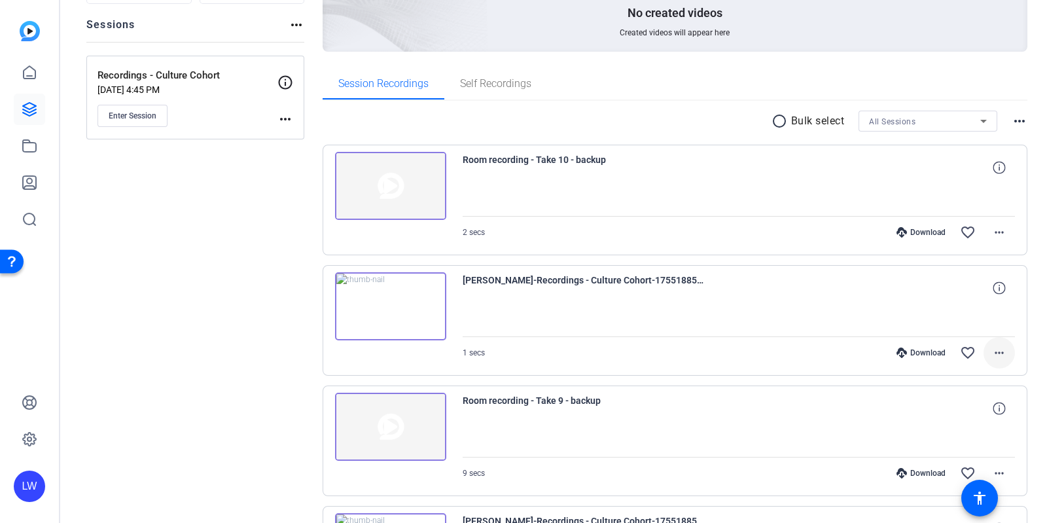
click at [991, 347] on mat-icon "more_horiz" at bounding box center [999, 353] width 16 height 16
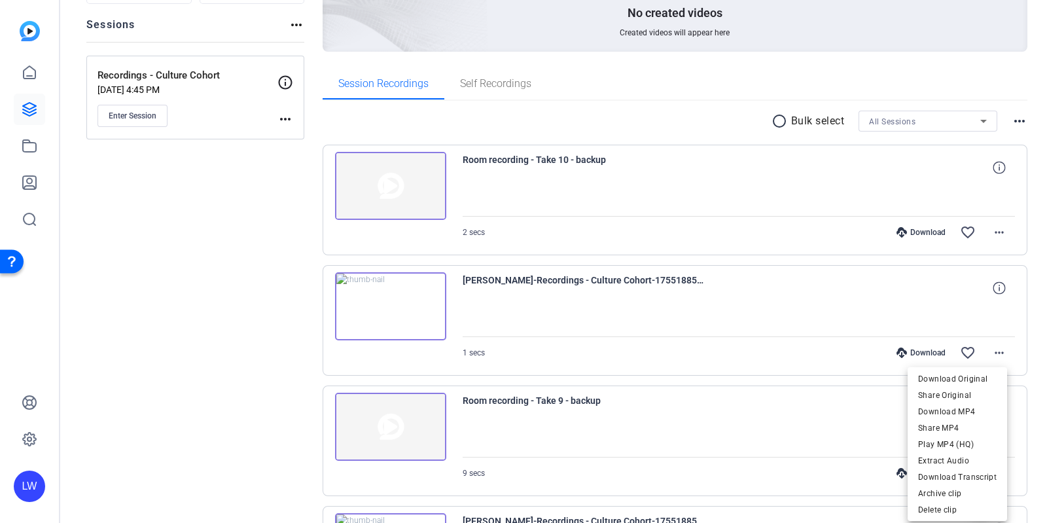
click at [761, 429] on div at bounding box center [523, 261] width 1047 height 523
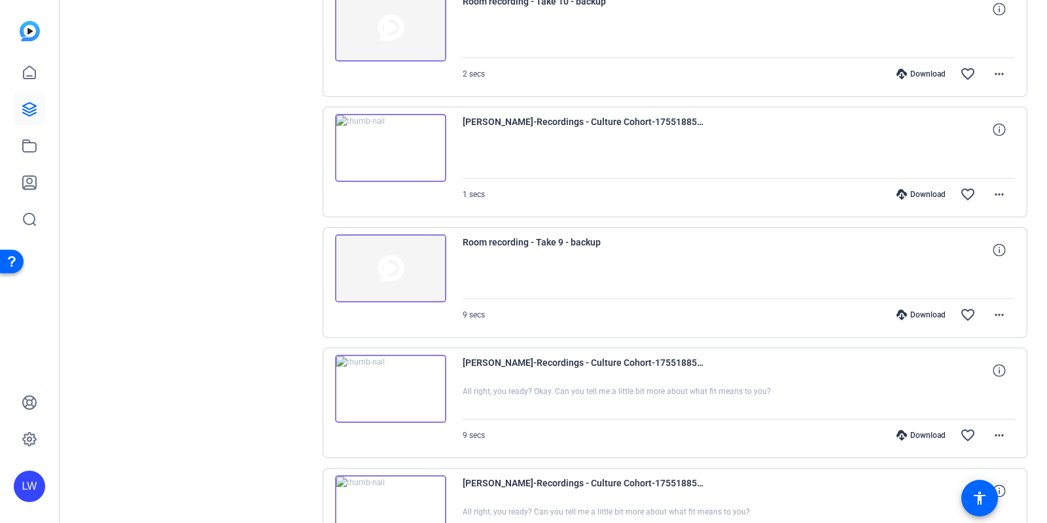
scroll to position [308, 0]
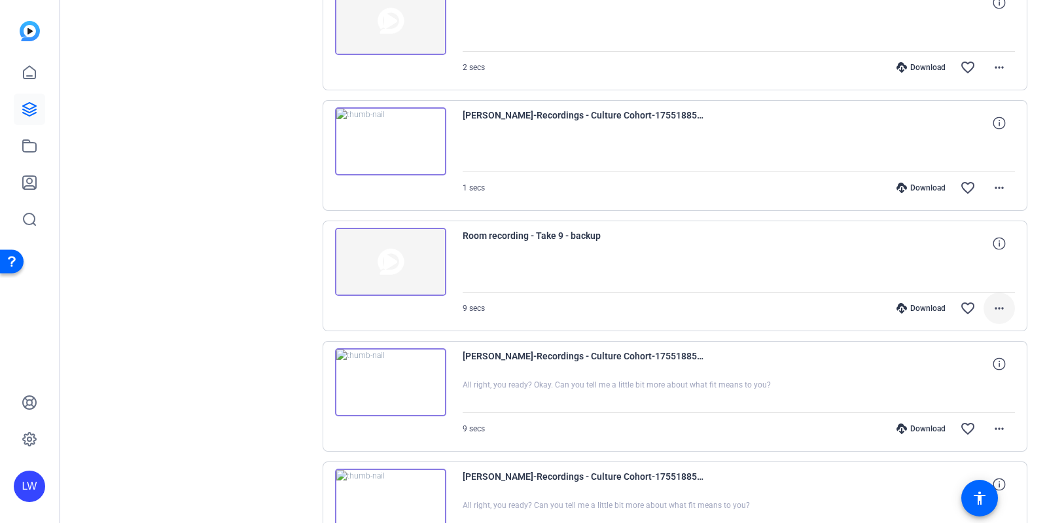
click at [991, 302] on mat-icon "more_horiz" at bounding box center [999, 308] width 16 height 16
click at [976, 377] on span "Delete clip" at bounding box center [960, 383] width 69 height 16
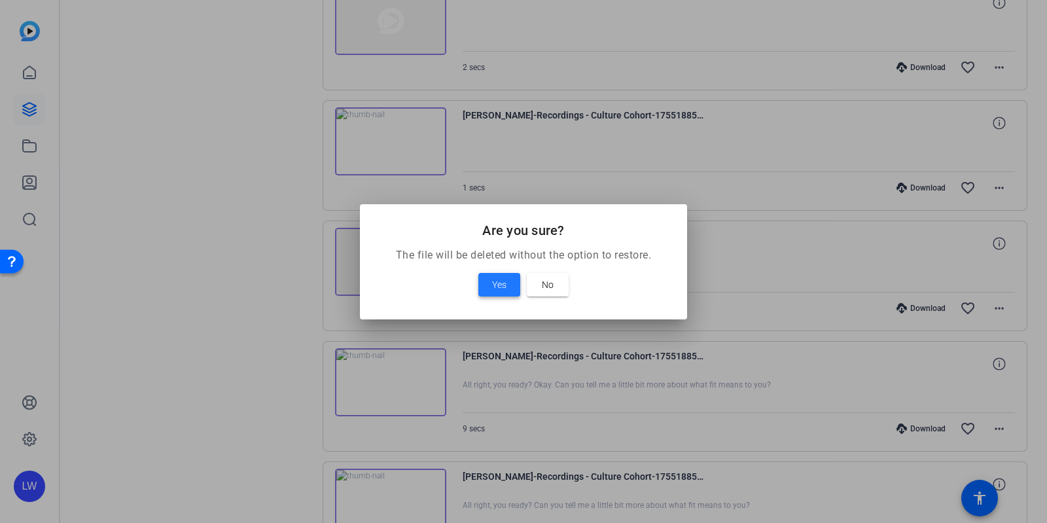
click at [480, 283] on span at bounding box center [499, 284] width 42 height 31
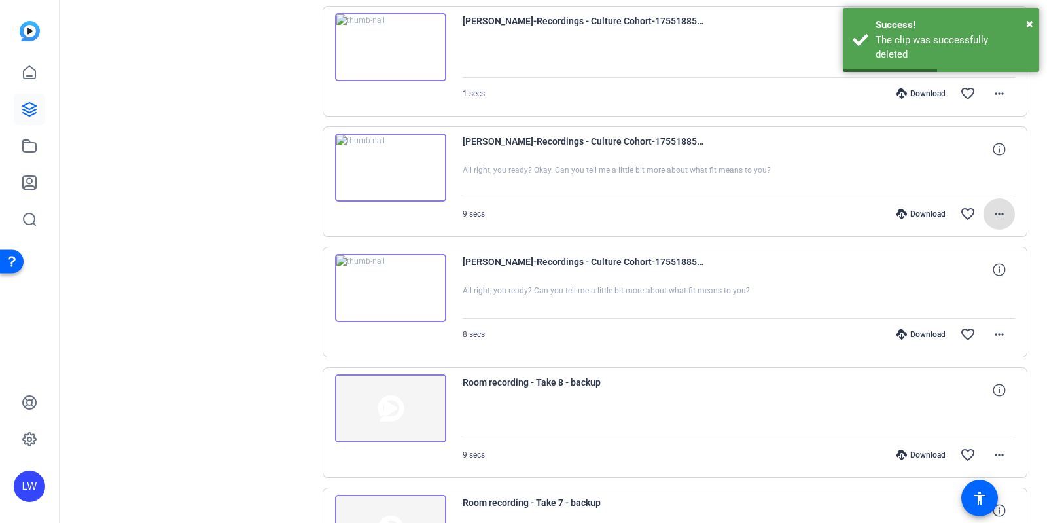
scroll to position [403, 0]
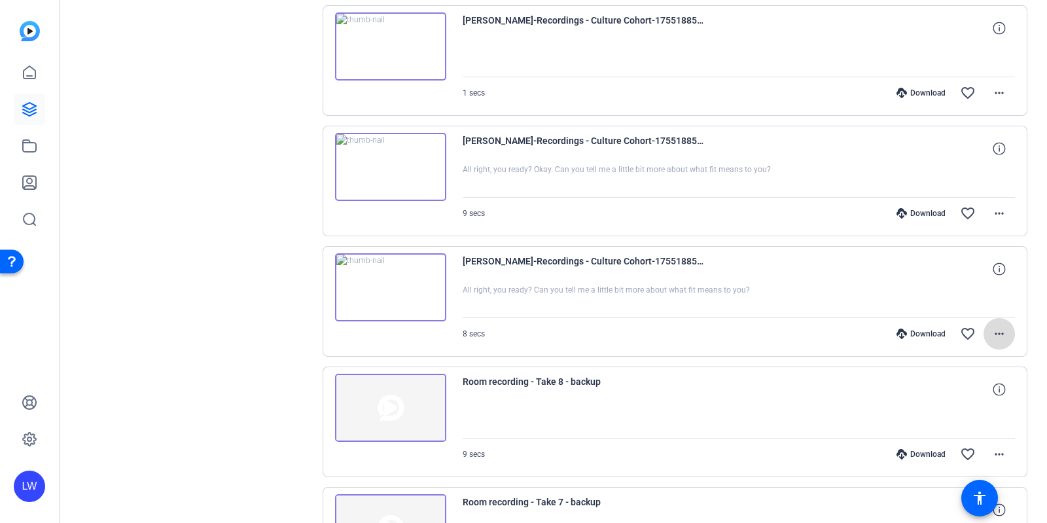
click at [1002, 329] on span at bounding box center [998, 333] width 31 height 31
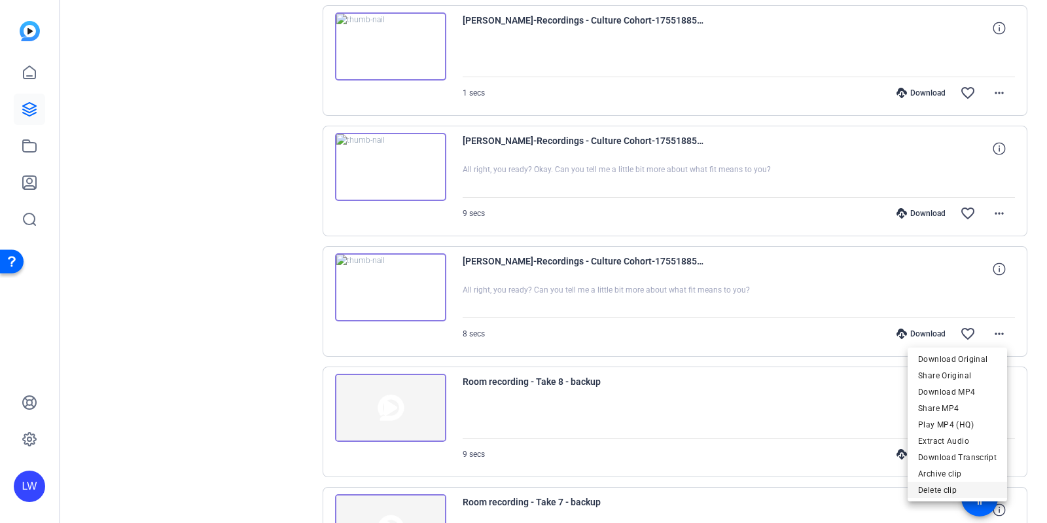
click at [935, 487] on span "Delete clip" at bounding box center [957, 489] width 79 height 16
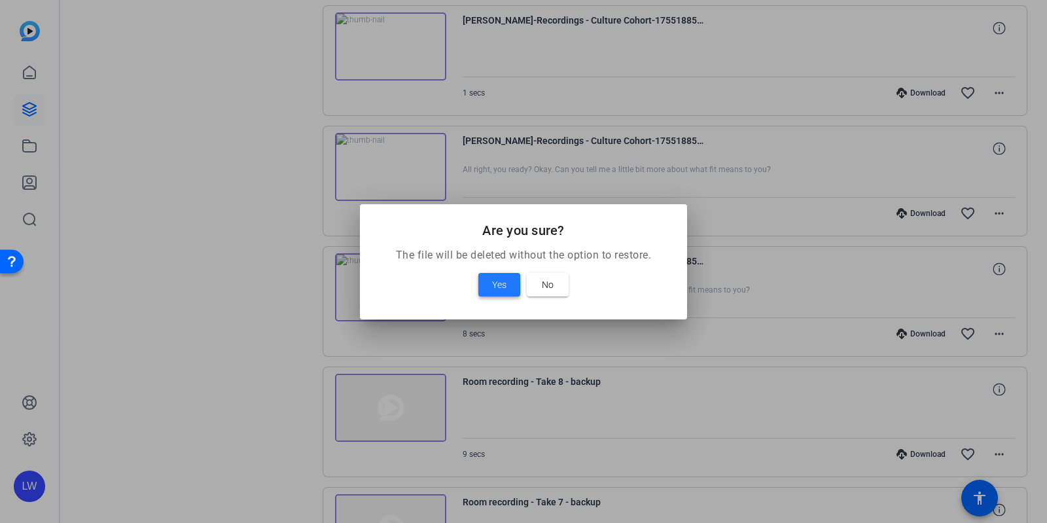
click at [491, 285] on button "Yes" at bounding box center [499, 285] width 42 height 24
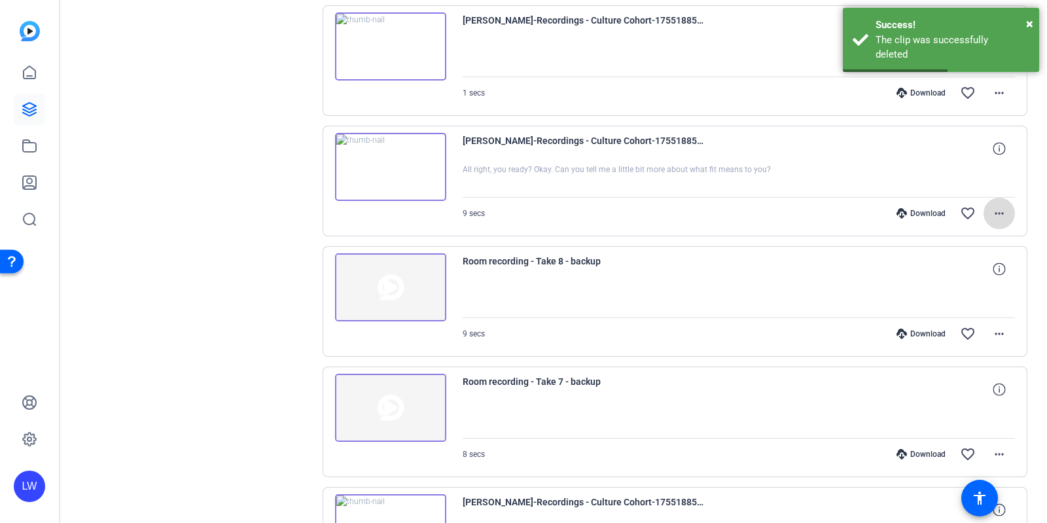
click at [991, 211] on mat-icon "more_horiz" at bounding box center [999, 213] width 16 height 16
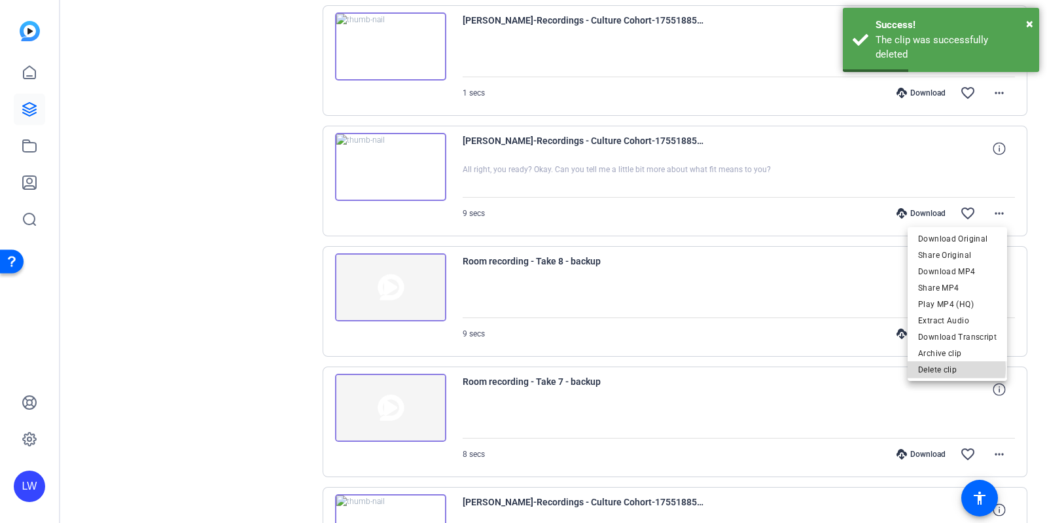
click at [952, 368] on span "Delete clip" at bounding box center [957, 370] width 79 height 16
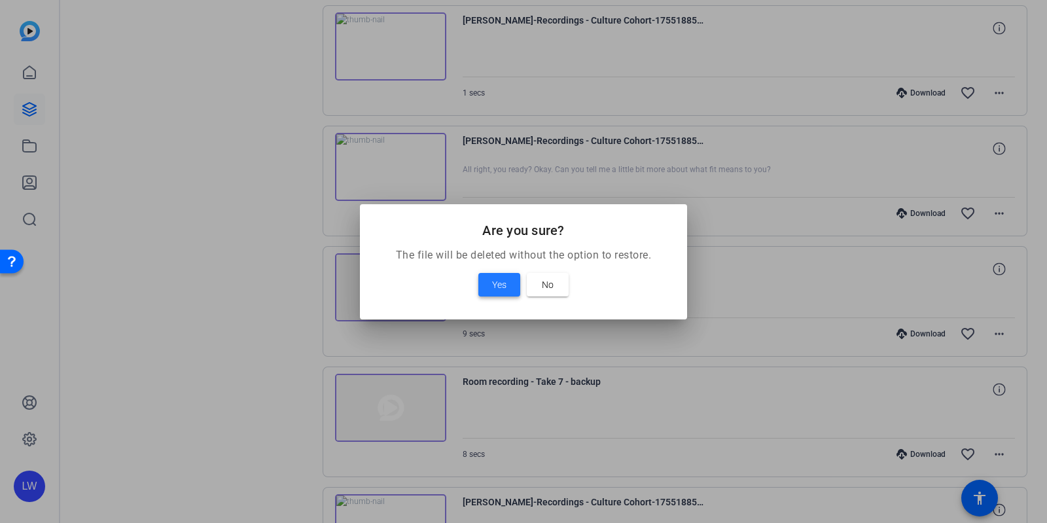
click at [498, 285] on span "Yes" at bounding box center [499, 285] width 14 height 16
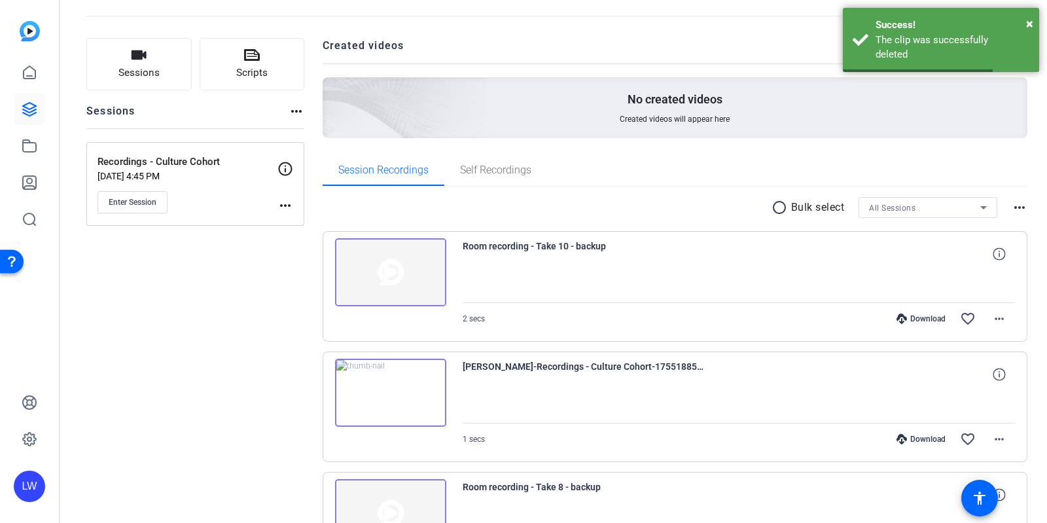
scroll to position [52, 0]
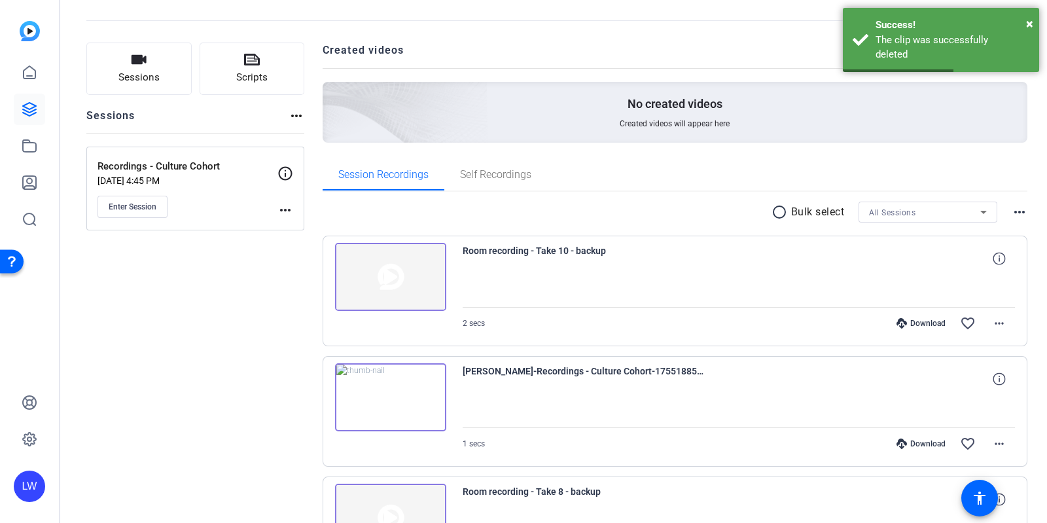
click at [774, 207] on mat-icon "radio_button_unchecked" at bounding box center [781, 212] width 20 height 16
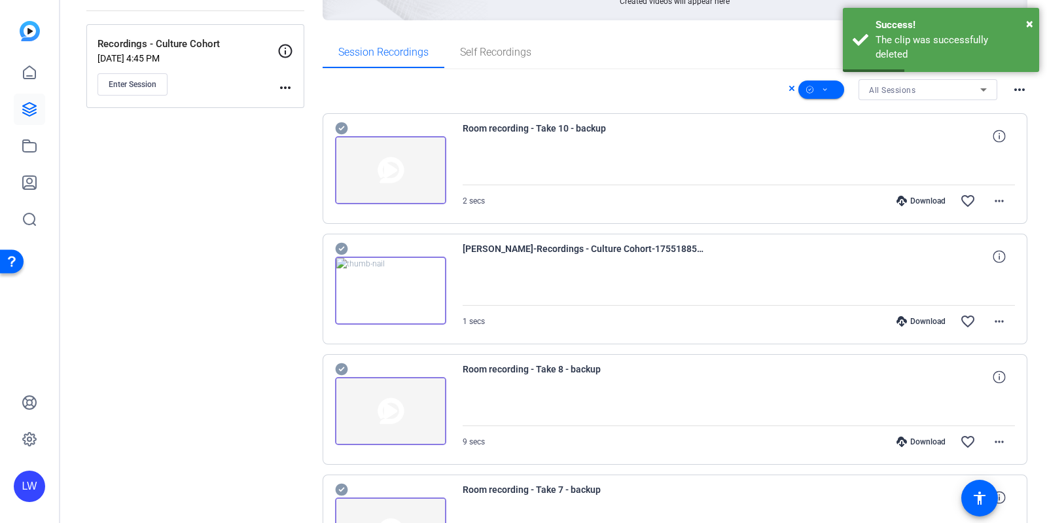
scroll to position [178, 0]
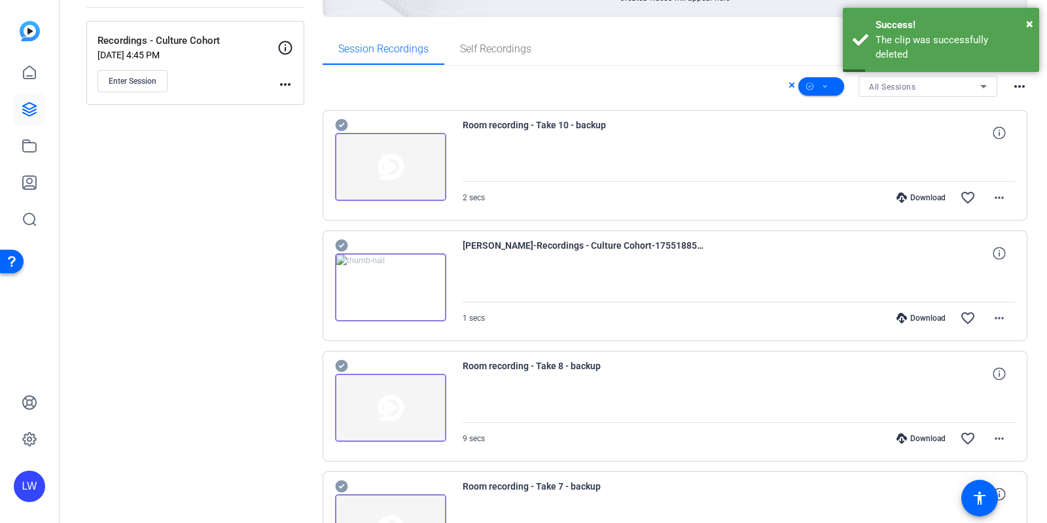
click at [337, 122] on icon at bounding box center [341, 125] width 12 height 12
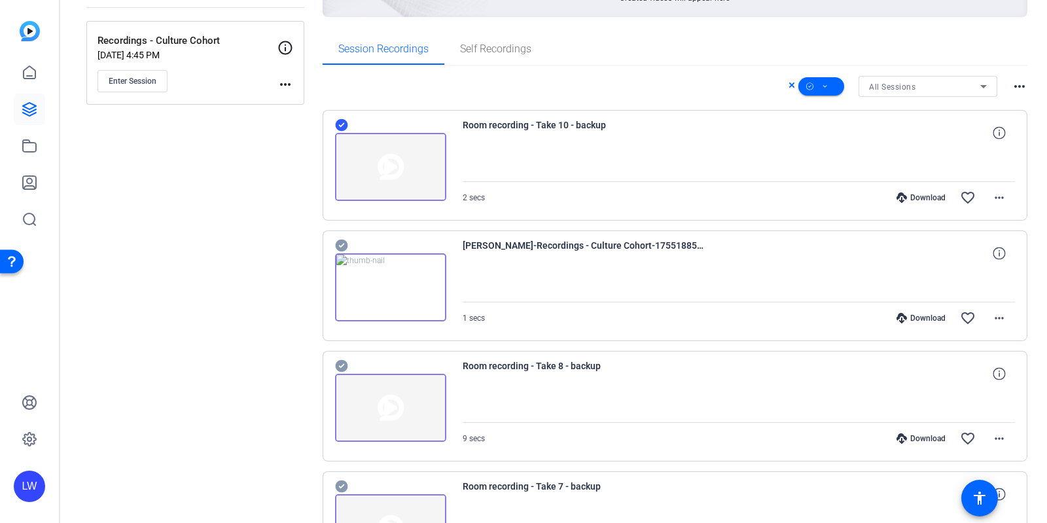
click at [347, 243] on div at bounding box center [390, 279] width 111 height 84
click at [336, 131] on icon at bounding box center [341, 125] width 12 height 12
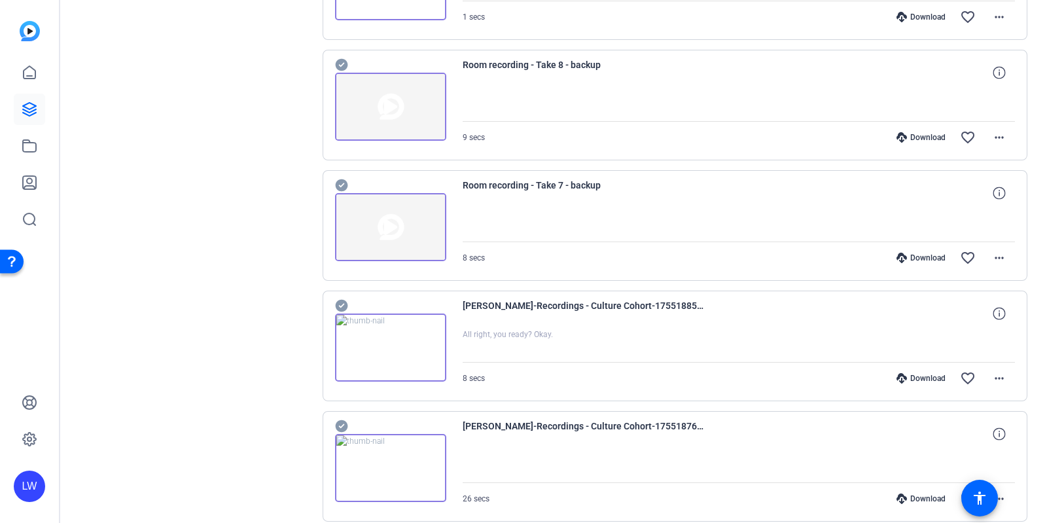
scroll to position [484, 0]
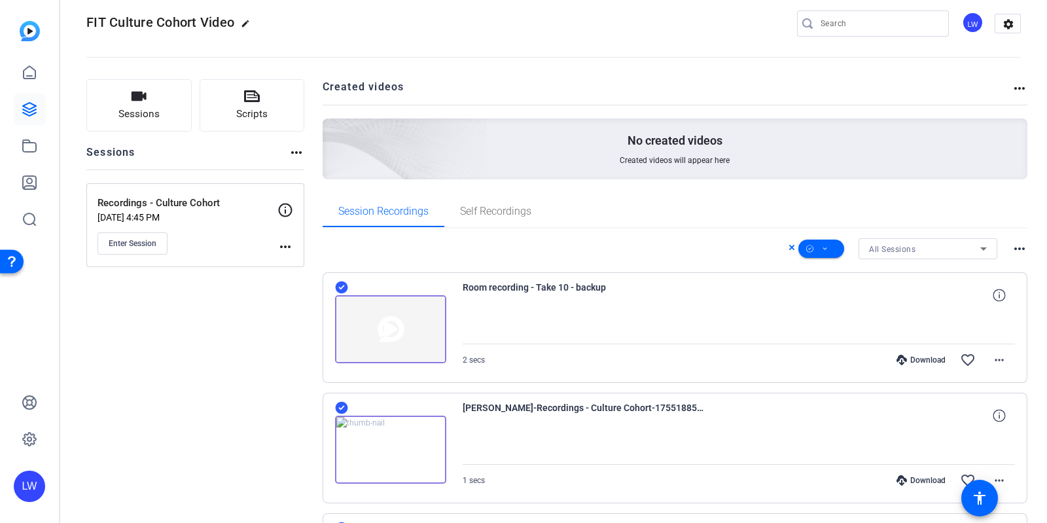
scroll to position [0, 0]
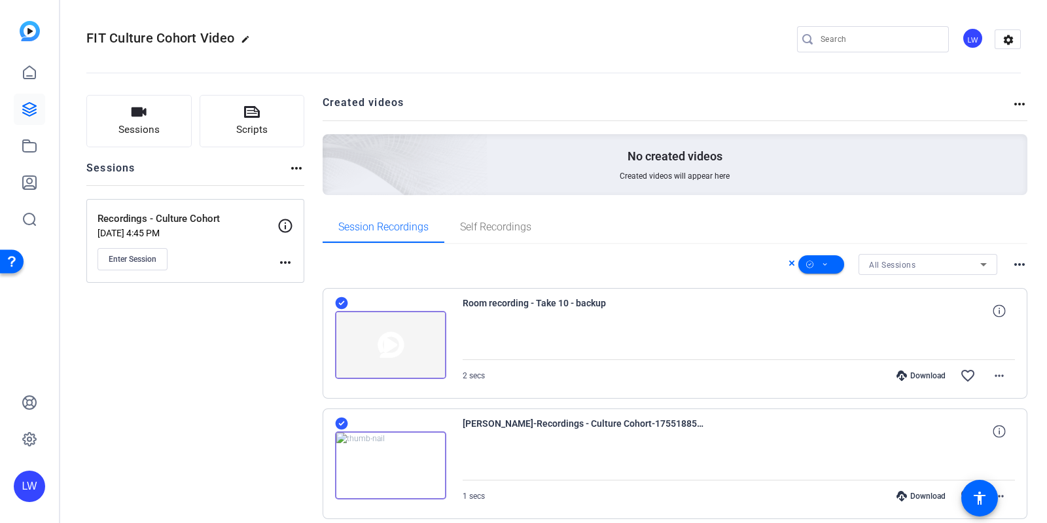
click at [1011, 266] on mat-icon "more_horiz" at bounding box center [1019, 264] width 16 height 16
click at [1000, 230] on div at bounding box center [523, 261] width 1047 height 523
click at [991, 373] on mat-icon "more_horiz" at bounding box center [999, 376] width 16 height 16
click at [939, 453] on span "Delete clip" at bounding box center [960, 452] width 69 height 16
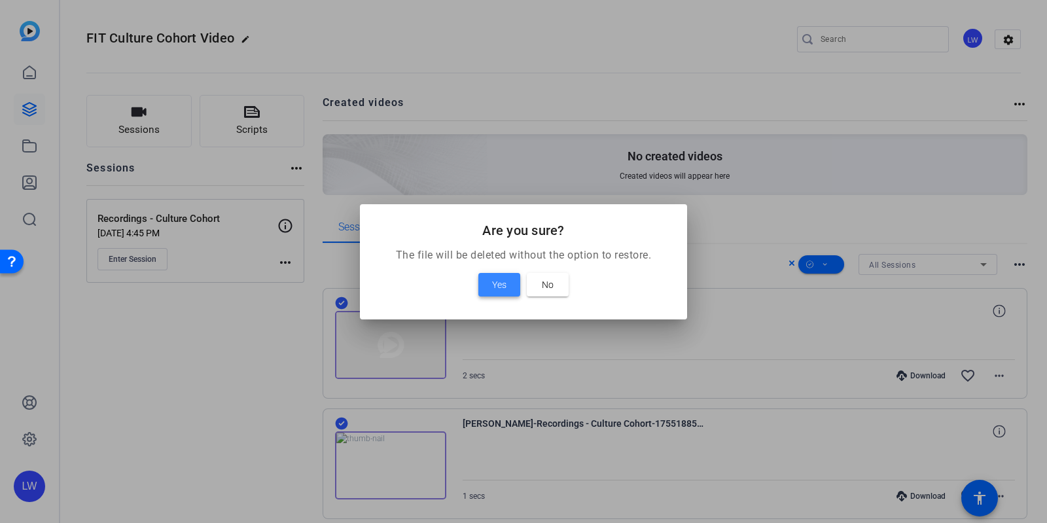
click at [495, 279] on span "Yes" at bounding box center [499, 285] width 14 height 16
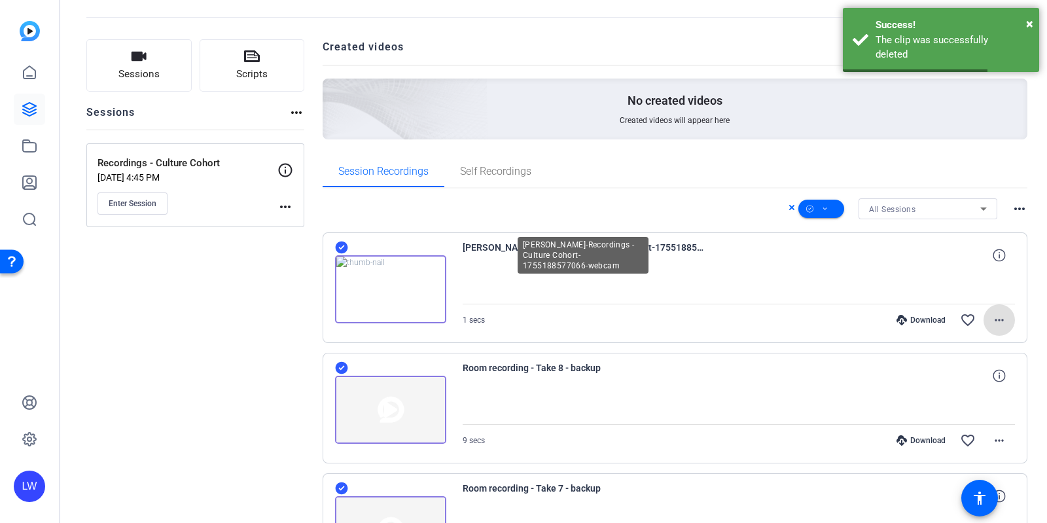
scroll to position [80, 0]
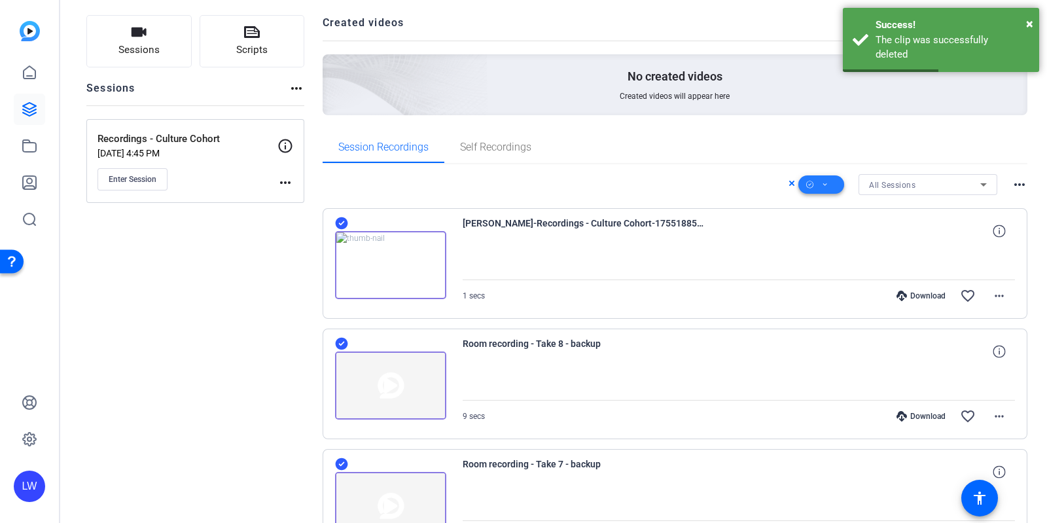
click at [822, 183] on icon at bounding box center [825, 185] width 7 height 16
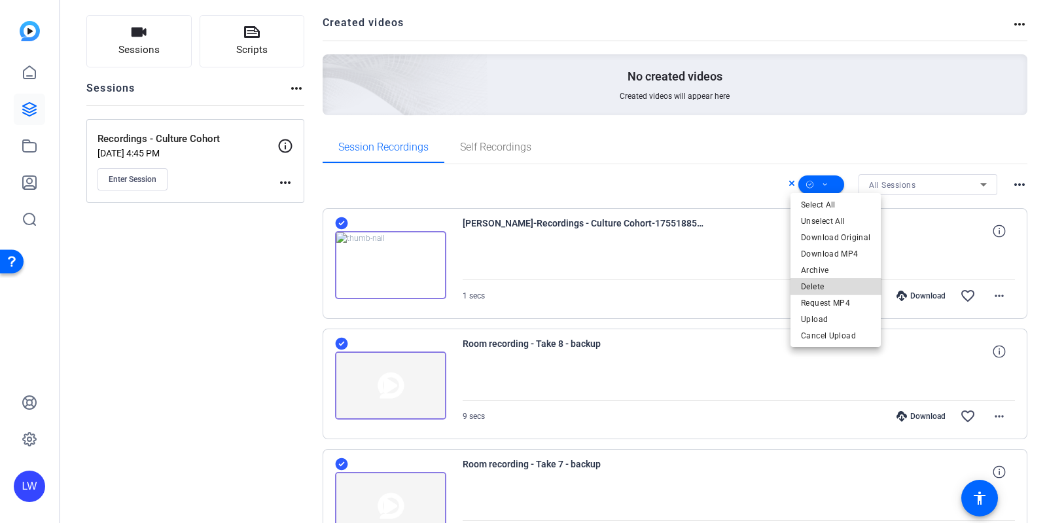
click at [835, 291] on span "Delete" at bounding box center [835, 286] width 69 height 16
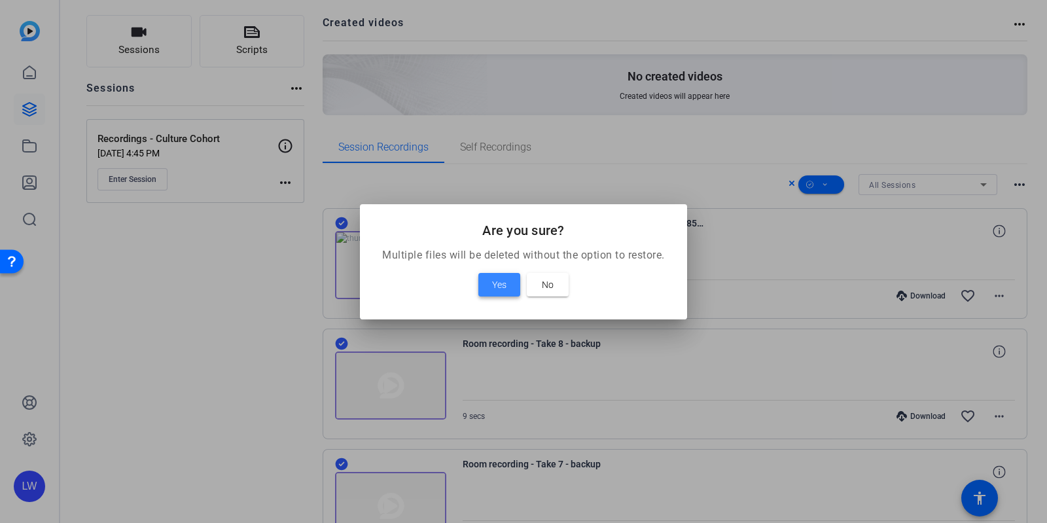
click at [497, 283] on span "Yes" at bounding box center [499, 285] width 14 height 16
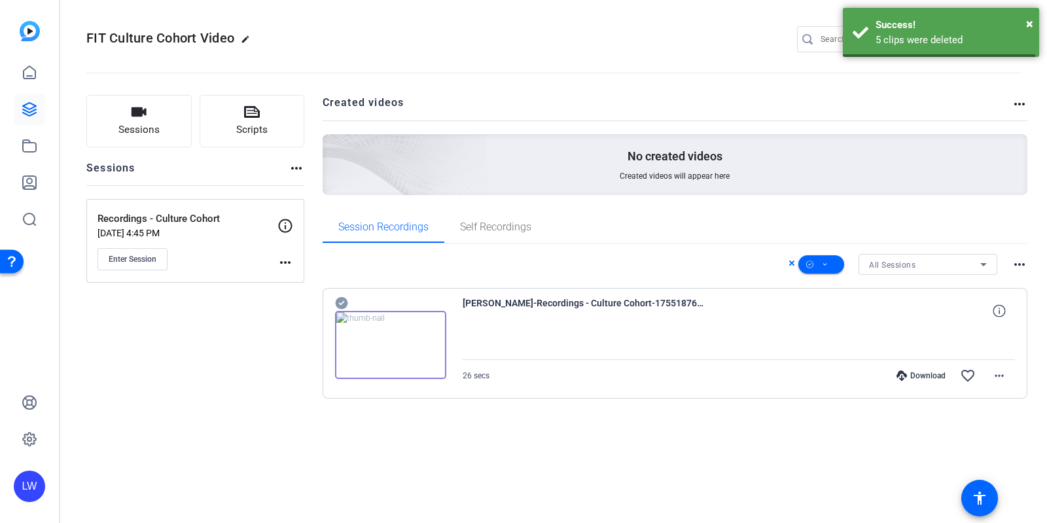
scroll to position [0, 0]
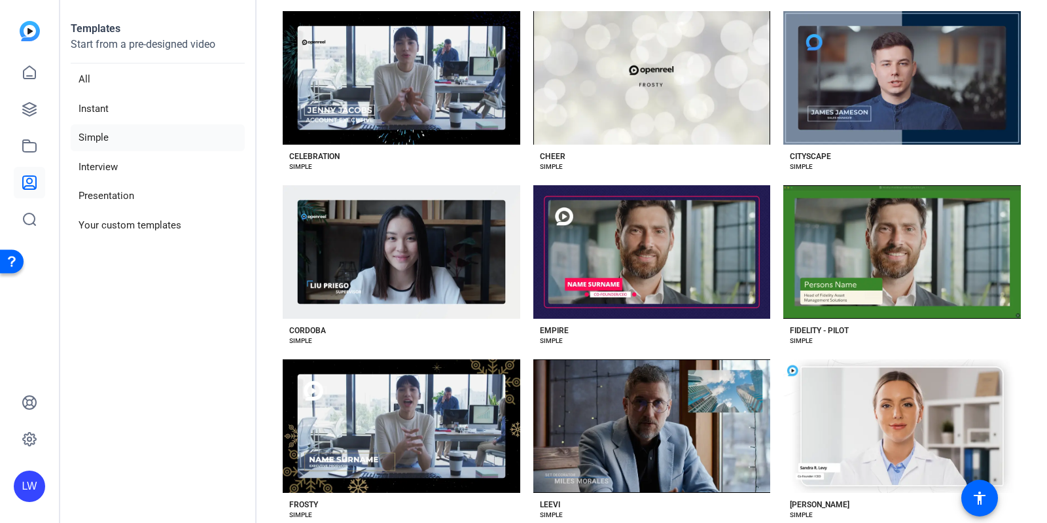
scroll to position [426, 0]
